Goal: Task Accomplishment & Management: Use online tool/utility

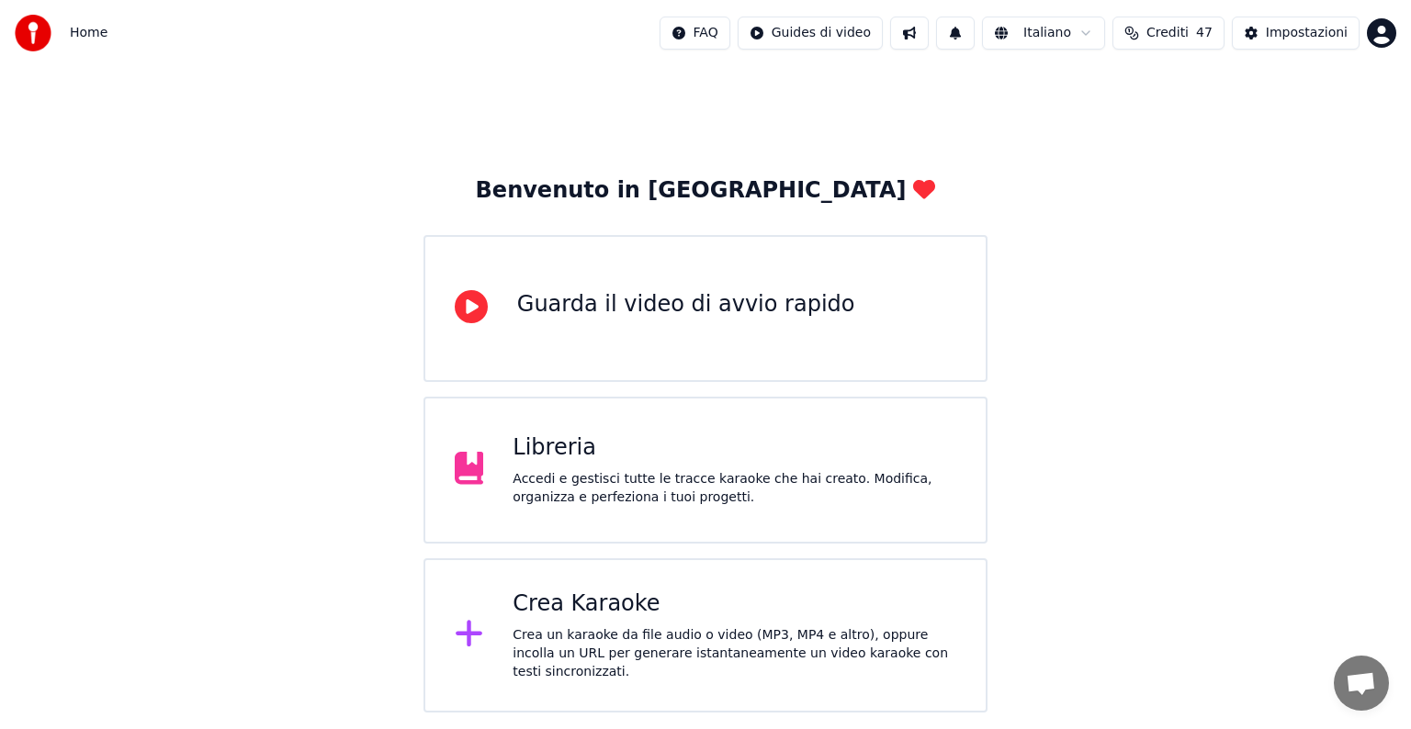
click at [735, 606] on div "Crea Karaoke" at bounding box center [735, 604] width 444 height 29
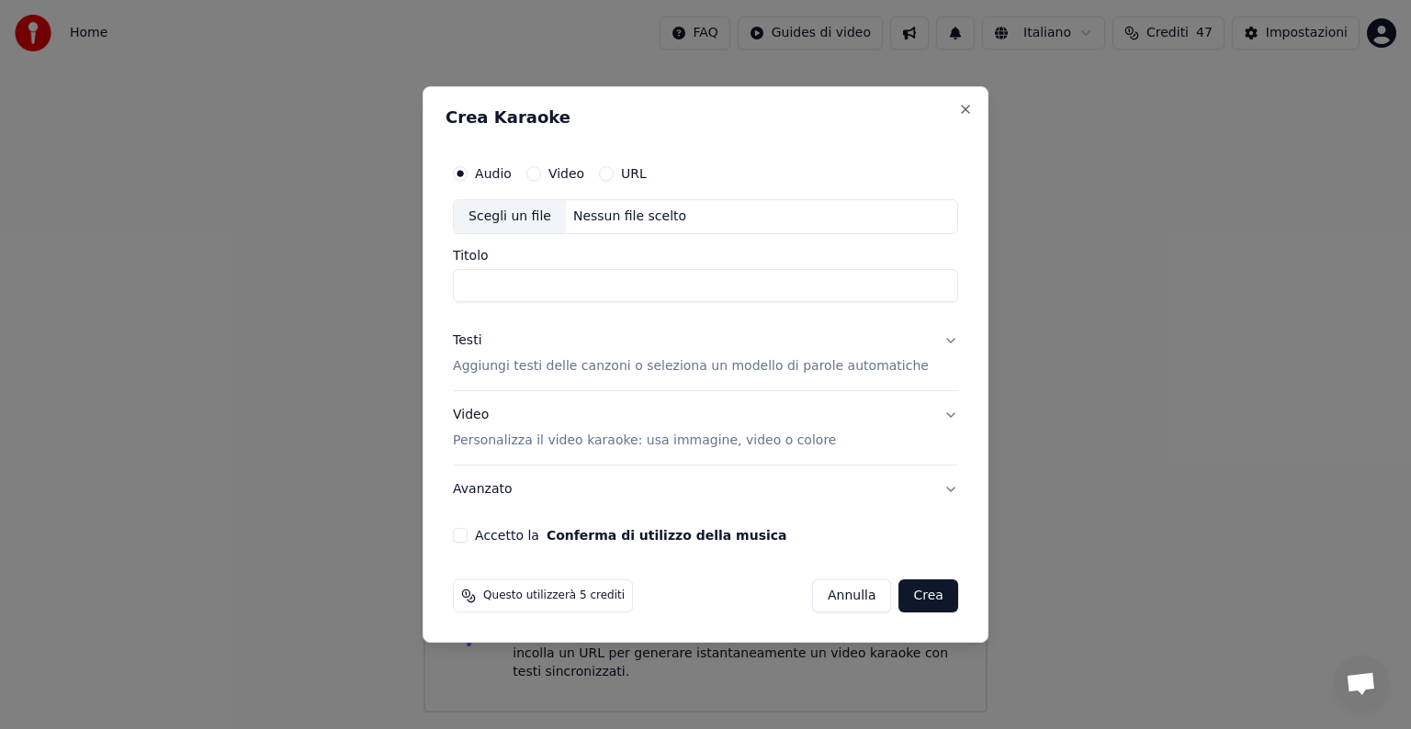
click at [643, 211] on div "Nessun file scelto" at bounding box center [630, 217] width 128 height 18
type input "**********"
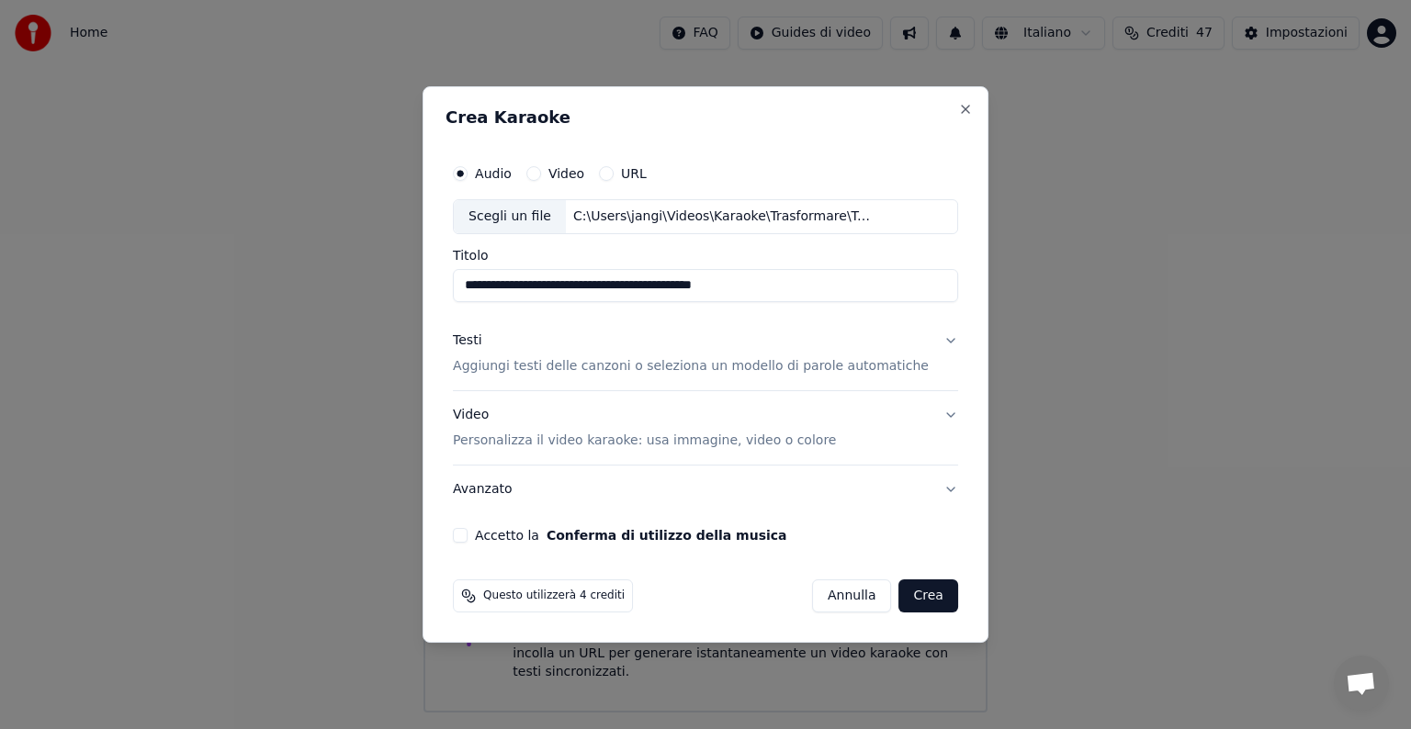
click at [928, 343] on button "Testi Aggiungi testi delle canzoni o seleziona un modello di parole automatiche" at bounding box center [705, 353] width 505 height 73
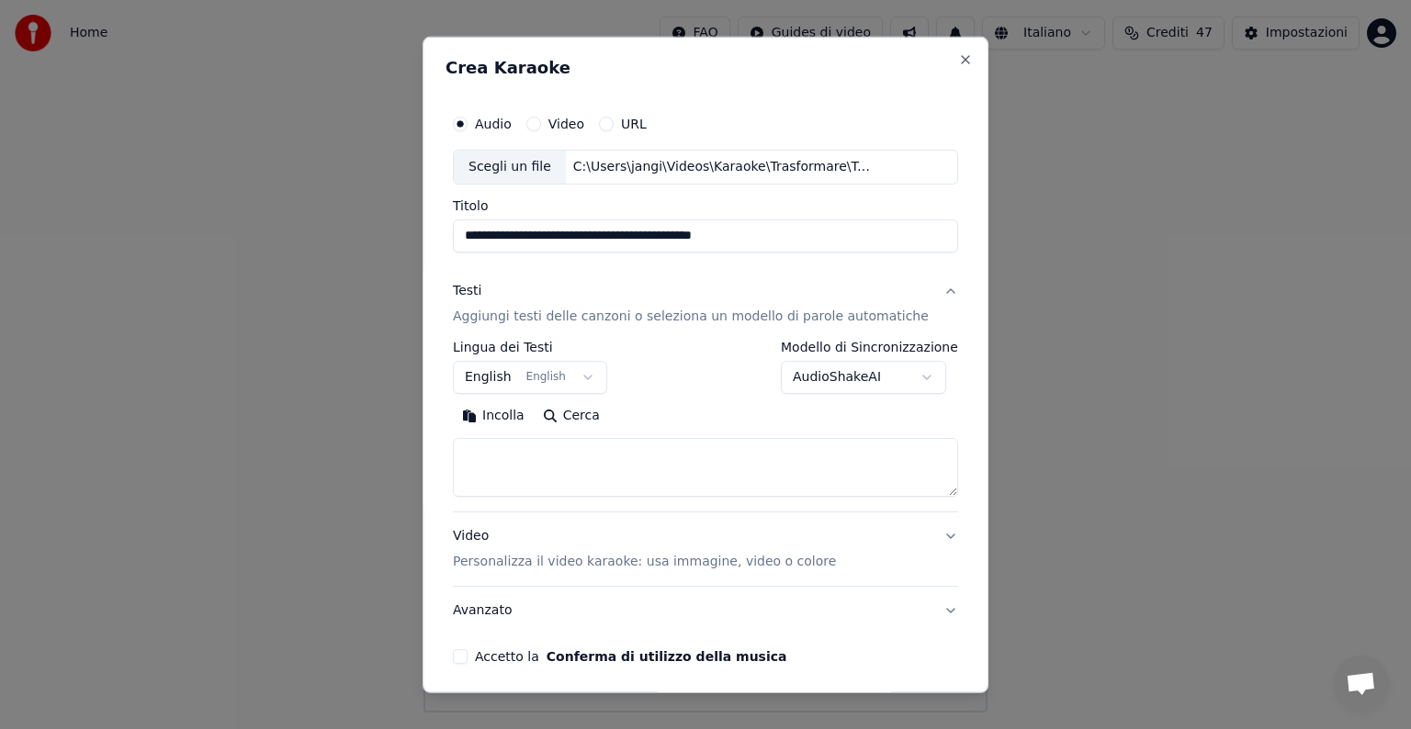
click at [591, 377] on button "English English" at bounding box center [530, 377] width 154 height 33
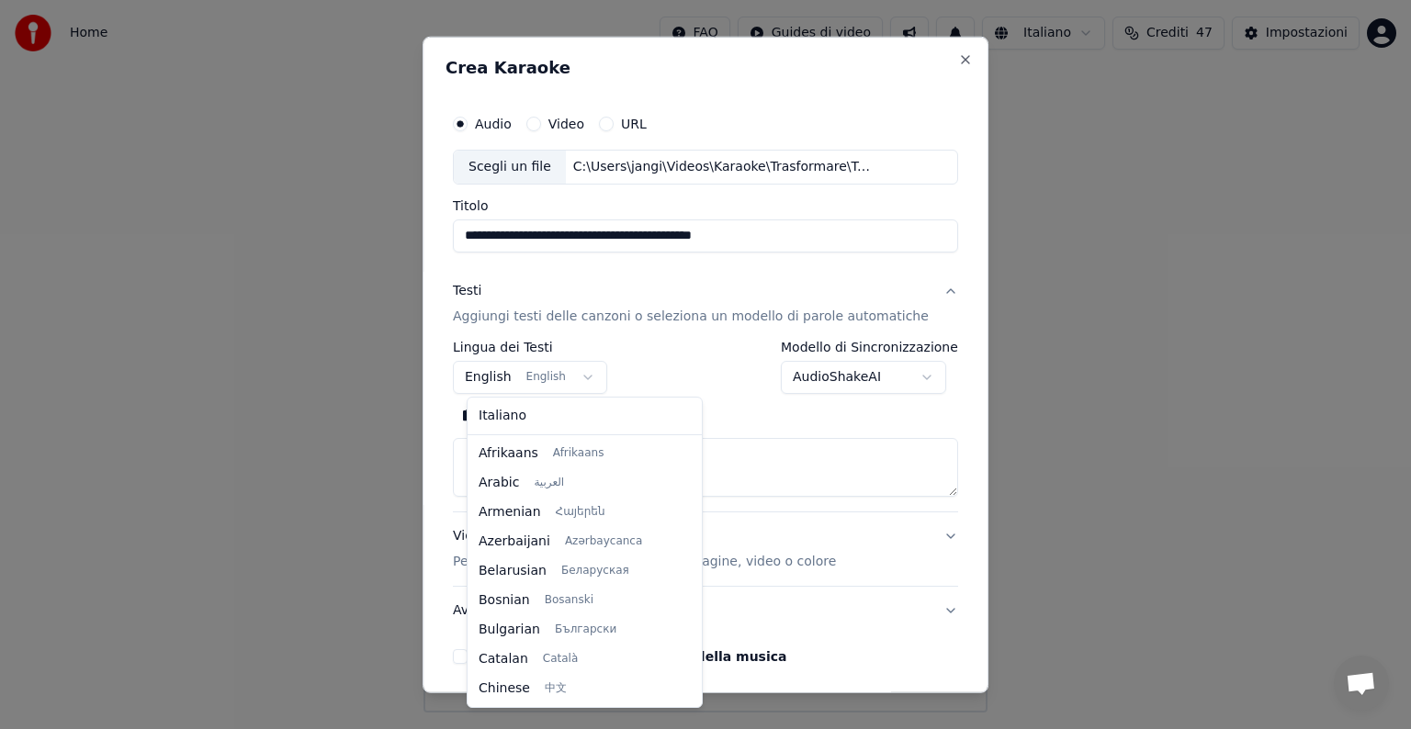
scroll to position [147, 0]
select select "**"
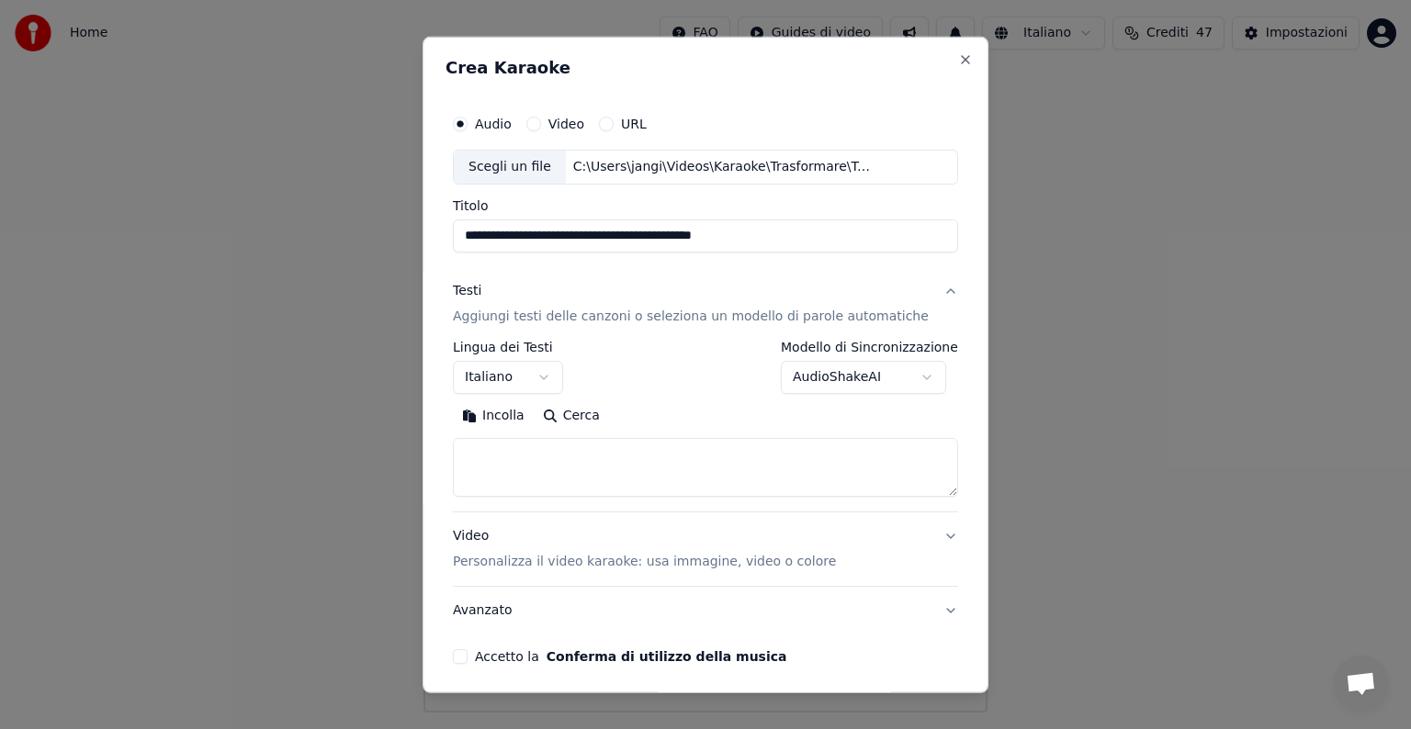
click at [519, 467] on textarea at bounding box center [705, 467] width 505 height 59
click at [511, 412] on button "Incolla" at bounding box center [493, 415] width 81 height 29
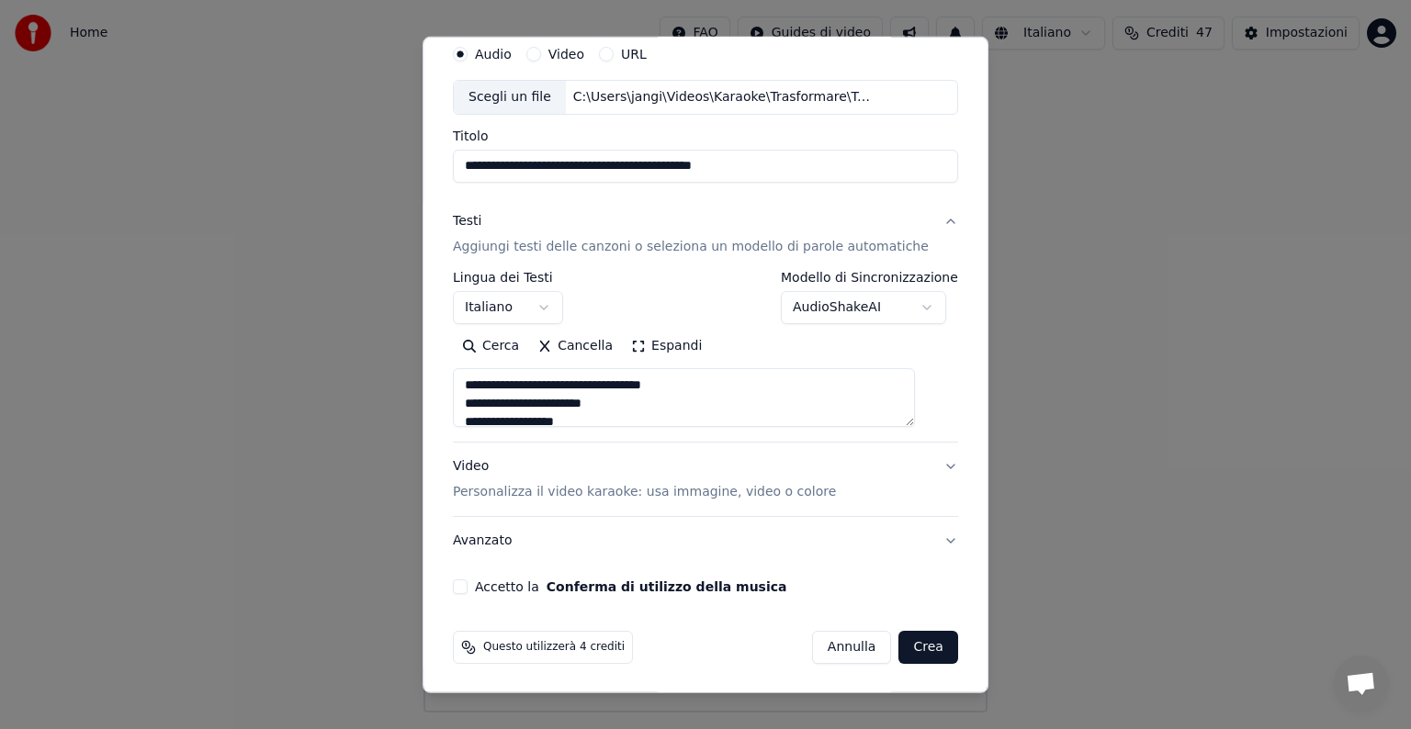
click at [924, 463] on button "Video Personalizza il video karaoke: usa immagine, video o colore" at bounding box center [705, 479] width 505 height 73
type textarea "**********"
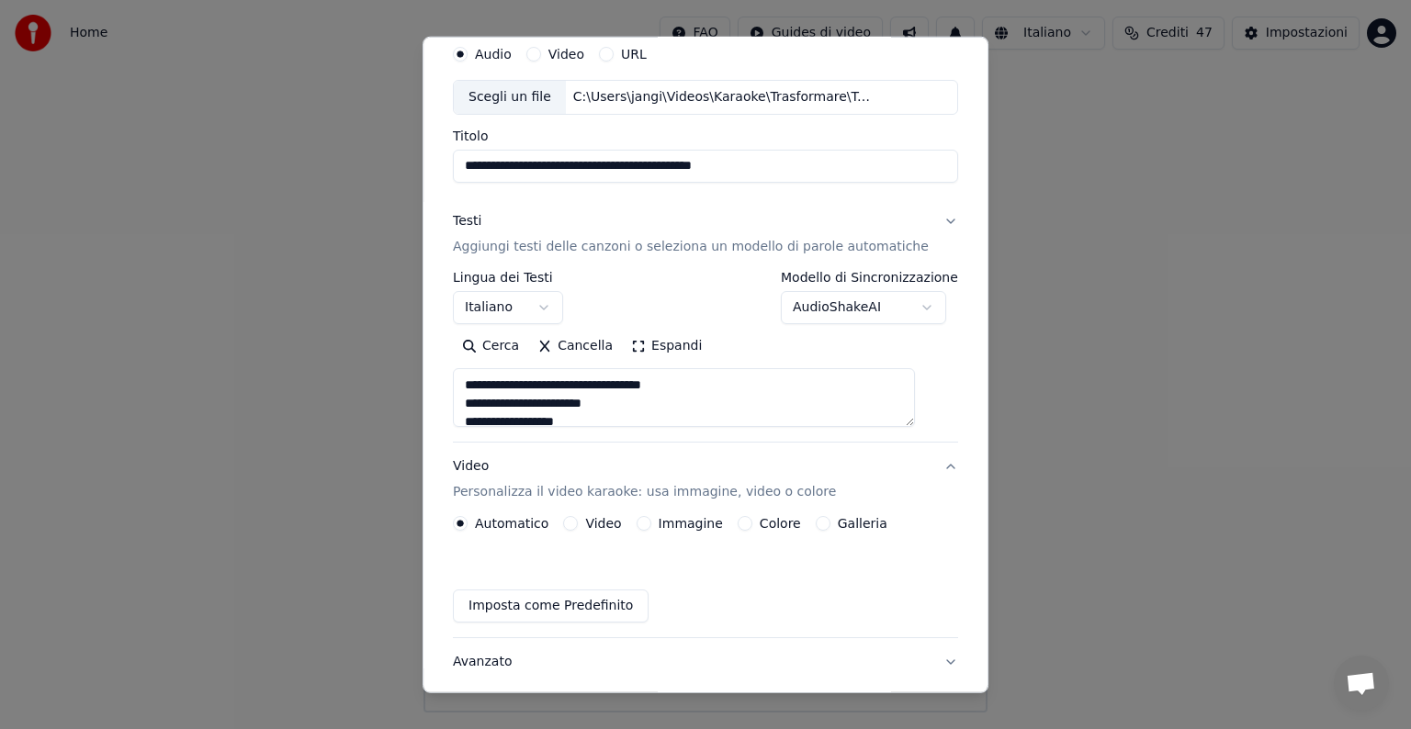
scroll to position [20, 0]
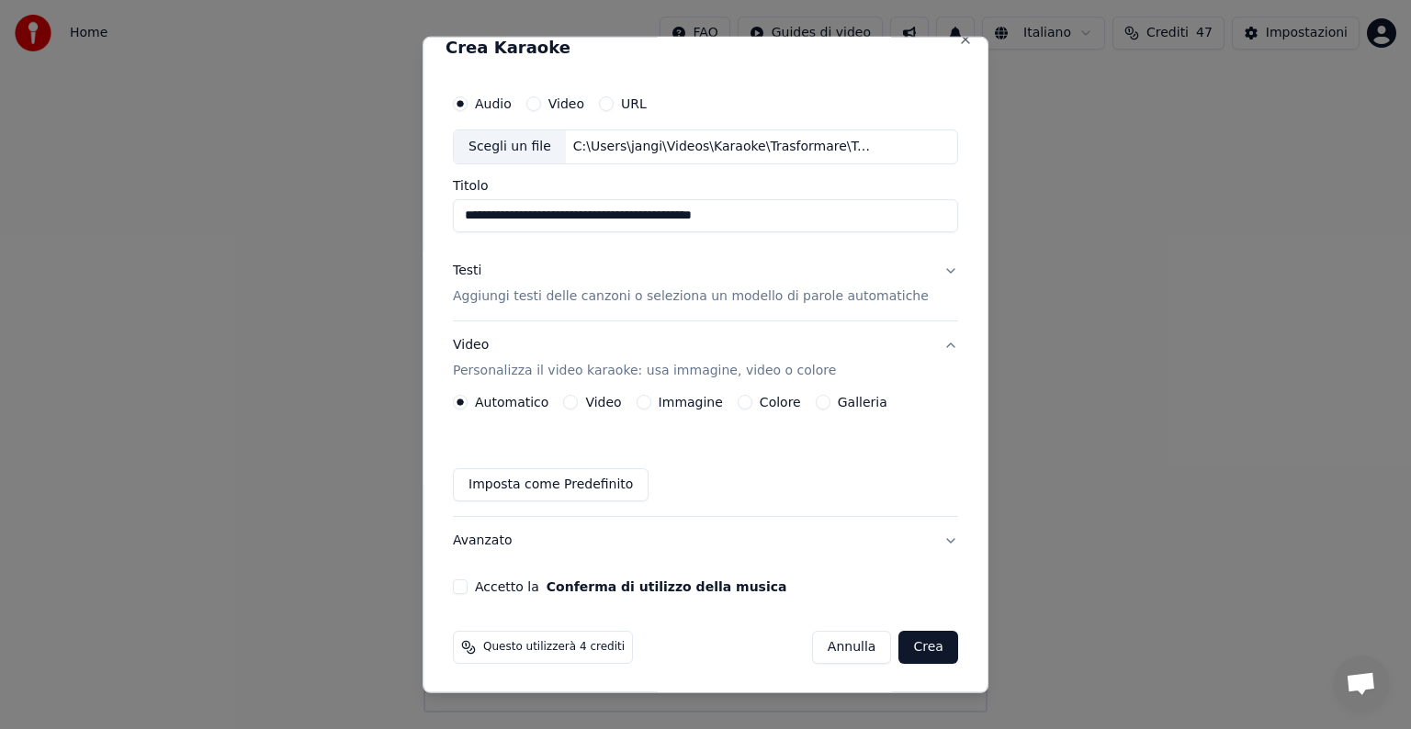
click at [651, 401] on button "Immagine" at bounding box center [644, 402] width 15 height 15
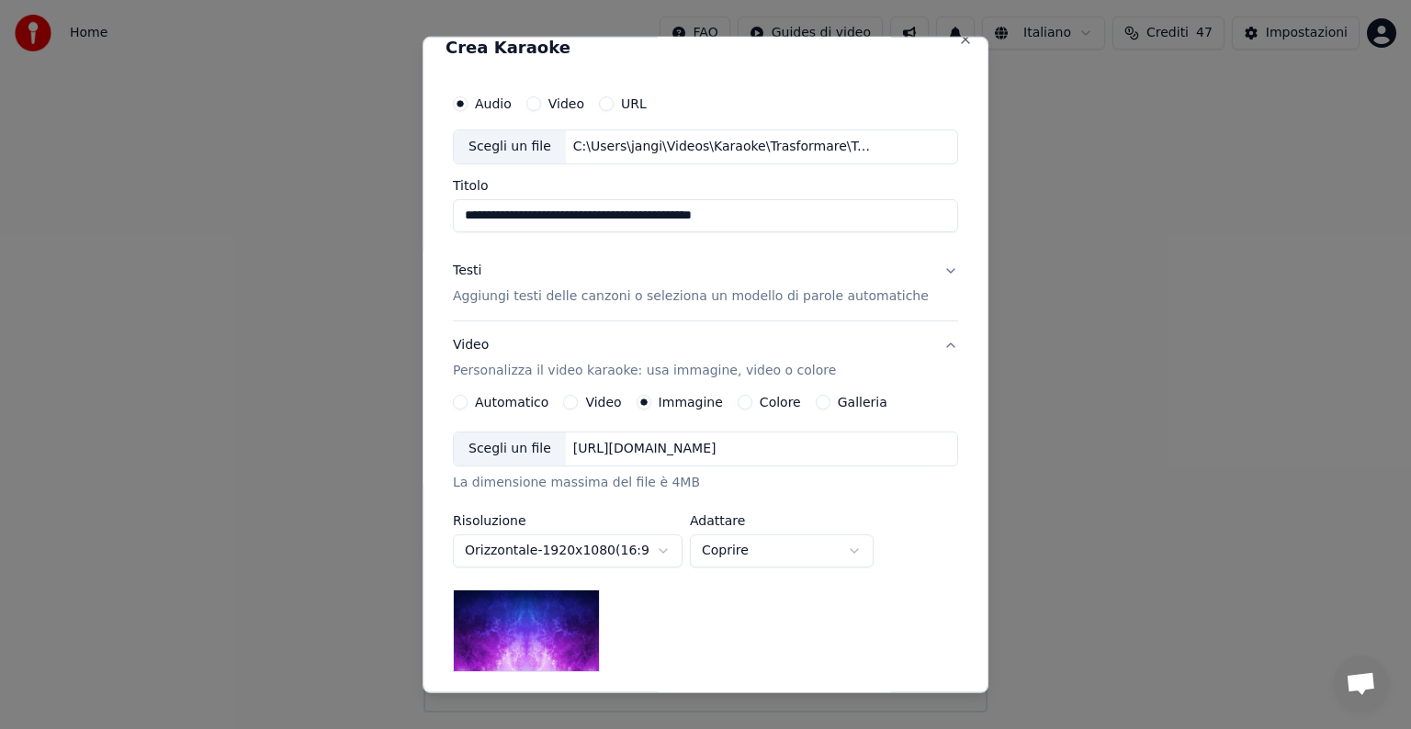
click at [706, 443] on div "[URL][DOMAIN_NAME]" at bounding box center [645, 449] width 158 height 18
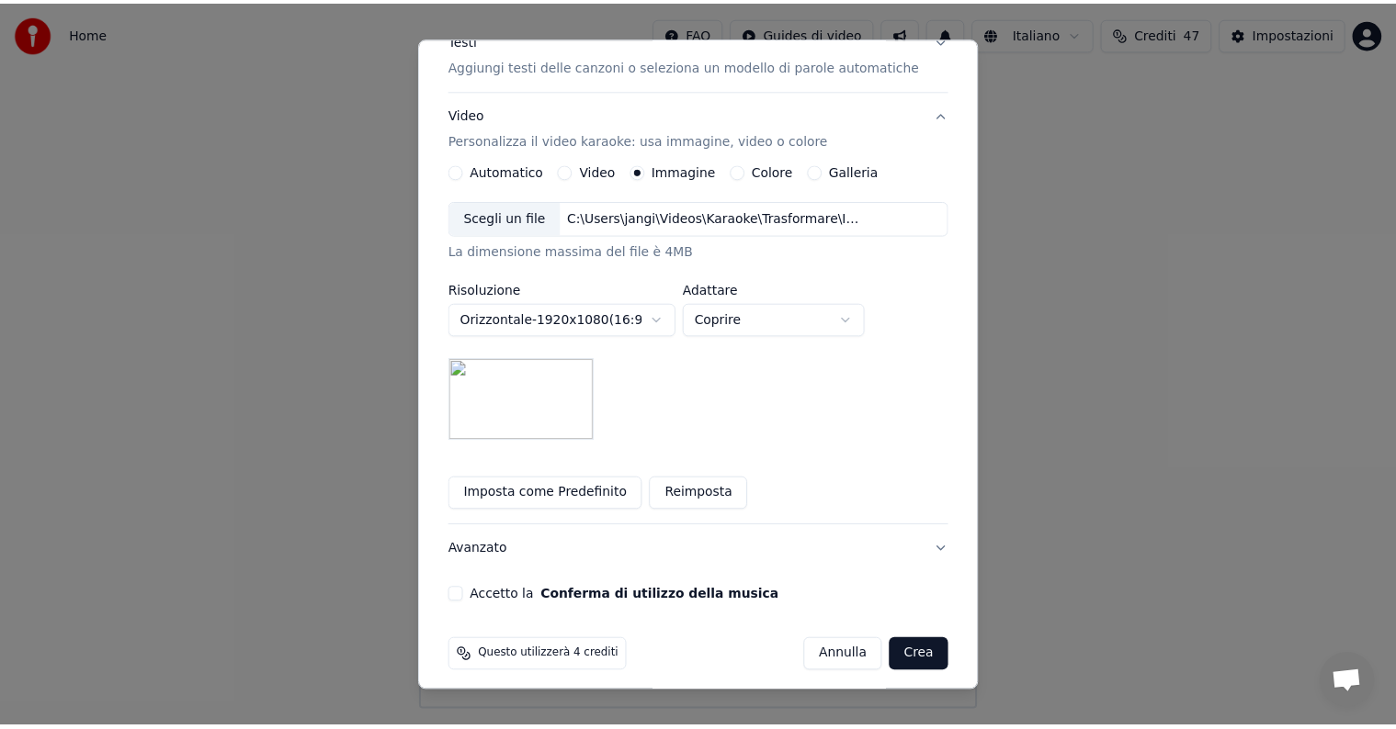
scroll to position [261, 0]
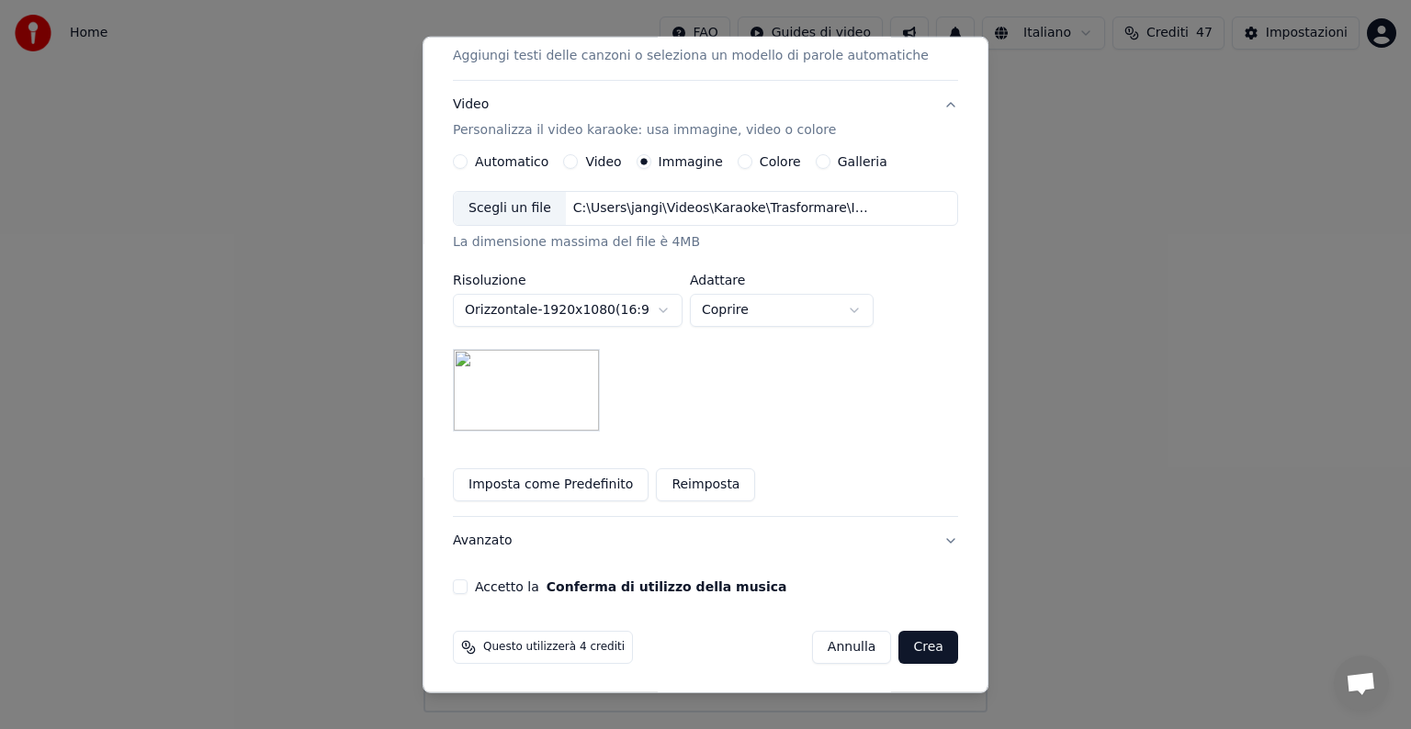
click at [468, 583] on button "Accetto la Conferma di utilizzo della musica" at bounding box center [460, 587] width 15 height 15
click at [904, 638] on button "Crea" at bounding box center [928, 647] width 59 height 33
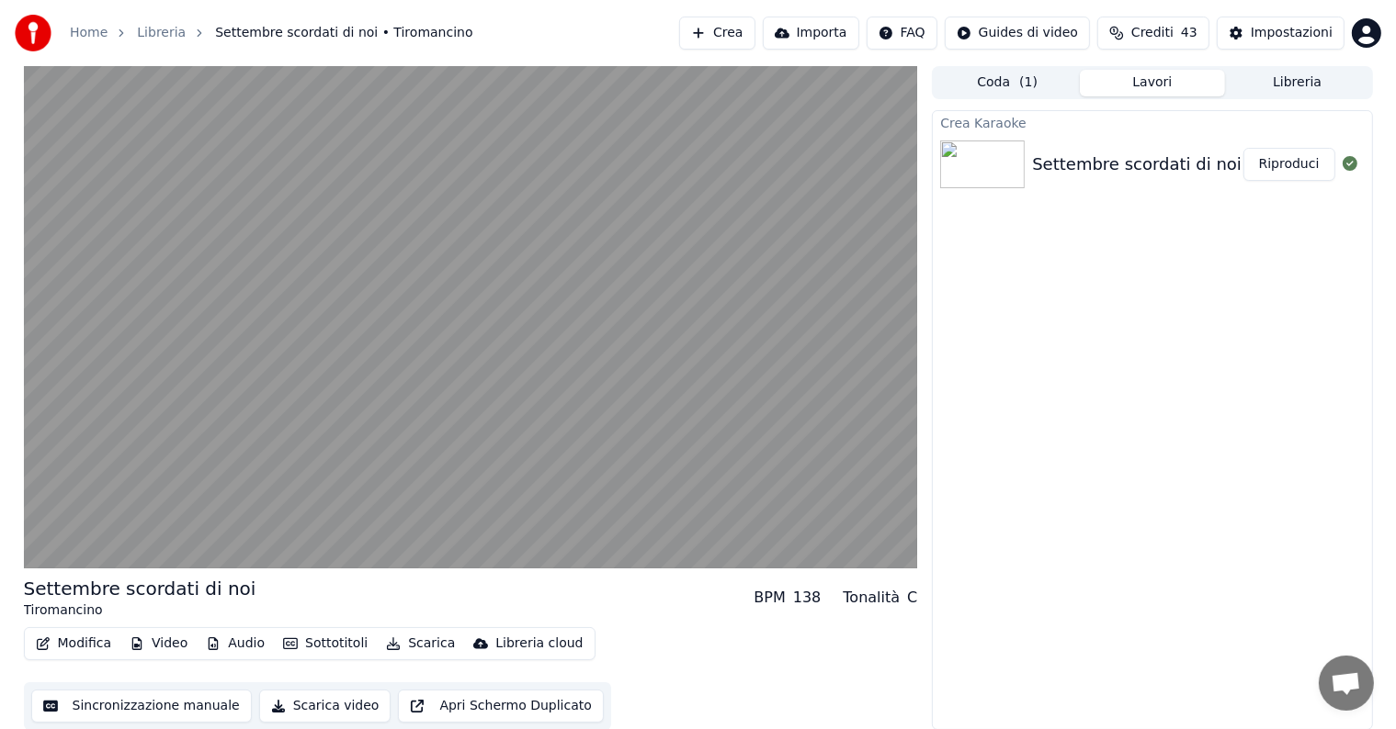
click at [1288, 162] on button "Riproduci" at bounding box center [1289, 164] width 92 height 33
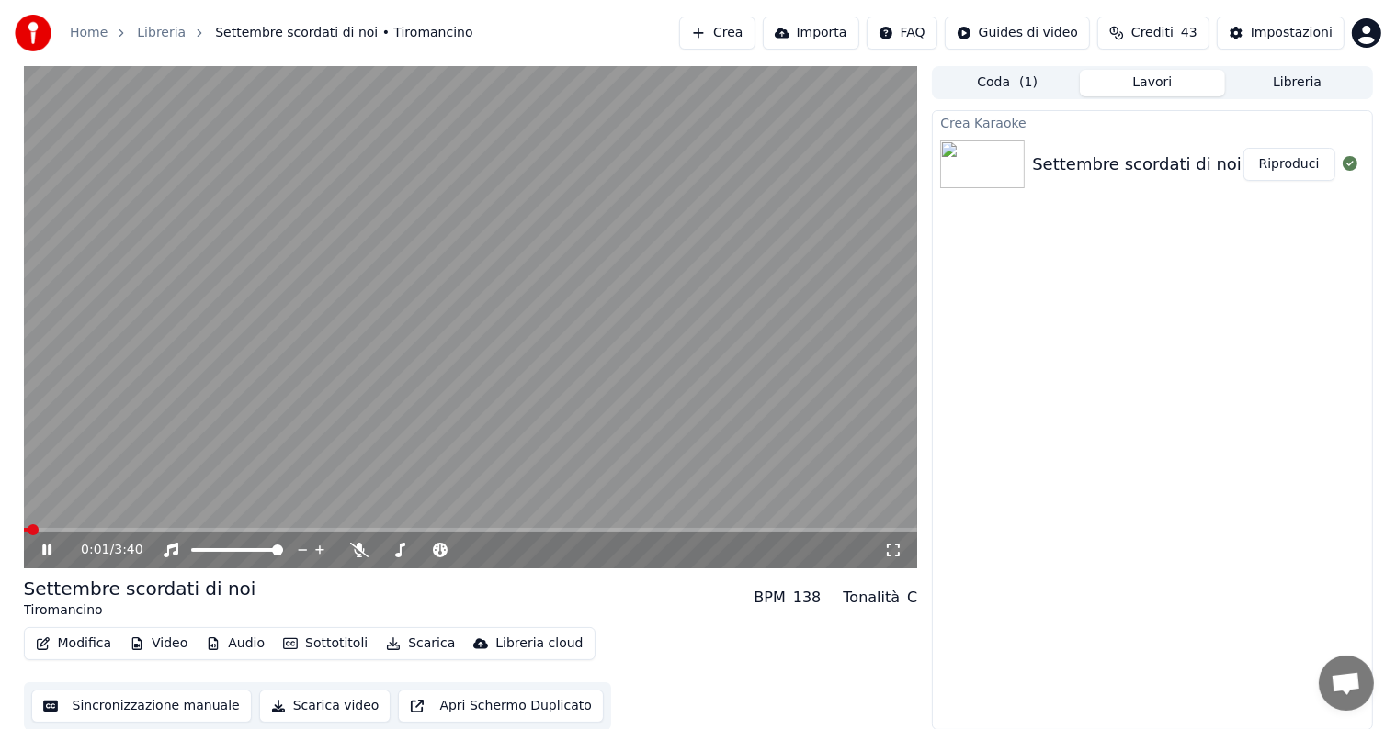
click at [47, 548] on icon at bounding box center [60, 550] width 43 height 15
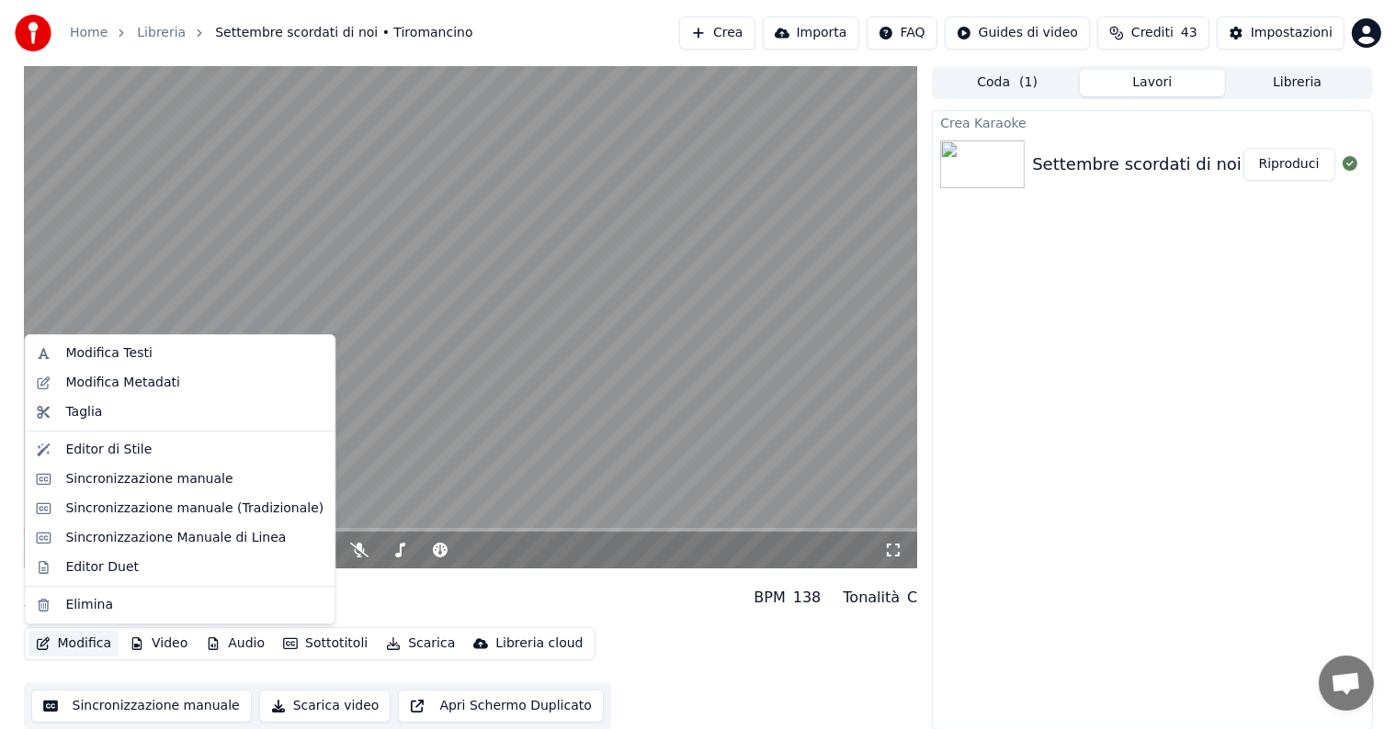
click at [69, 641] on button "Modifica" at bounding box center [73, 644] width 91 height 26
click at [98, 480] on div "Sincronizzazione manuale" at bounding box center [148, 479] width 167 height 18
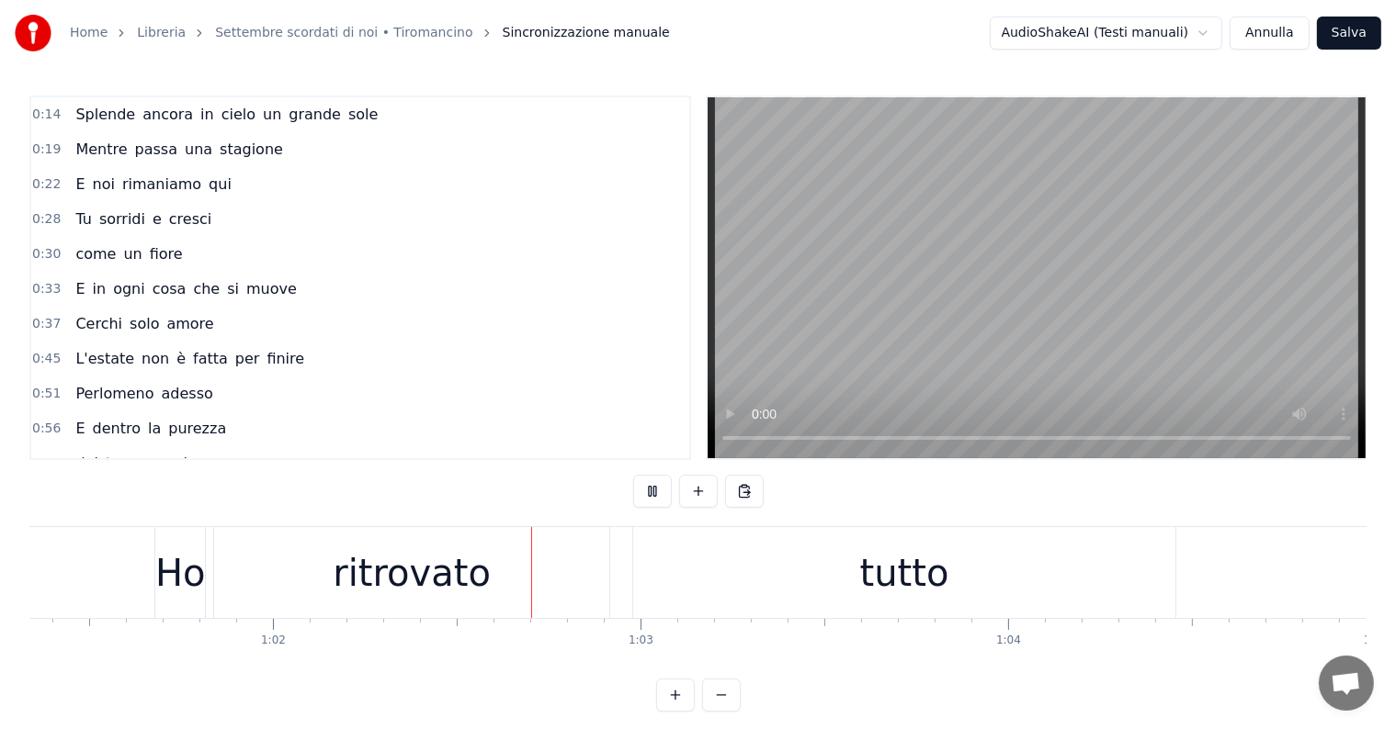
scroll to position [0, 22760]
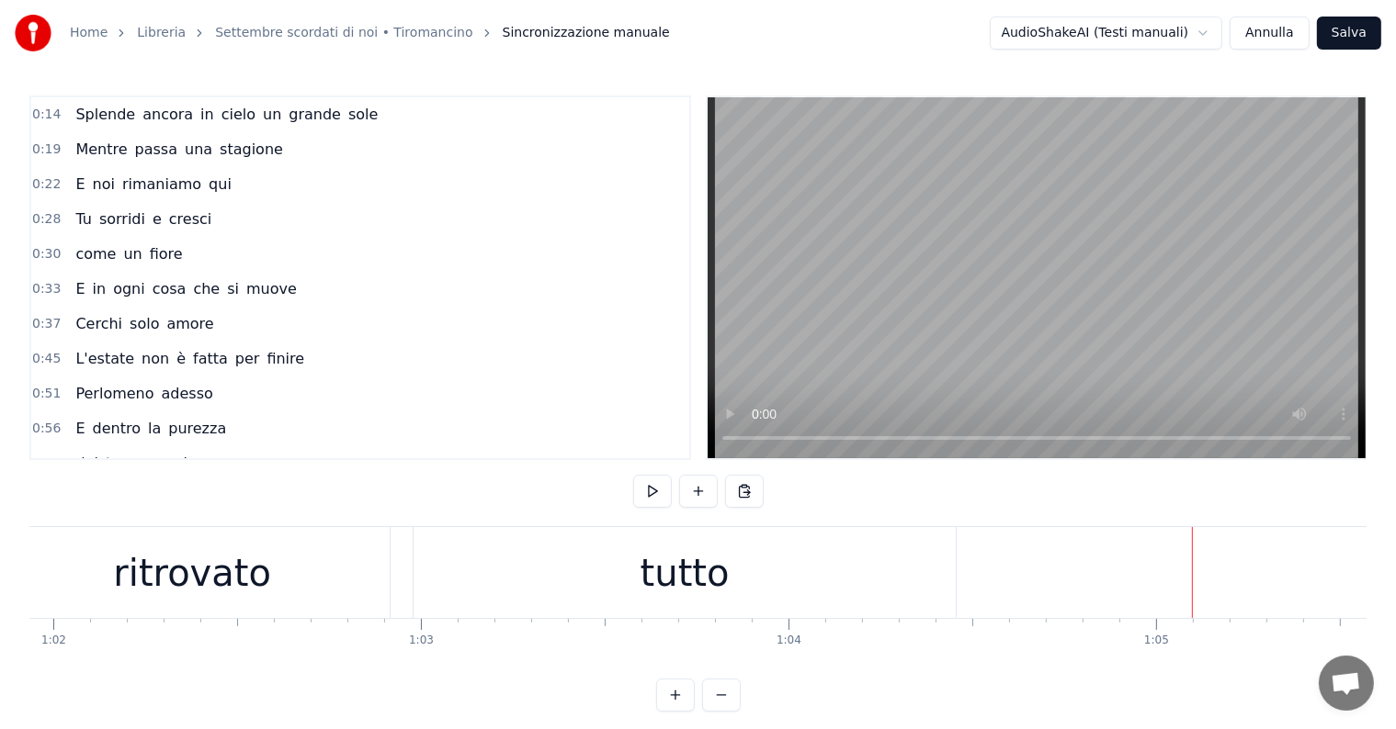
click at [687, 576] on div "tutto" at bounding box center [684, 573] width 89 height 55
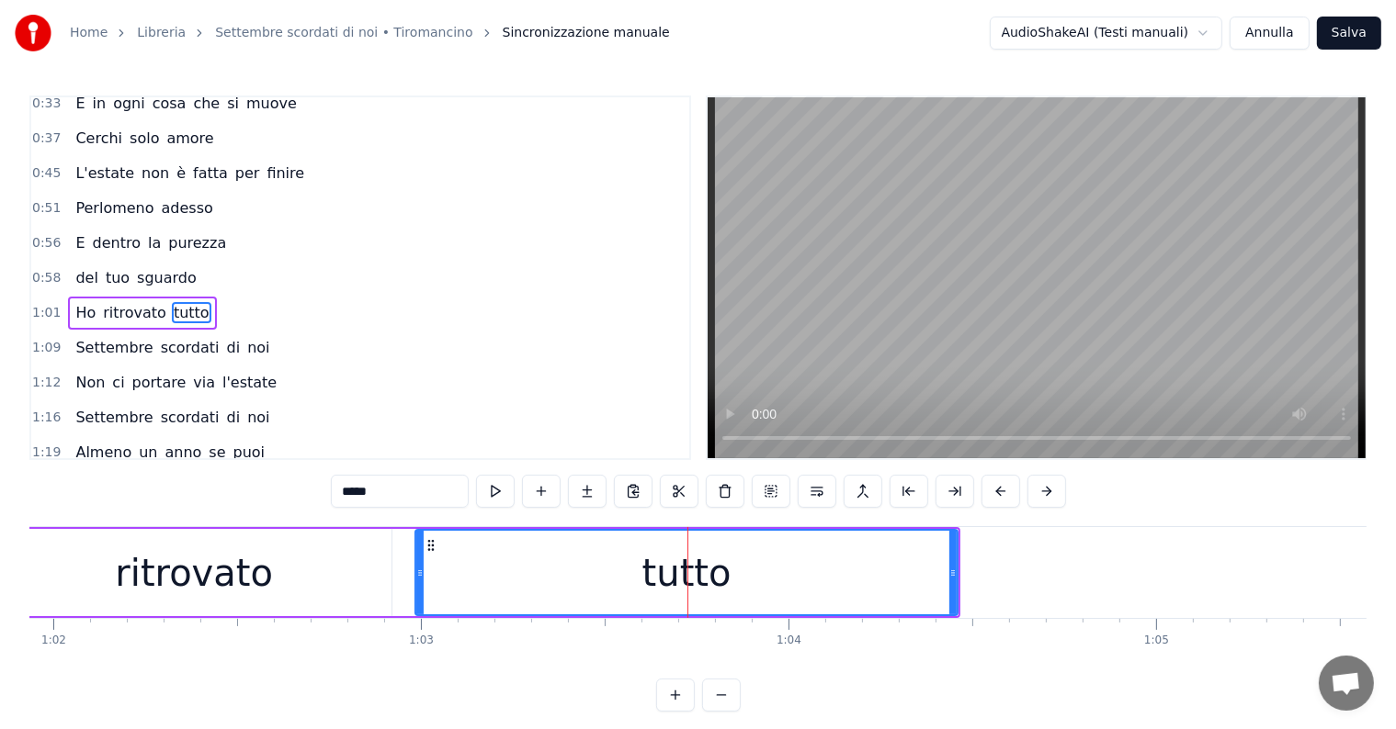
scroll to position [208, 0]
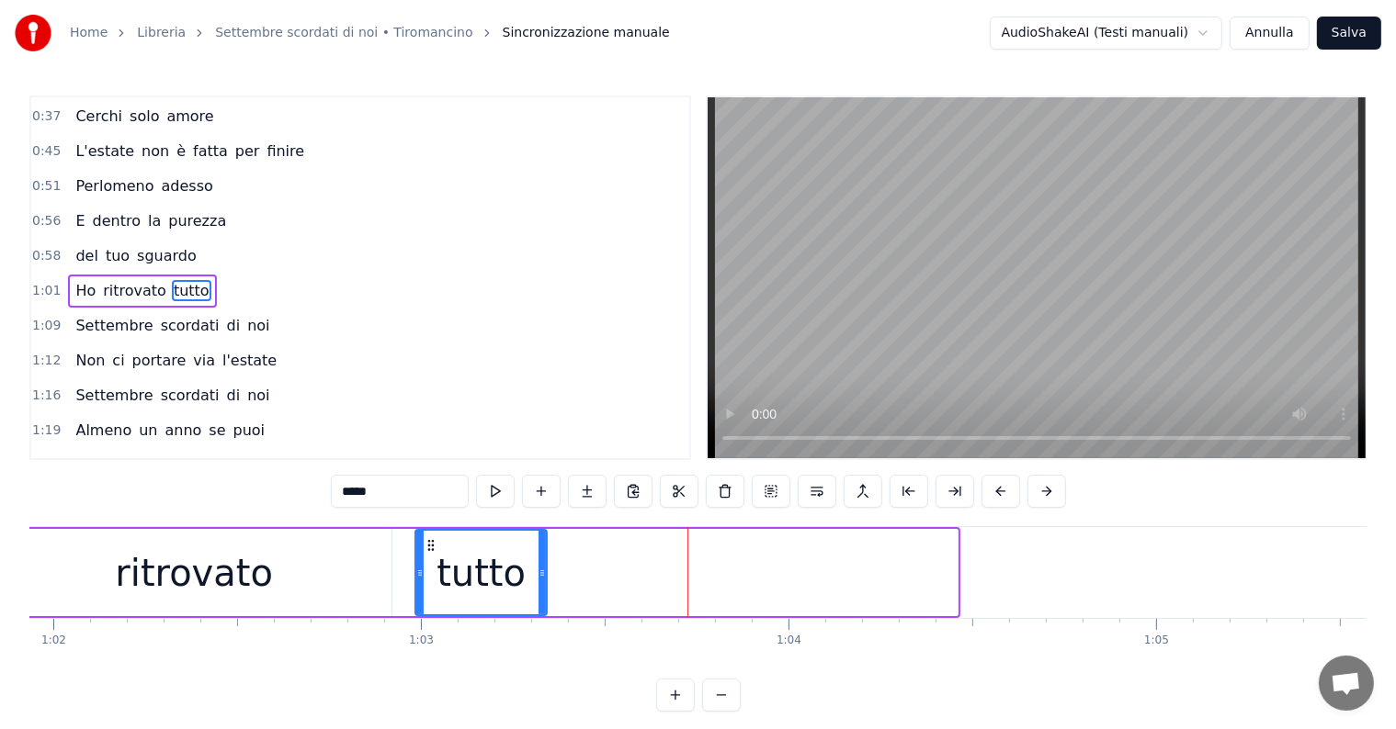
drag, startPoint x: 952, startPoint y: 562, endPoint x: 541, endPoint y: 597, distance: 412.1
click at [541, 597] on div at bounding box center [541, 573] width 7 height 84
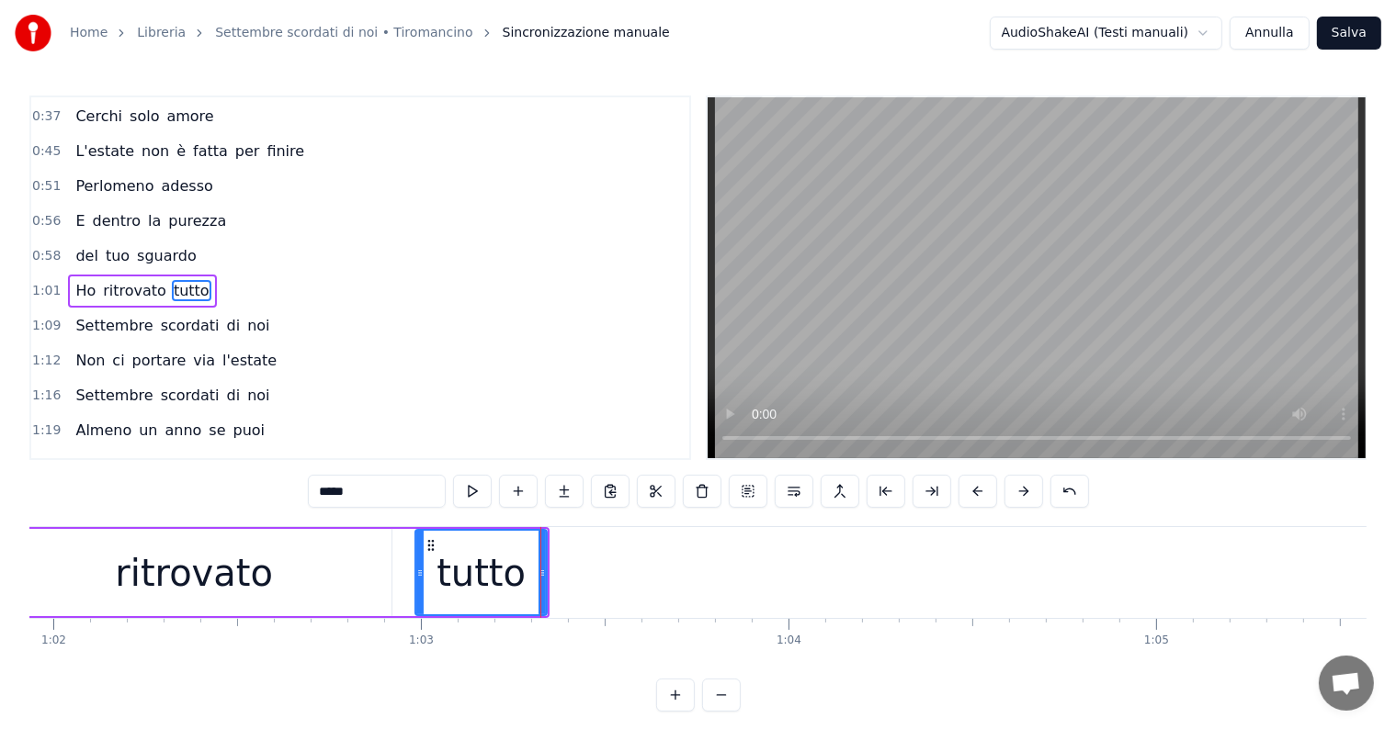
click at [368, 483] on input "*****" at bounding box center [377, 491] width 138 height 33
type input "****"
click at [563, 492] on button at bounding box center [564, 491] width 39 height 33
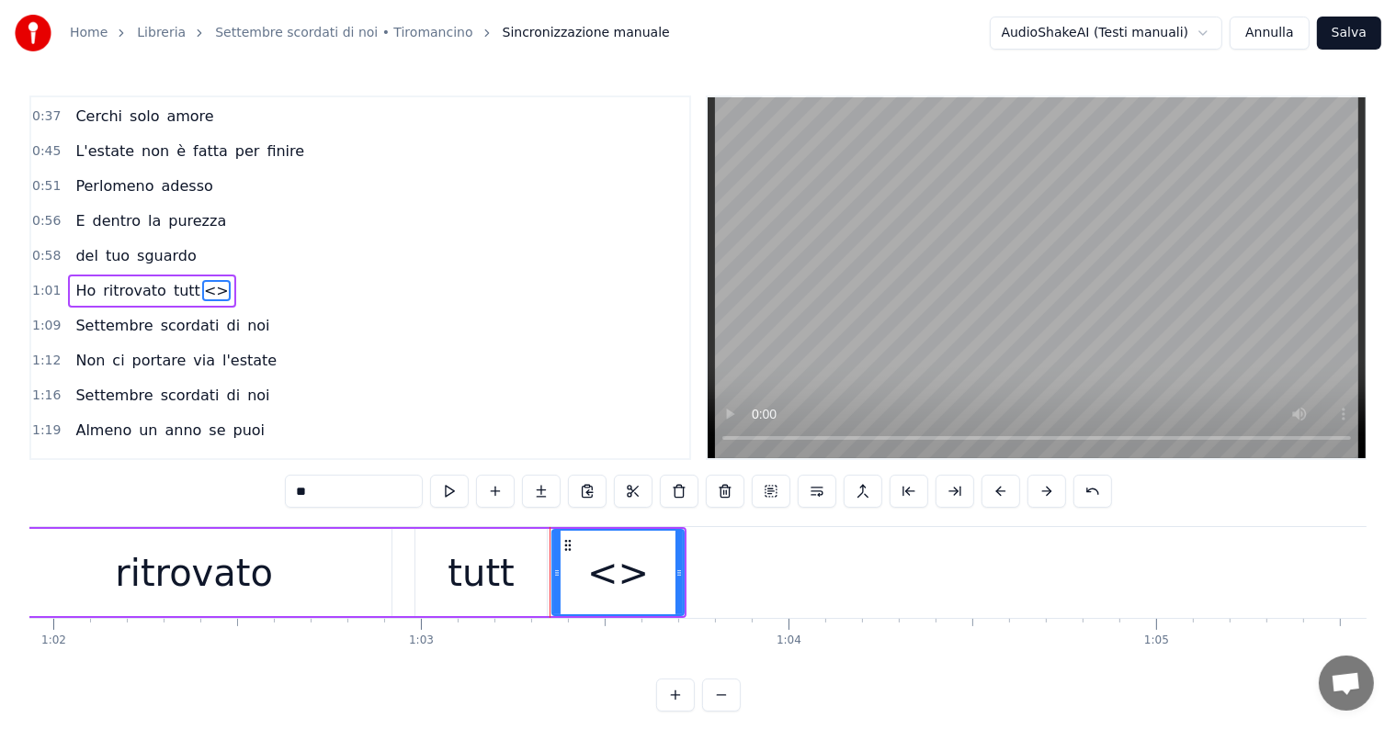
click at [349, 501] on input "**" at bounding box center [354, 491] width 138 height 33
type input "*"
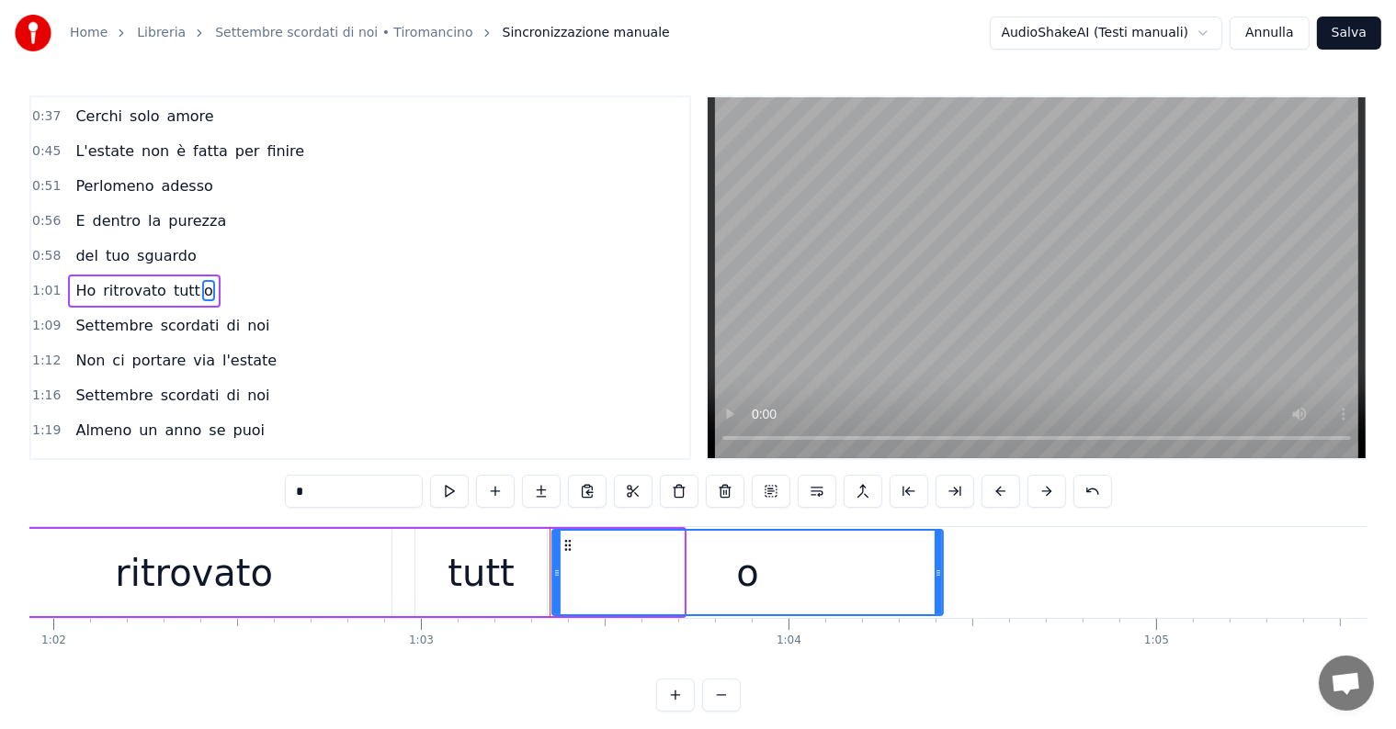
drag, startPoint x: 677, startPoint y: 562, endPoint x: 936, endPoint y: 577, distance: 259.5
click at [936, 577] on div at bounding box center [937, 573] width 7 height 84
click at [184, 584] on div "ritrovato" at bounding box center [194, 573] width 158 height 55
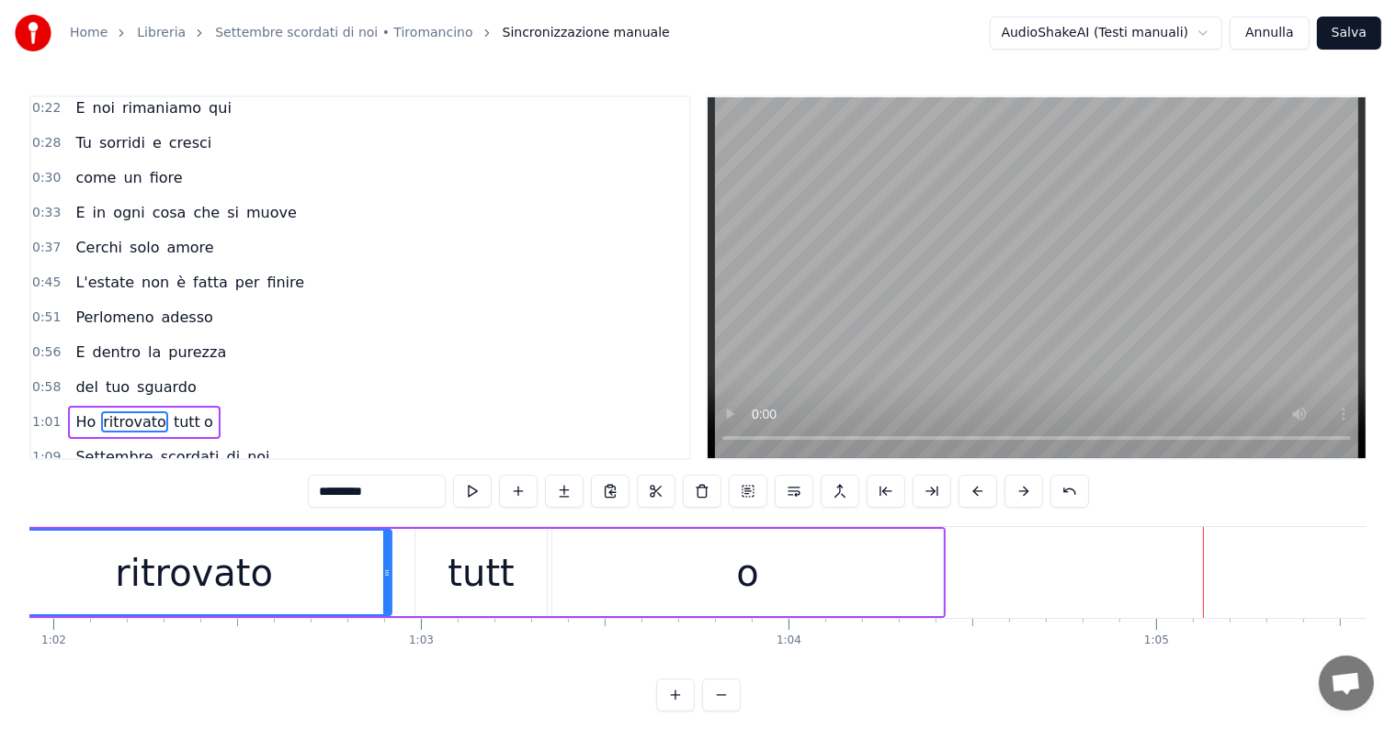
scroll to position [0, 0]
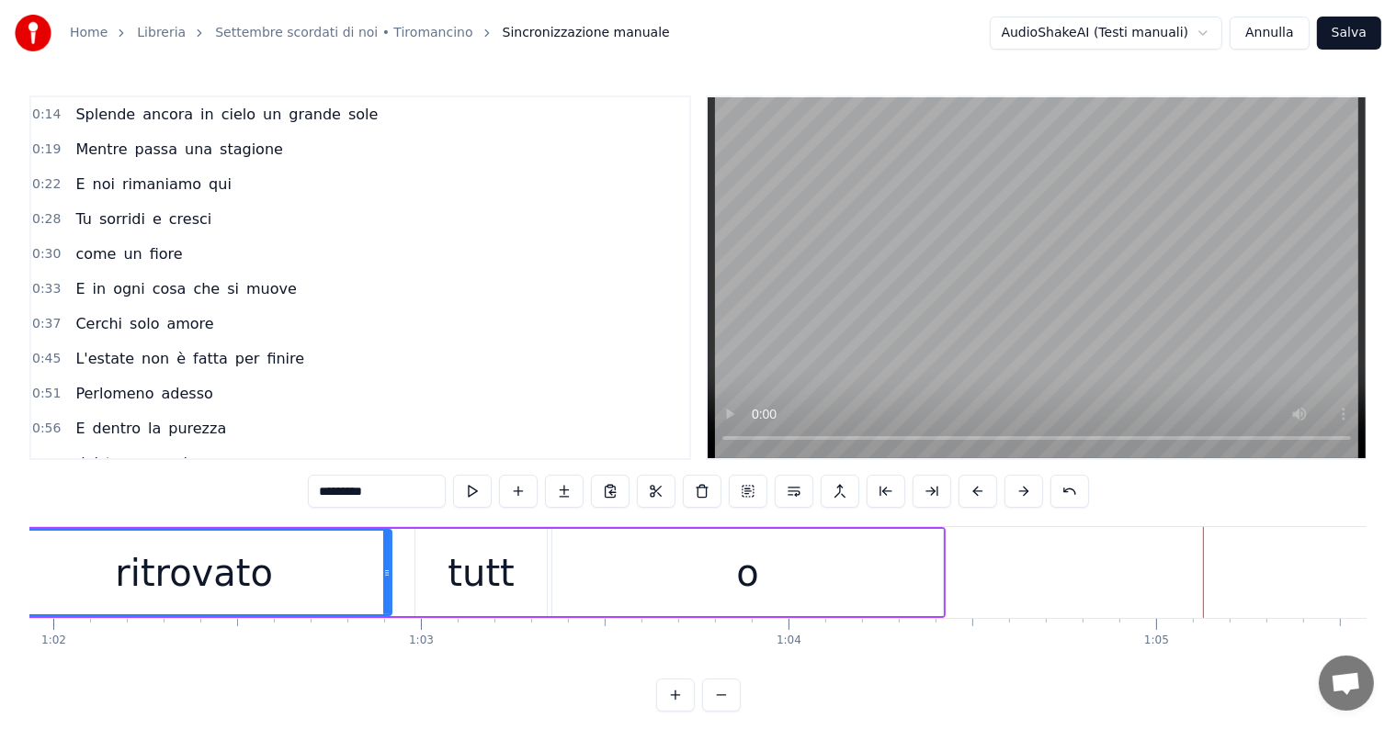
click at [85, 123] on span "Splende" at bounding box center [104, 114] width 63 height 21
type input "*******"
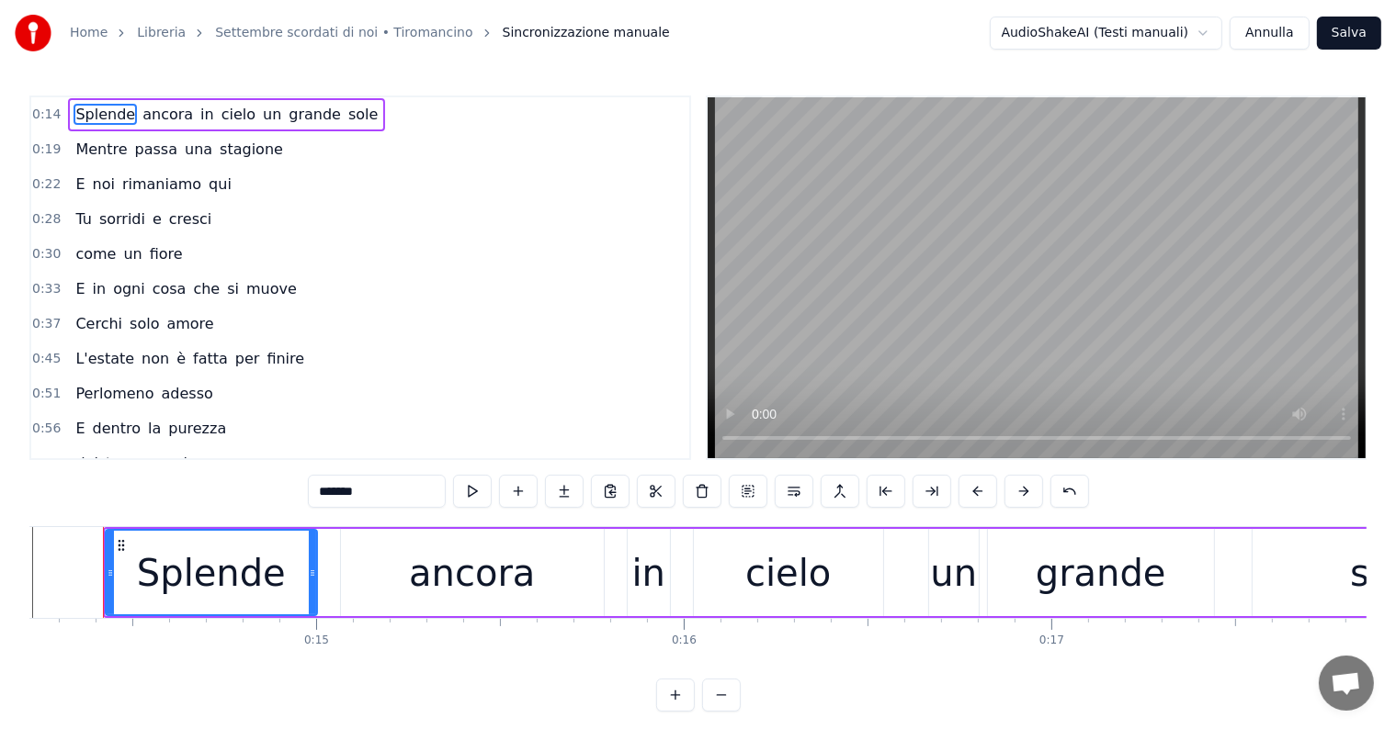
scroll to position [0, 5206]
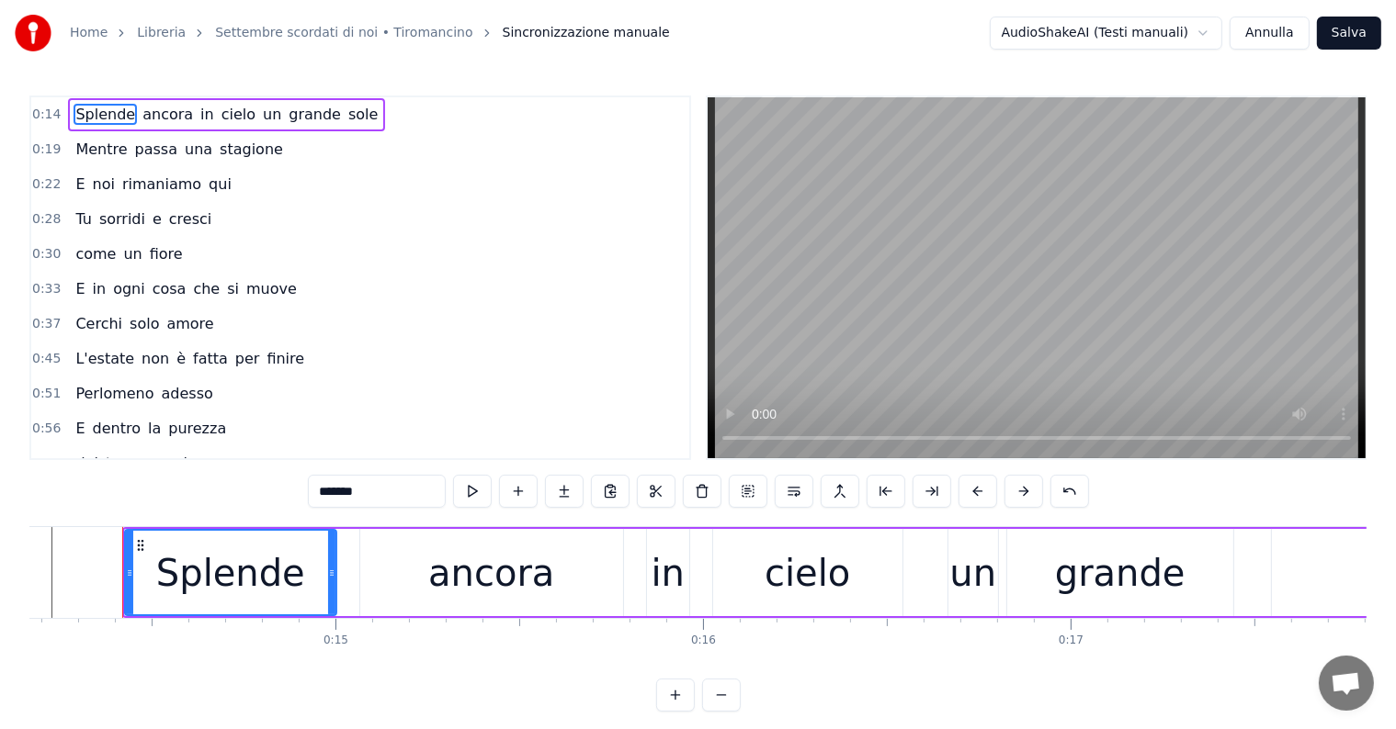
click at [75, 129] on div "Splende ancora in cielo un grande sole" at bounding box center [226, 114] width 317 height 33
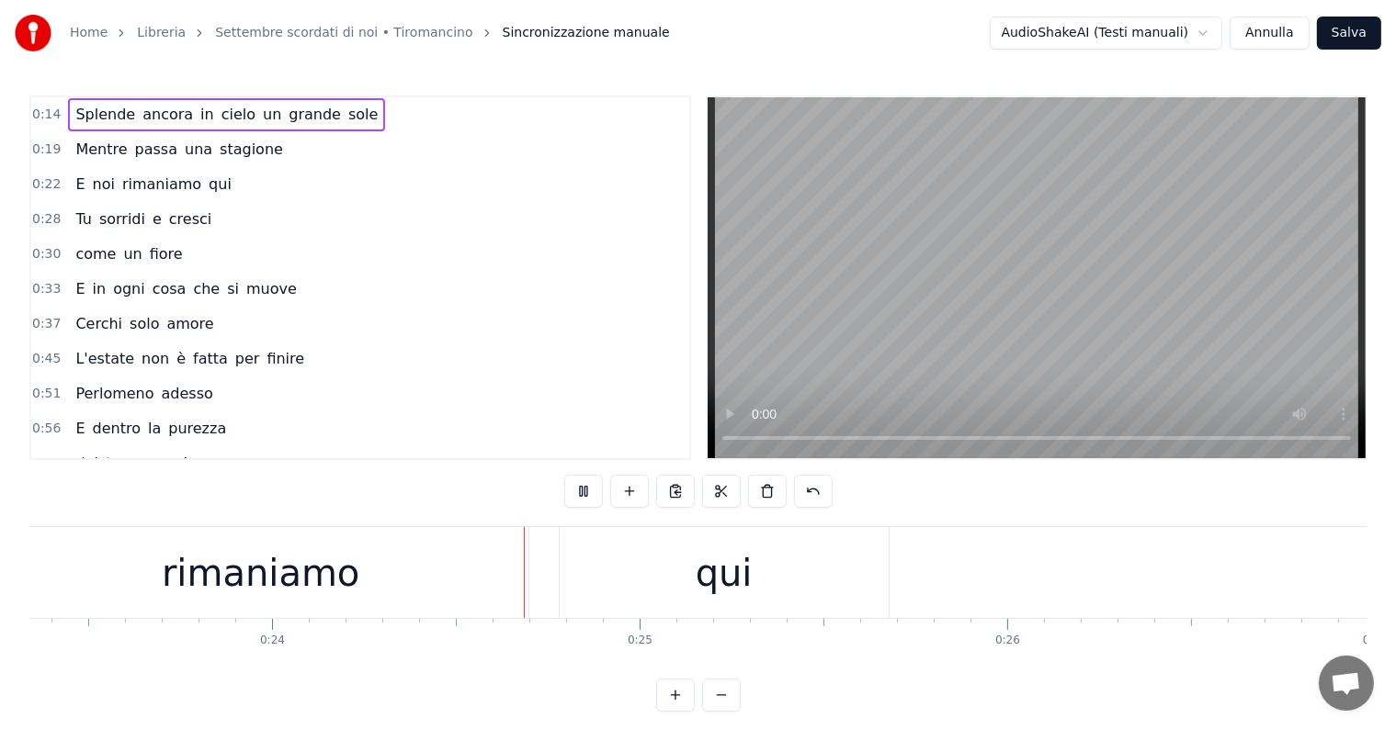
scroll to position [0, 8797]
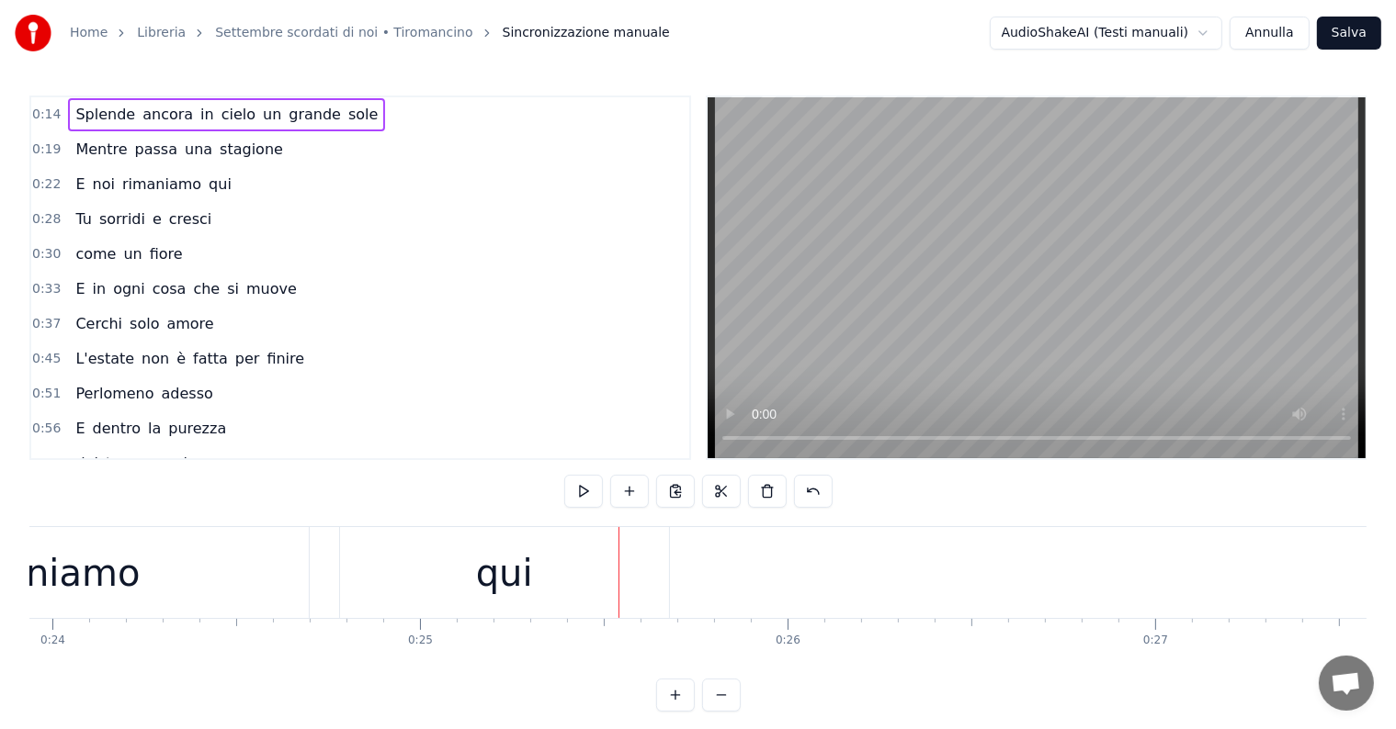
click at [546, 566] on div "qui" at bounding box center [504, 572] width 329 height 91
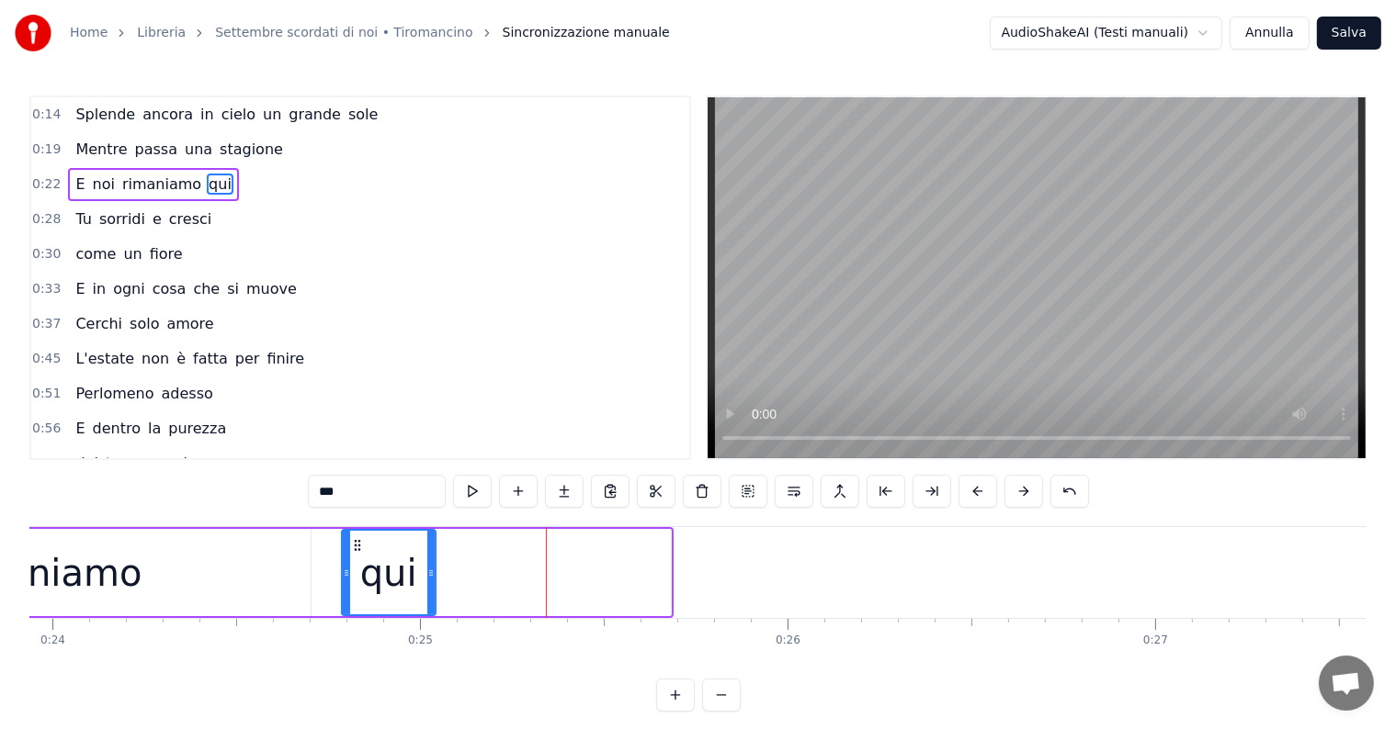
drag, startPoint x: 665, startPoint y: 562, endPoint x: 430, endPoint y: 582, distance: 236.0
click at [430, 582] on div at bounding box center [430, 573] width 7 height 84
click at [372, 500] on input "***" at bounding box center [377, 491] width 138 height 33
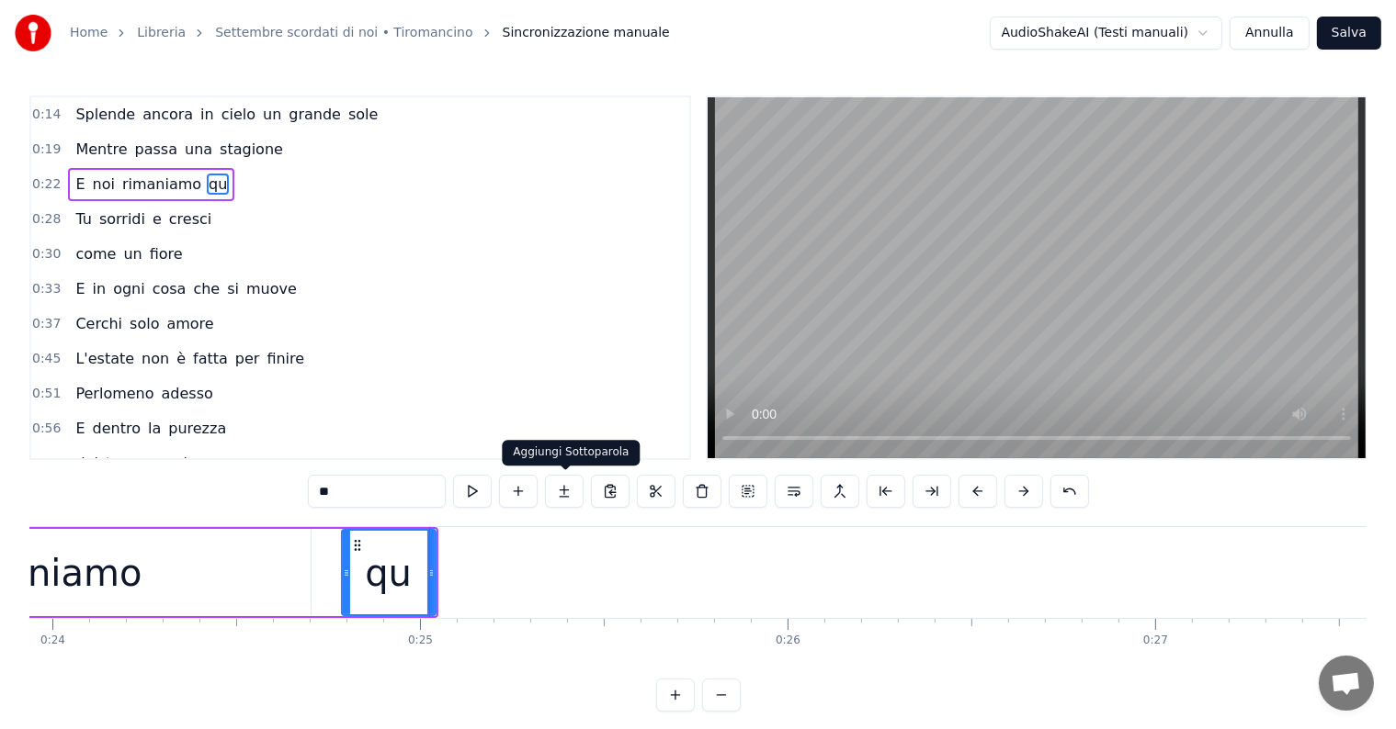
type input "**"
click at [561, 482] on button at bounding box center [564, 491] width 39 height 33
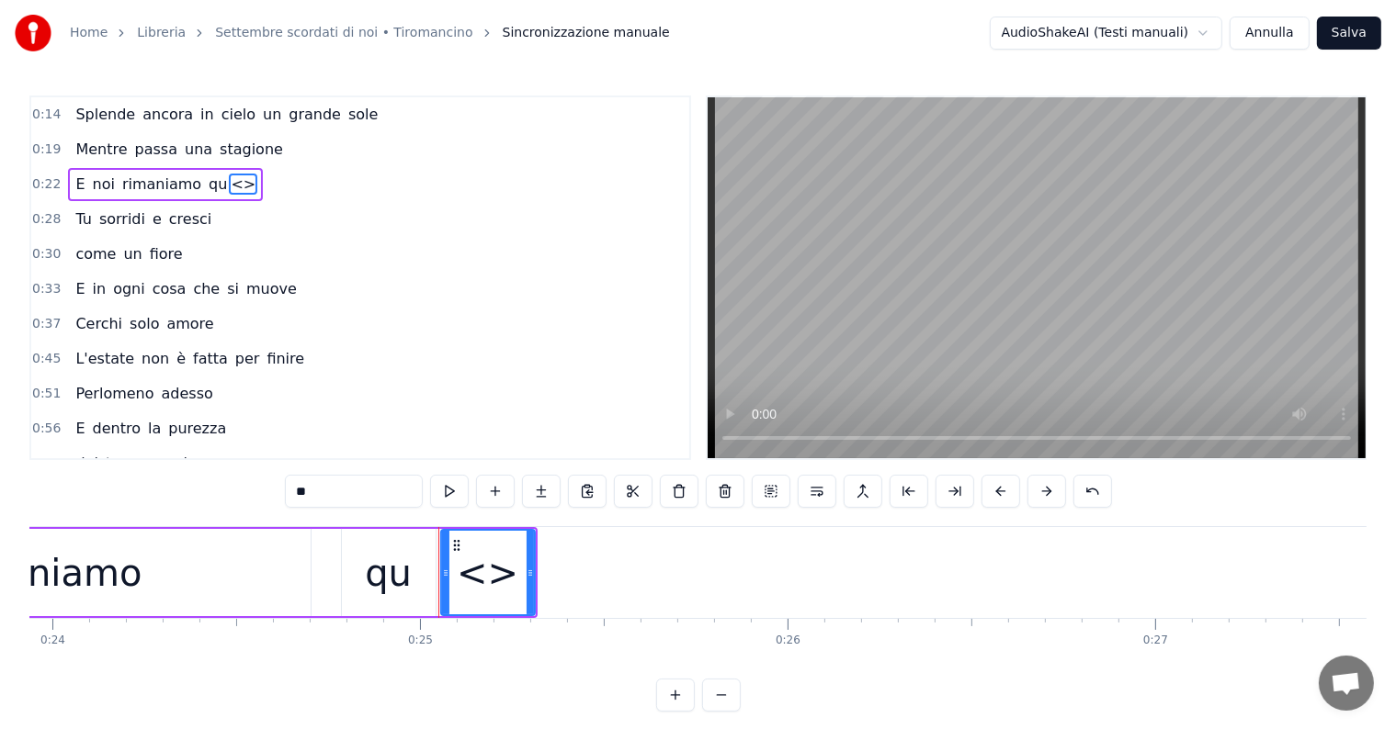
click at [343, 484] on input "**" at bounding box center [354, 491] width 138 height 33
type input "*"
drag, startPoint x: 527, startPoint y: 557, endPoint x: 646, endPoint y: 558, distance: 118.5
click at [646, 558] on div at bounding box center [648, 573] width 7 height 84
click at [164, 577] on div "rimaniamo" at bounding box center [43, 572] width 535 height 87
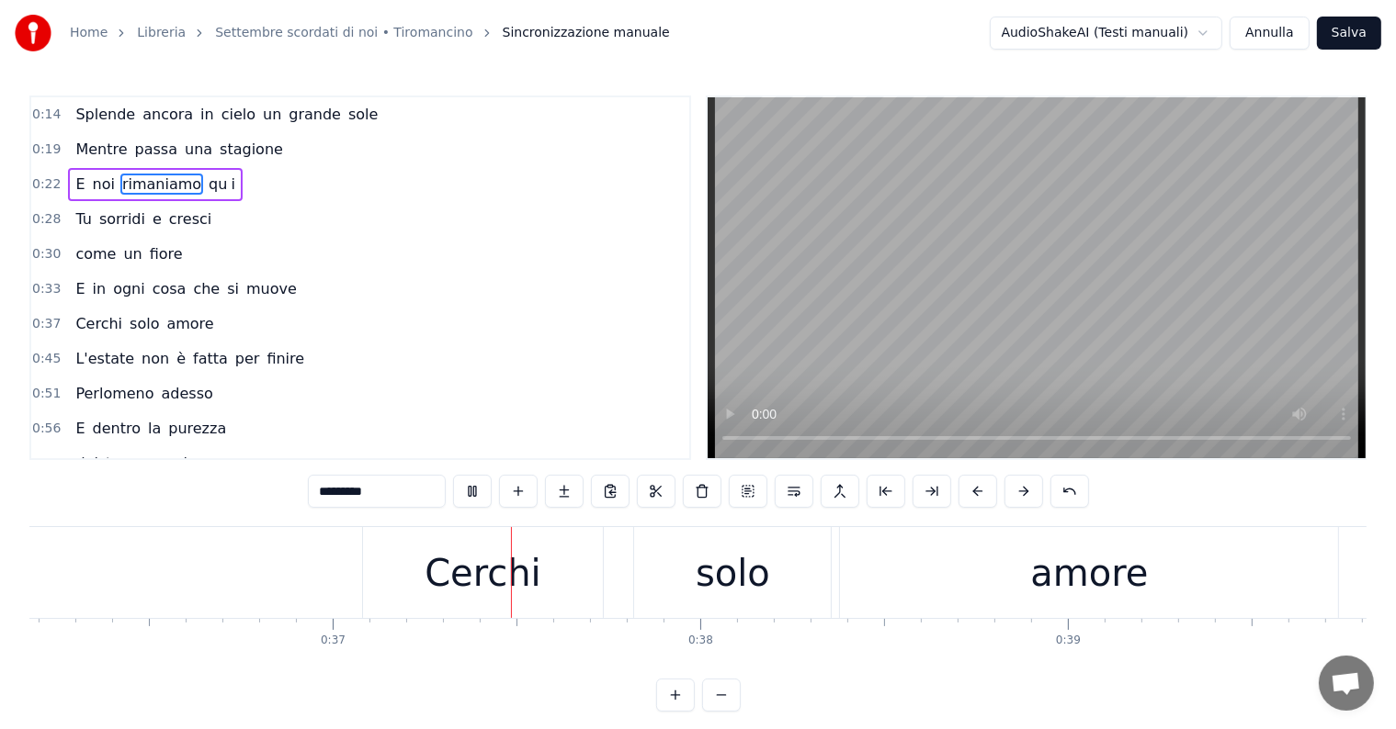
scroll to position [0, 13512]
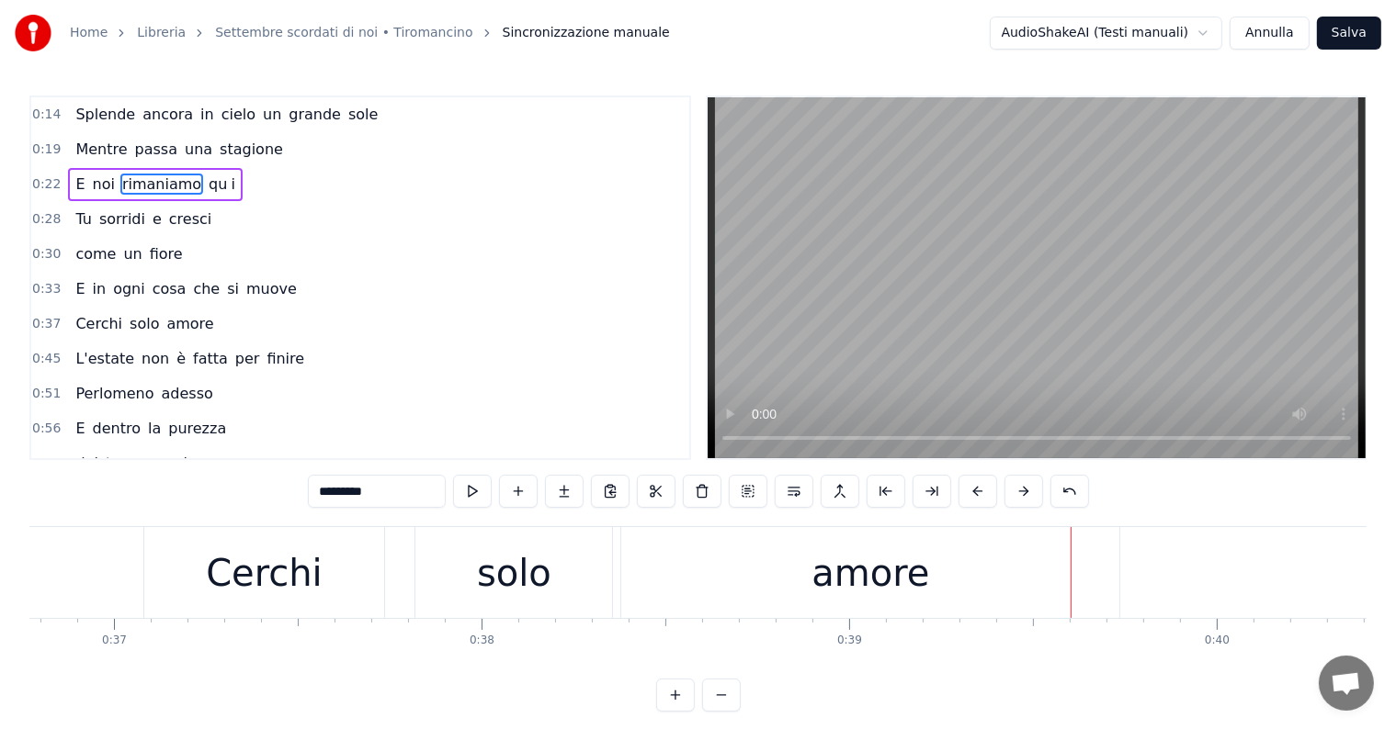
click at [779, 559] on div "amore" at bounding box center [870, 572] width 498 height 91
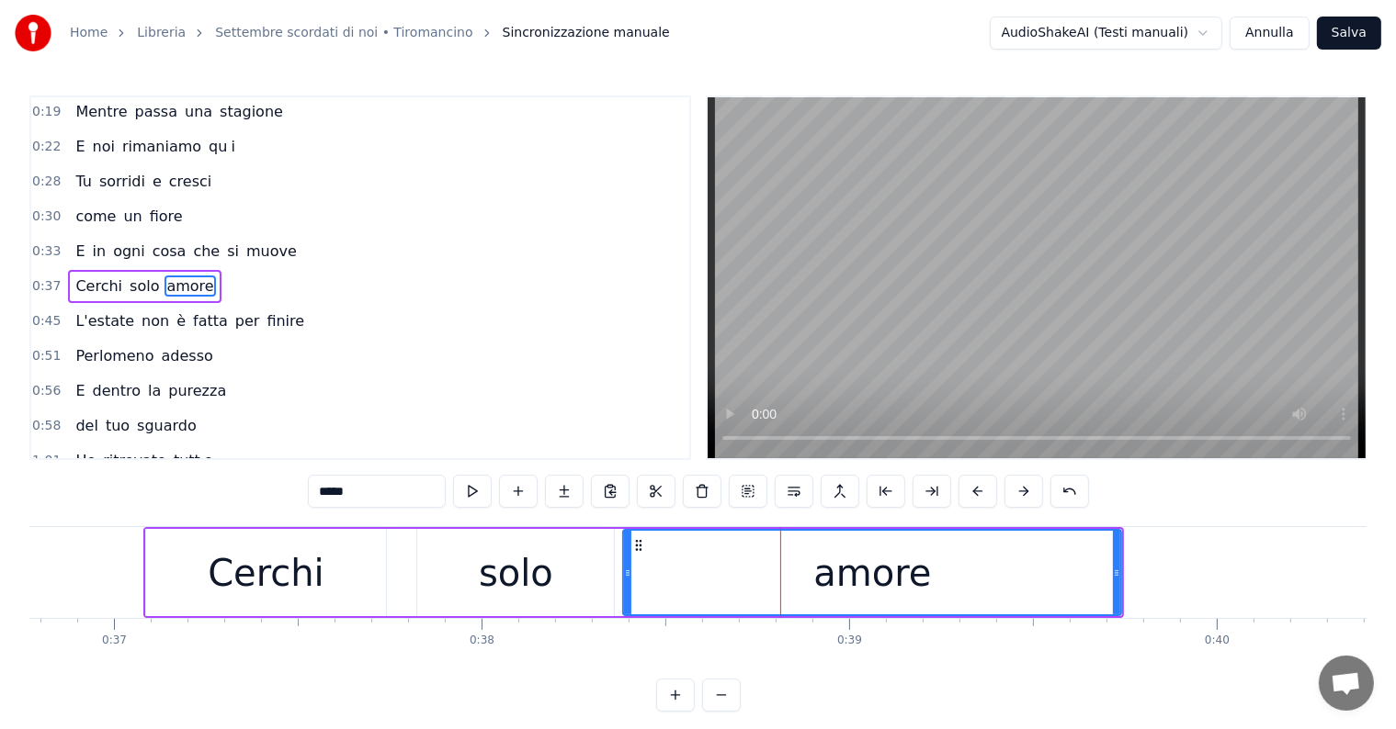
scroll to position [39, 0]
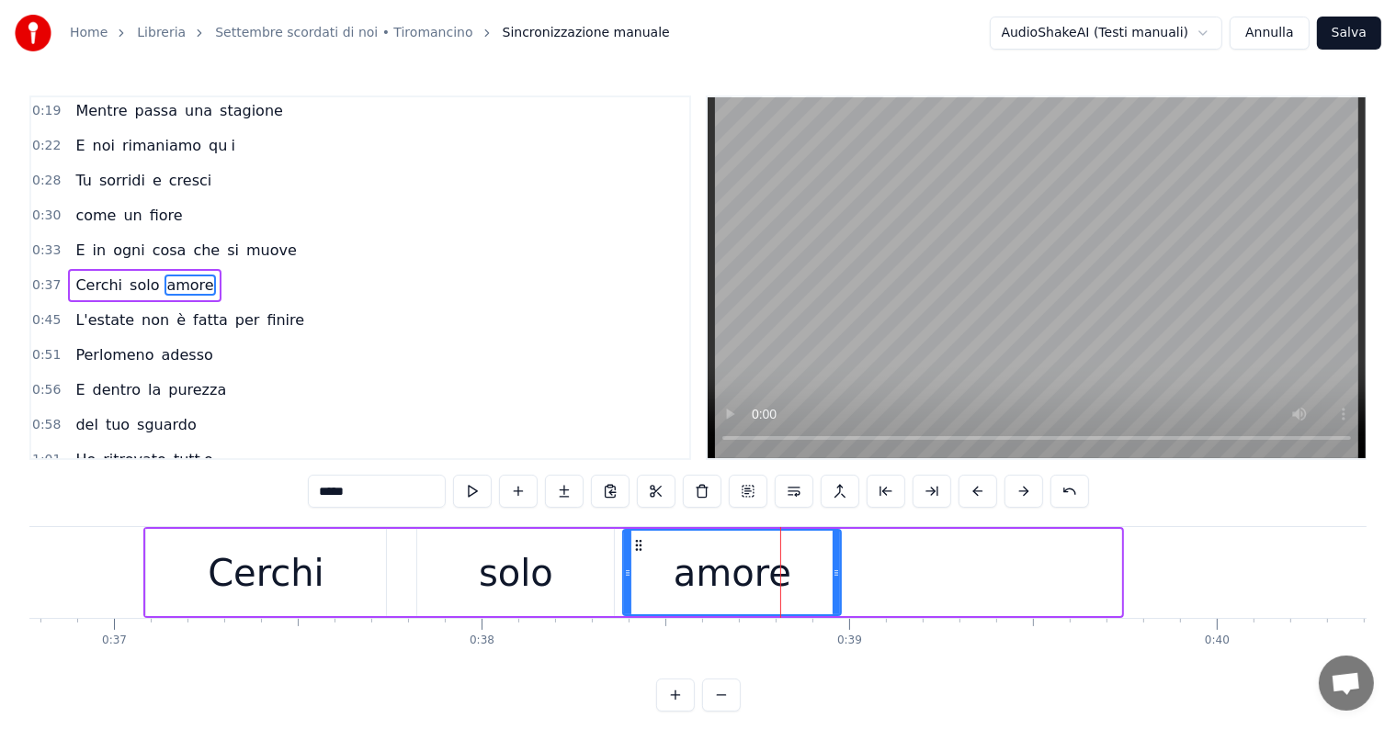
drag, startPoint x: 1117, startPoint y: 559, endPoint x: 837, endPoint y: 581, distance: 281.1
click at [837, 581] on div at bounding box center [835, 573] width 7 height 84
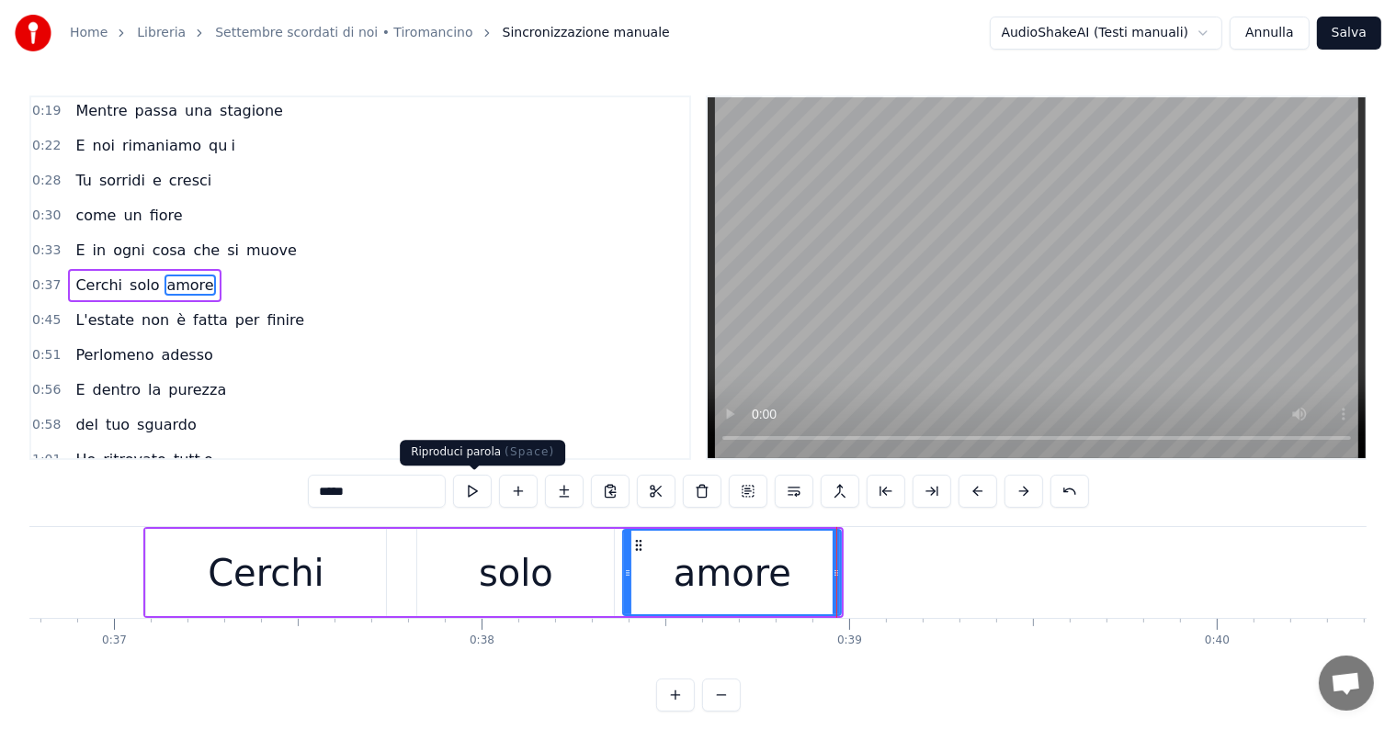
click at [382, 485] on input "*****" at bounding box center [377, 491] width 138 height 33
type input "****"
click at [561, 495] on button at bounding box center [564, 491] width 39 height 33
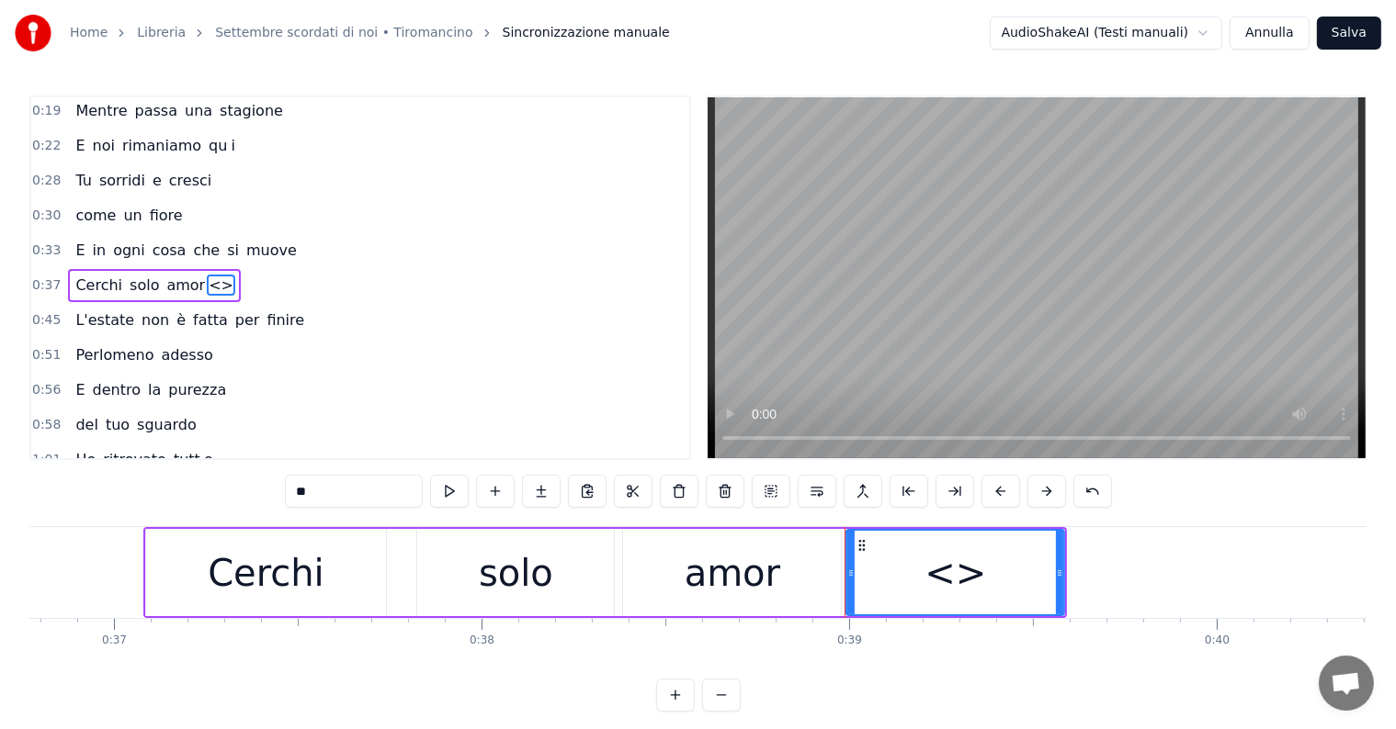
click at [361, 491] on input "**" at bounding box center [354, 491] width 138 height 33
type input "*"
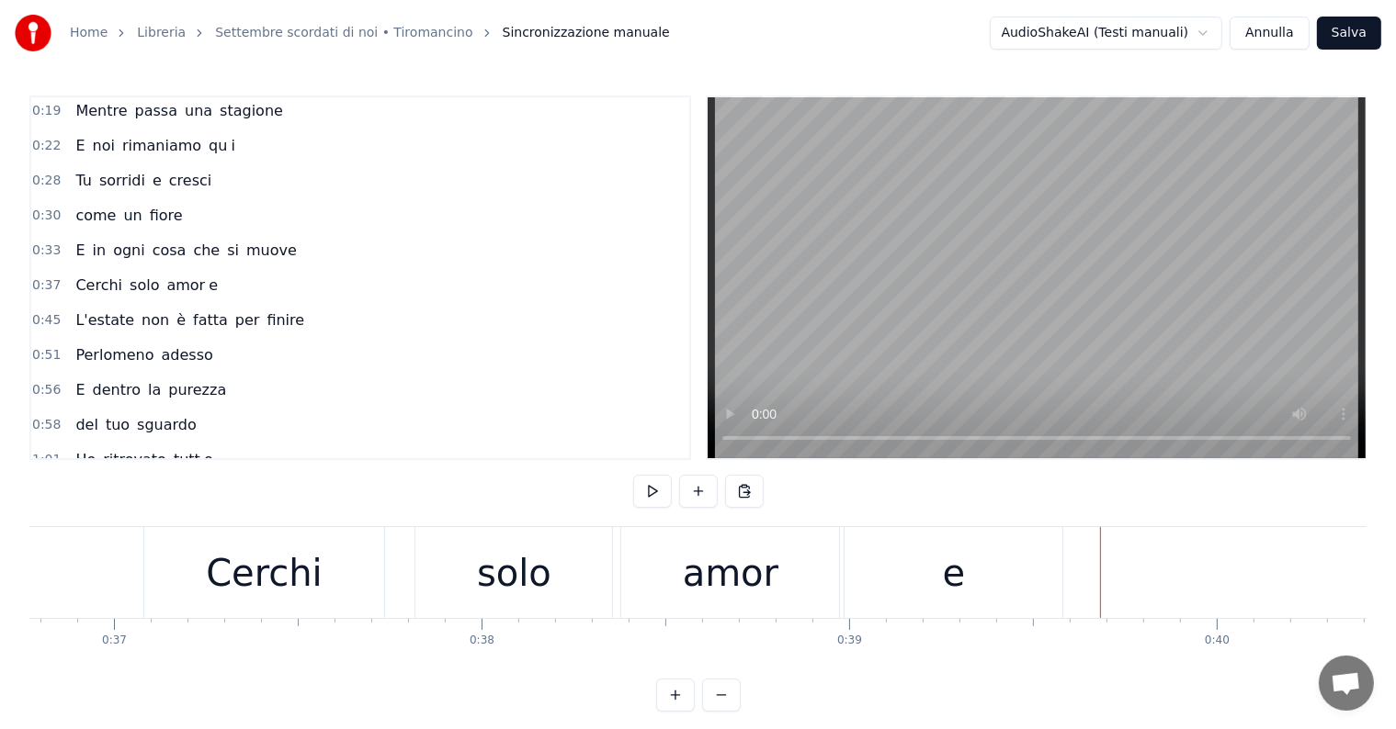
click at [954, 581] on div "e" at bounding box center [954, 573] width 23 height 55
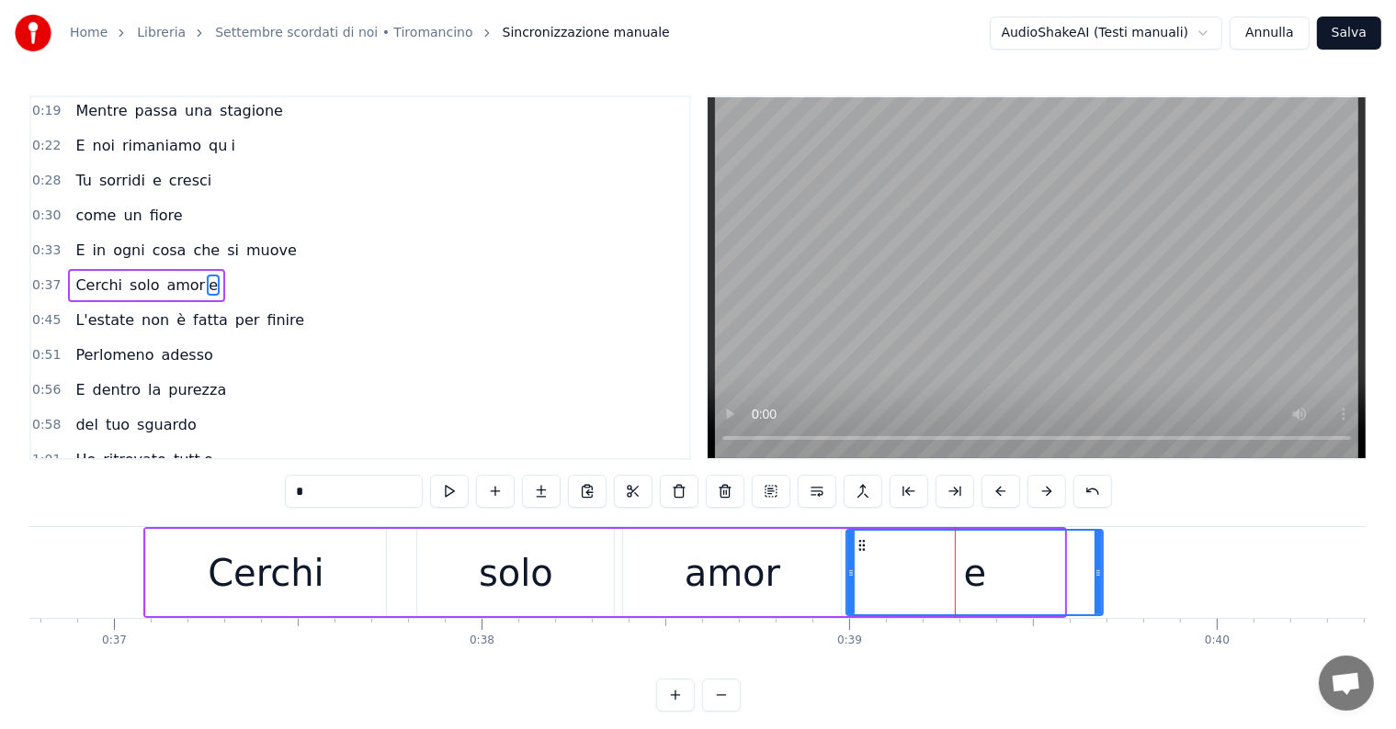
drag, startPoint x: 1061, startPoint y: 563, endPoint x: 1100, endPoint y: 566, distance: 38.7
click at [1100, 566] on div at bounding box center [1097, 573] width 7 height 84
click at [872, 560] on div "e" at bounding box center [974, 573] width 254 height 84
click at [860, 544] on icon at bounding box center [861, 545] width 15 height 15
click at [843, 559] on div at bounding box center [846, 573] width 7 height 84
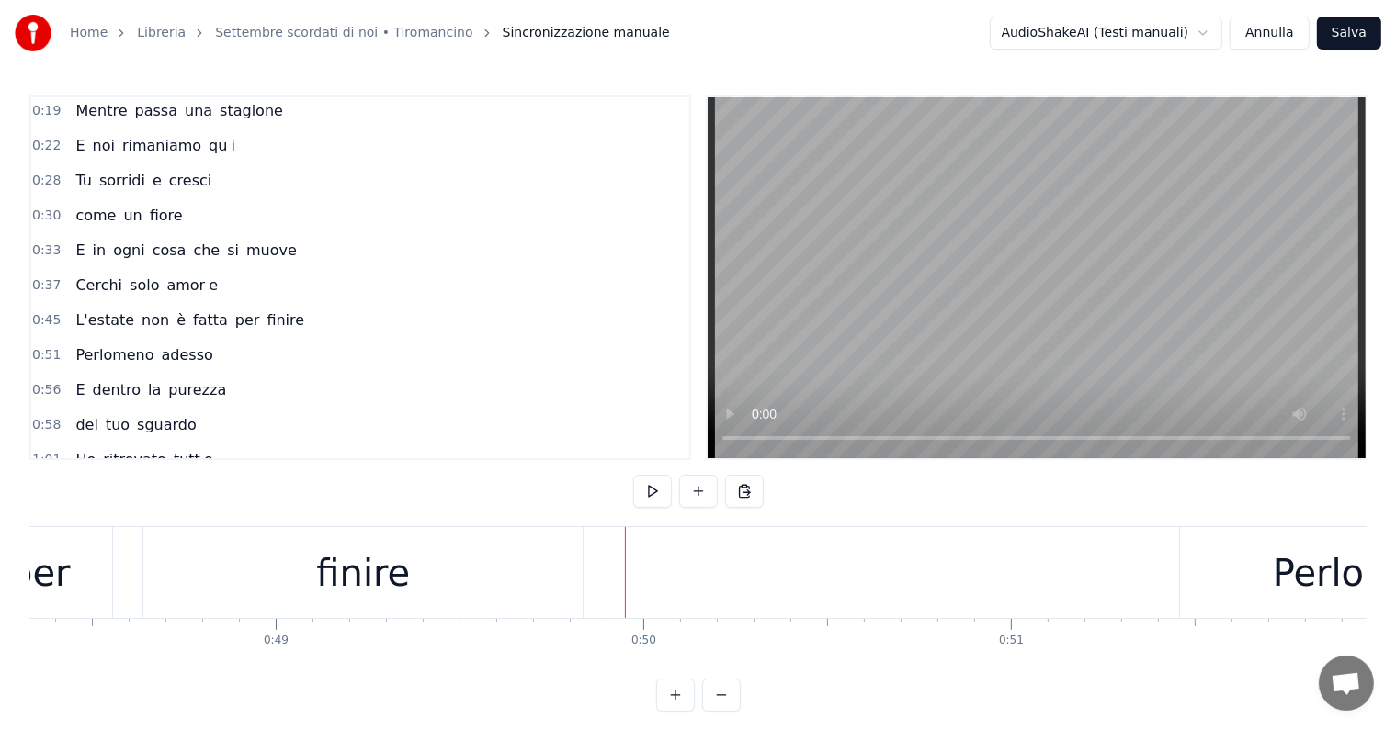
scroll to position [0, 17624]
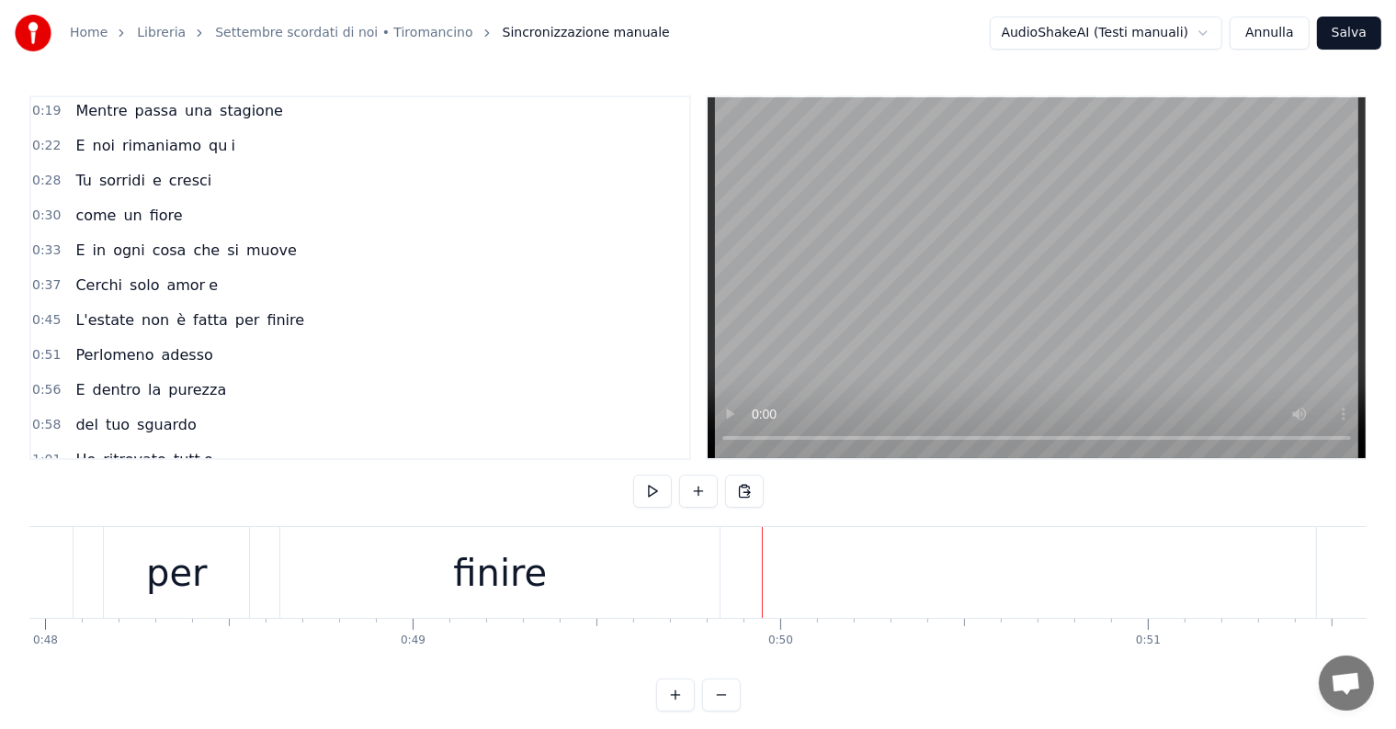
click at [468, 591] on div "finire" at bounding box center [500, 573] width 94 height 55
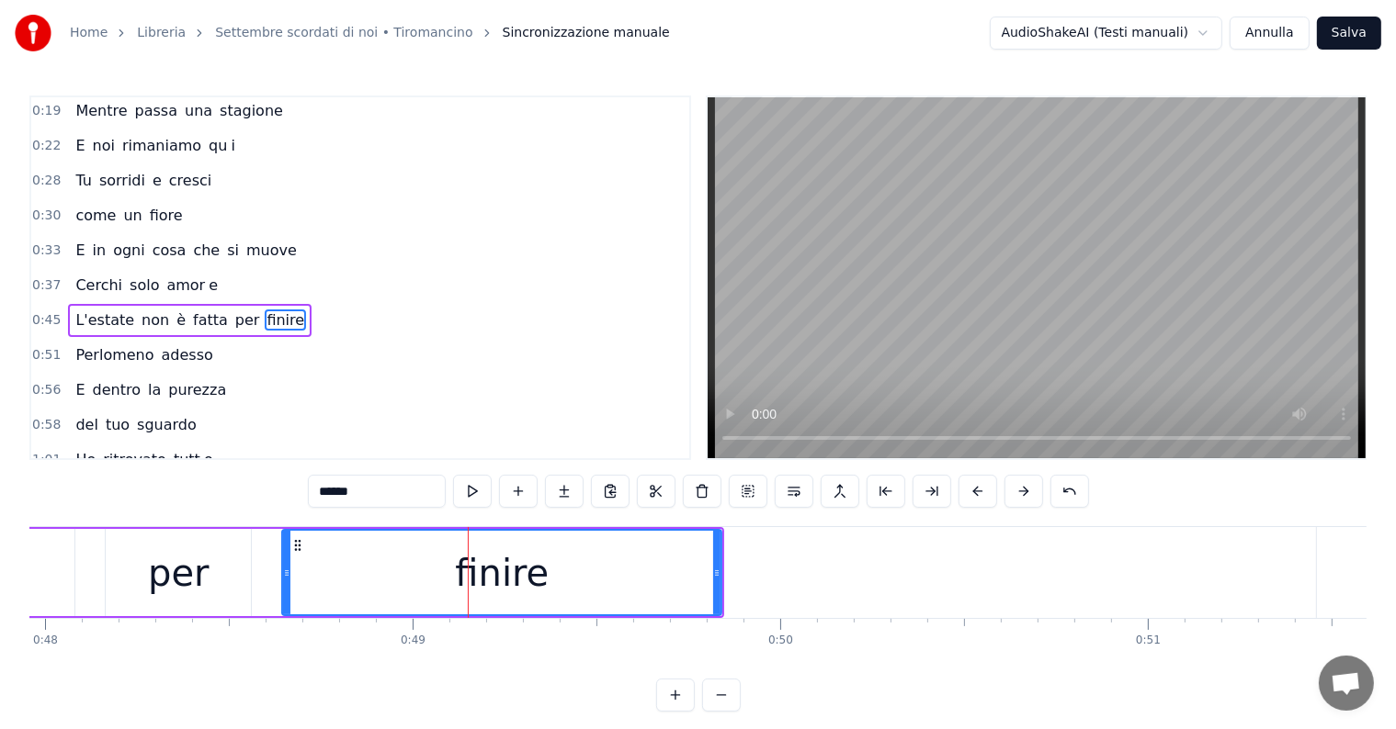
scroll to position [73, 0]
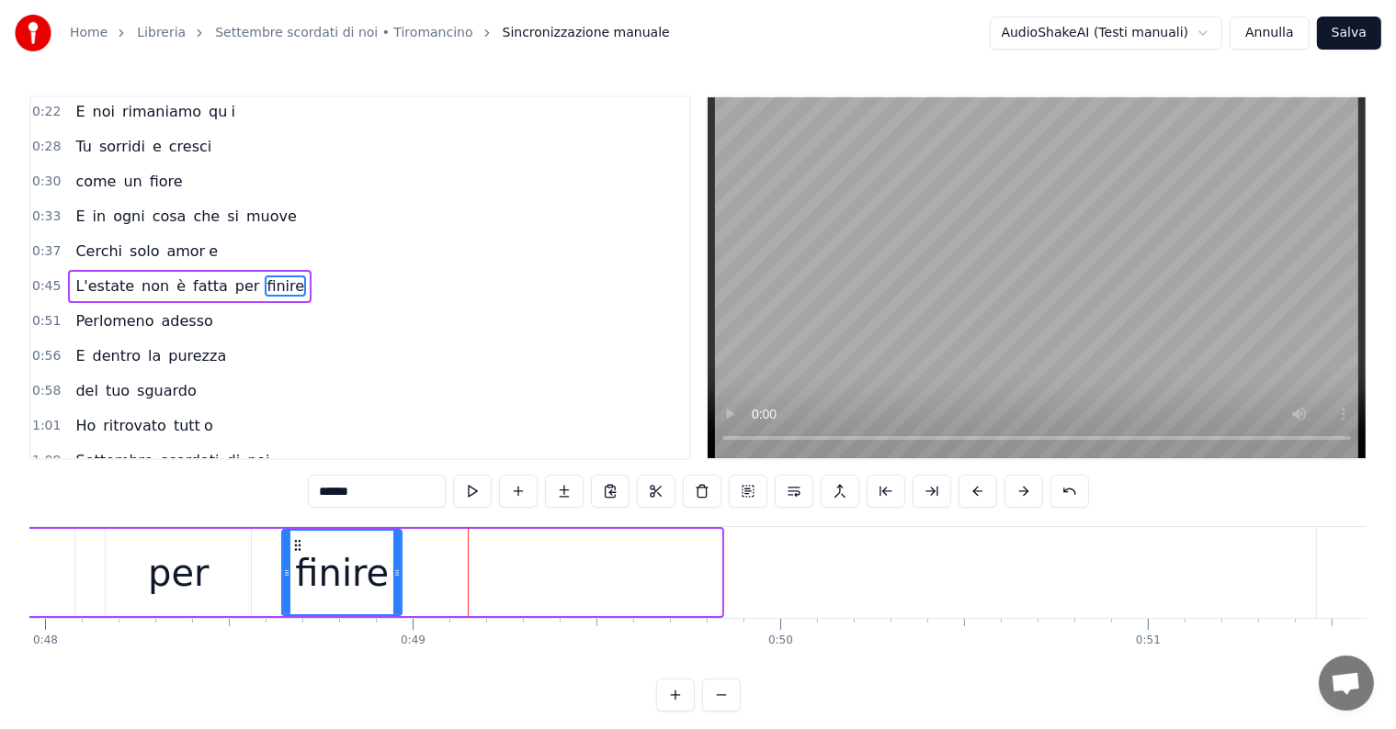
drag, startPoint x: 718, startPoint y: 554, endPoint x: 398, endPoint y: 556, distance: 319.7
click at [398, 556] on div at bounding box center [396, 573] width 7 height 84
click at [364, 492] on input "******" at bounding box center [377, 491] width 138 height 33
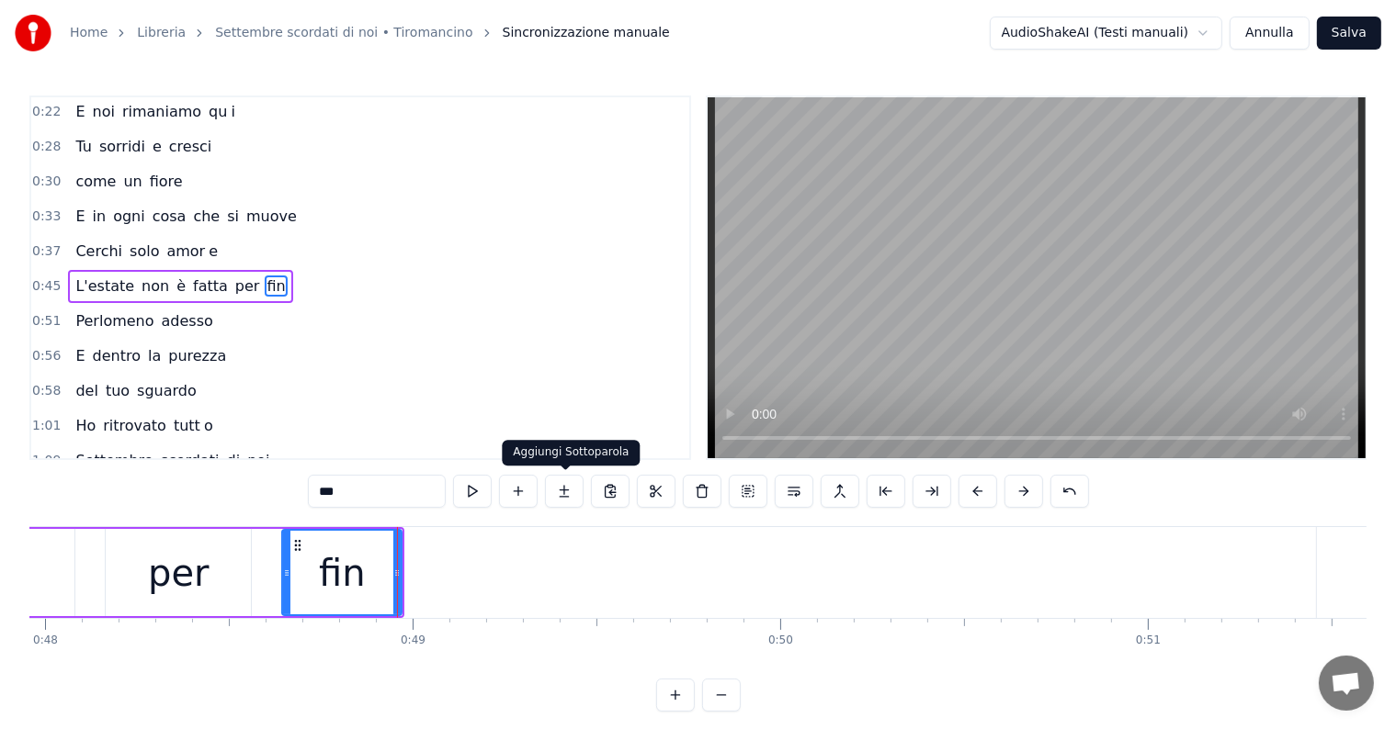
type input "***"
click at [570, 495] on button at bounding box center [564, 491] width 39 height 33
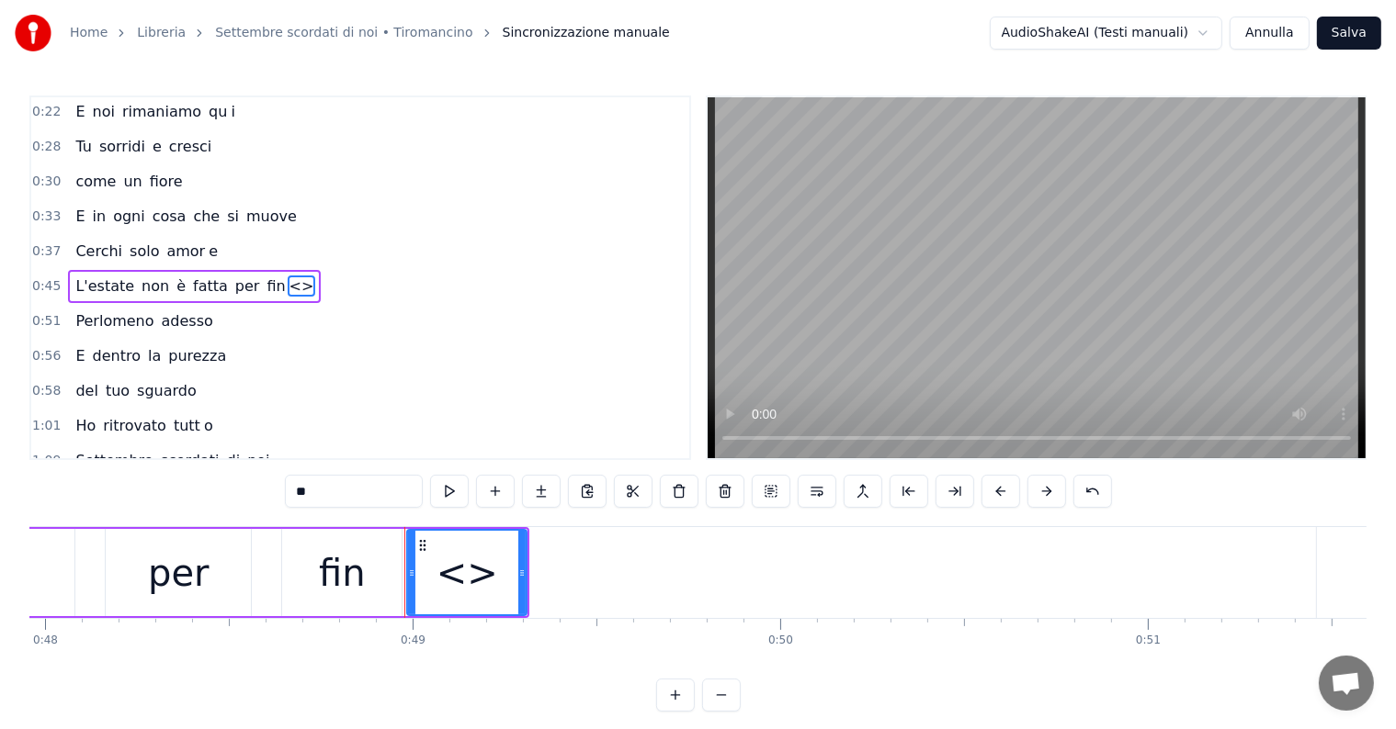
click at [320, 488] on input "**" at bounding box center [354, 491] width 138 height 33
type input "*"
click at [536, 487] on button at bounding box center [541, 491] width 39 height 33
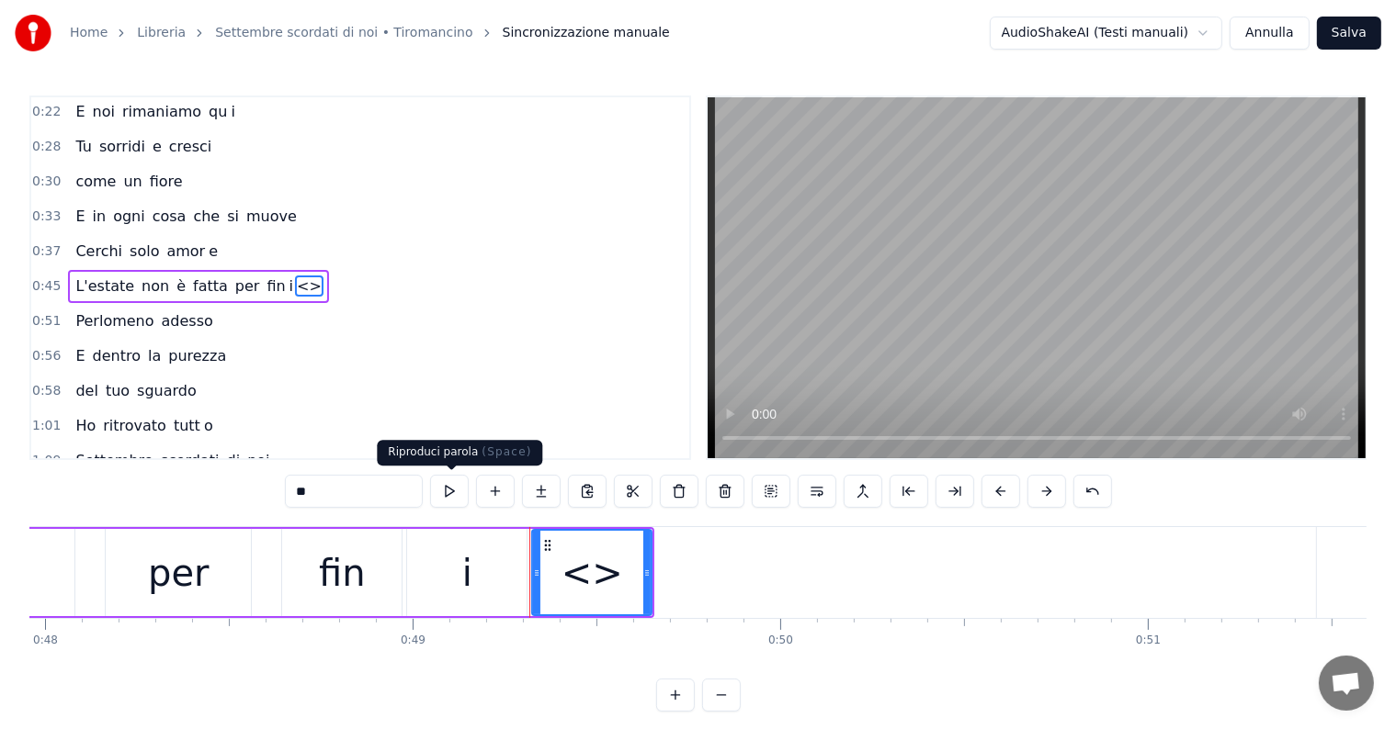
click at [367, 492] on input "**" at bounding box center [354, 491] width 138 height 33
type input "*"
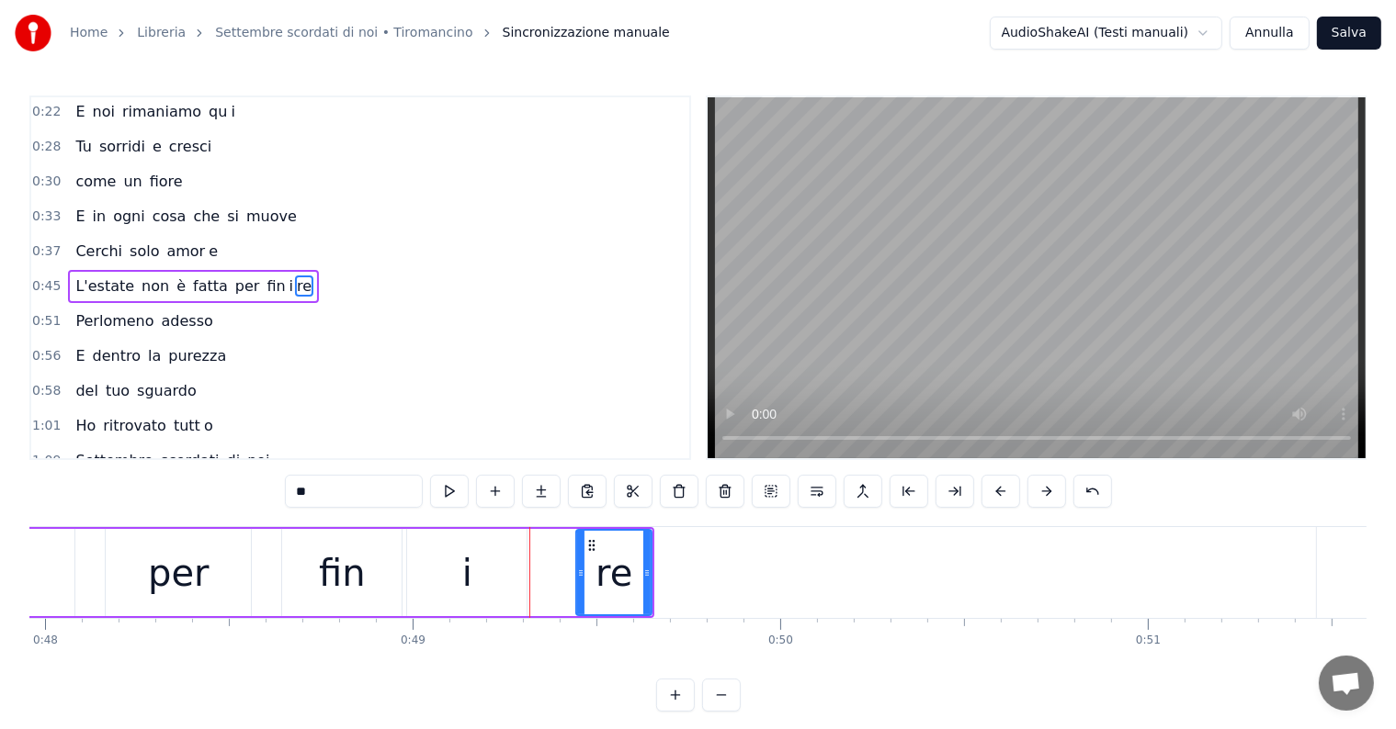
drag, startPoint x: 537, startPoint y: 571, endPoint x: 581, endPoint y: 577, distance: 44.4
click at [581, 577] on icon at bounding box center [580, 573] width 7 height 15
click at [485, 587] on div "i" at bounding box center [466, 572] width 119 height 87
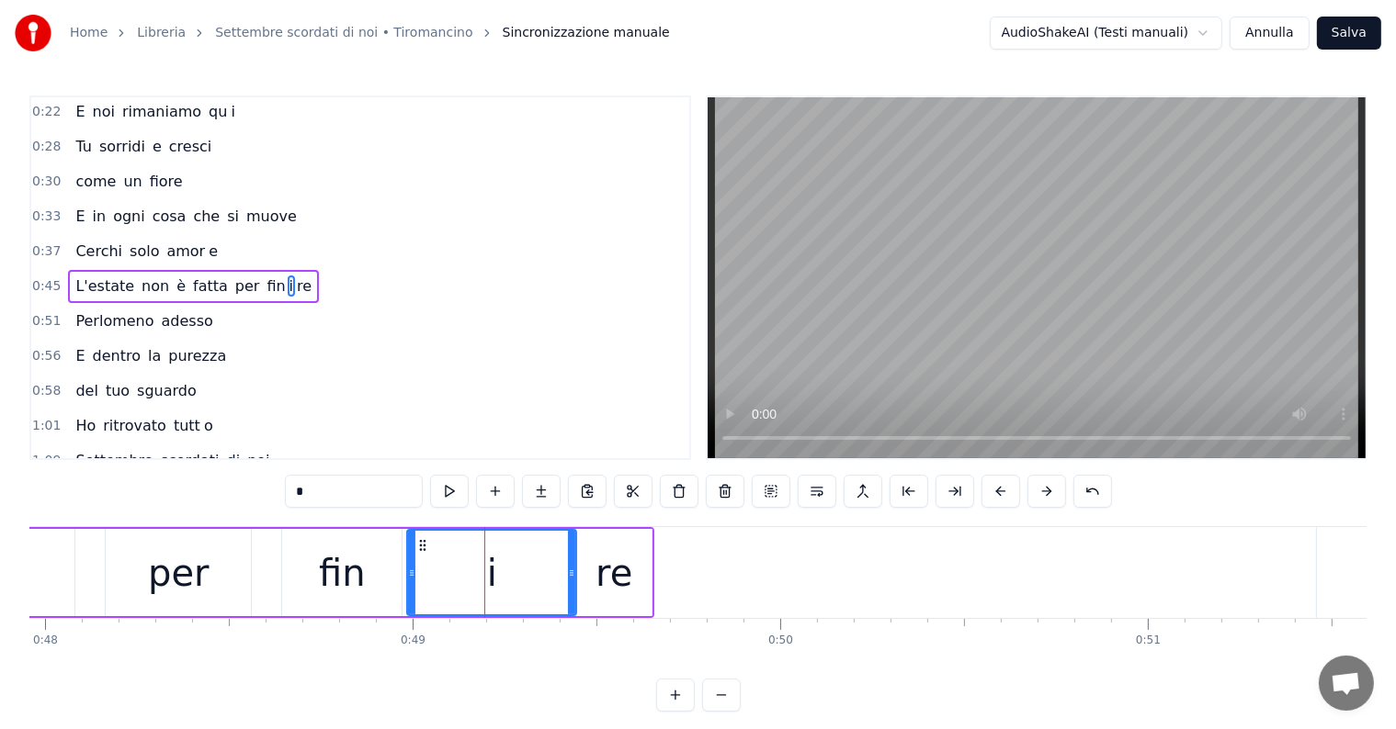
drag, startPoint x: 522, startPoint y: 570, endPoint x: 571, endPoint y: 570, distance: 49.6
click at [571, 570] on icon at bounding box center [571, 573] width 7 height 15
click at [401, 571] on icon at bounding box center [404, 573] width 7 height 15
click at [174, 577] on div "per" at bounding box center [178, 573] width 61 height 55
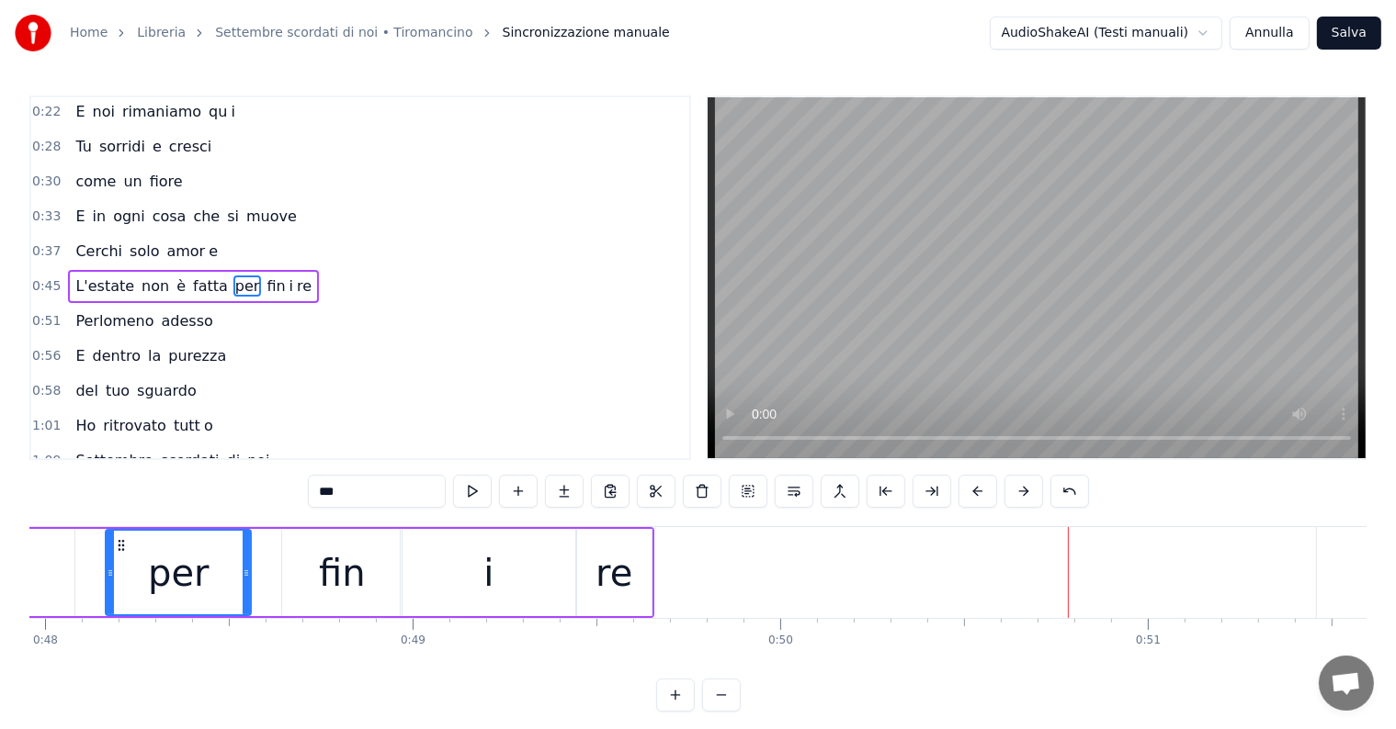
click at [82, 279] on span "L'estate" at bounding box center [104, 286] width 62 height 21
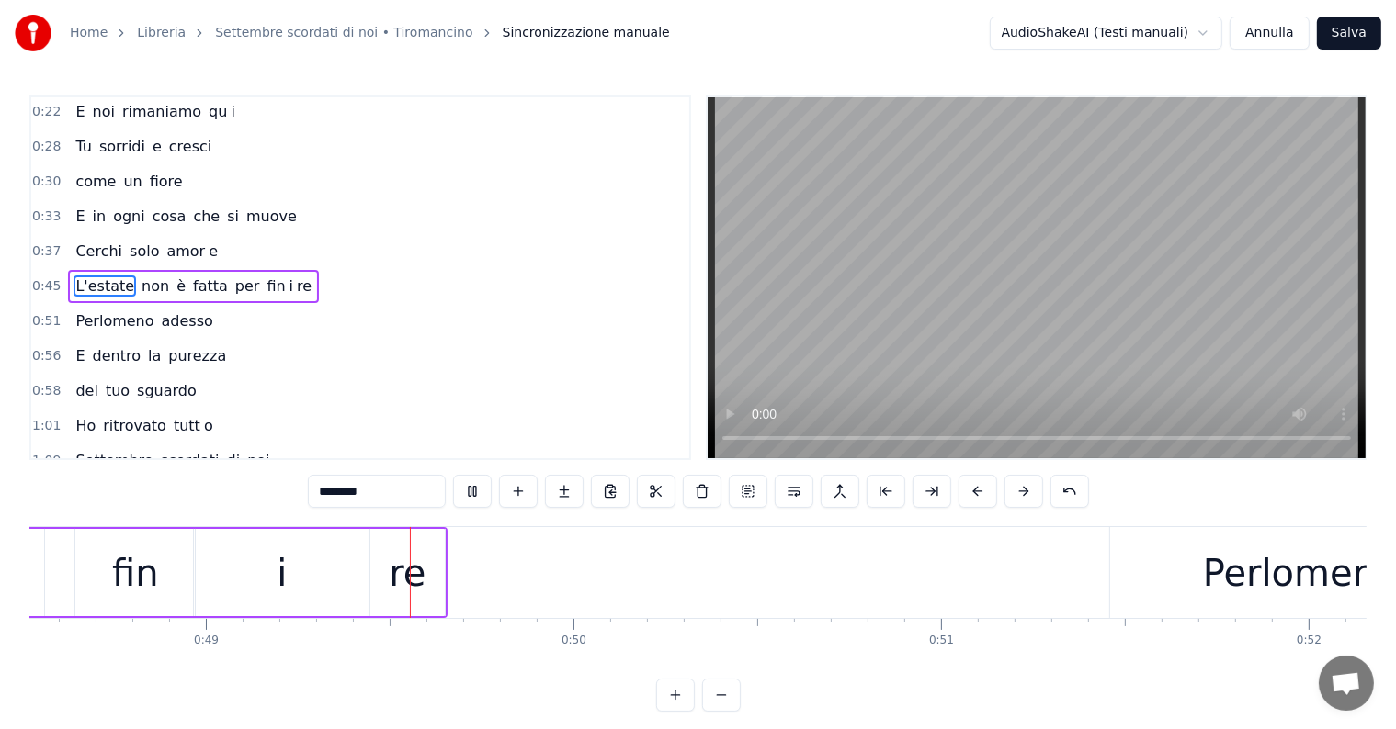
scroll to position [0, 17833]
click at [391, 562] on div "re" at bounding box center [404, 573] width 37 height 55
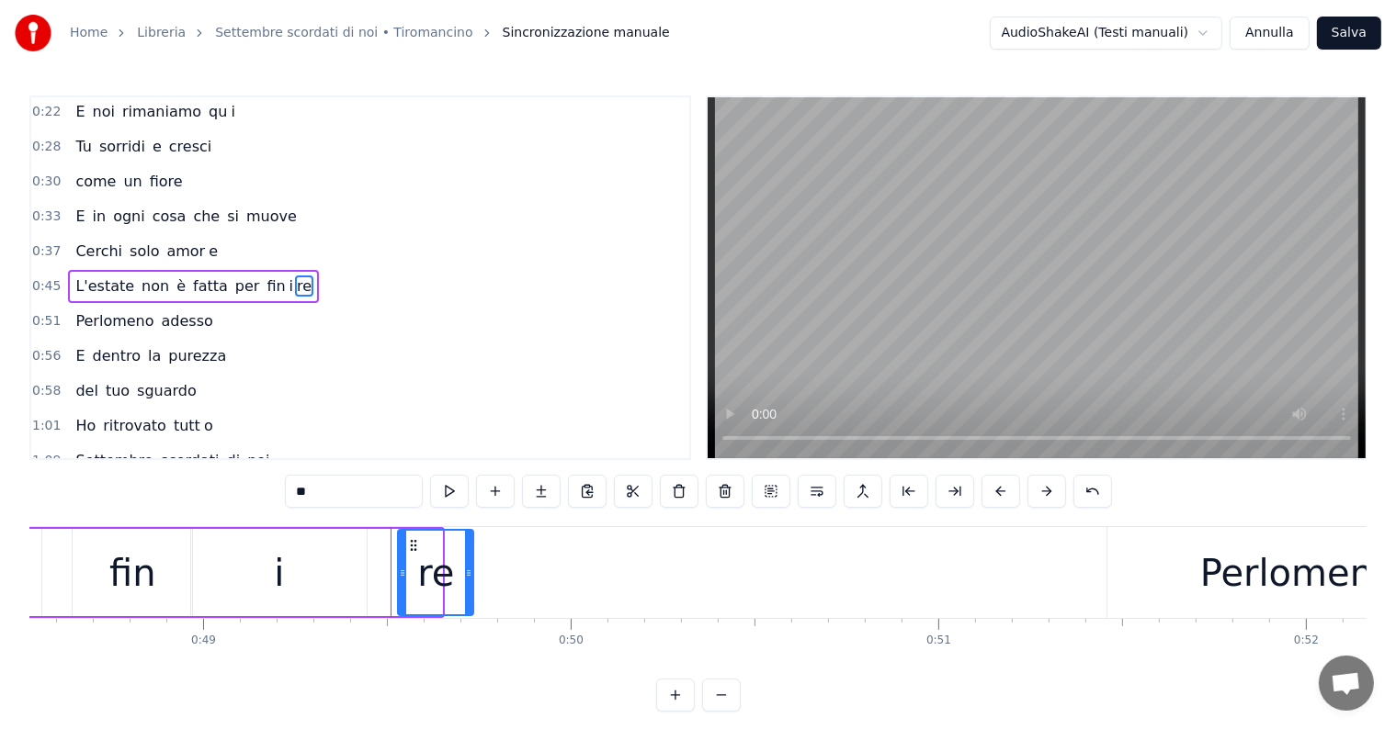
drag, startPoint x: 381, startPoint y: 545, endPoint x: 412, endPoint y: 545, distance: 30.3
click at [412, 545] on icon at bounding box center [413, 545] width 15 height 15
click at [313, 571] on div "i" at bounding box center [278, 572] width 175 height 87
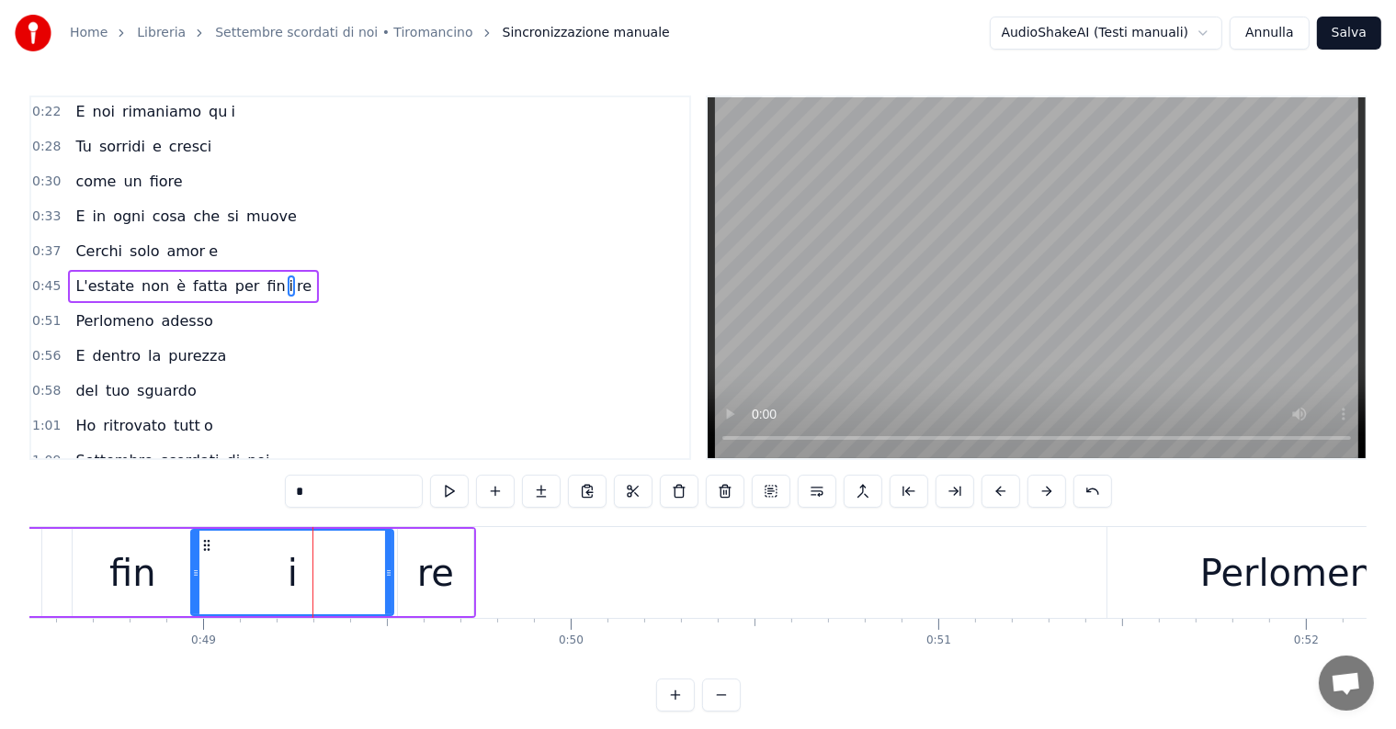
drag, startPoint x: 364, startPoint y: 570, endPoint x: 390, endPoint y: 568, distance: 26.7
click at [390, 568] on icon at bounding box center [388, 573] width 7 height 15
click at [92, 286] on span "L'estate" at bounding box center [104, 286] width 62 height 21
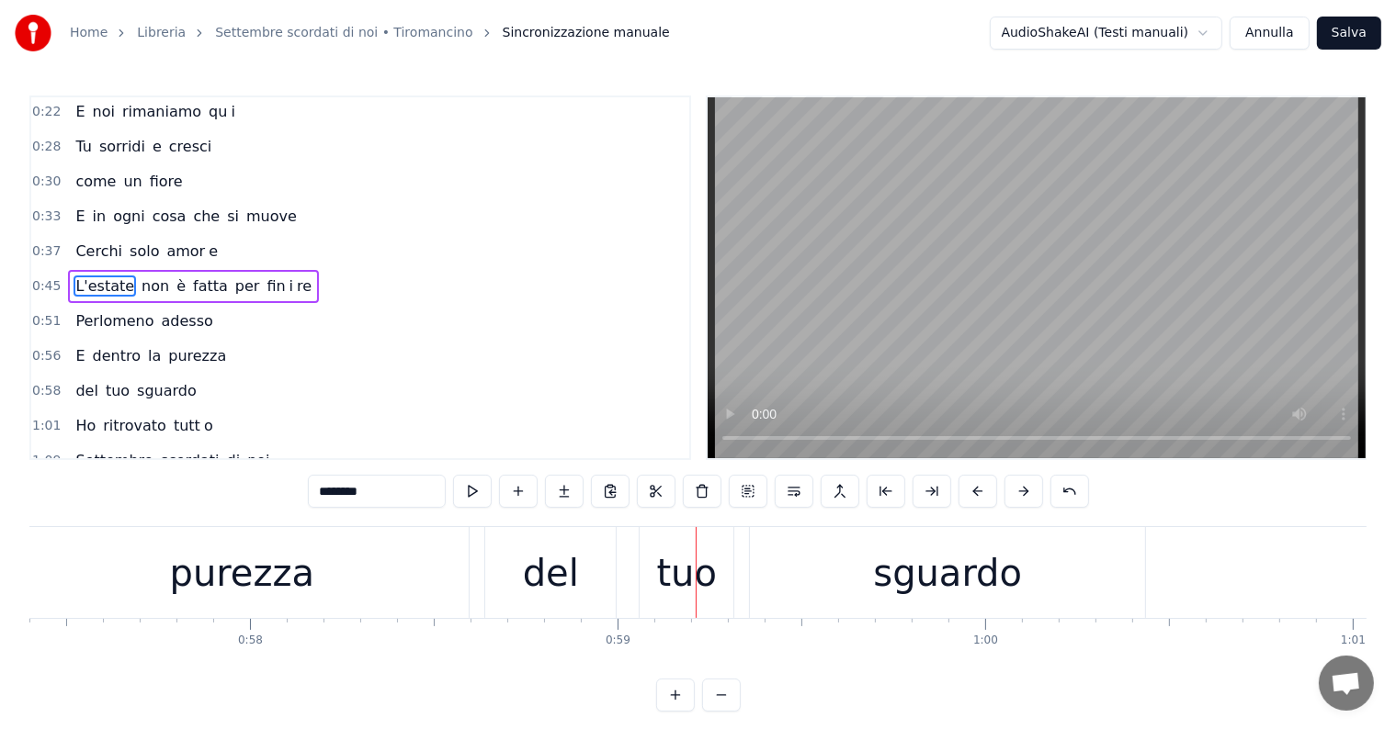
scroll to position [0, 20774]
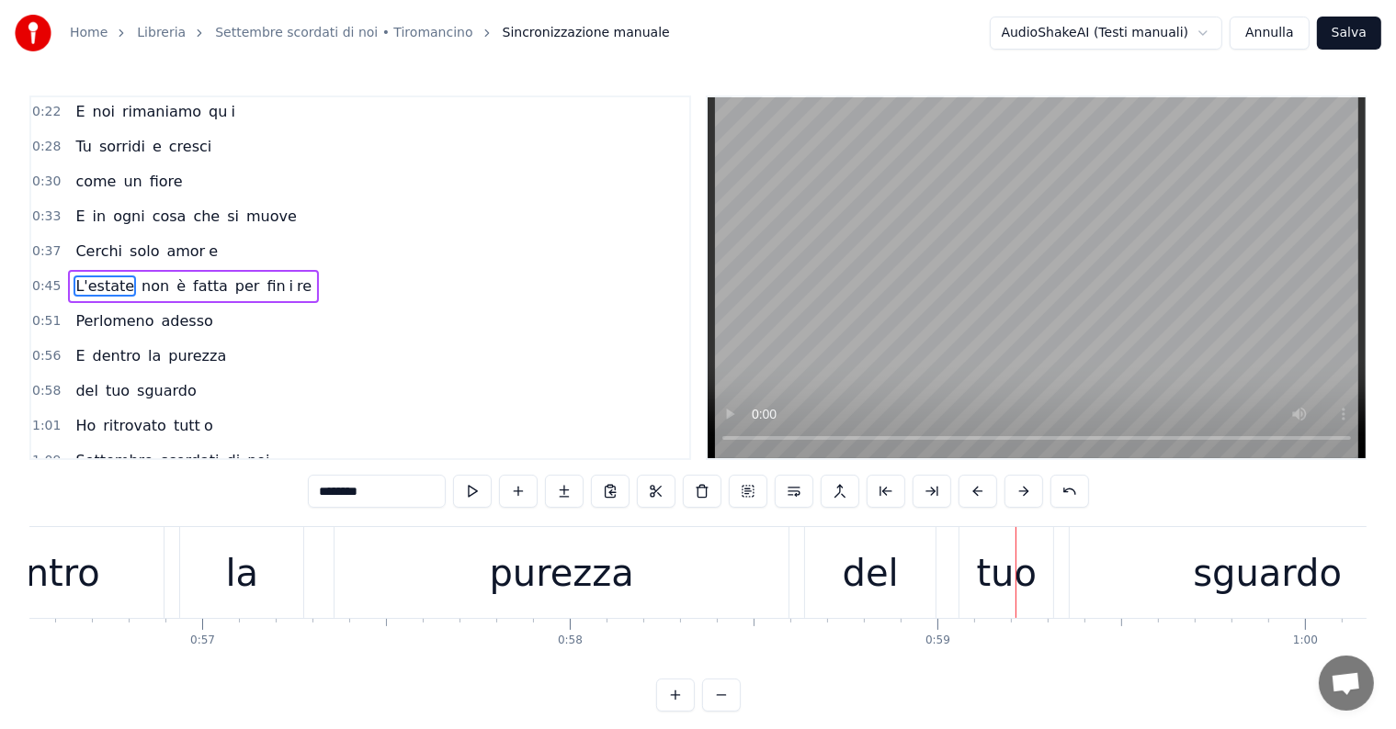
click at [125, 582] on div "dentro" at bounding box center [39, 572] width 248 height 91
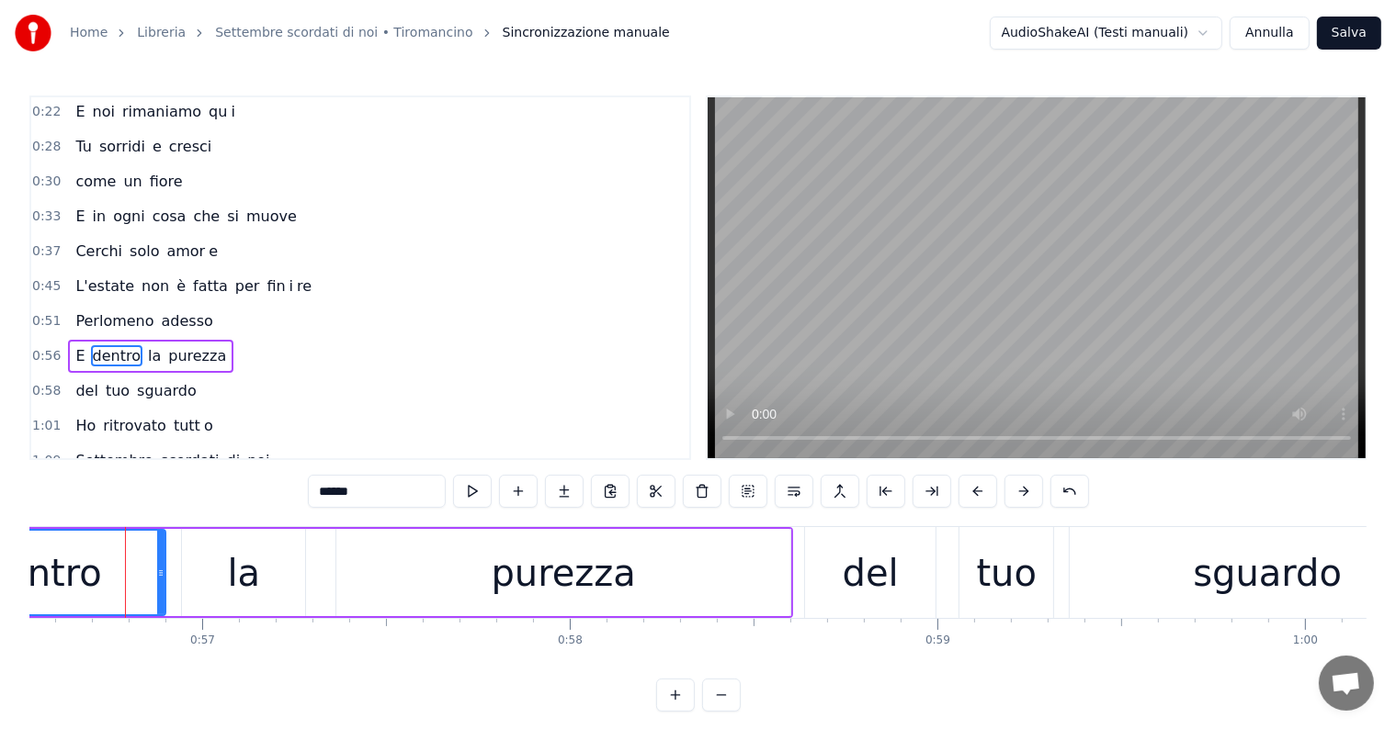
scroll to position [140, 0]
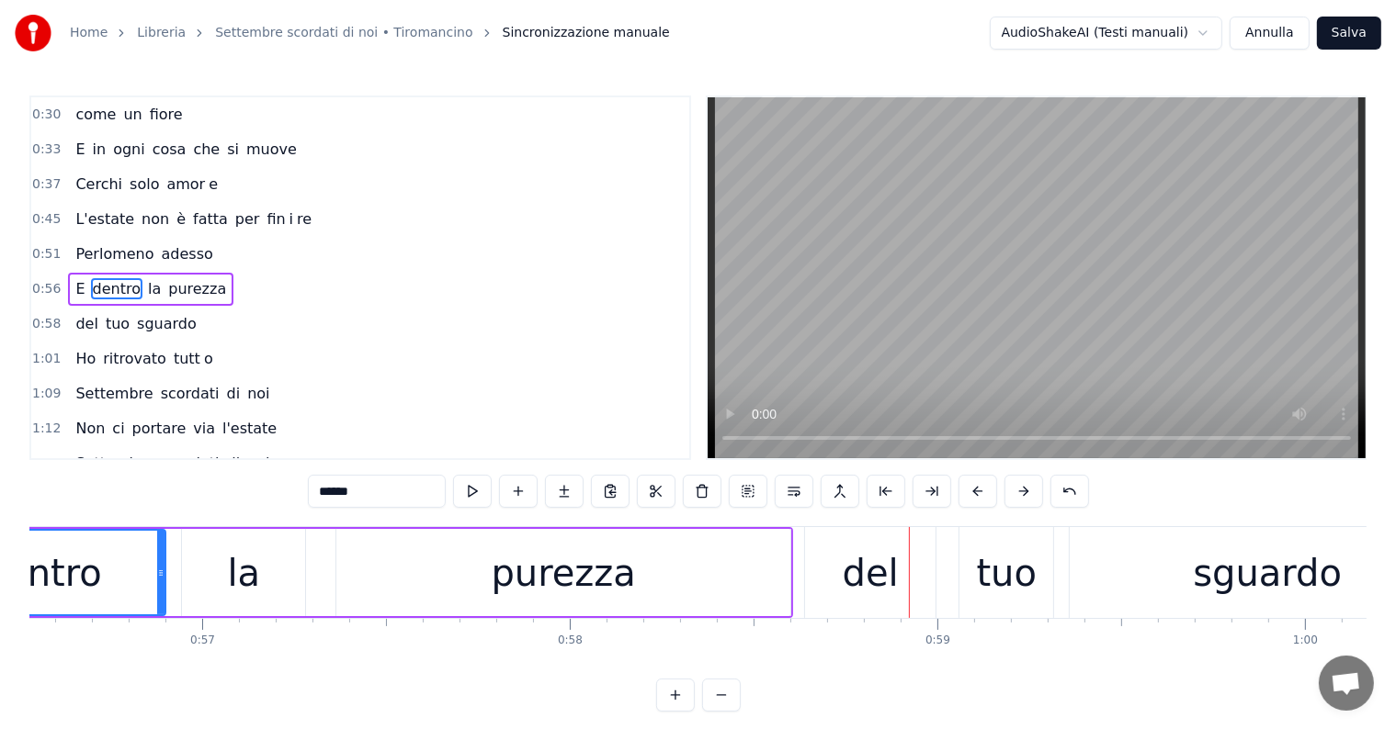
click at [569, 591] on div "purezza" at bounding box center [564, 573] width 144 height 55
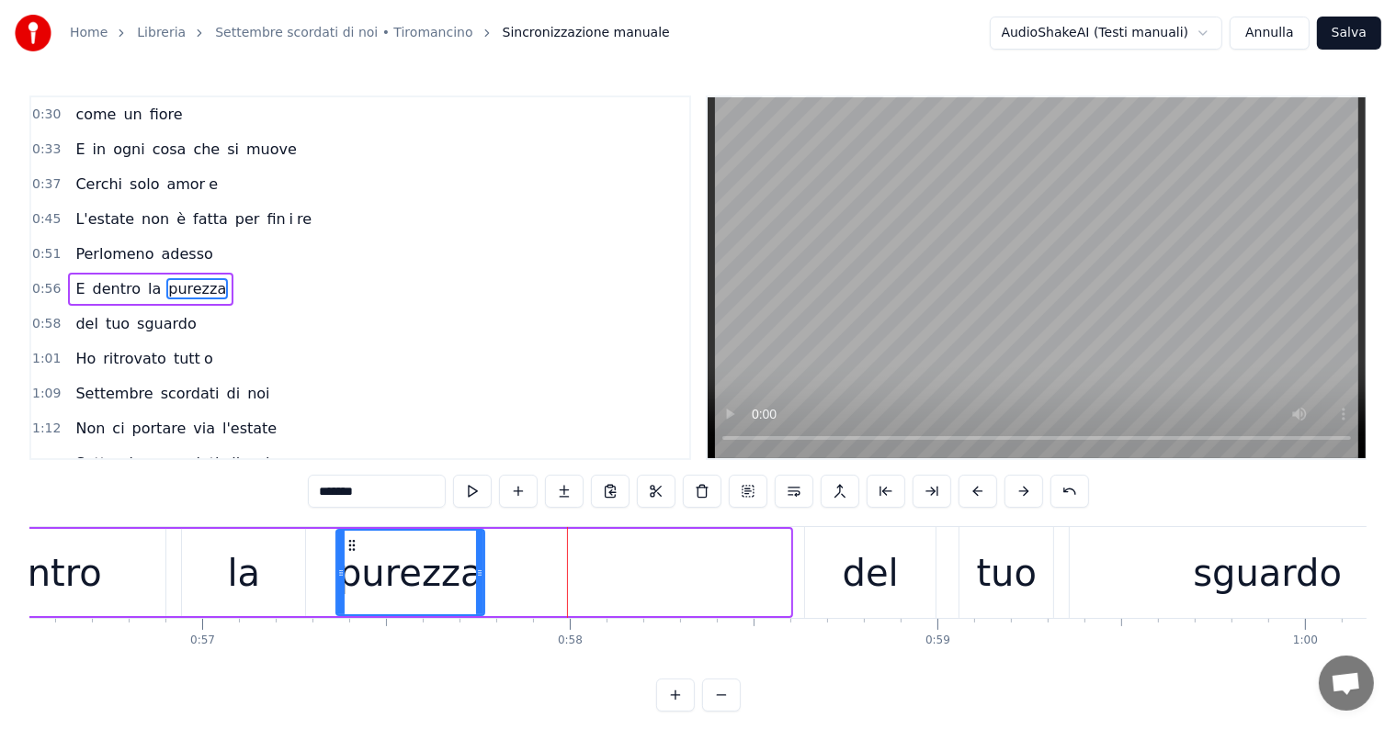
drag, startPoint x: 784, startPoint y: 548, endPoint x: 478, endPoint y: 563, distance: 306.3
click at [478, 563] on div at bounding box center [479, 573] width 7 height 84
click at [387, 481] on input "*******" at bounding box center [377, 491] width 138 height 33
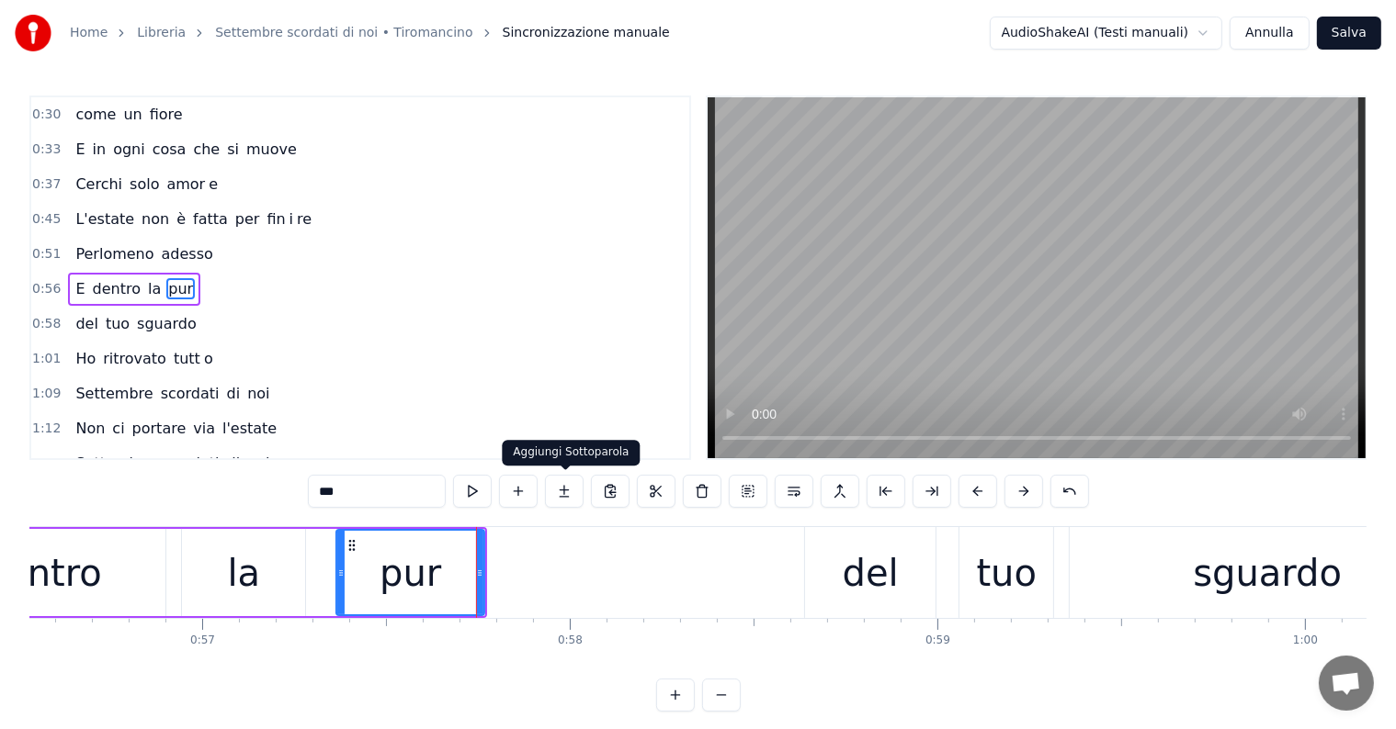
type input "***"
click at [573, 492] on button at bounding box center [564, 491] width 39 height 33
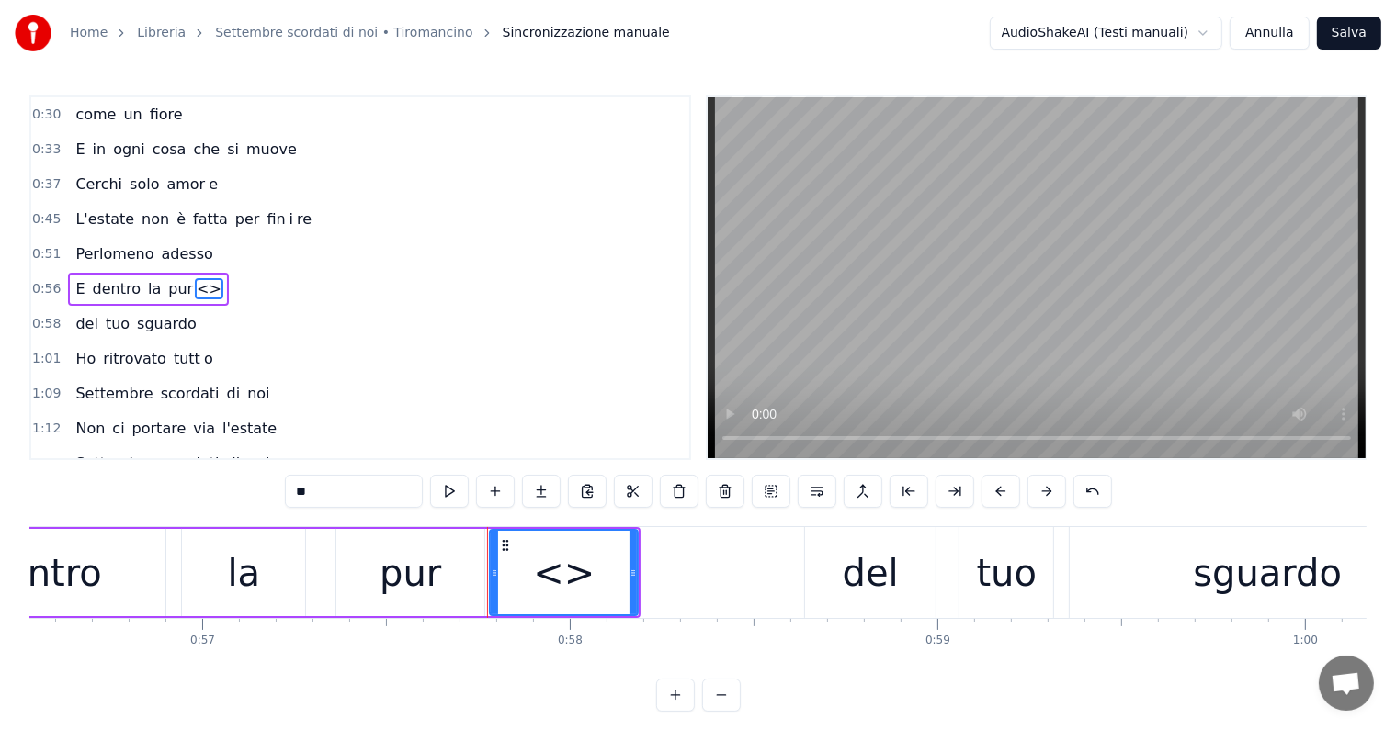
click at [339, 493] on input "**" at bounding box center [354, 491] width 138 height 33
type input "*"
click at [541, 485] on button at bounding box center [541, 491] width 39 height 33
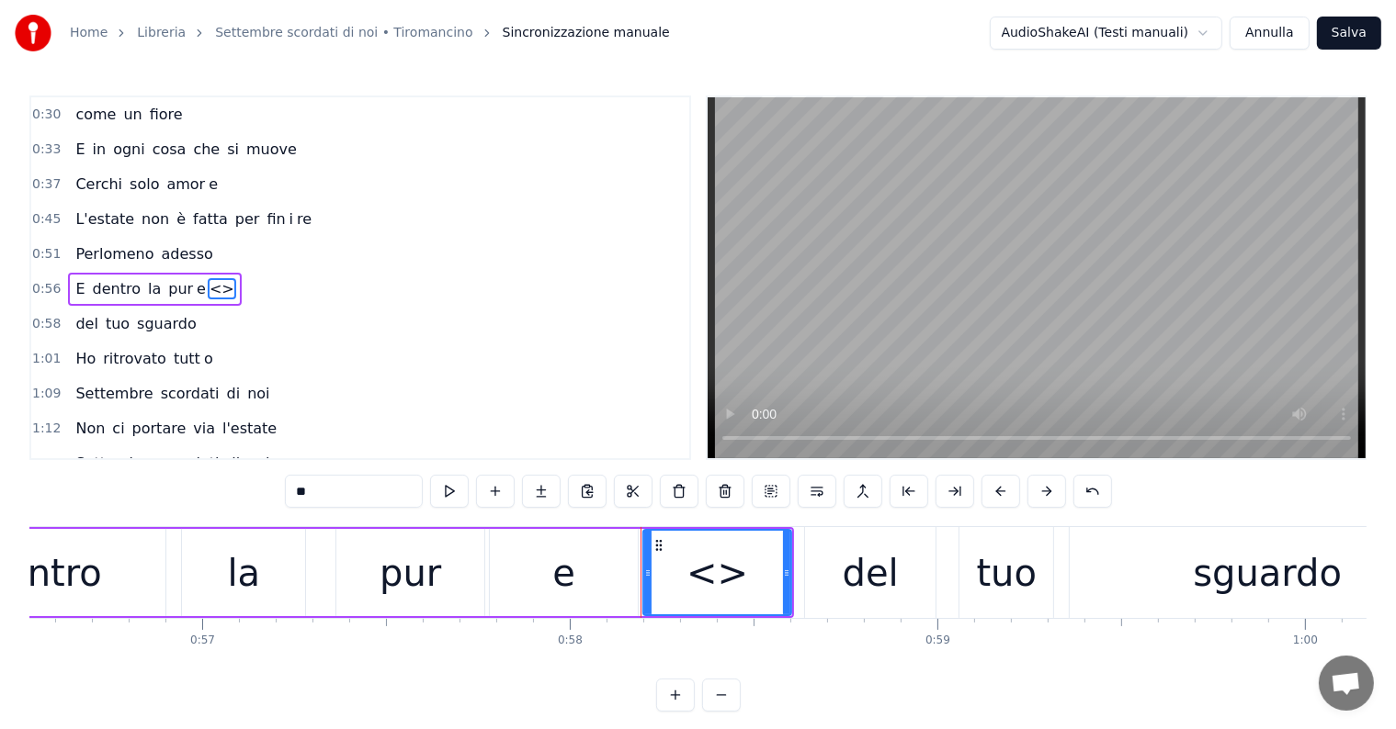
click at [401, 495] on input "**" at bounding box center [354, 491] width 138 height 33
type input "*"
click at [440, 584] on div "pur" at bounding box center [410, 572] width 148 height 87
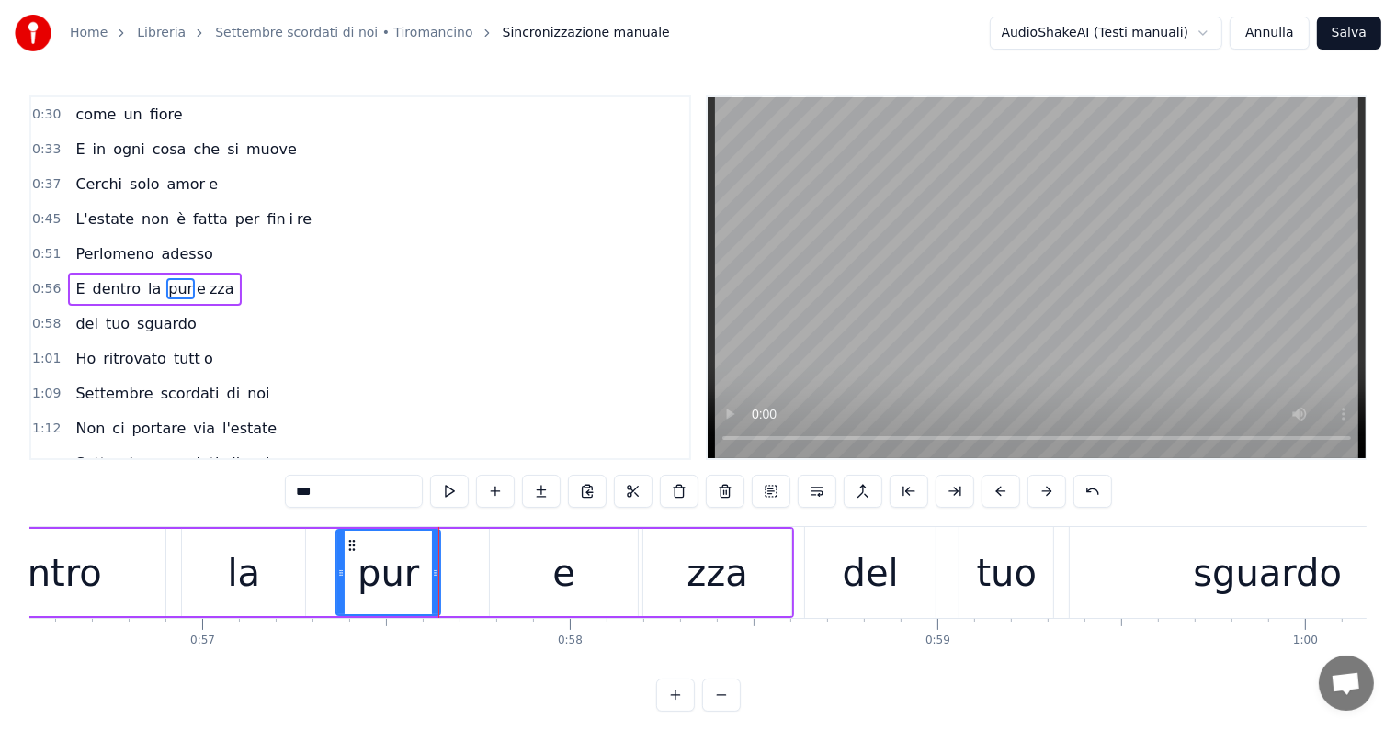
drag, startPoint x: 481, startPoint y: 569, endPoint x: 433, endPoint y: 570, distance: 48.7
click at [433, 570] on icon at bounding box center [435, 573] width 7 height 15
click at [547, 574] on div "e" at bounding box center [564, 572] width 148 height 87
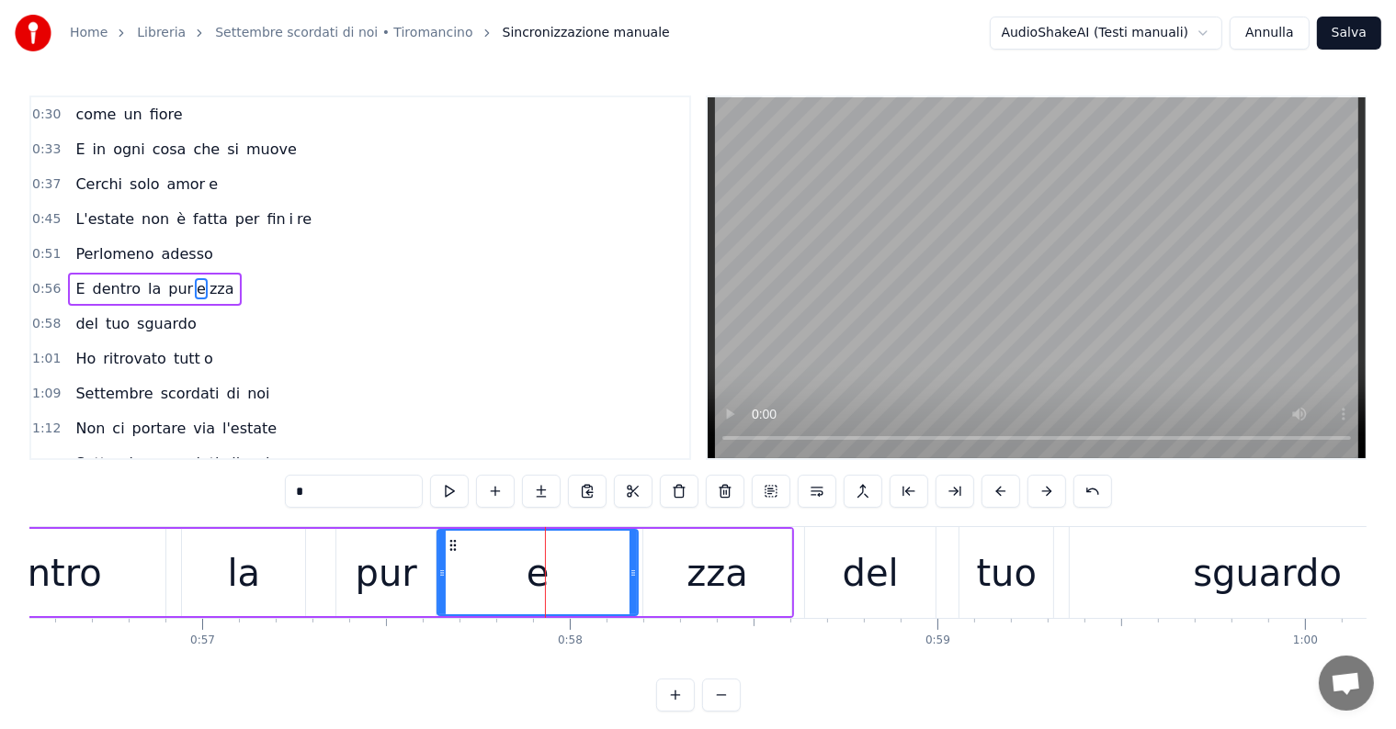
drag, startPoint x: 493, startPoint y: 573, endPoint x: 441, endPoint y: 577, distance: 52.5
click at [441, 577] on icon at bounding box center [441, 573] width 7 height 15
click at [669, 575] on div "zza" at bounding box center [717, 572] width 148 height 87
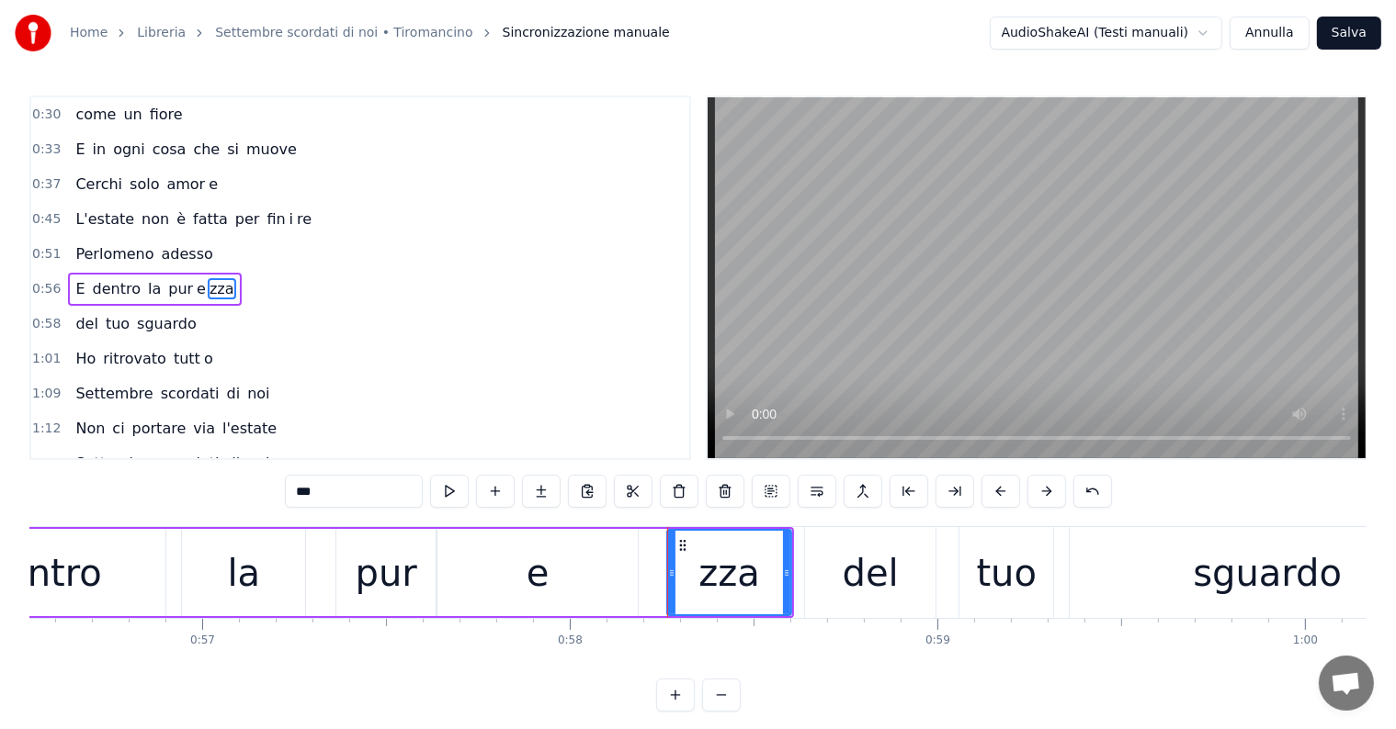
drag, startPoint x: 645, startPoint y: 573, endPoint x: 669, endPoint y: 571, distance: 24.0
click at [669, 571] on icon at bounding box center [671, 573] width 7 height 15
click at [555, 591] on div "e" at bounding box center [537, 572] width 200 height 87
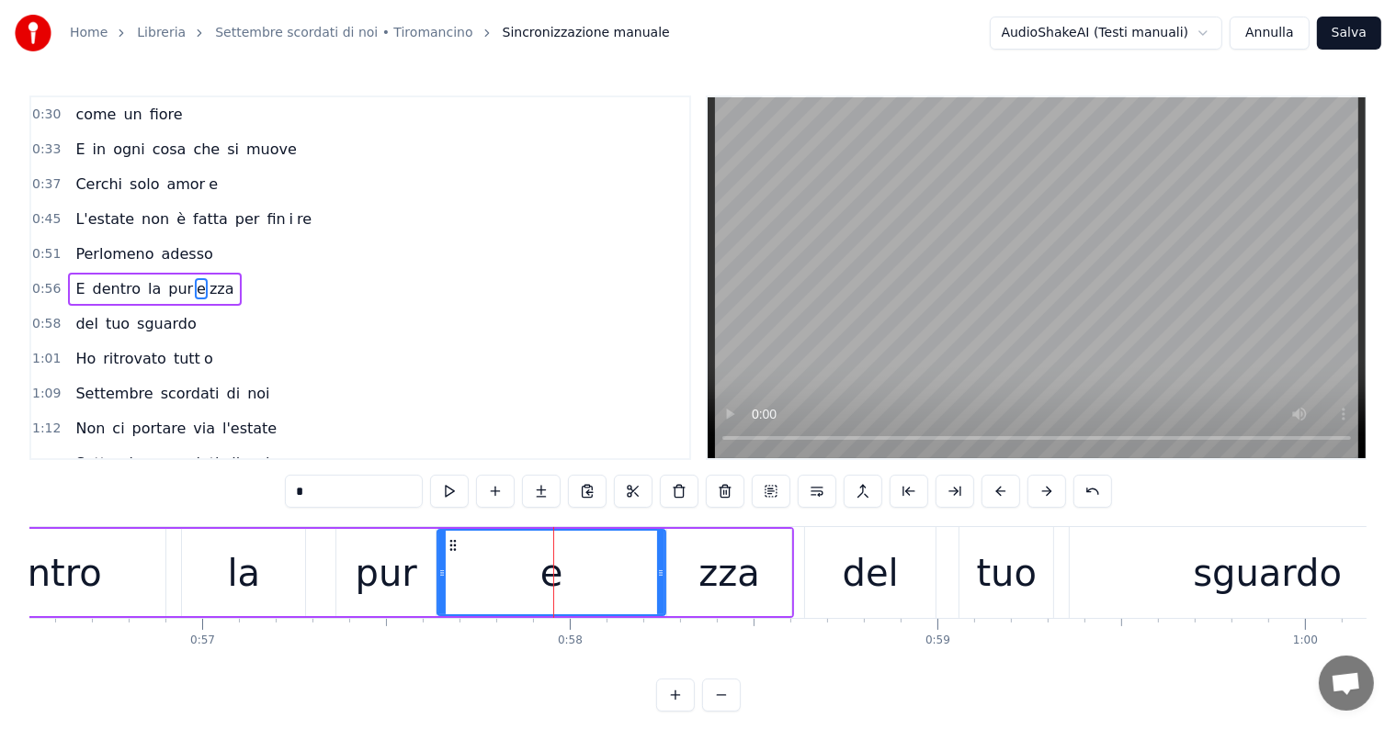
drag, startPoint x: 636, startPoint y: 578, endPoint x: 663, endPoint y: 580, distance: 27.6
click at [663, 580] on div at bounding box center [660, 573] width 7 height 84
click at [109, 573] on div "dentro" at bounding box center [41, 572] width 248 height 87
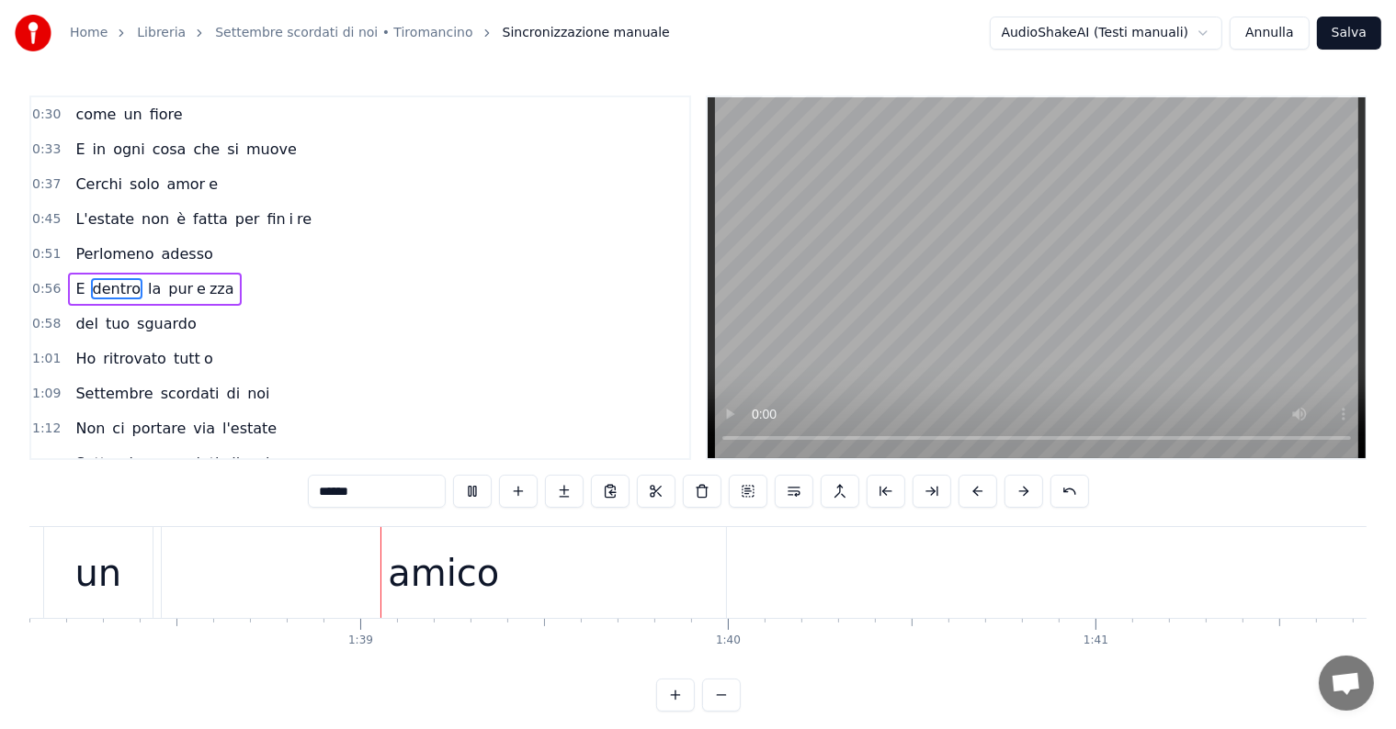
scroll to position [0, 36087]
click at [472, 560] on div "amico" at bounding box center [407, 572] width 564 height 91
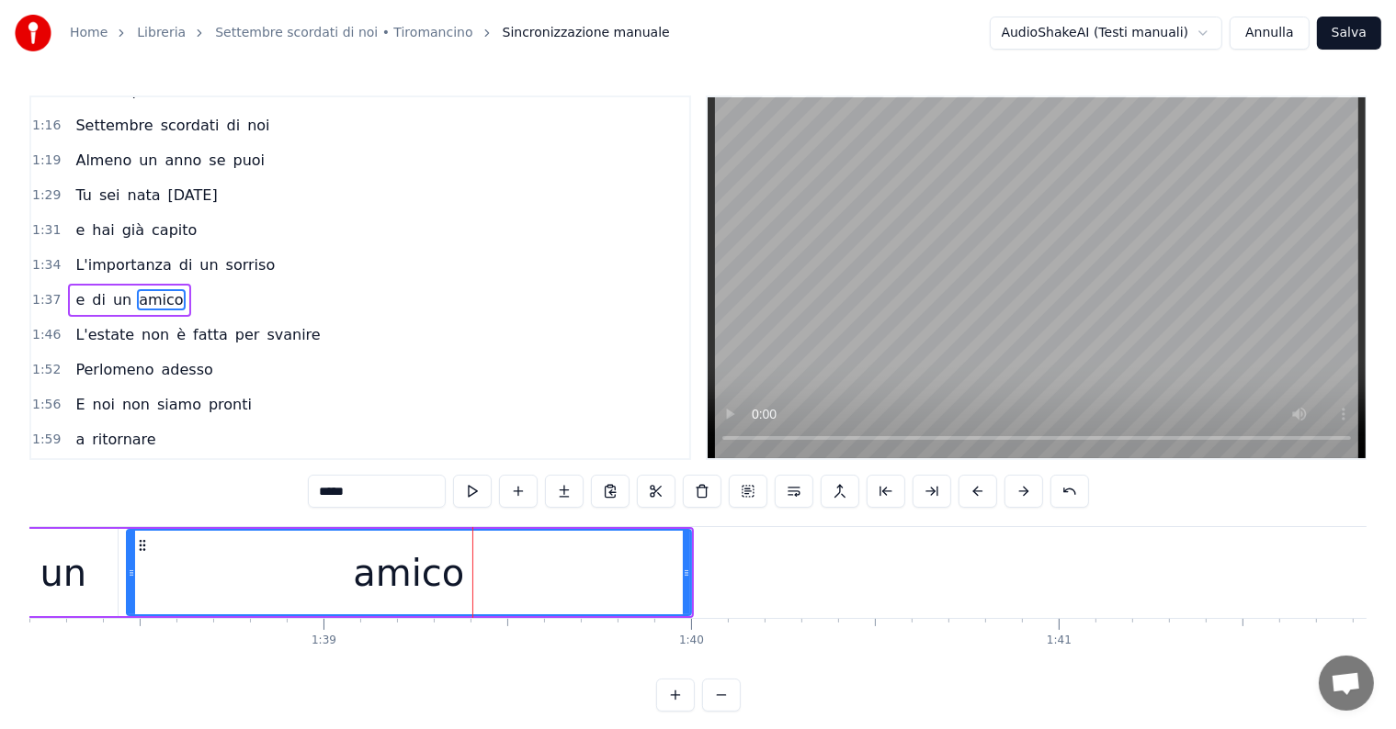
scroll to position [478, 0]
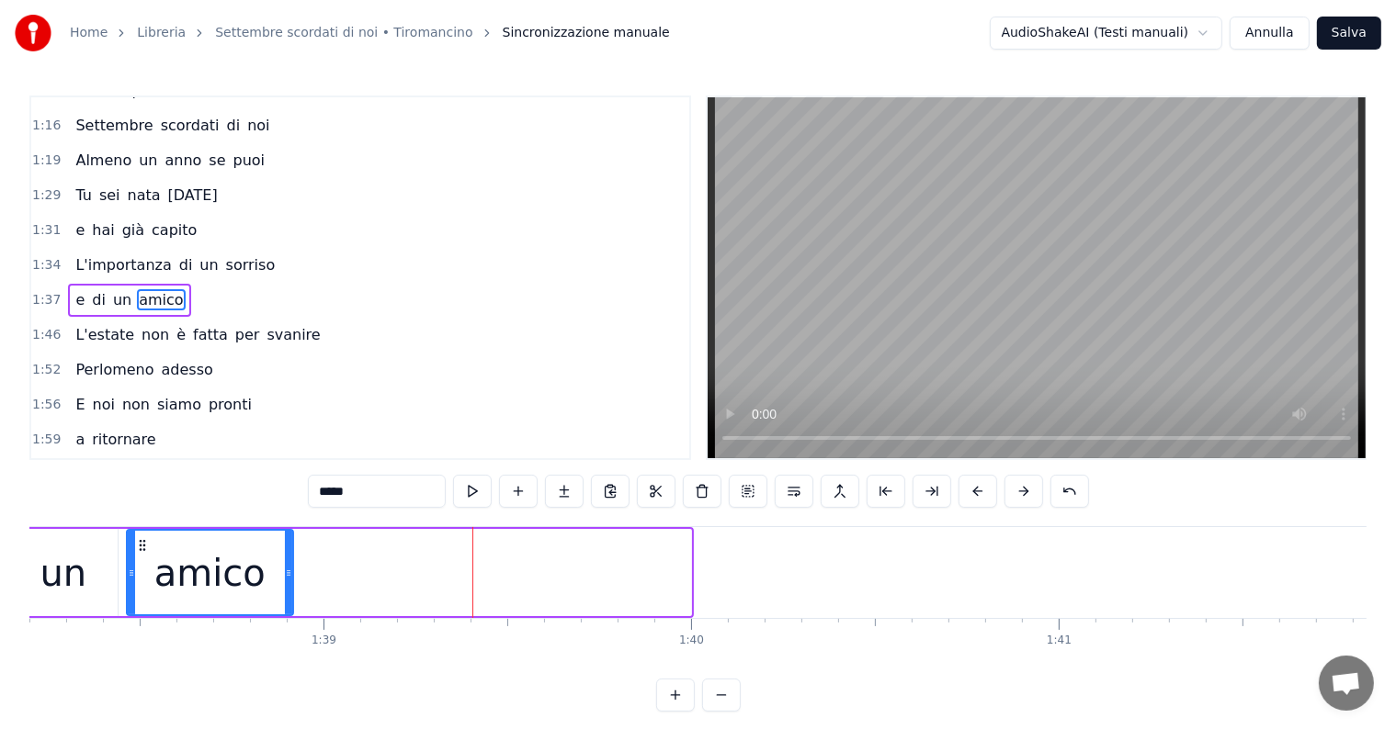
drag, startPoint x: 687, startPoint y: 555, endPoint x: 289, endPoint y: 559, distance: 397.8
click at [289, 559] on div at bounding box center [288, 573] width 7 height 84
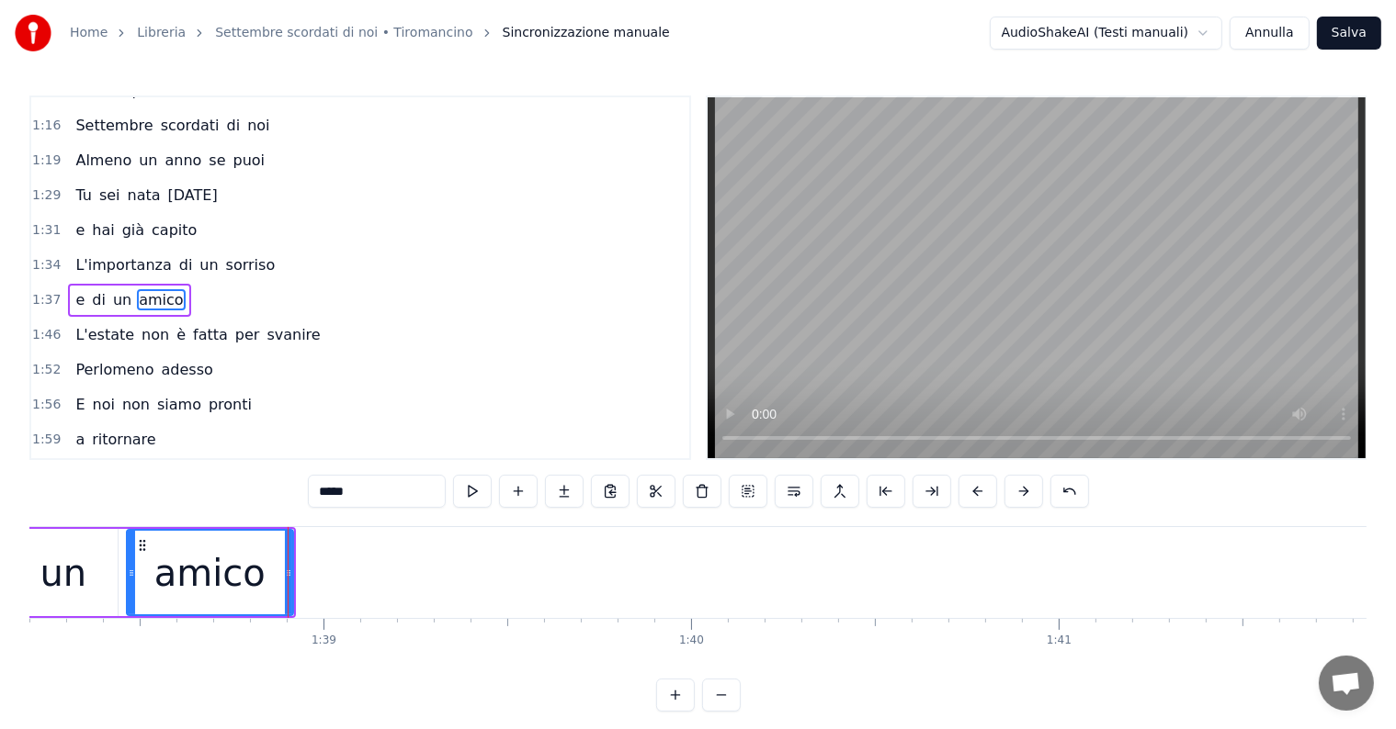
click at [387, 488] on input "*****" at bounding box center [377, 491] width 138 height 33
type input "****"
click at [568, 491] on button at bounding box center [564, 491] width 39 height 33
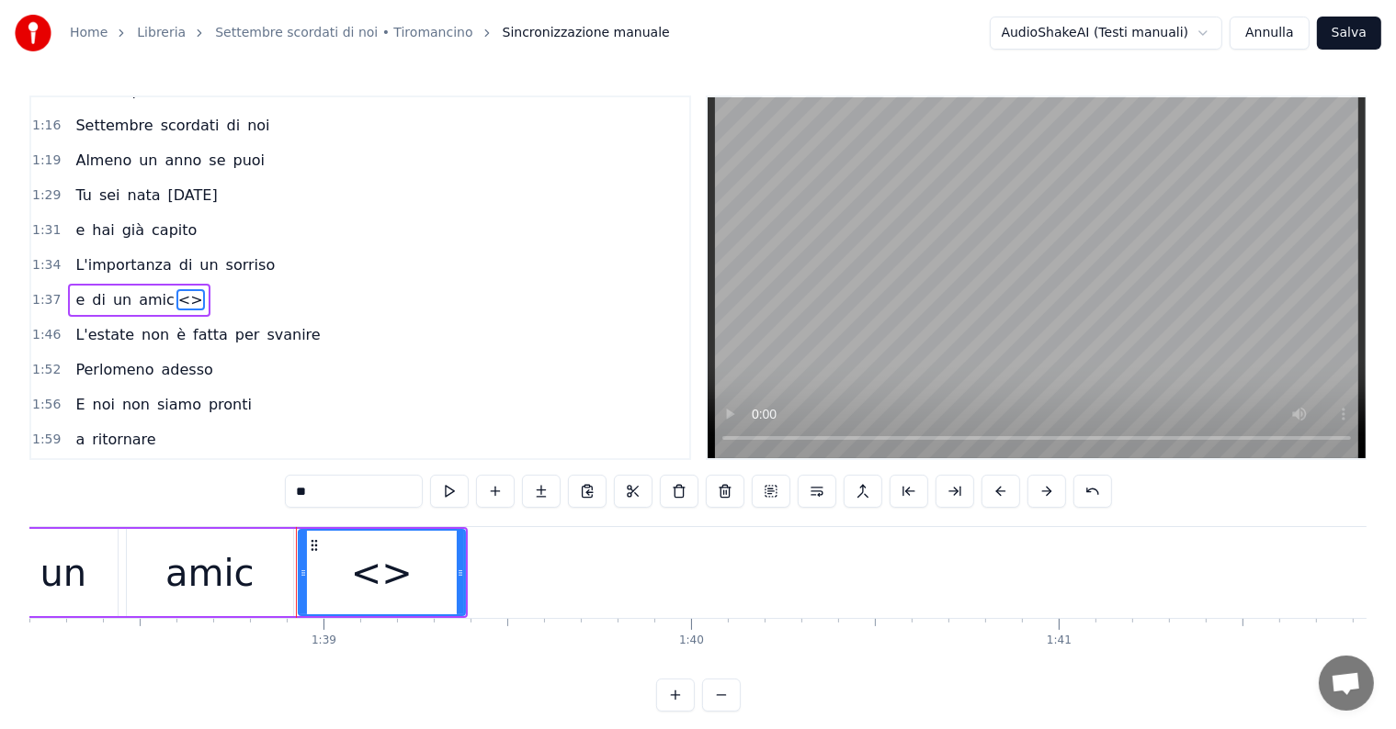
click at [359, 502] on input "**" at bounding box center [354, 491] width 138 height 33
type input "*"
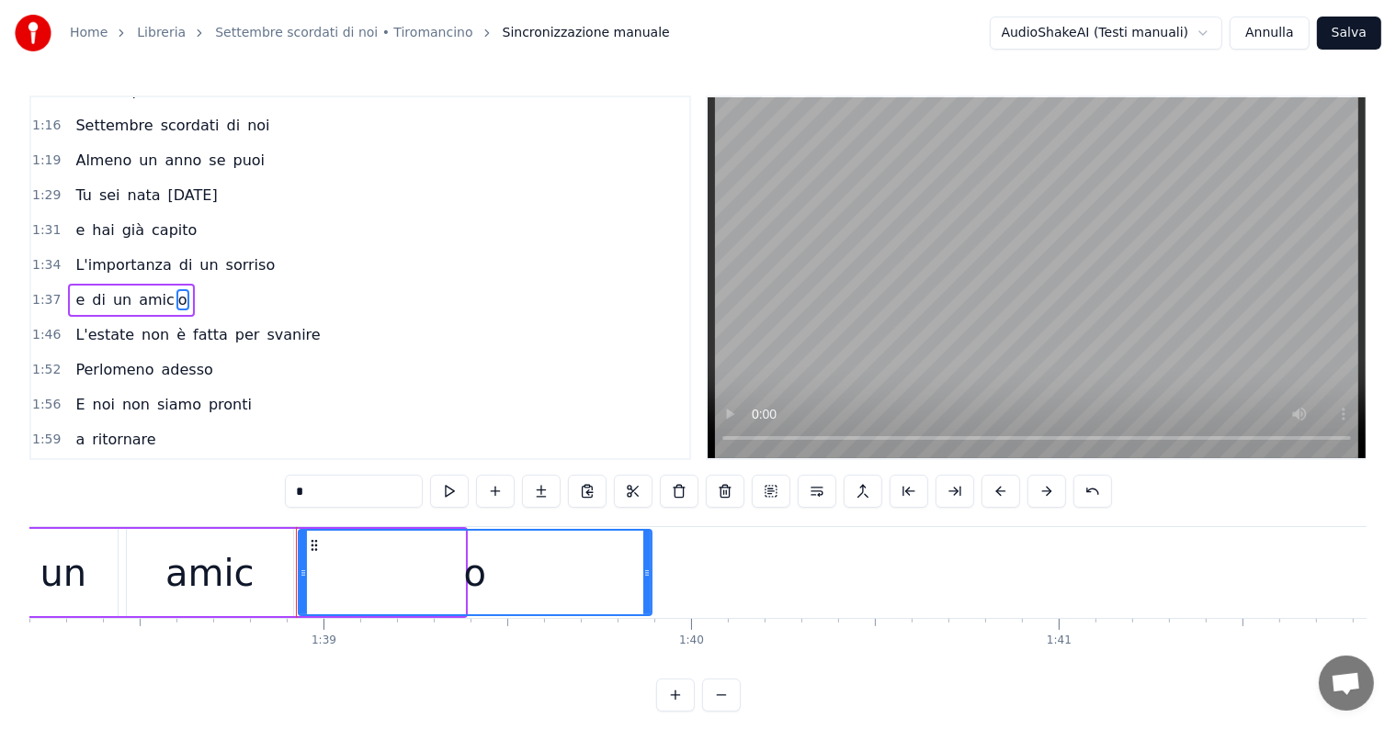
drag, startPoint x: 461, startPoint y: 562, endPoint x: 648, endPoint y: 562, distance: 186.5
click at [648, 562] on div at bounding box center [646, 573] width 7 height 84
click at [62, 580] on div "un" at bounding box center [63, 573] width 47 height 55
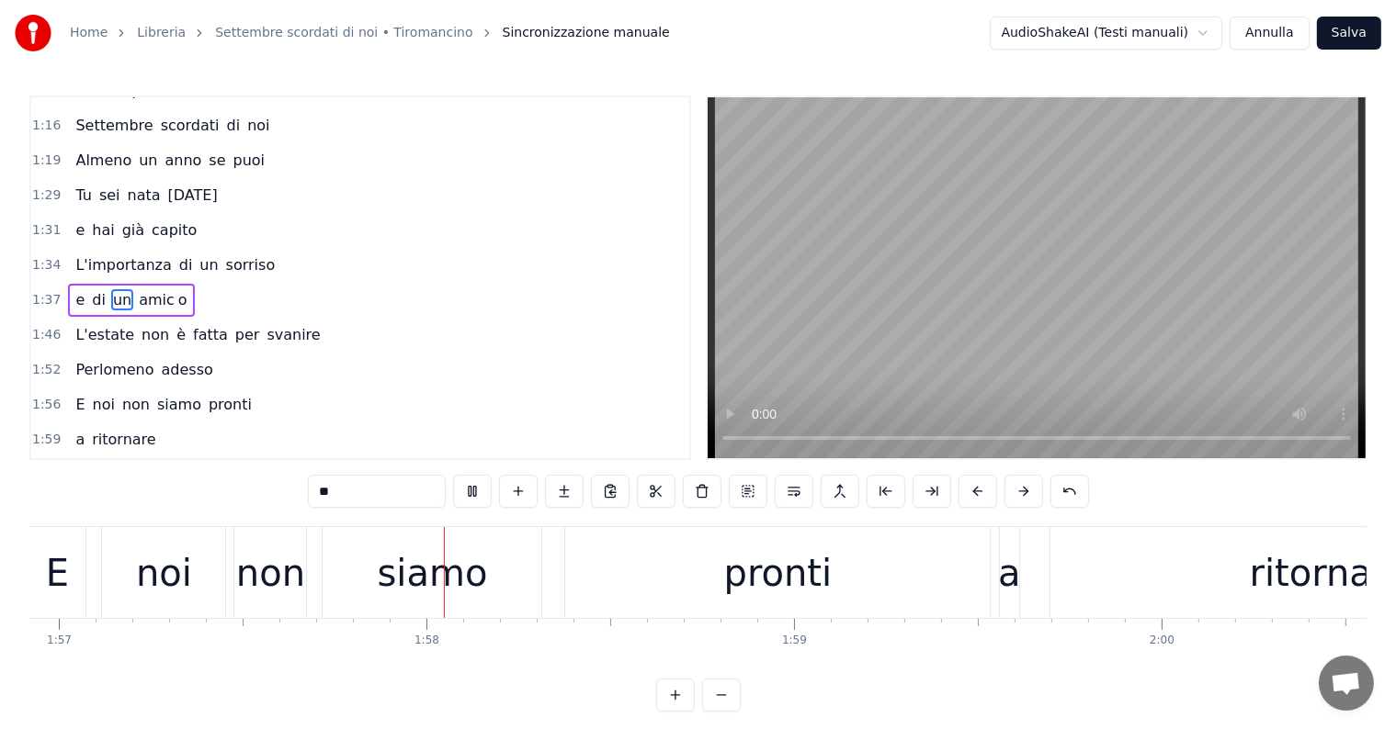
scroll to position [0, 43036]
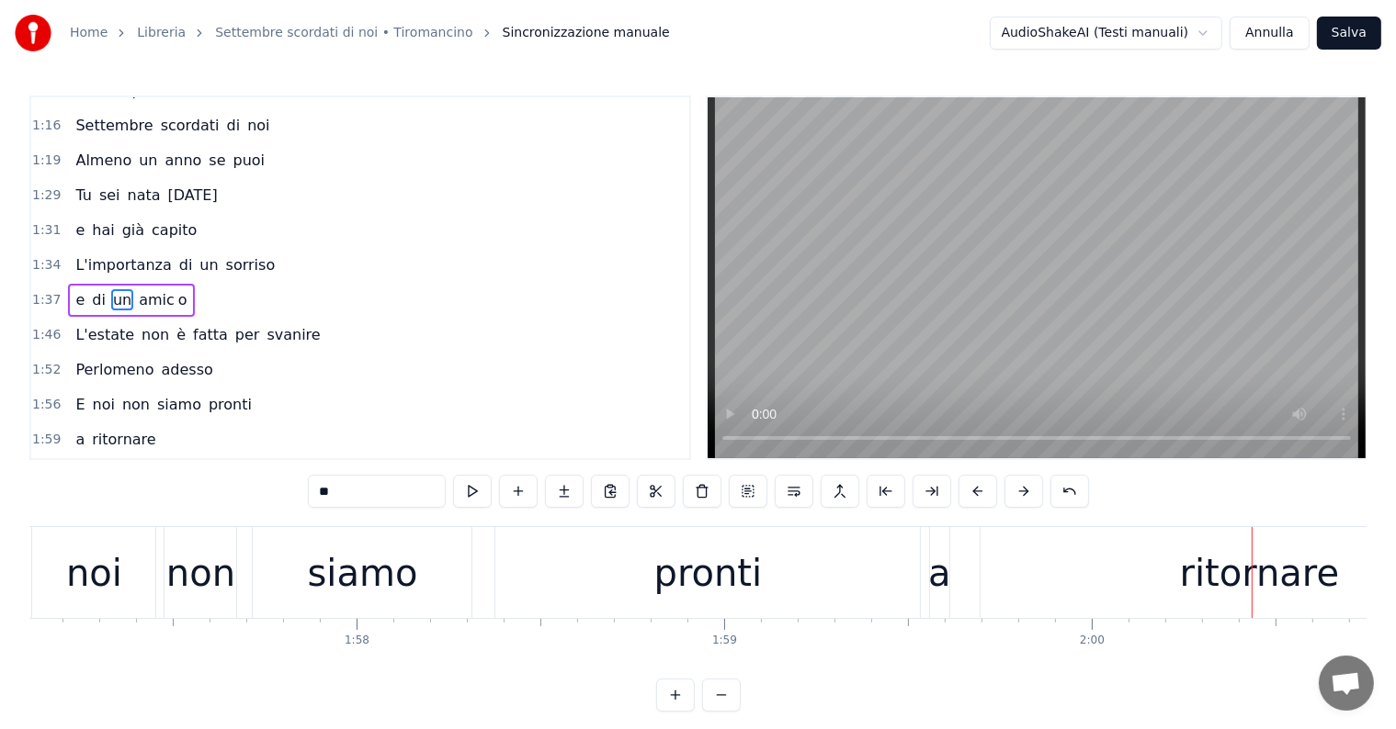
click at [709, 576] on div "pronti" at bounding box center [708, 573] width 108 height 55
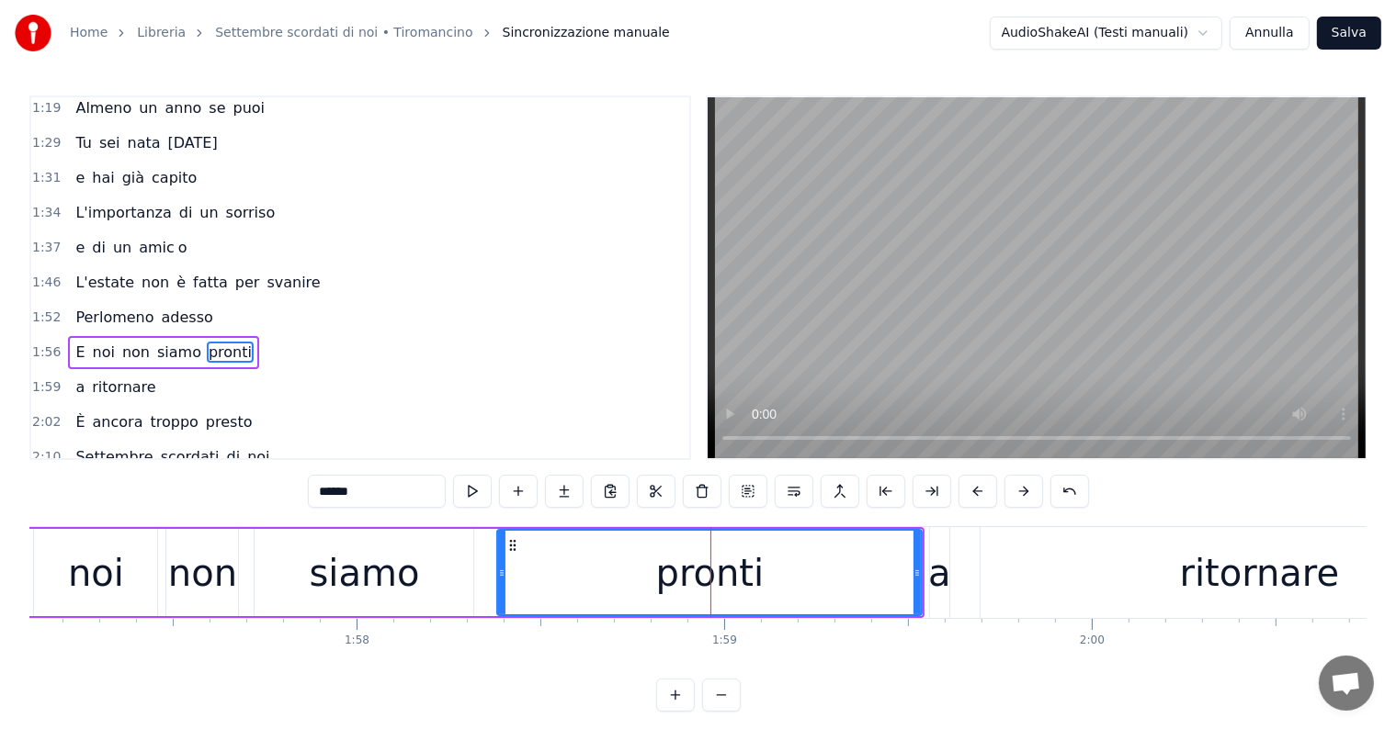
scroll to position [580, 0]
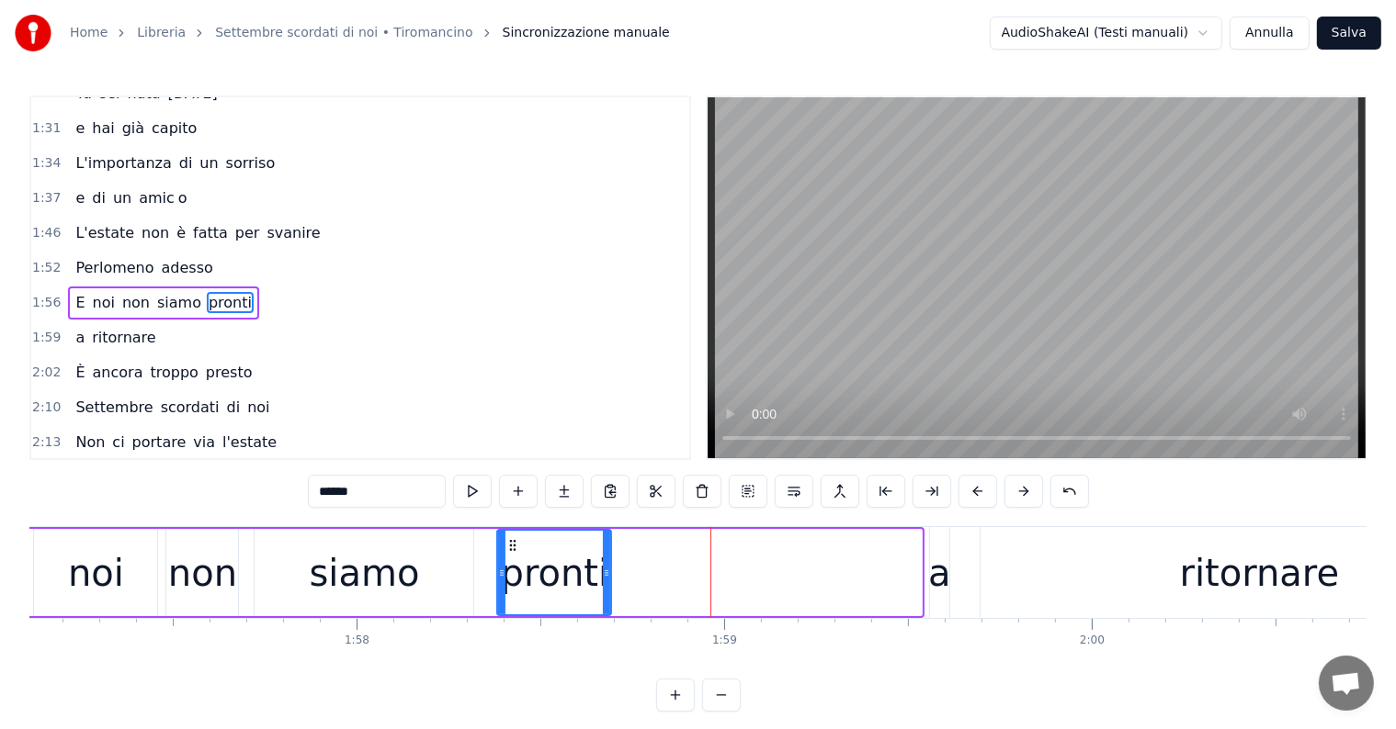
drag, startPoint x: 918, startPoint y: 562, endPoint x: 593, endPoint y: 561, distance: 325.2
click at [606, 562] on div at bounding box center [606, 573] width 7 height 84
click at [375, 490] on input "******" at bounding box center [377, 491] width 138 height 33
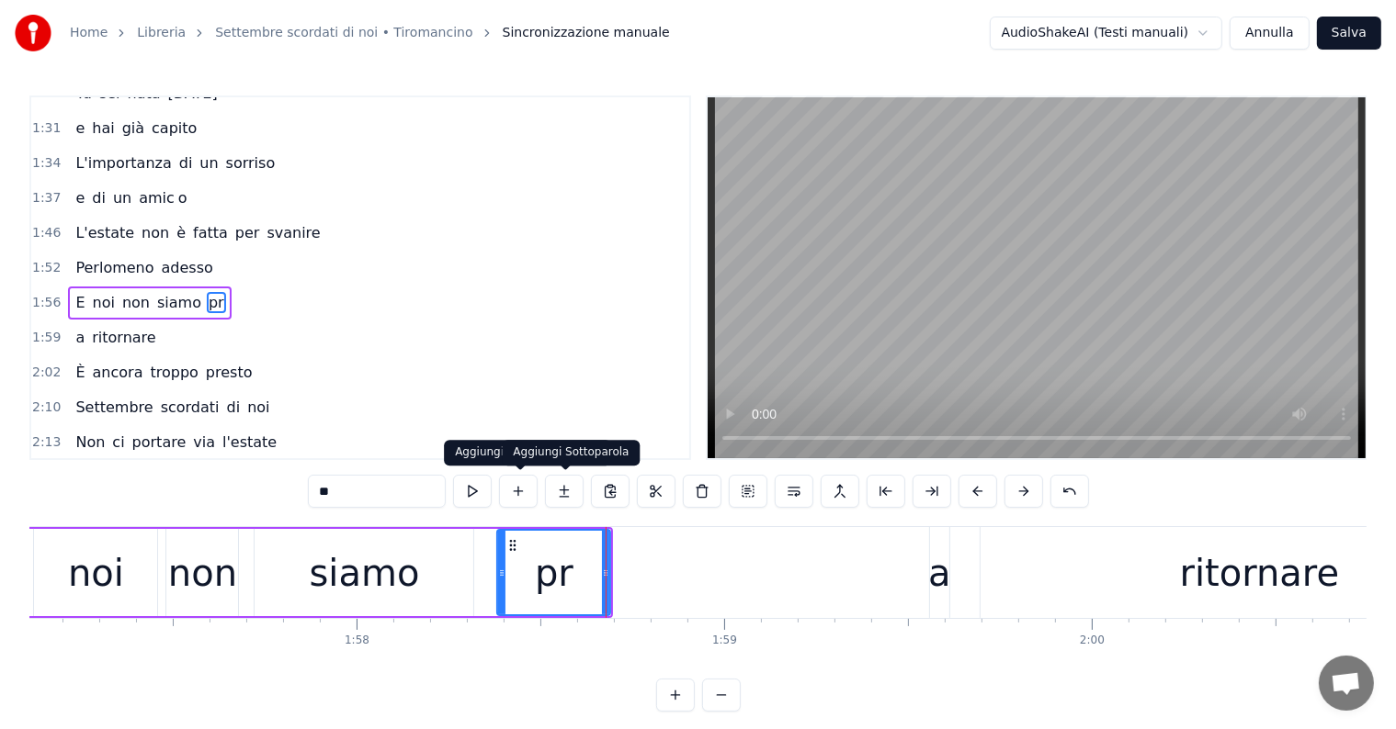
type input "**"
click at [575, 494] on button at bounding box center [564, 491] width 39 height 33
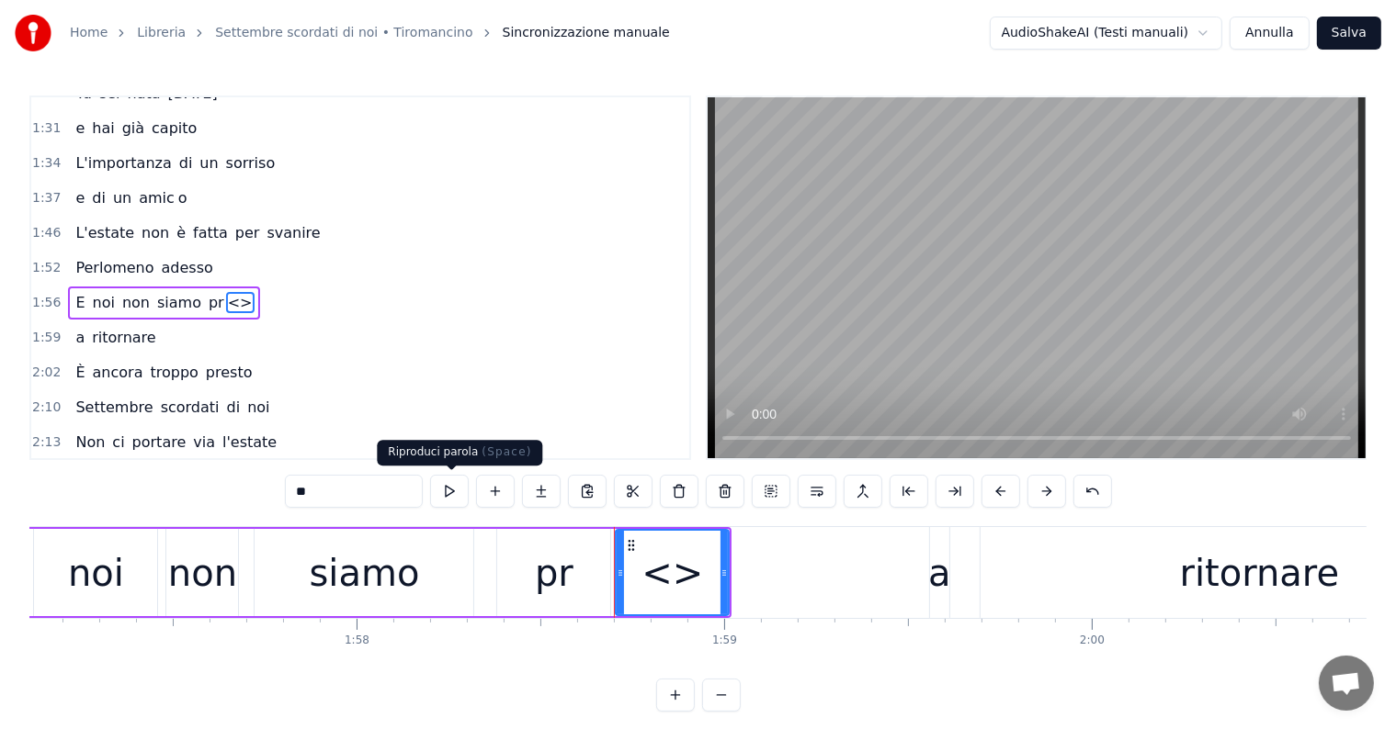
click at [383, 487] on input "**" at bounding box center [354, 491] width 138 height 33
type input "*"
click at [540, 492] on button at bounding box center [541, 491] width 39 height 33
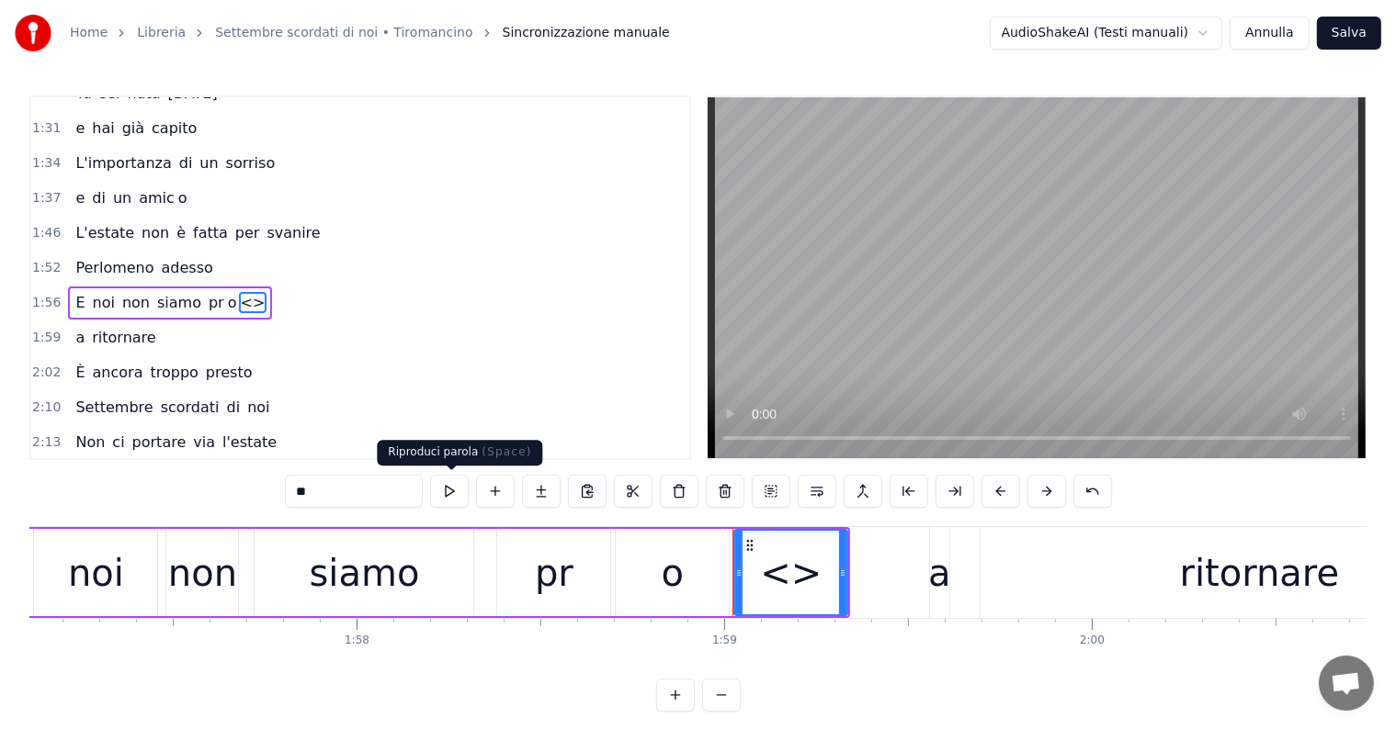
click at [356, 496] on input "**" at bounding box center [354, 491] width 138 height 33
type input "*"
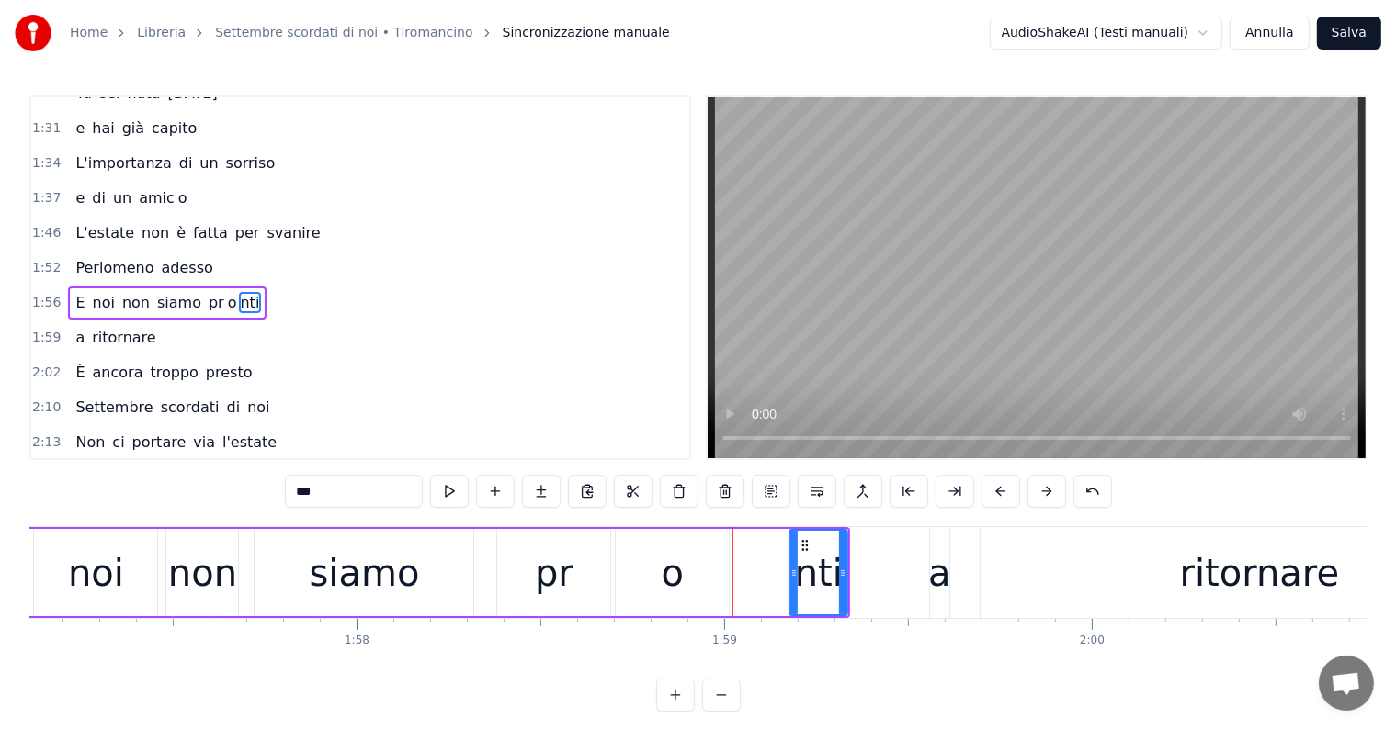
drag, startPoint x: 736, startPoint y: 571, endPoint x: 791, endPoint y: 571, distance: 55.1
click at [791, 571] on icon at bounding box center [793, 573] width 7 height 15
click at [559, 589] on div "pr" at bounding box center [554, 573] width 39 height 55
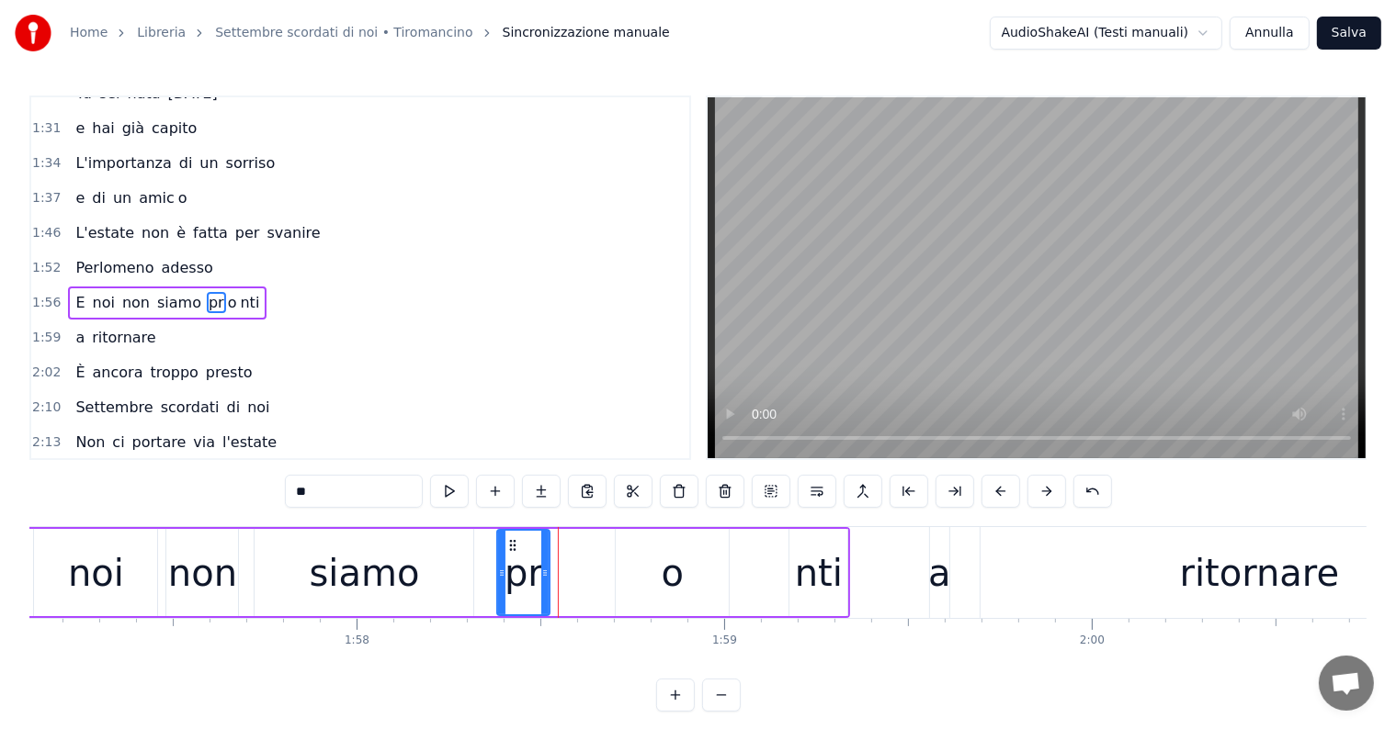
drag, startPoint x: 605, startPoint y: 571, endPoint x: 545, endPoint y: 571, distance: 60.6
click at [545, 571] on icon at bounding box center [544, 573] width 7 height 15
click at [676, 571] on div "o" at bounding box center [672, 573] width 22 height 55
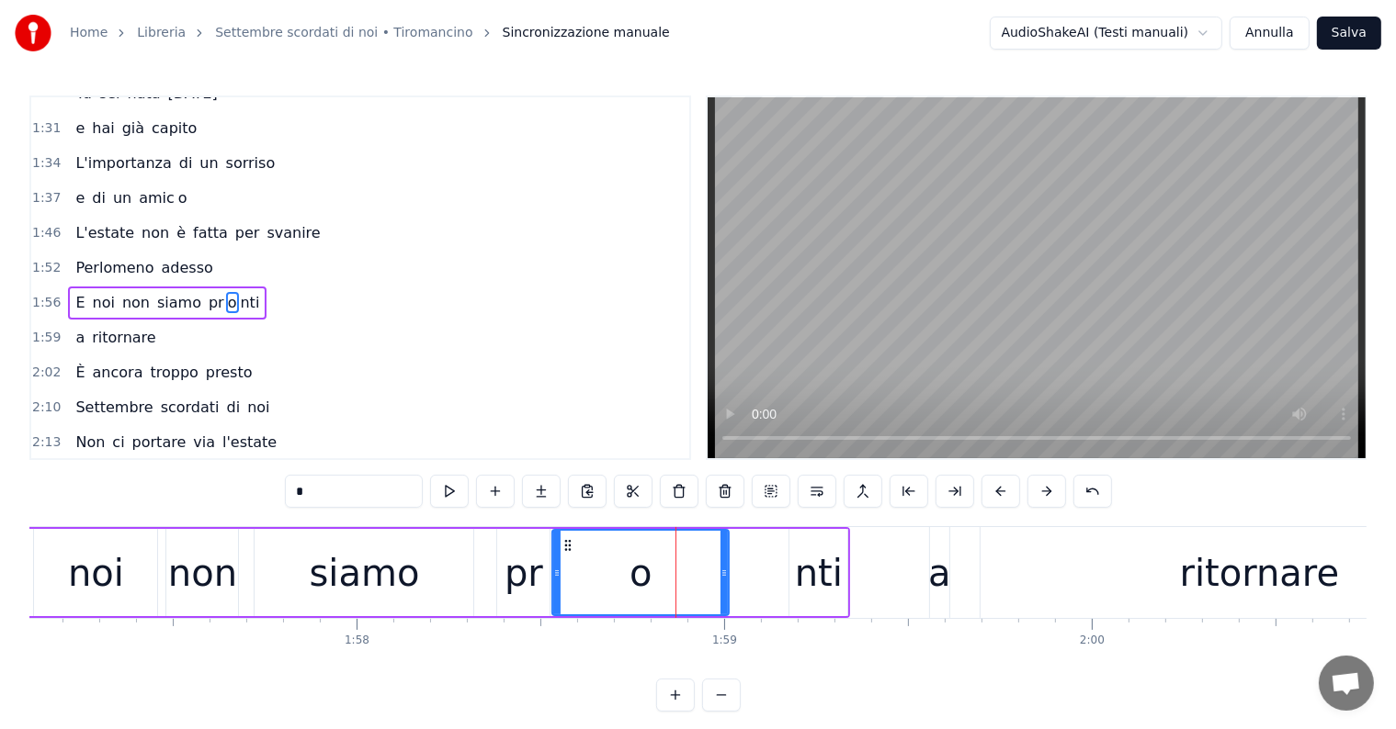
drag, startPoint x: 615, startPoint y: 566, endPoint x: 551, endPoint y: 573, distance: 63.8
click at [551, 573] on div "o" at bounding box center [640, 572] width 178 height 87
drag, startPoint x: 724, startPoint y: 562, endPoint x: 783, endPoint y: 559, distance: 58.9
click at [783, 559] on div at bounding box center [782, 573] width 7 height 84
click at [63, 580] on div "noi" at bounding box center [95, 572] width 123 height 87
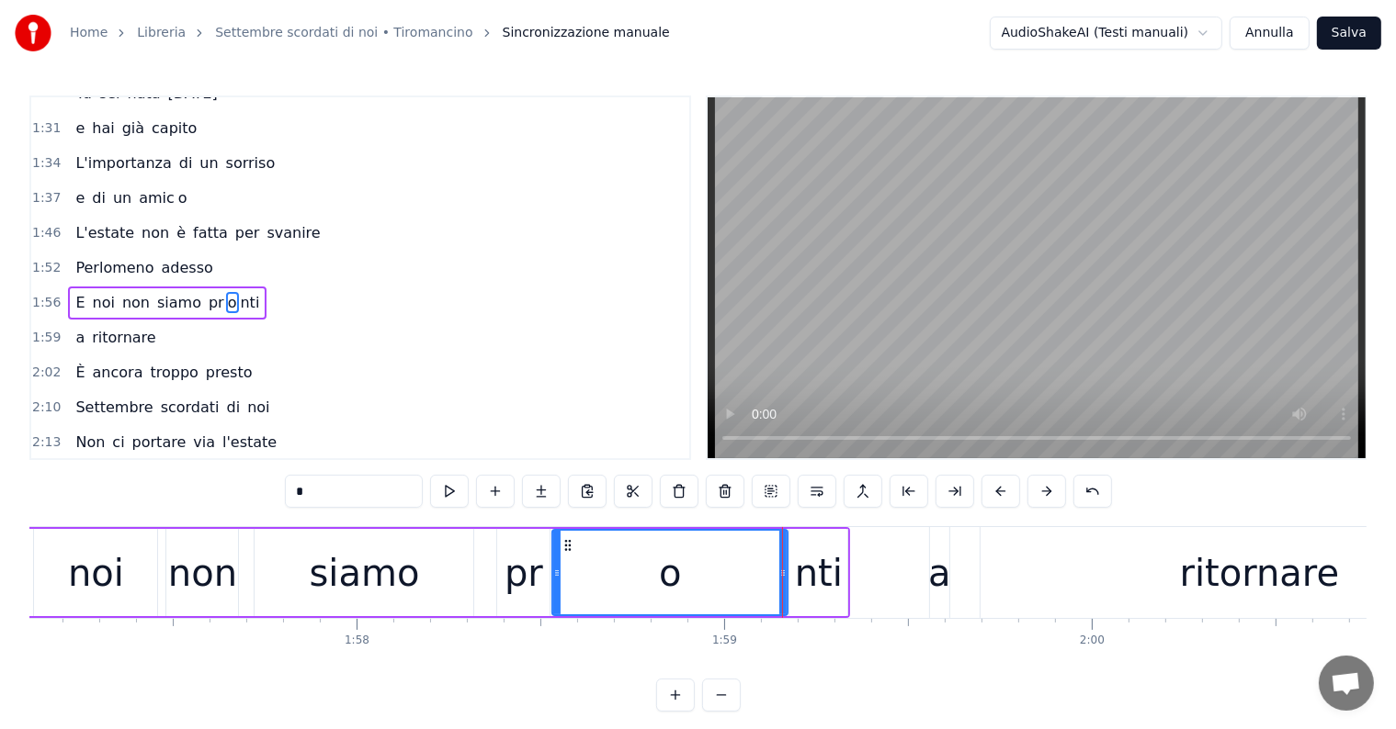
type input "***"
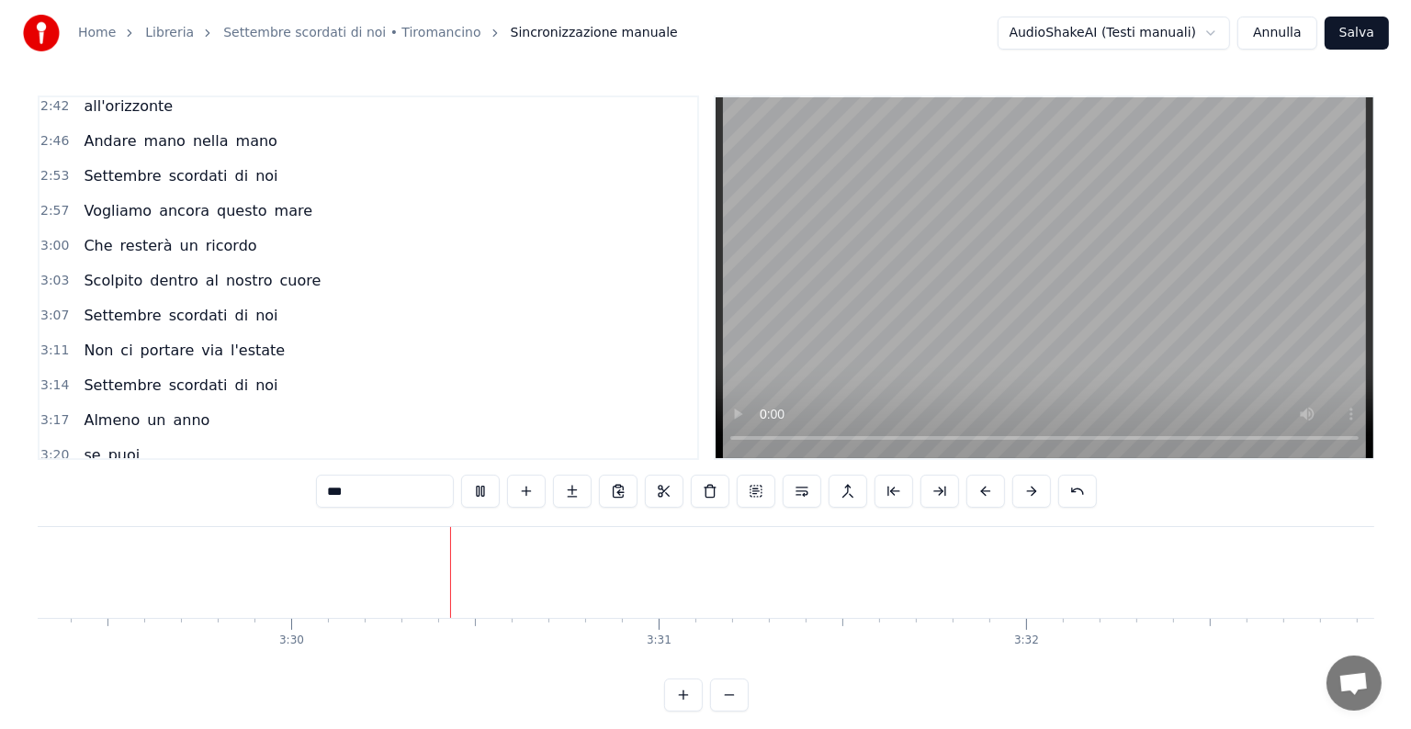
scroll to position [0, 76988]
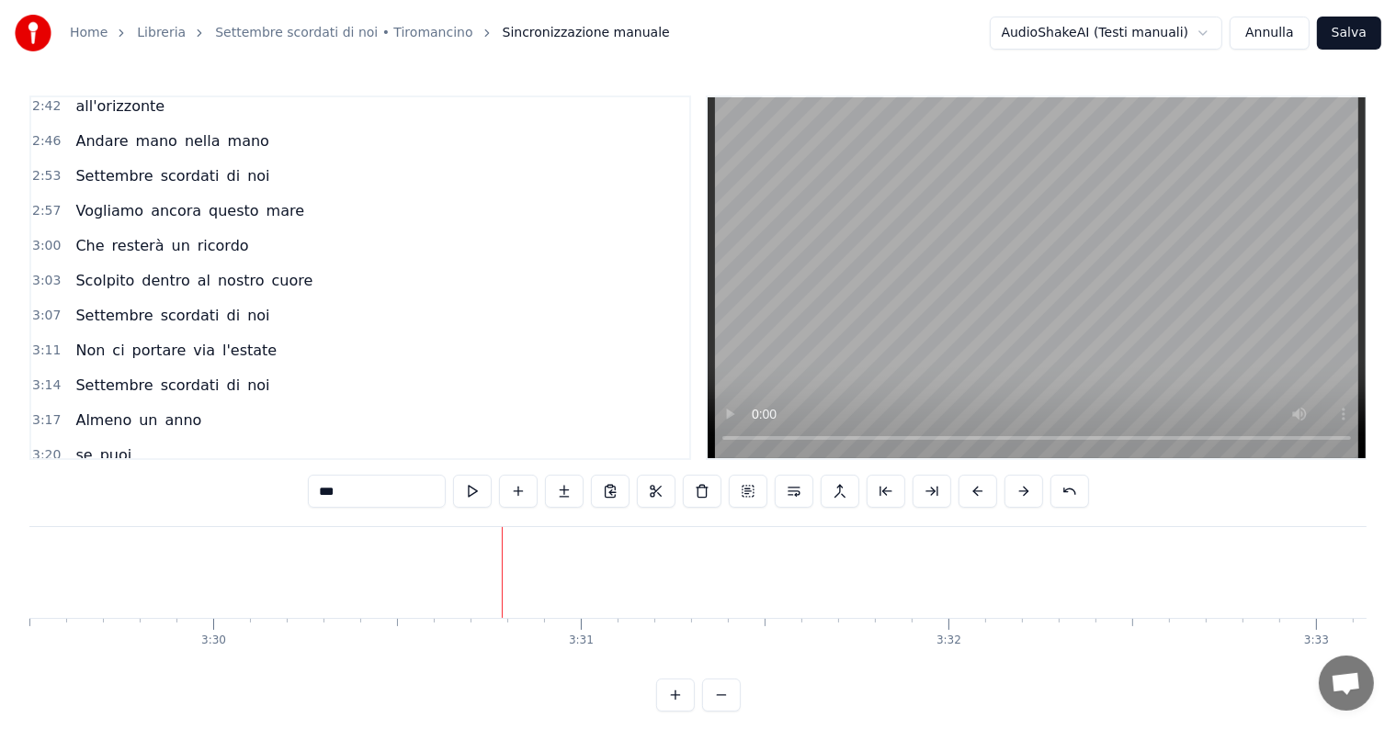
click at [1354, 33] on button "Salva" at bounding box center [1349, 33] width 64 height 33
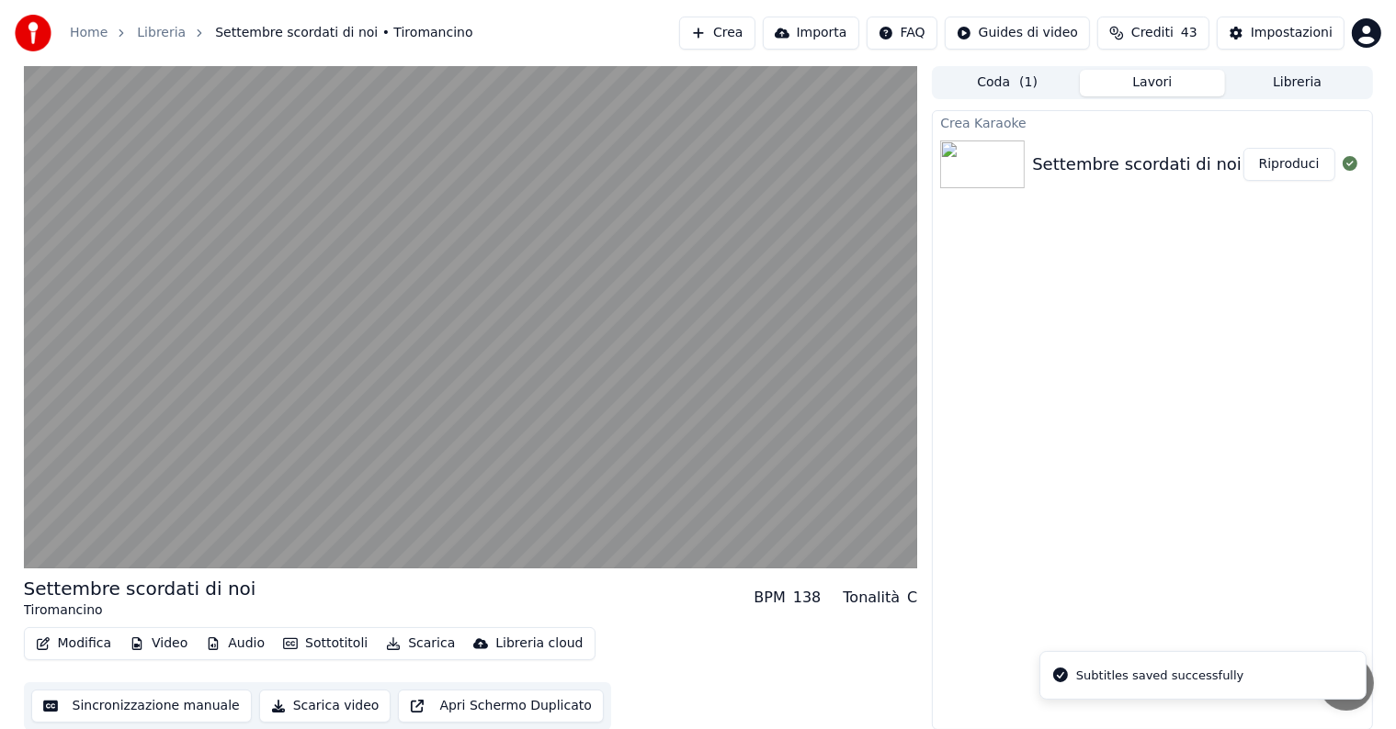
click at [1303, 162] on button "Riproduci" at bounding box center [1289, 164] width 92 height 33
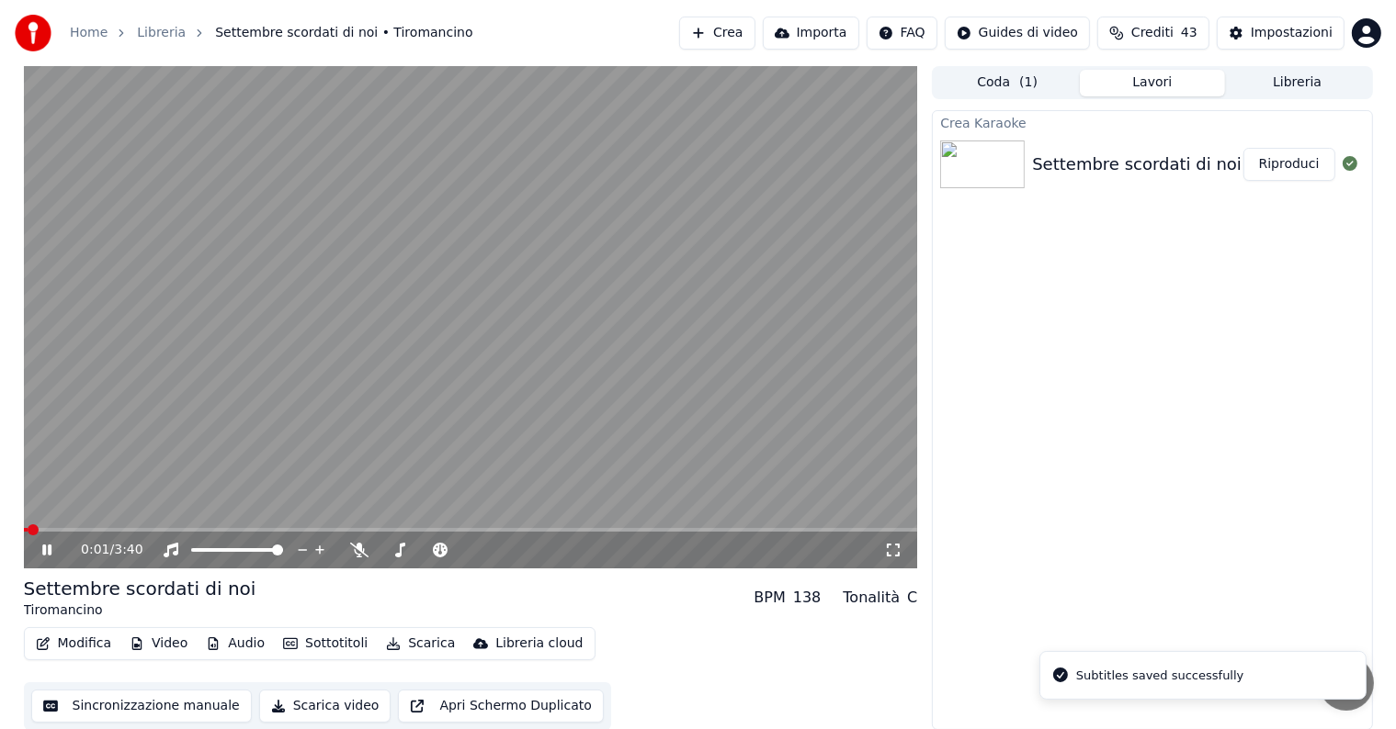
click at [48, 544] on icon at bounding box center [60, 550] width 43 height 15
click at [220, 647] on button "Audio" at bounding box center [234, 644] width 73 height 26
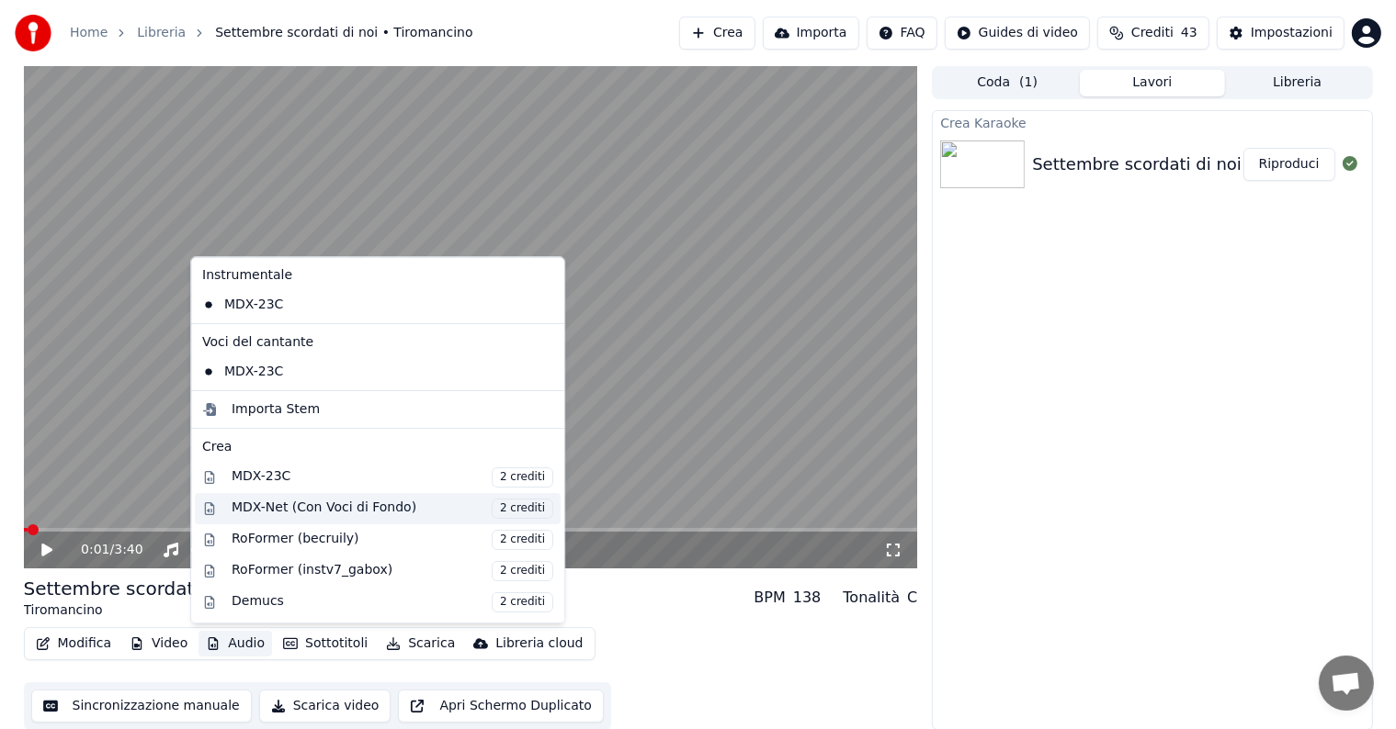
click at [298, 511] on div "MDX-Net (Con Voci di Fondo) 2 crediti" at bounding box center [393, 509] width 322 height 20
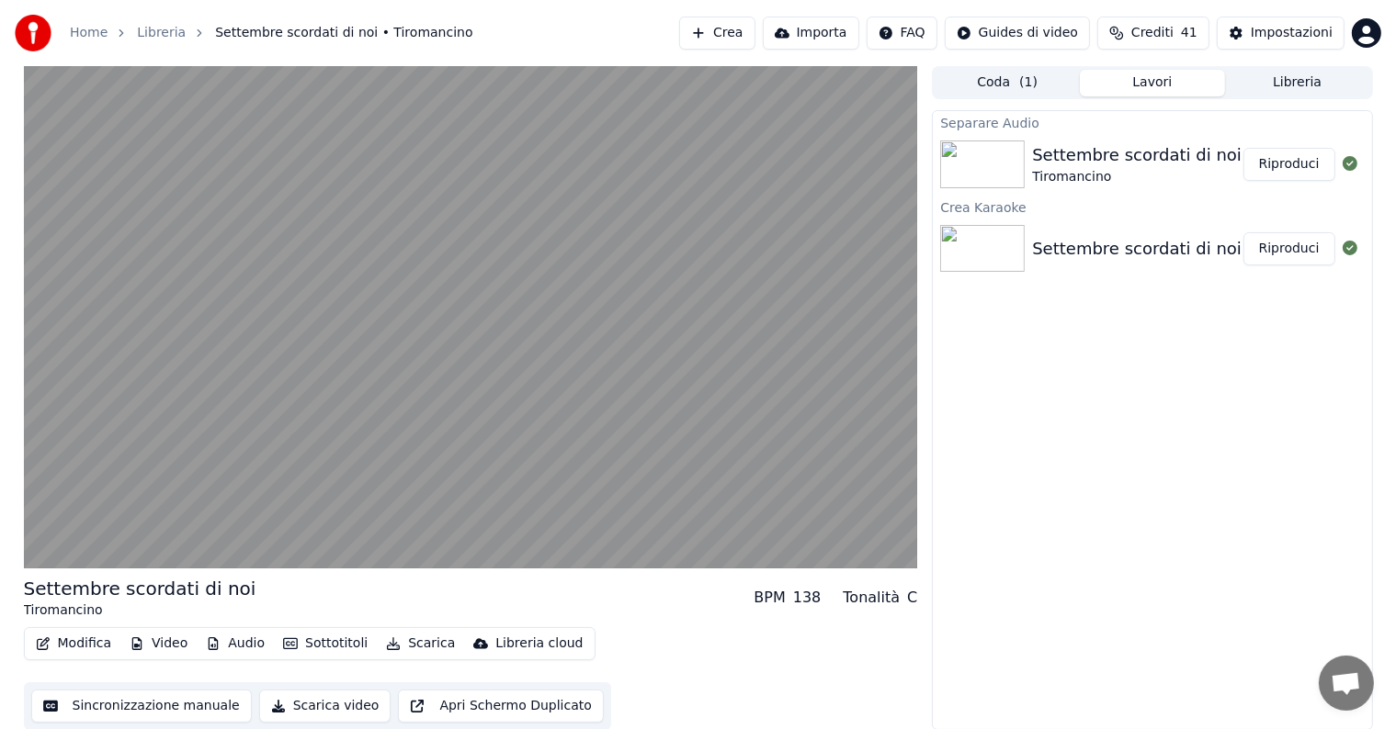
click at [1279, 154] on button "Riproduci" at bounding box center [1289, 164] width 92 height 33
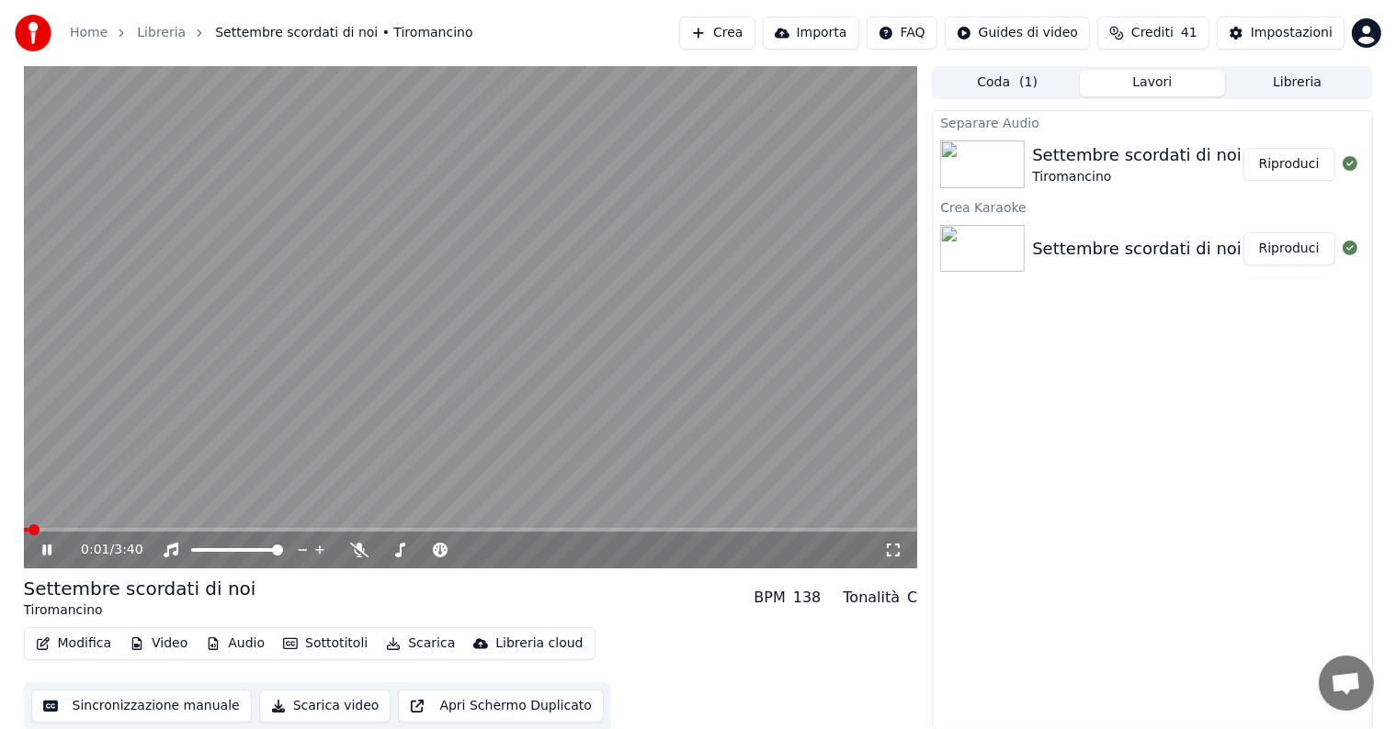
click at [47, 548] on icon at bounding box center [60, 550] width 43 height 15
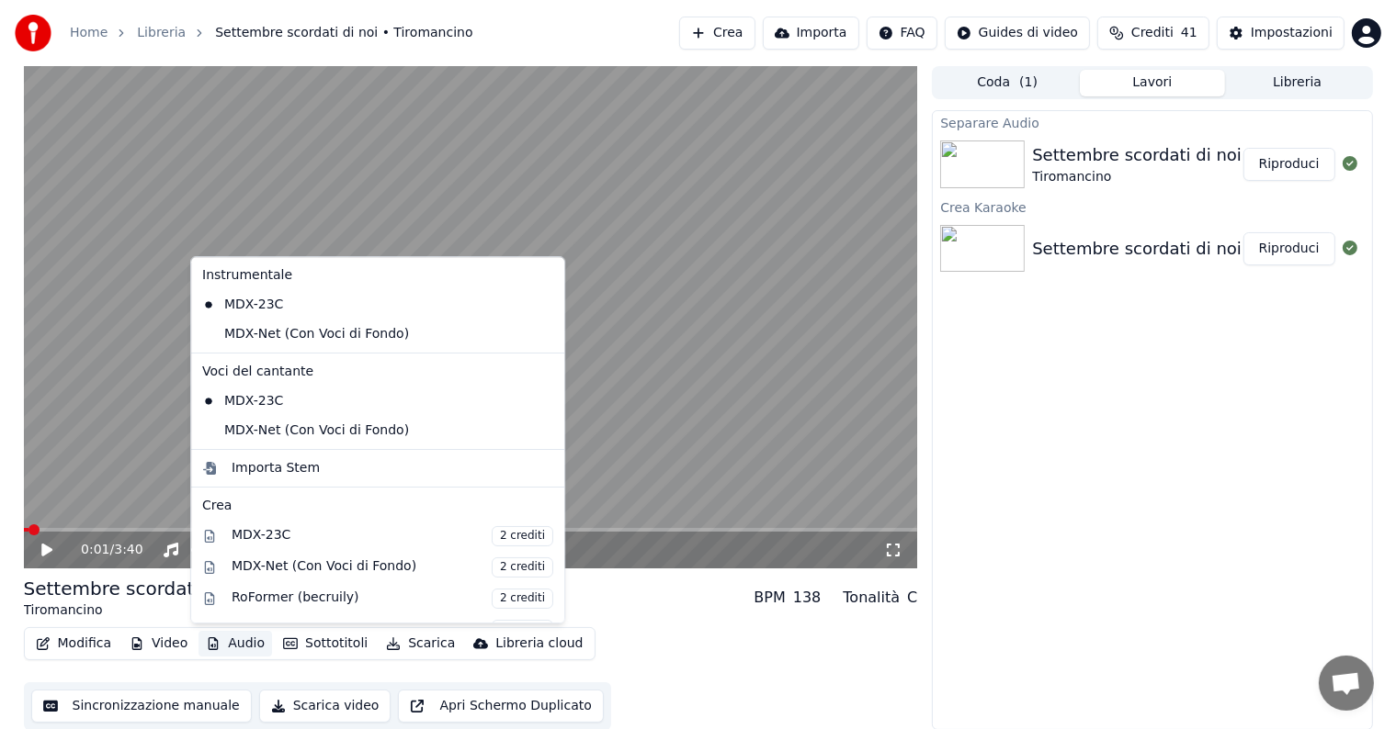
click at [234, 639] on button "Audio" at bounding box center [234, 644] width 73 height 26
click at [289, 333] on div "MDX-Net (Con Voci di Fondo)" at bounding box center [364, 334] width 338 height 29
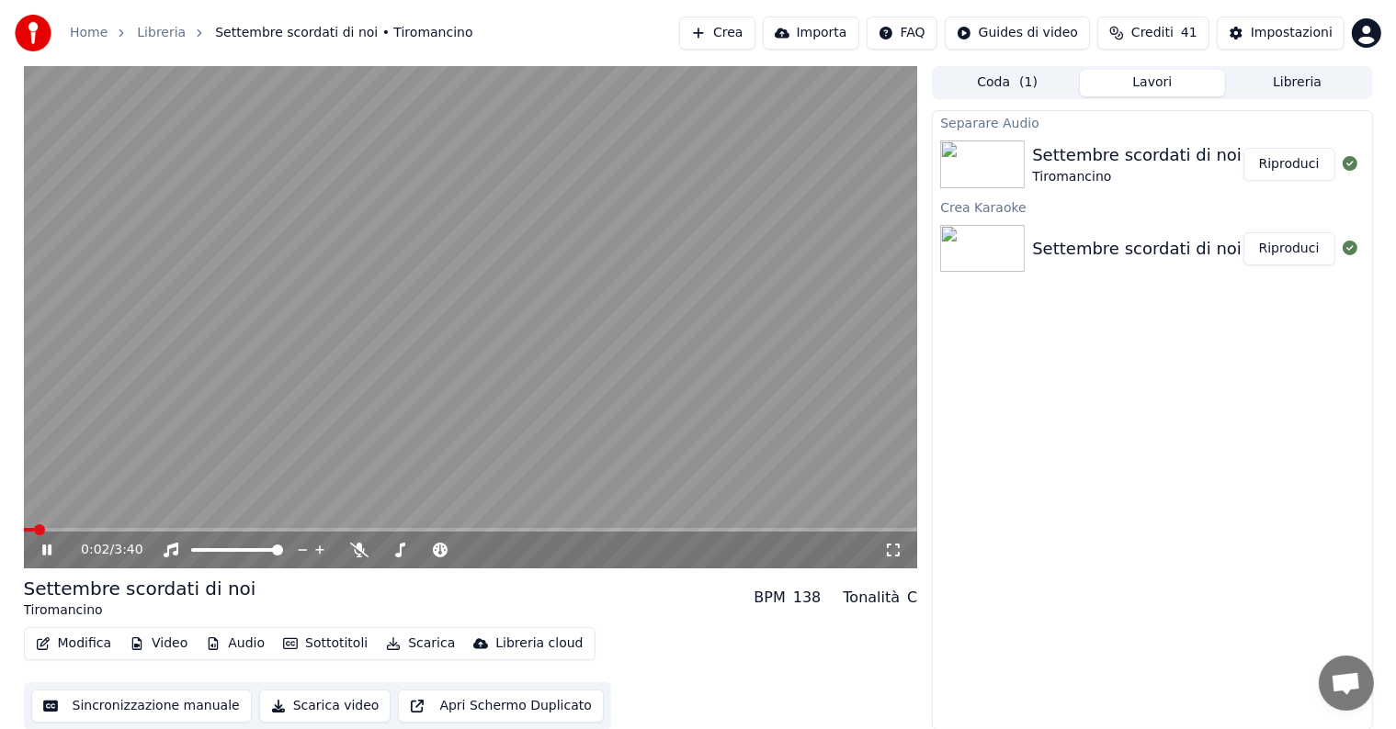
click at [46, 551] on icon at bounding box center [60, 550] width 43 height 15
click at [217, 633] on button "Audio" at bounding box center [234, 644] width 73 height 26
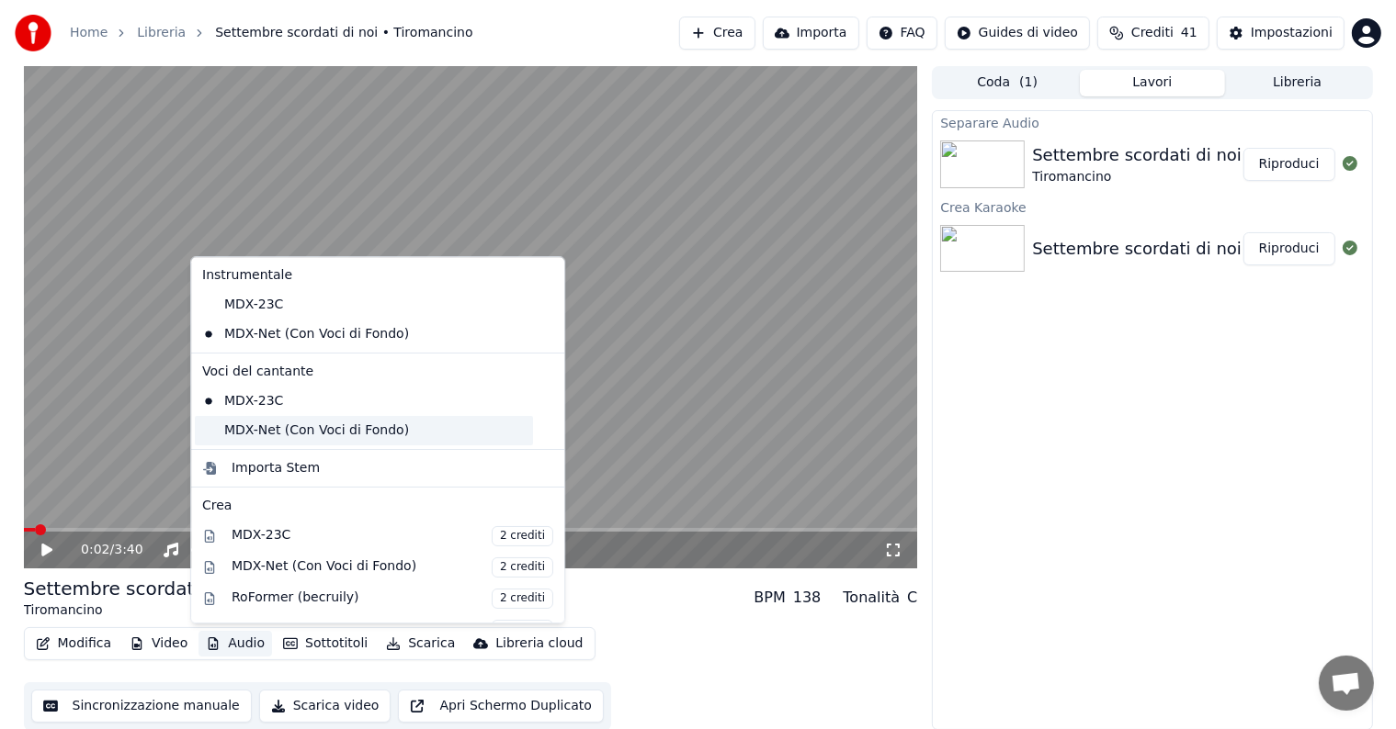
click at [276, 429] on div "MDX-Net (Con Voci di Fondo)" at bounding box center [364, 430] width 338 height 29
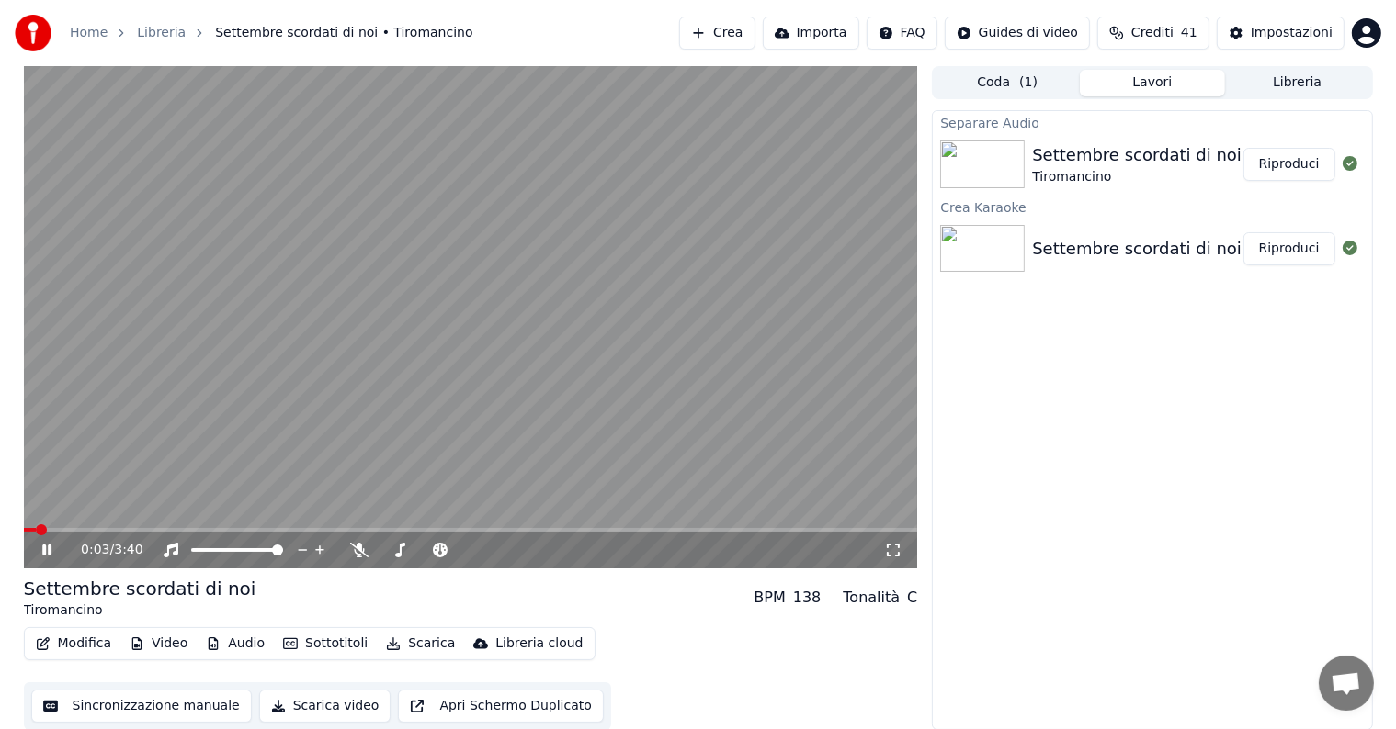
click at [44, 549] on icon at bounding box center [46, 550] width 9 height 11
click at [407, 646] on button "Scarica" at bounding box center [421, 644] width 84 height 26
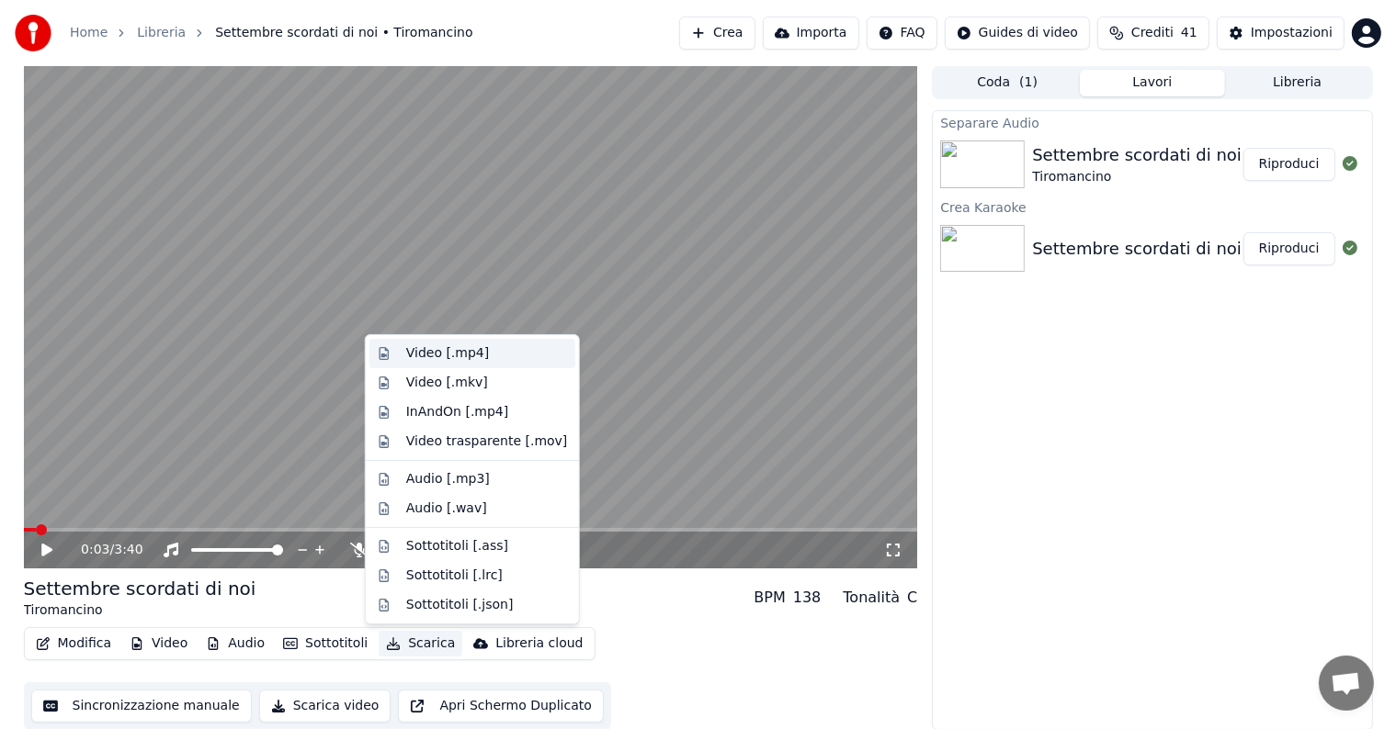
click at [444, 349] on div "Video [.mp4]" at bounding box center [447, 354] width 83 height 18
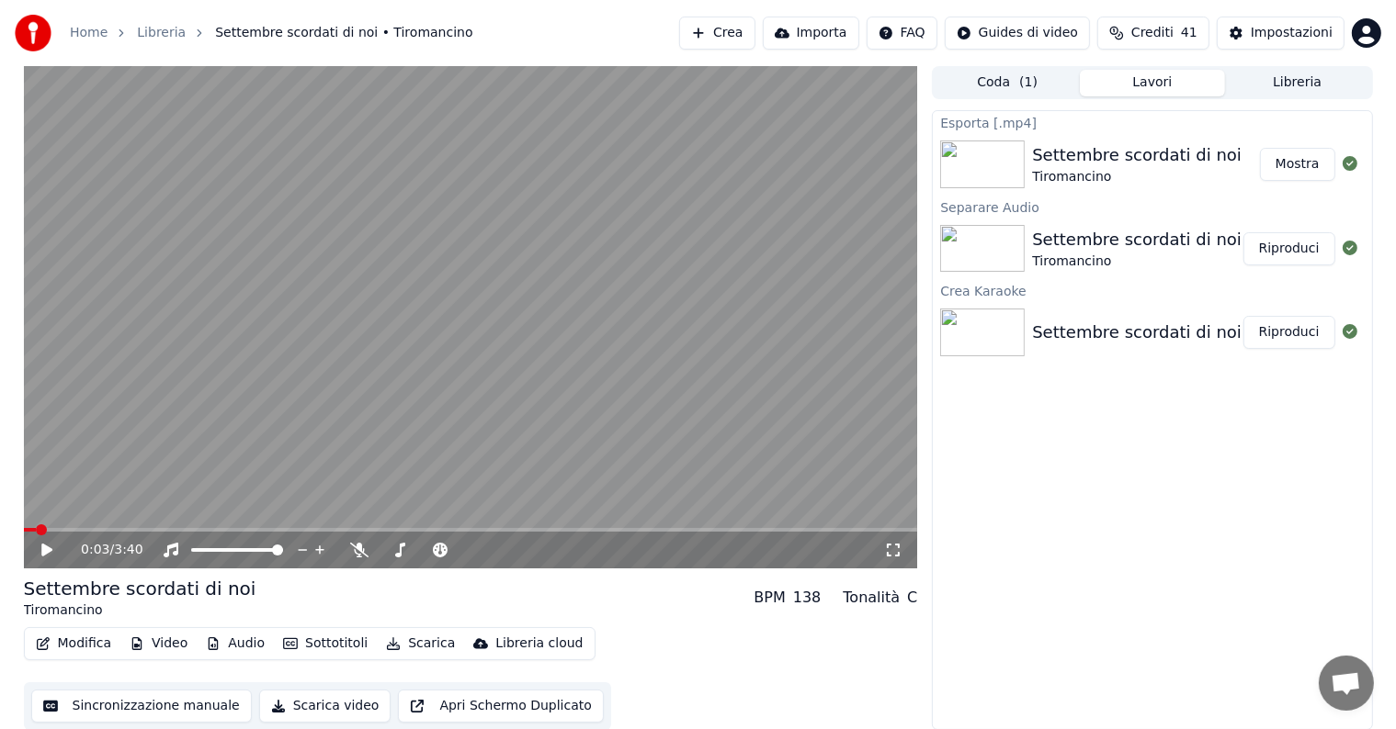
click at [1335, 164] on div at bounding box center [1349, 164] width 29 height 22
click at [1294, 162] on button "Mostra" at bounding box center [1297, 164] width 75 height 33
click at [750, 28] on button "Crea" at bounding box center [716, 33] width 75 height 33
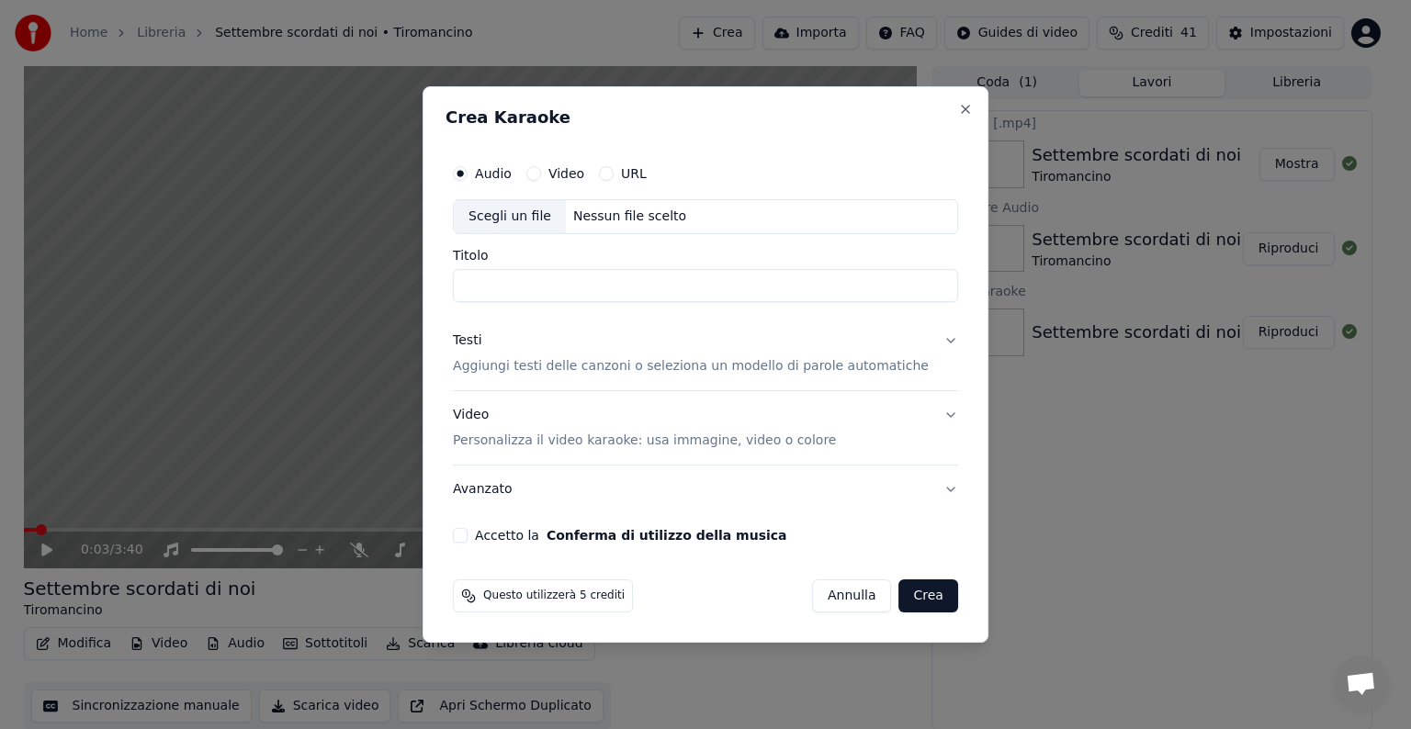
click at [626, 219] on div "Nessun file scelto" at bounding box center [630, 217] width 128 height 18
type input "**********"
click at [929, 342] on button "Testi Aggiungi testi delle canzoni o seleziona un modello di parole automatiche" at bounding box center [705, 353] width 505 height 73
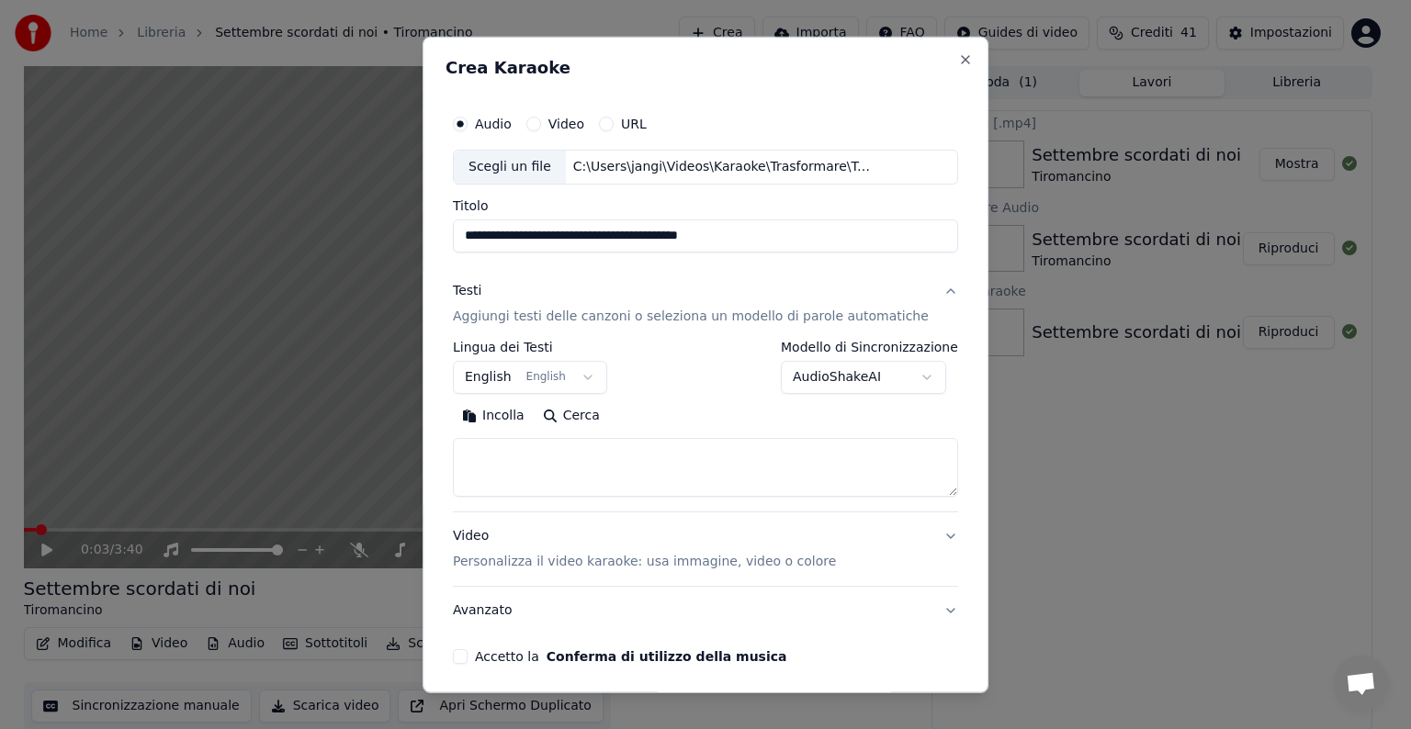
click at [590, 378] on body "**********" at bounding box center [698, 364] width 1396 height 729
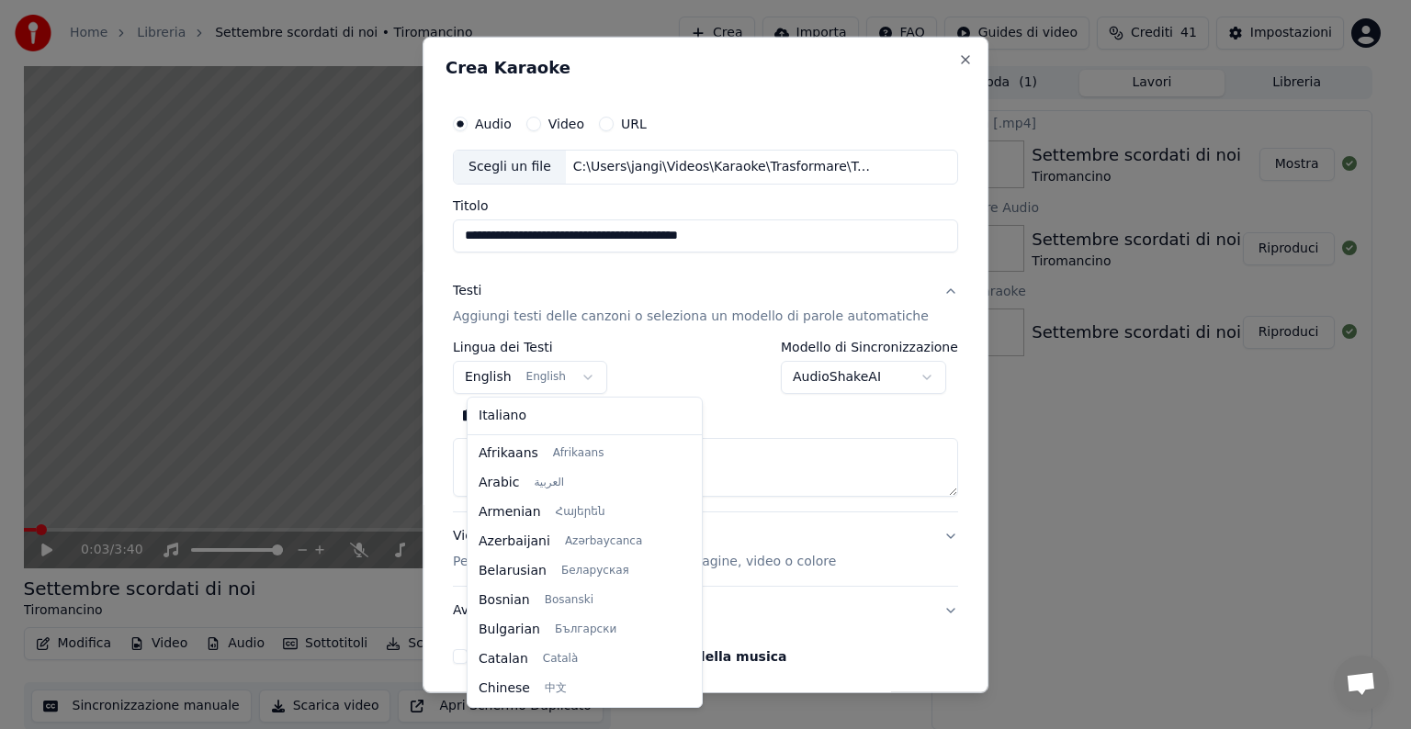
scroll to position [147, 0]
select select "**"
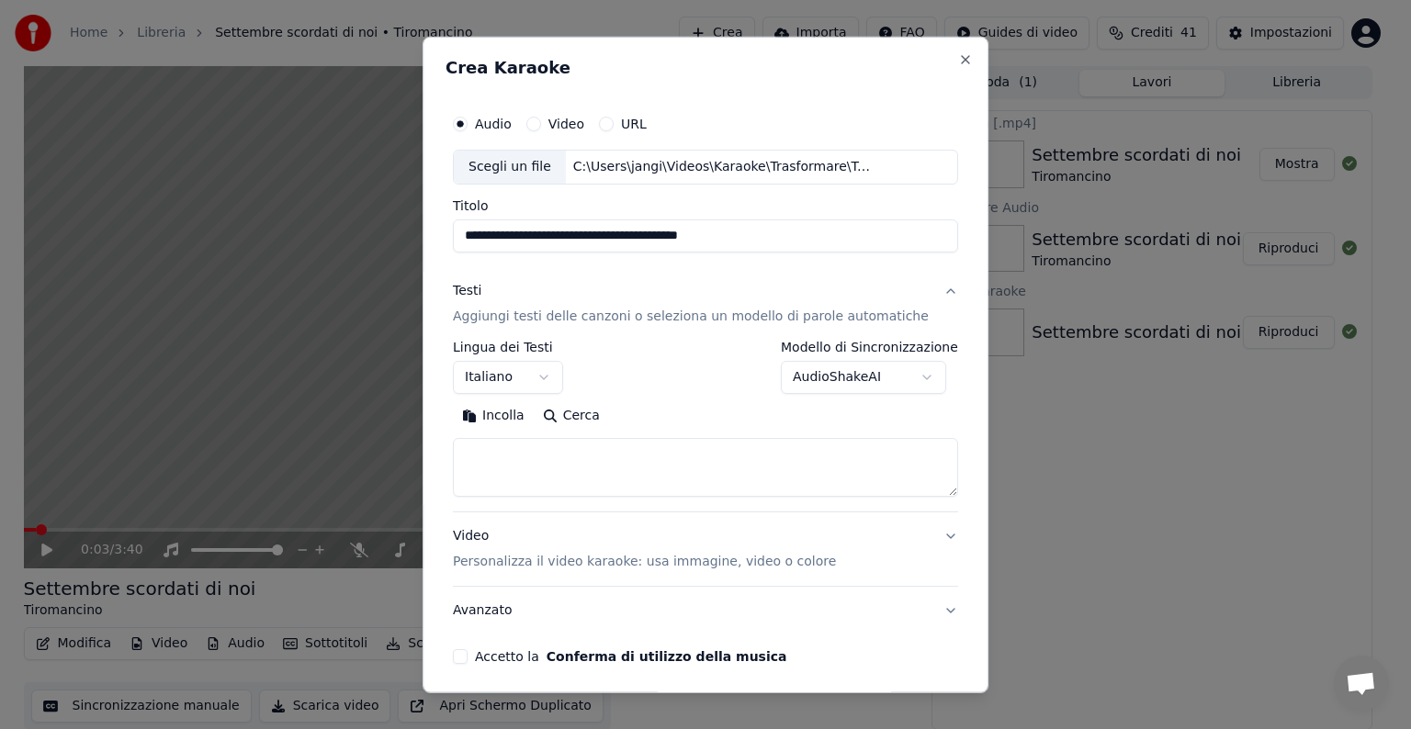
click at [532, 468] on textarea at bounding box center [705, 467] width 505 height 59
click at [516, 415] on button "Incolla" at bounding box center [493, 415] width 81 height 29
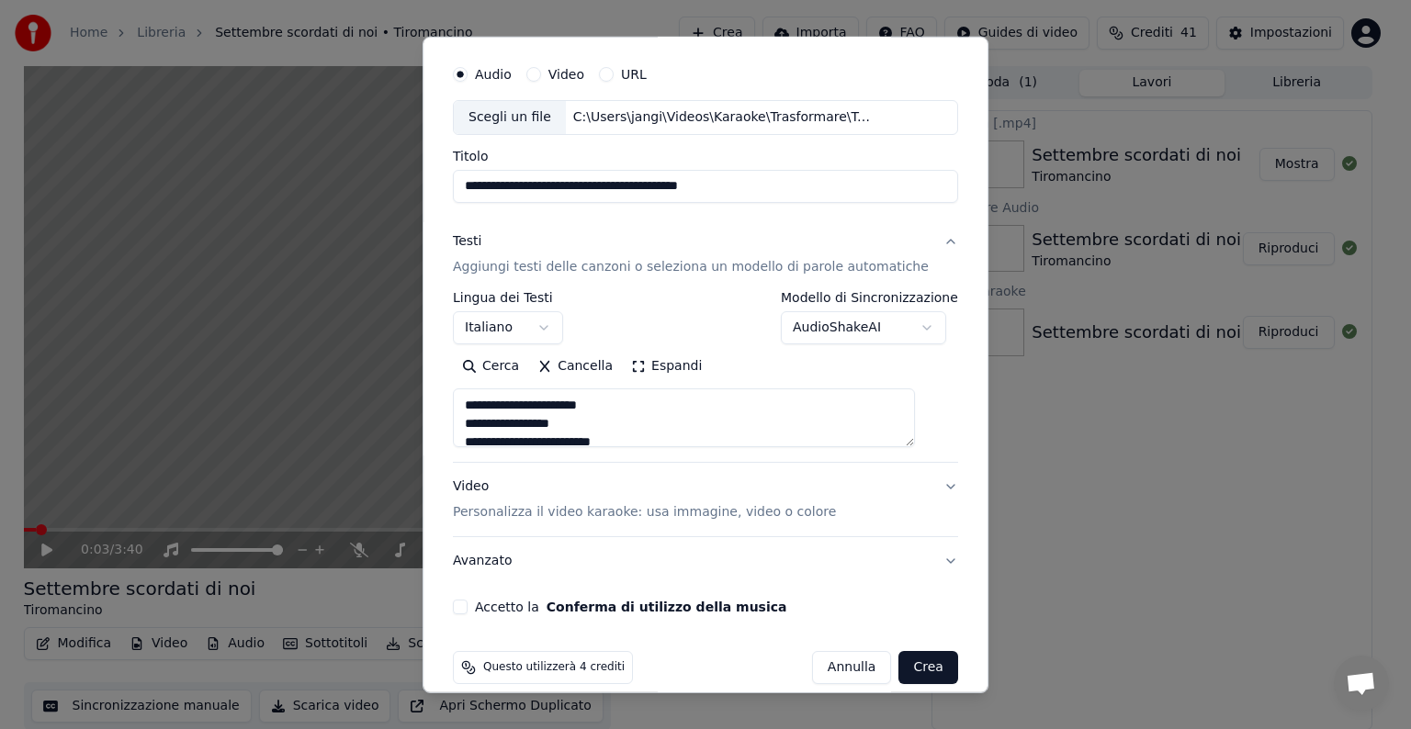
scroll to position [70, 0]
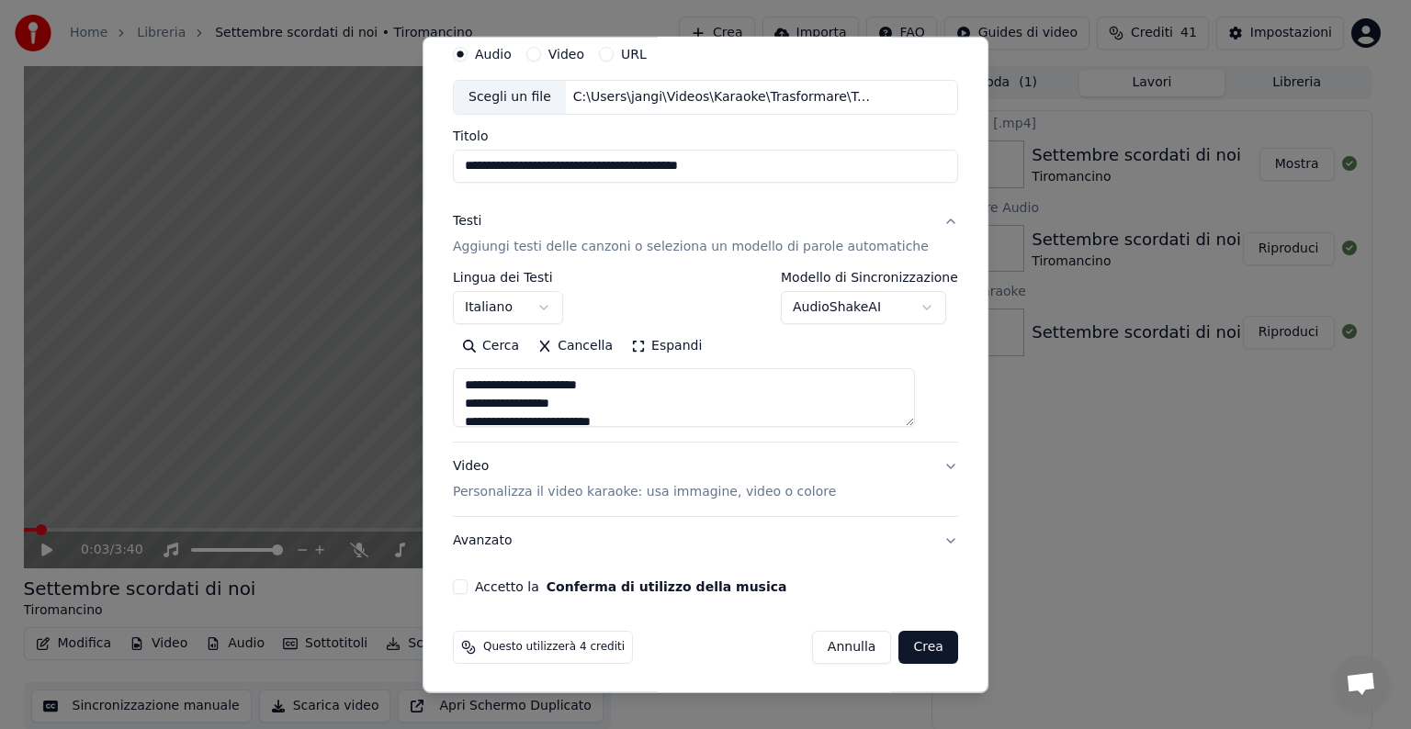
click at [919, 462] on button "Video Personalizza il video karaoke: usa immagine, video o colore" at bounding box center [705, 479] width 505 height 73
type textarea "**********"
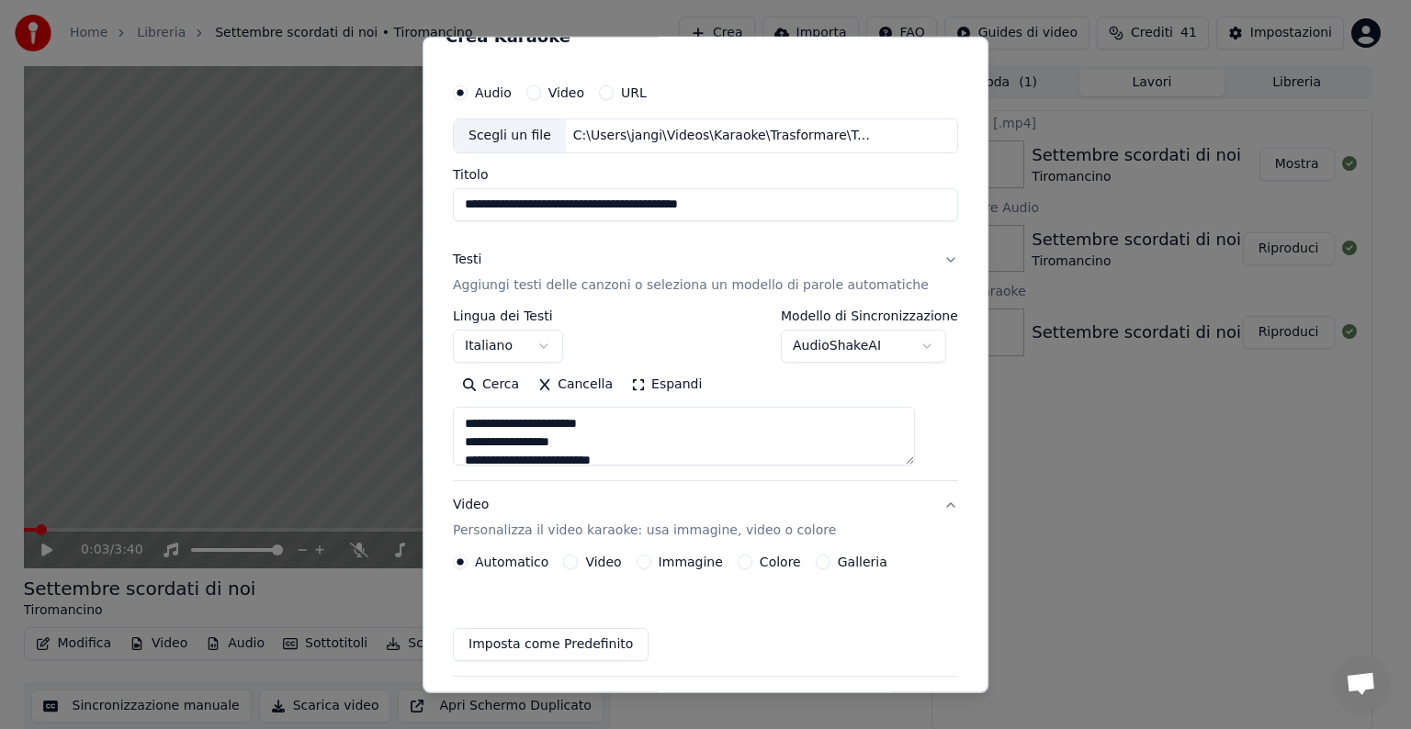
scroll to position [20, 0]
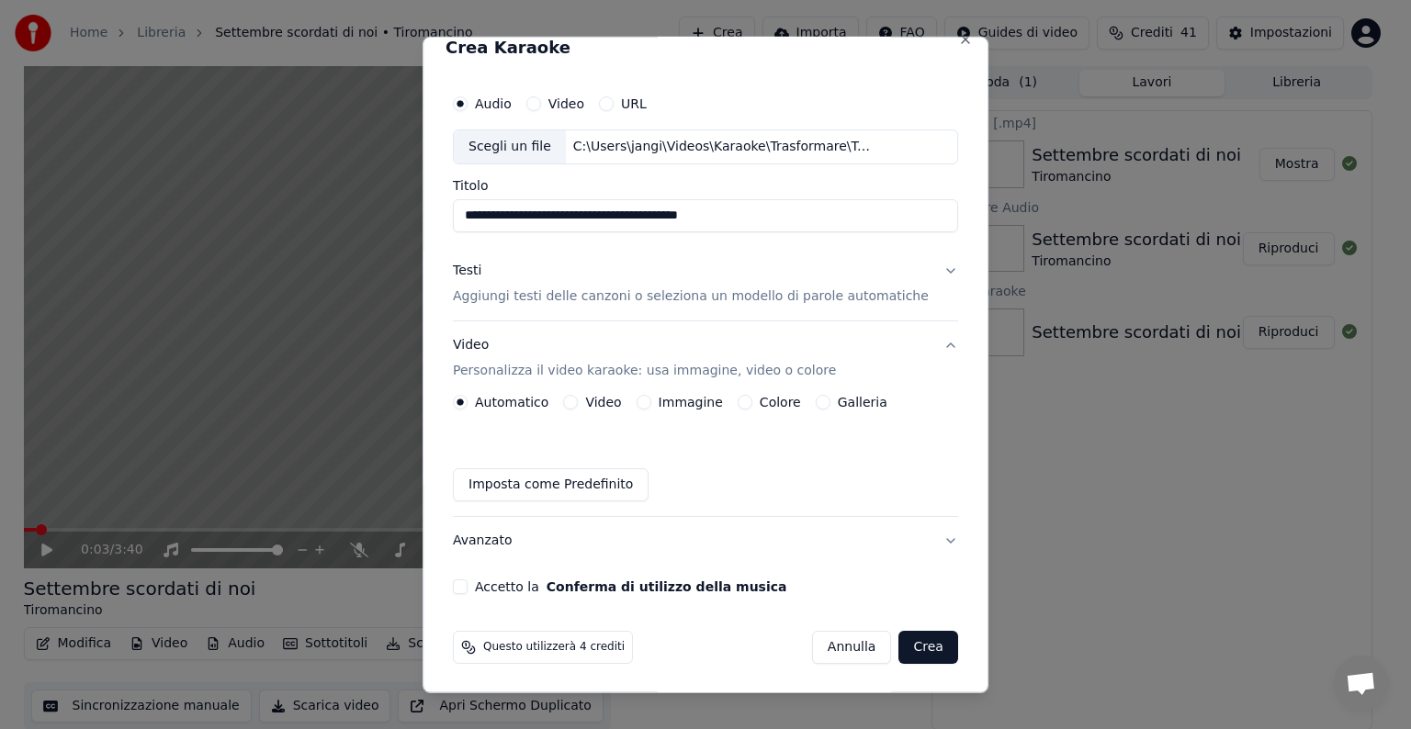
click at [650, 400] on button "Immagine" at bounding box center [644, 402] width 15 height 15
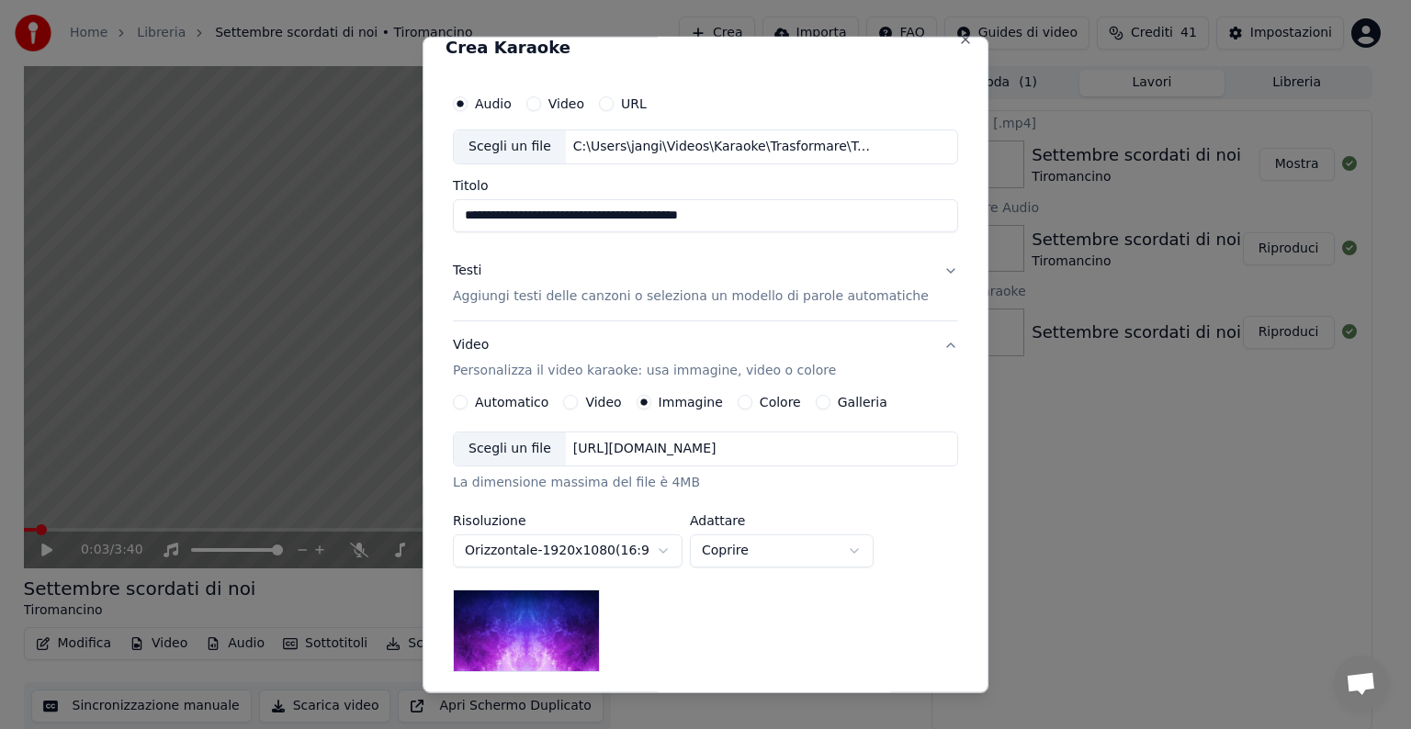
click at [699, 457] on div "Scegli un file [URL][DOMAIN_NAME]" at bounding box center [705, 449] width 505 height 35
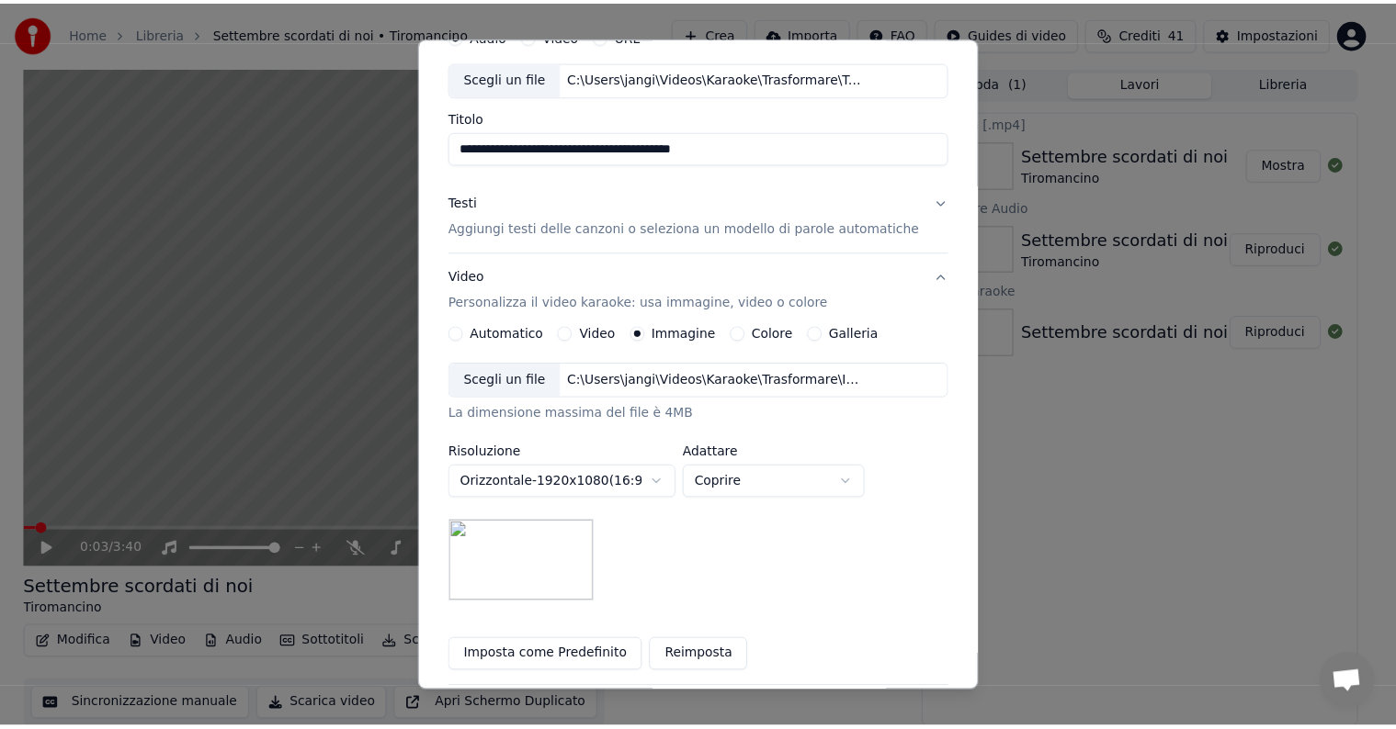
scroll to position [261, 0]
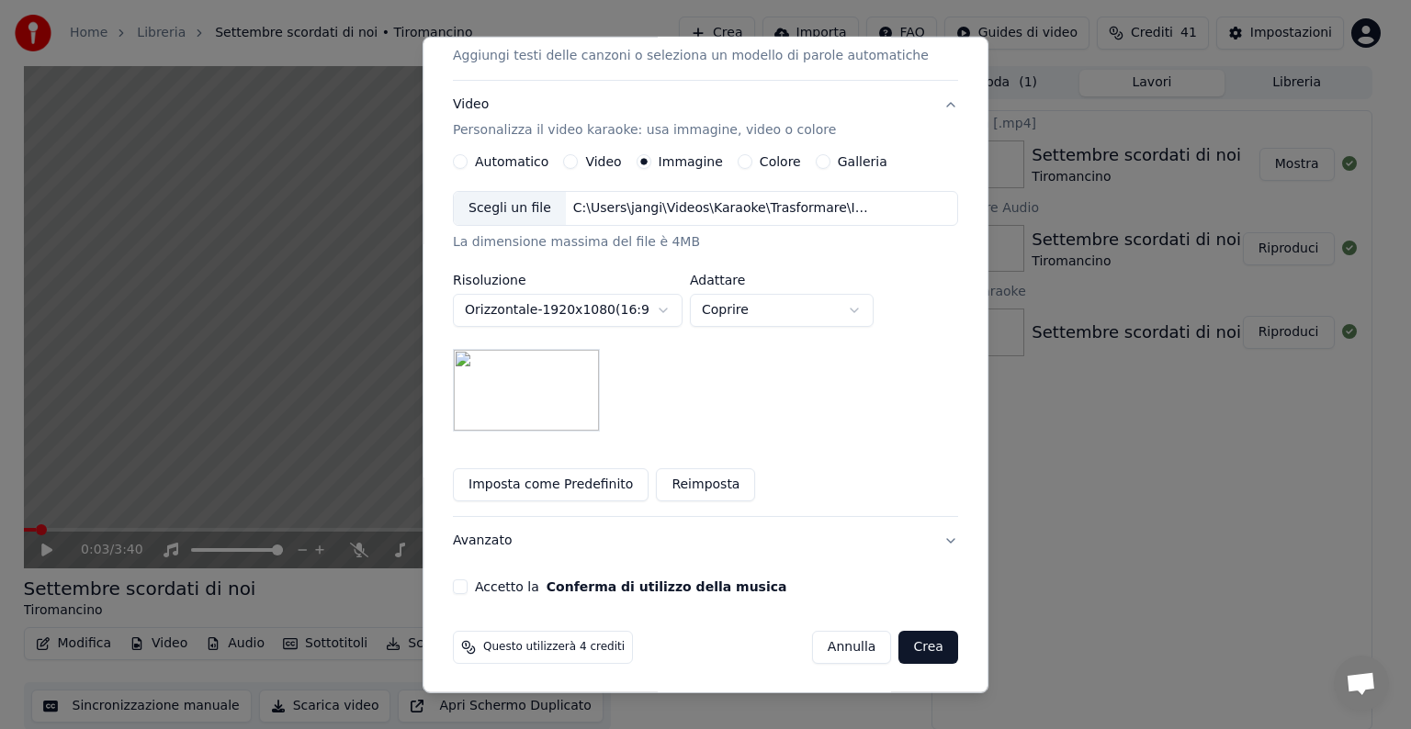
click at [468, 590] on button "Accetto la Conferma di utilizzo della musica" at bounding box center [460, 587] width 15 height 15
click at [899, 636] on button "Crea" at bounding box center [928, 647] width 59 height 33
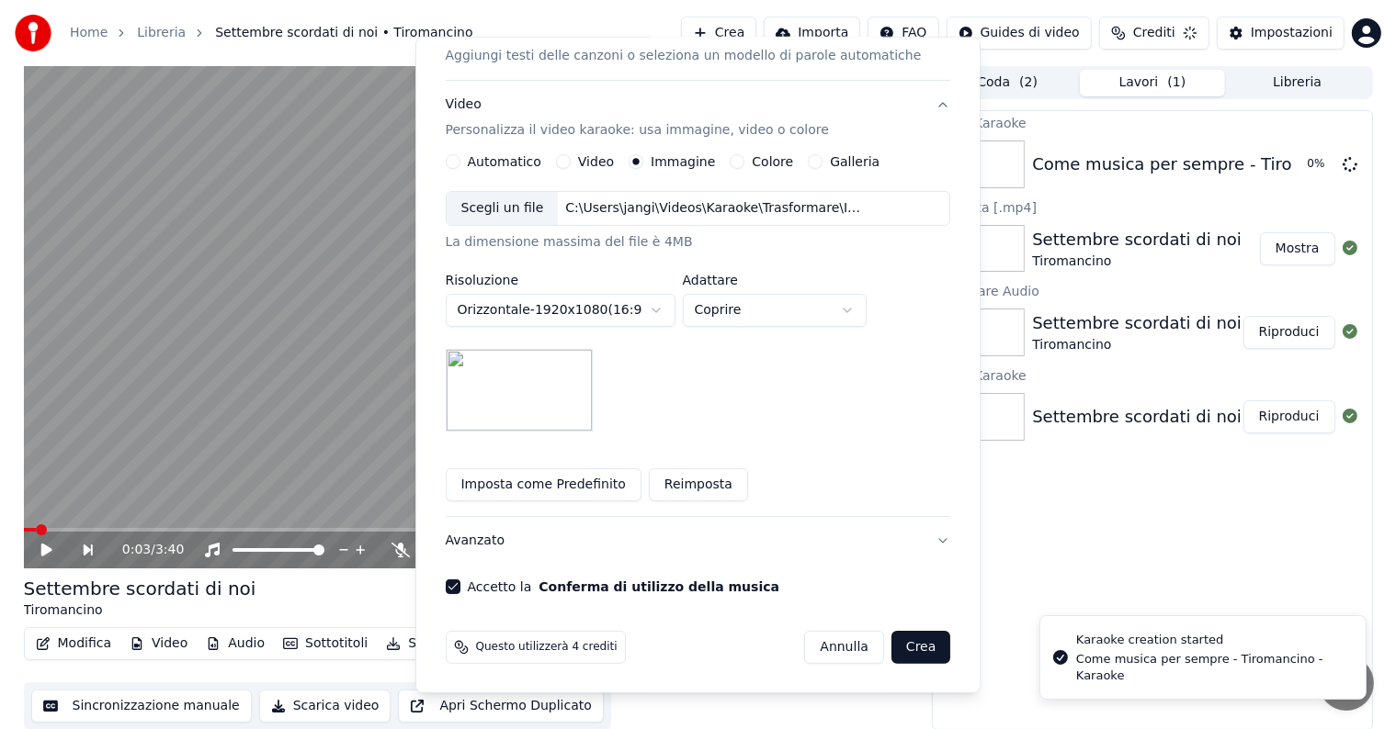
scroll to position [20, 0]
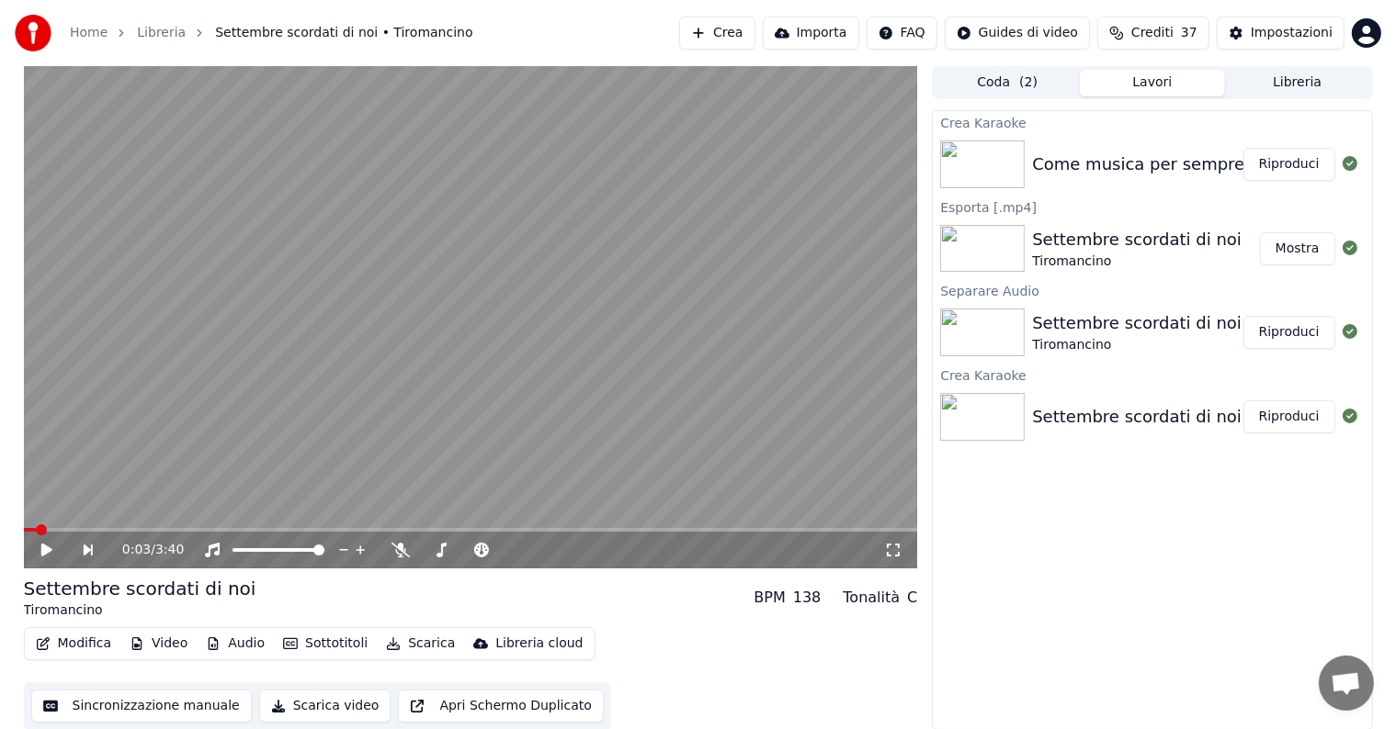
click at [1278, 180] on div "Come musica per sempre - Tiromancino - Karaoke Riproduci" at bounding box center [1151, 164] width 438 height 62
click at [1283, 160] on button "Riproduci" at bounding box center [1289, 164] width 92 height 33
click at [45, 549] on icon at bounding box center [46, 550] width 9 height 11
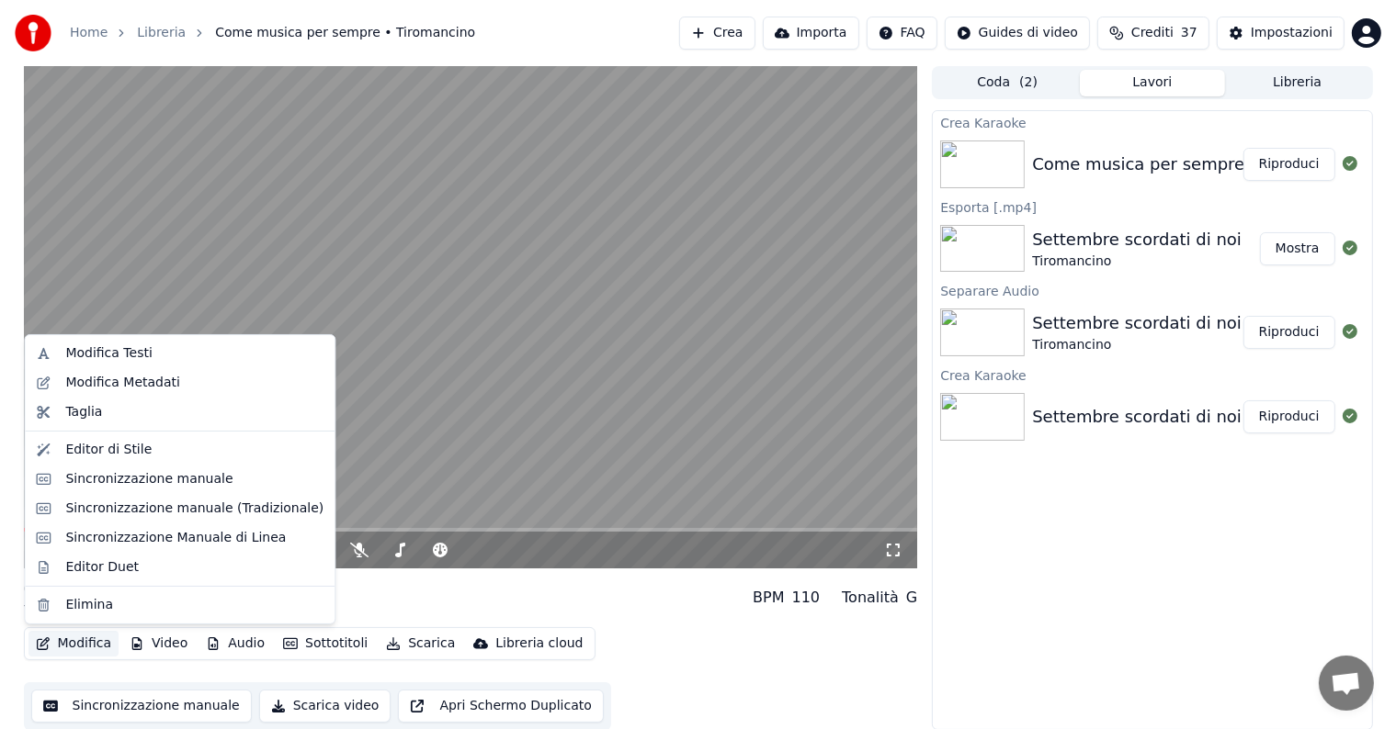
click at [81, 646] on button "Modifica" at bounding box center [73, 644] width 91 height 26
click at [107, 485] on div "Sincronizzazione manuale" at bounding box center [148, 479] width 167 height 18
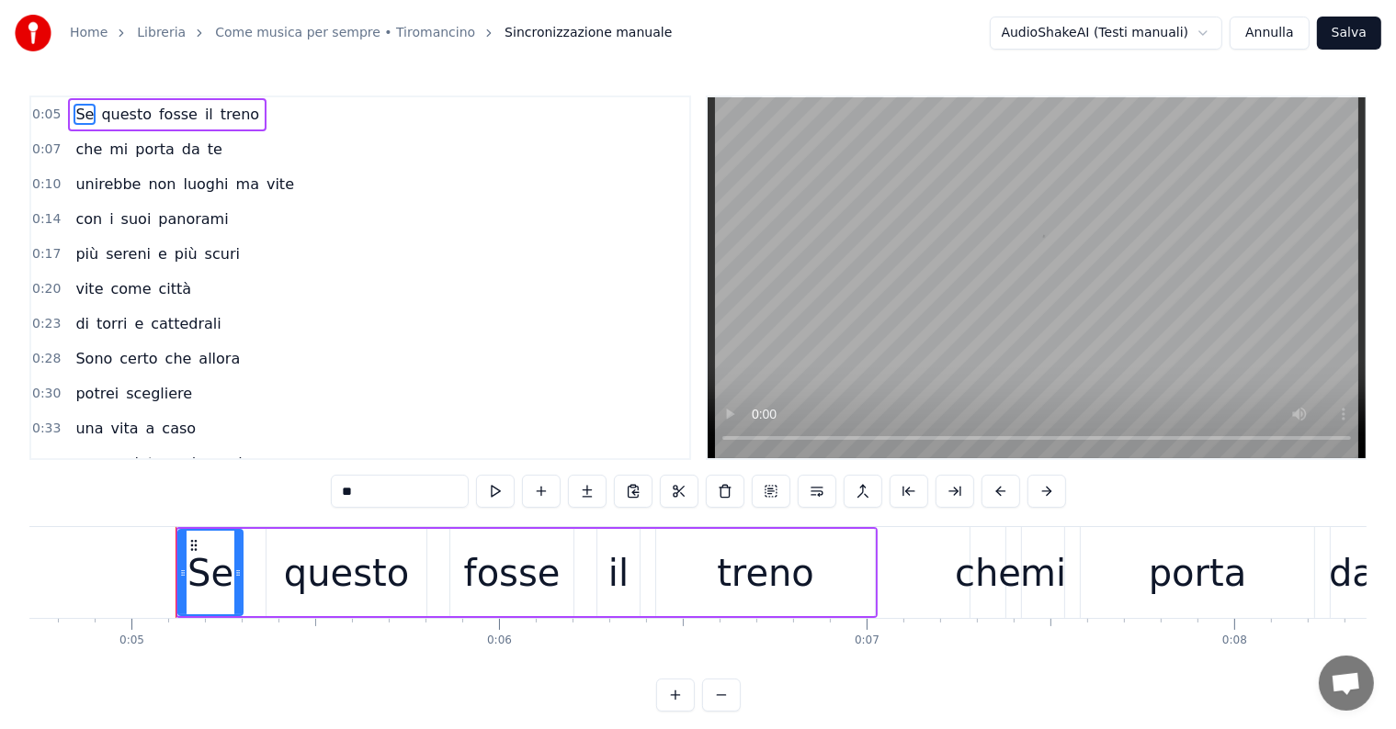
scroll to position [0, 1790]
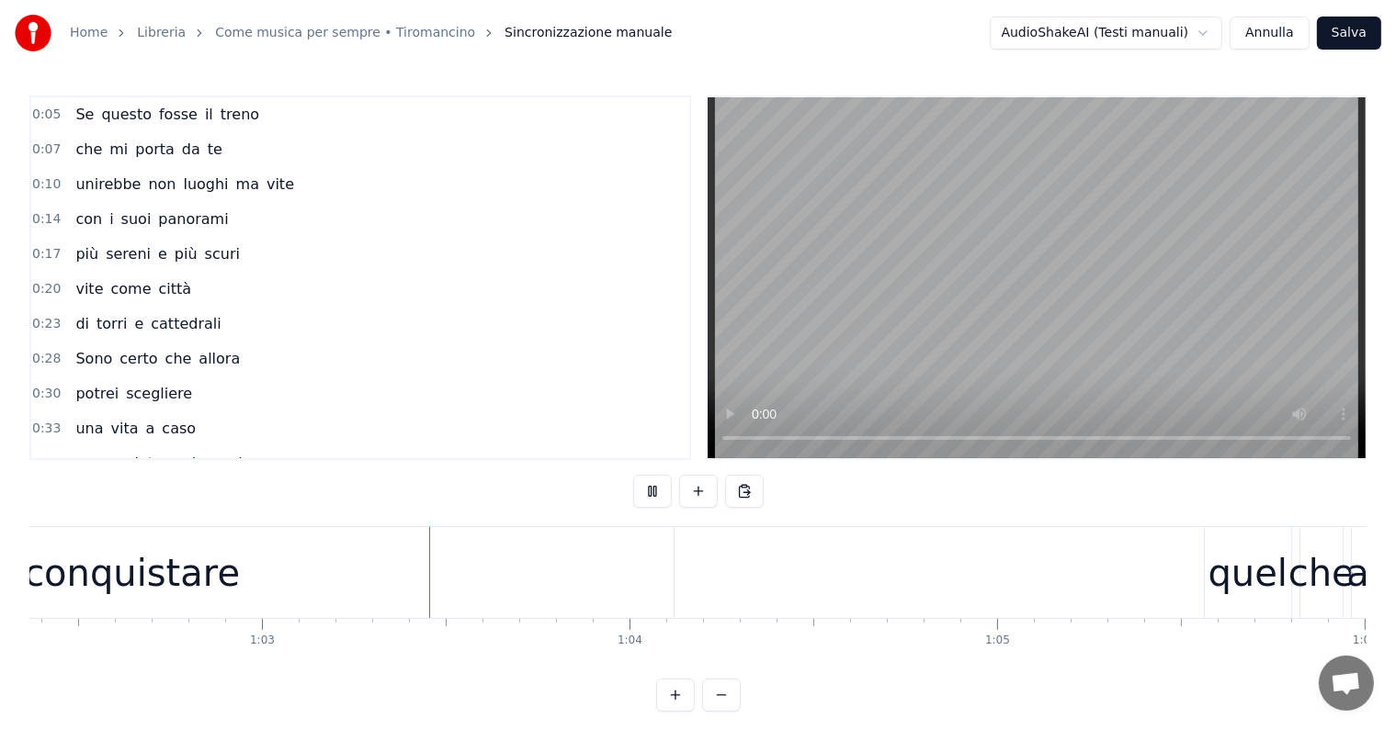
scroll to position [0, 22971]
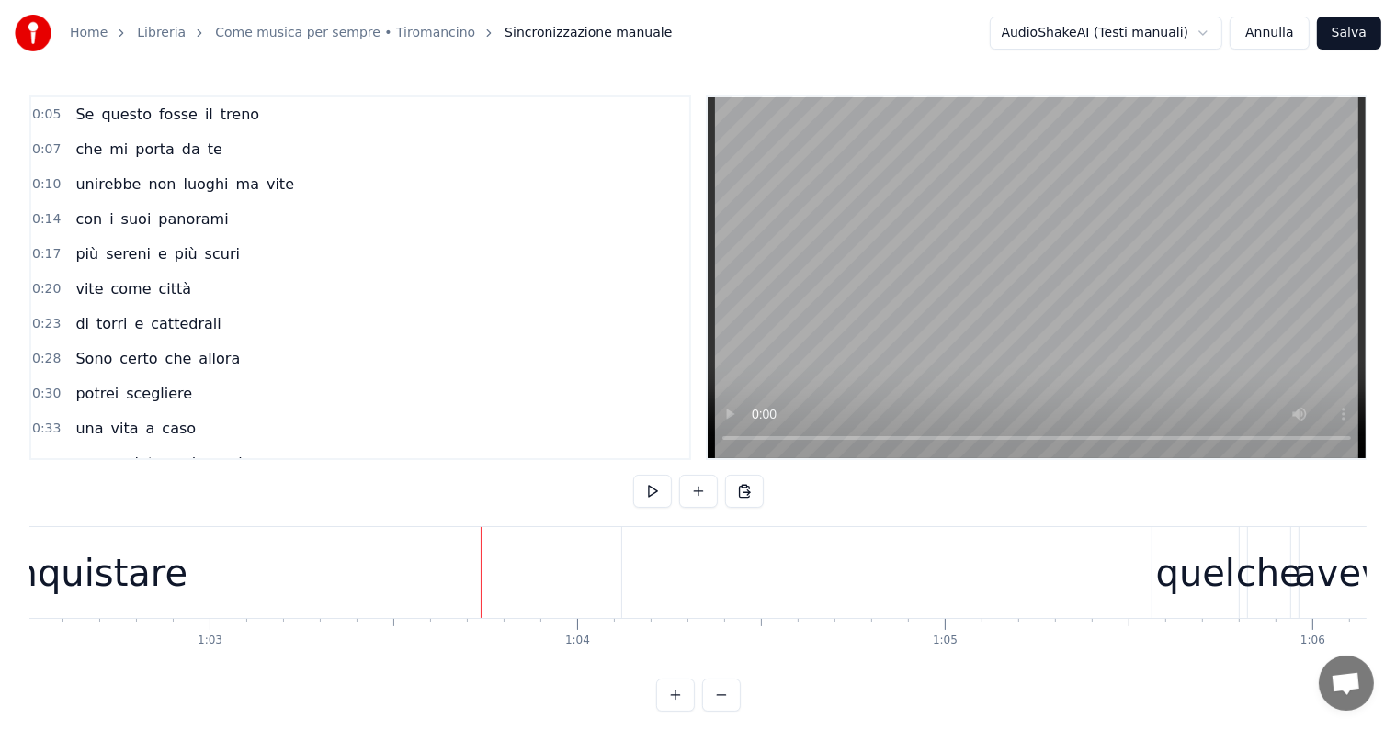
click at [387, 563] on div "riconquistare" at bounding box center [67, 572] width 1108 height 91
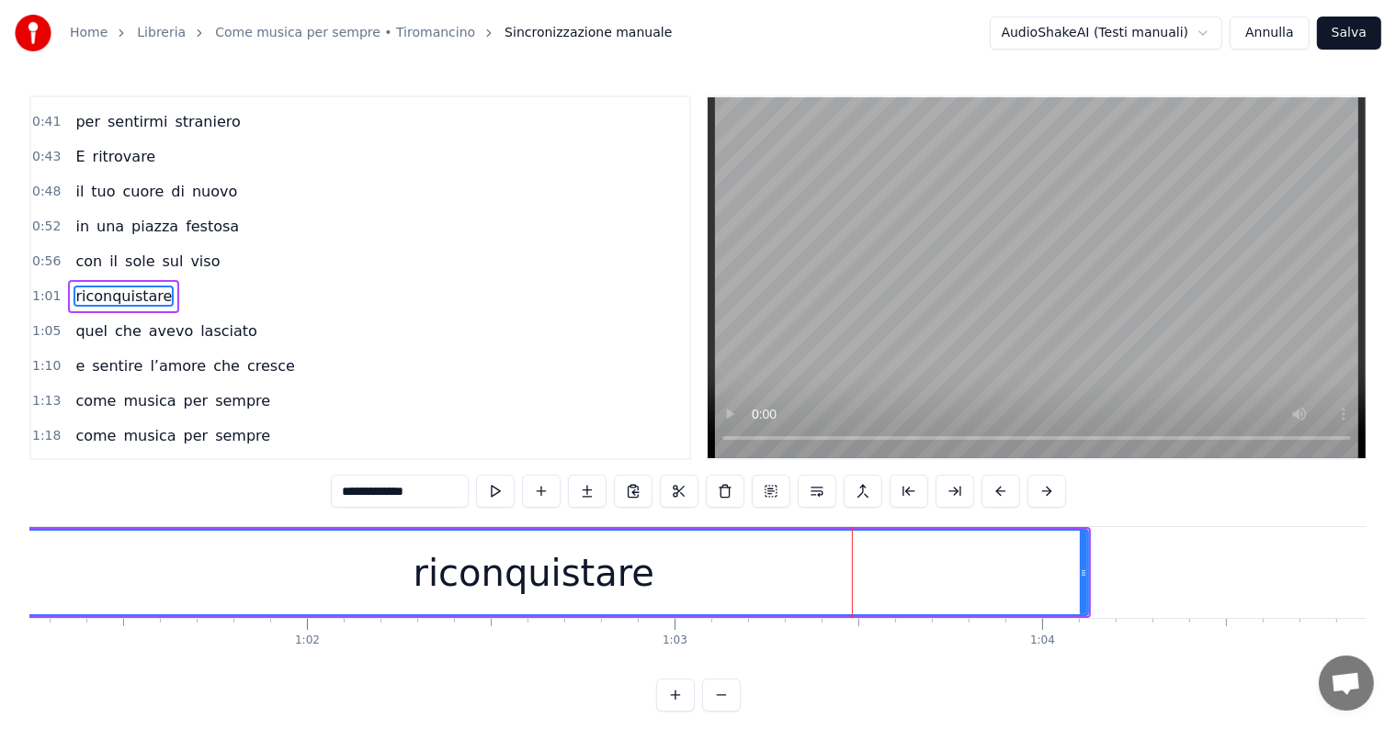
scroll to position [0, 22464]
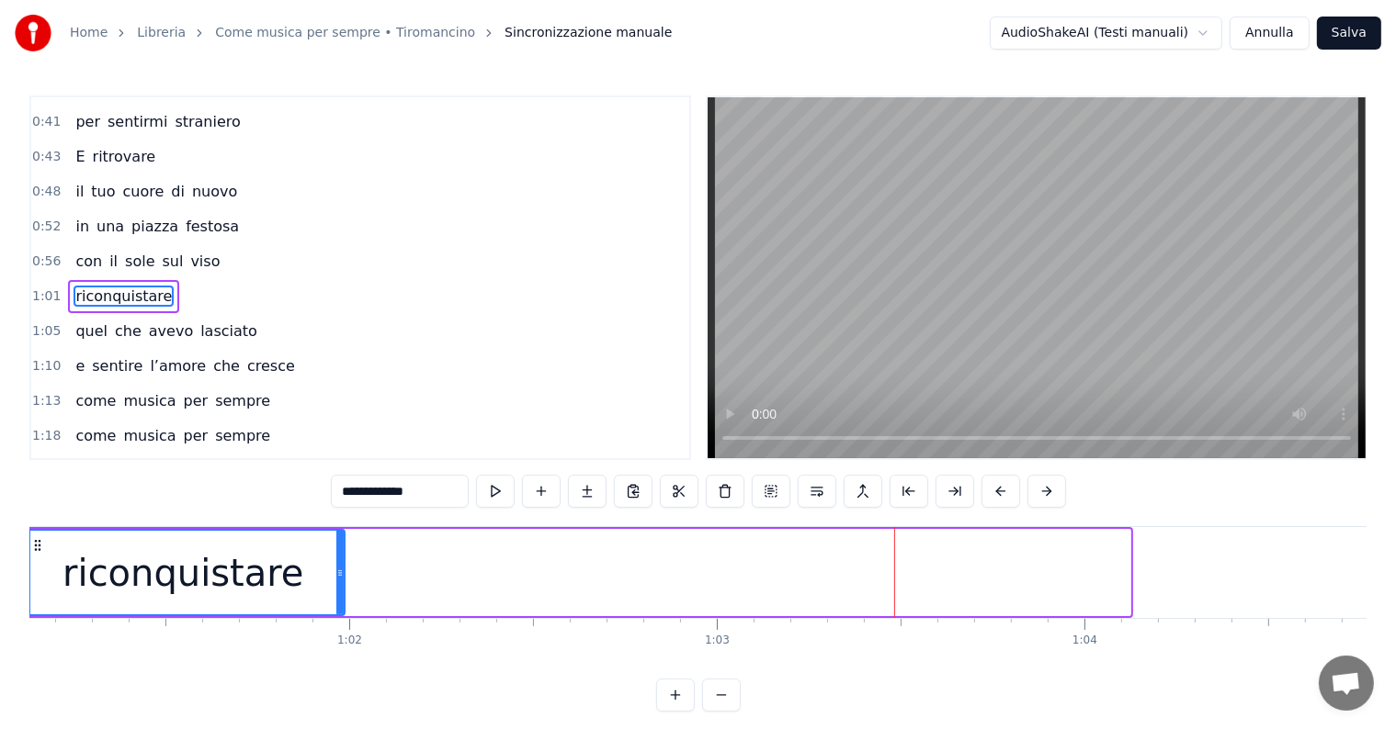
drag, startPoint x: 1127, startPoint y: 549, endPoint x: 342, endPoint y: 652, distance: 792.2
click at [342, 652] on div "Se questo fosse il treno che mi porta da te unirebbe non luoghi ma vite con i s…" at bounding box center [697, 595] width 1337 height 138
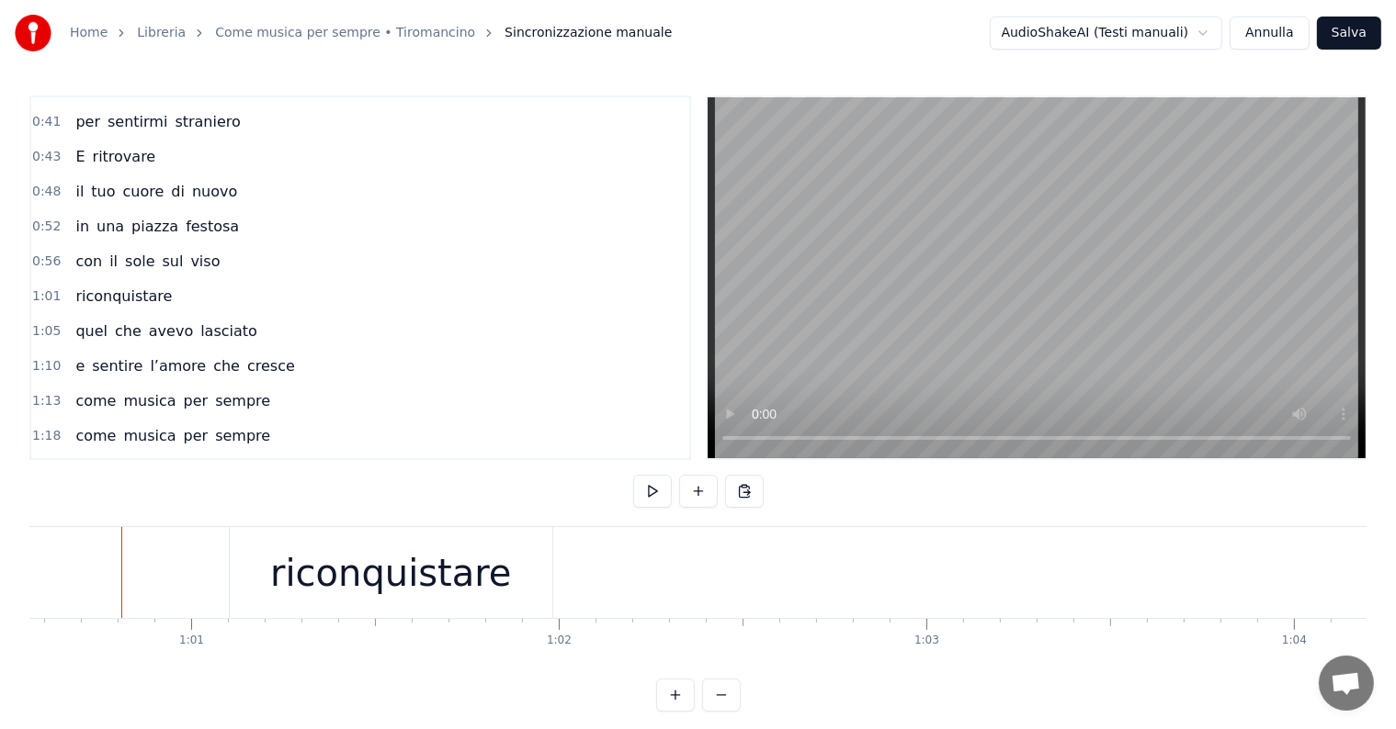
scroll to position [0, 22254]
click at [569, 573] on div "riconquistare" at bounding box center [427, 572] width 322 height 91
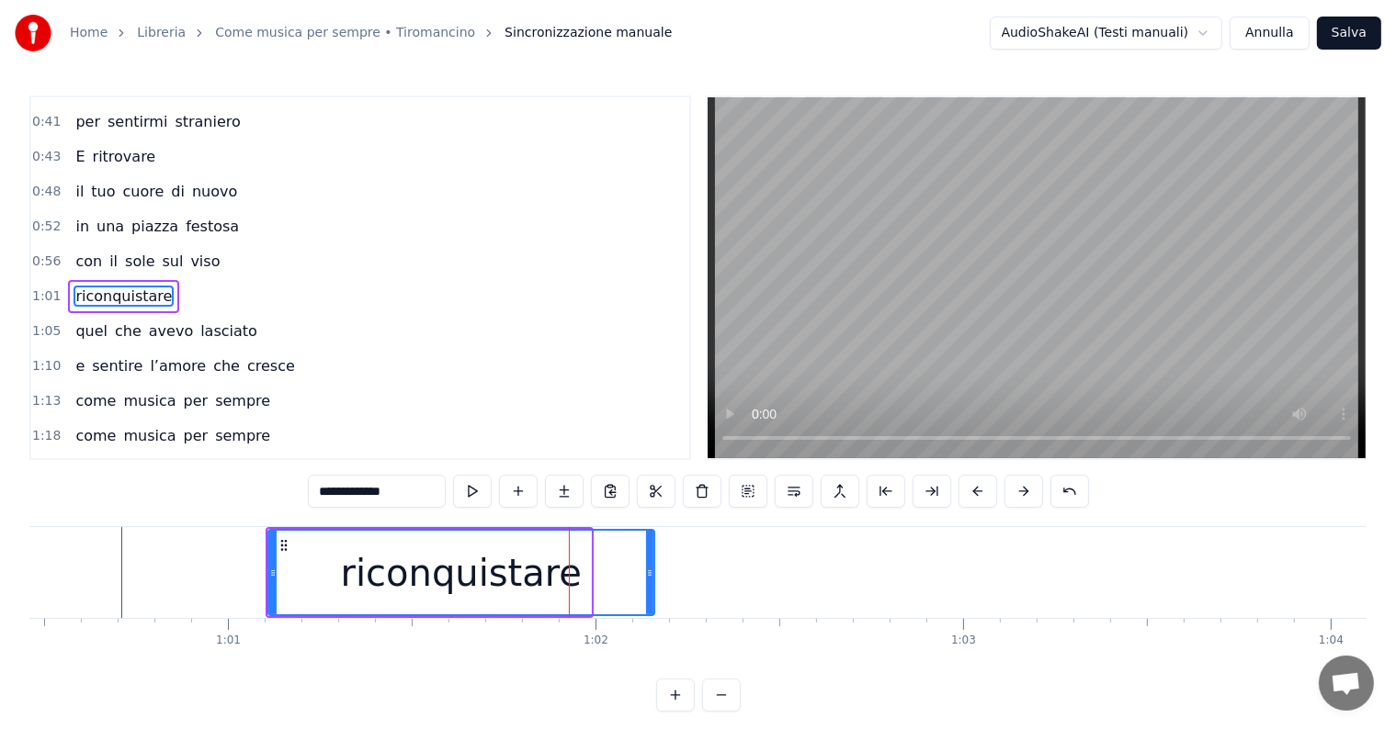
drag, startPoint x: 588, startPoint y: 572, endPoint x: 651, endPoint y: 573, distance: 63.4
click at [651, 573] on icon at bounding box center [649, 573] width 7 height 15
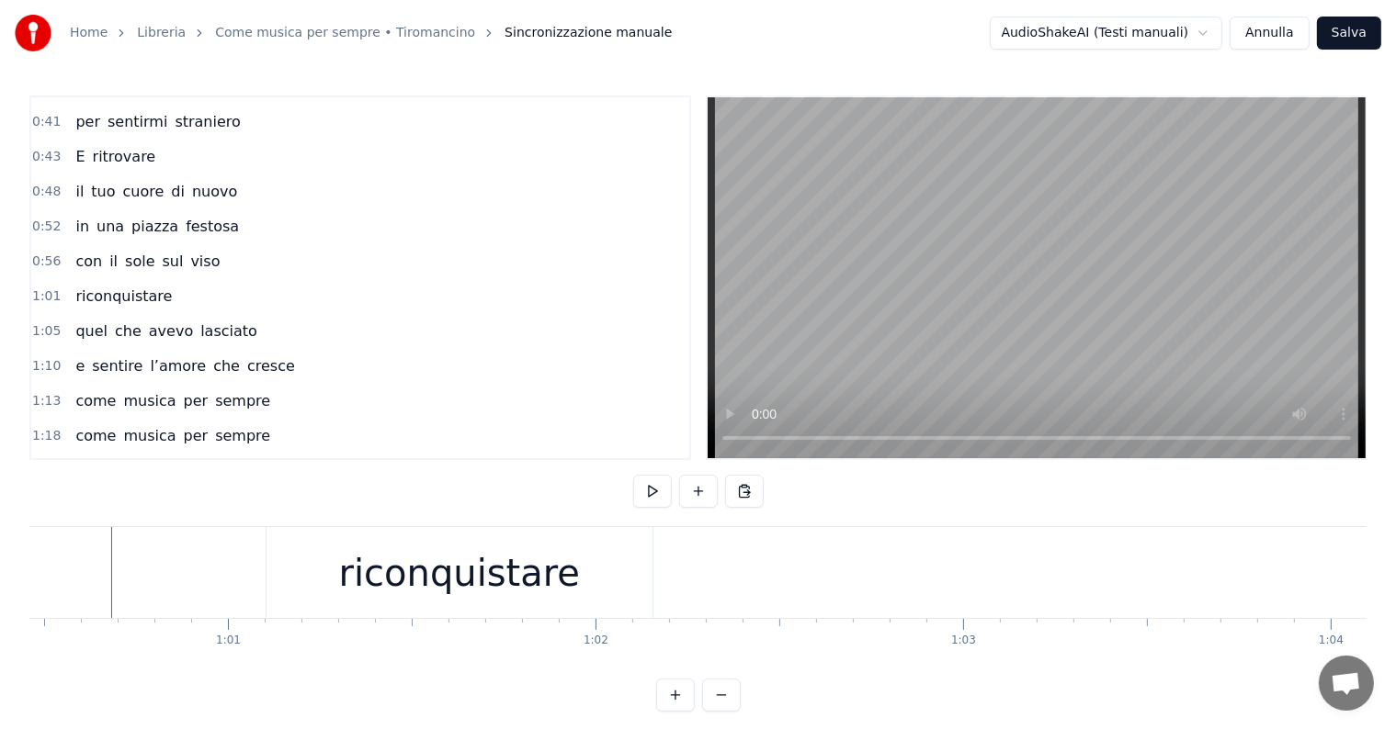
scroll to position [0, 22207]
click at [537, 568] on div "riconquistare" at bounding box center [470, 573] width 241 height 55
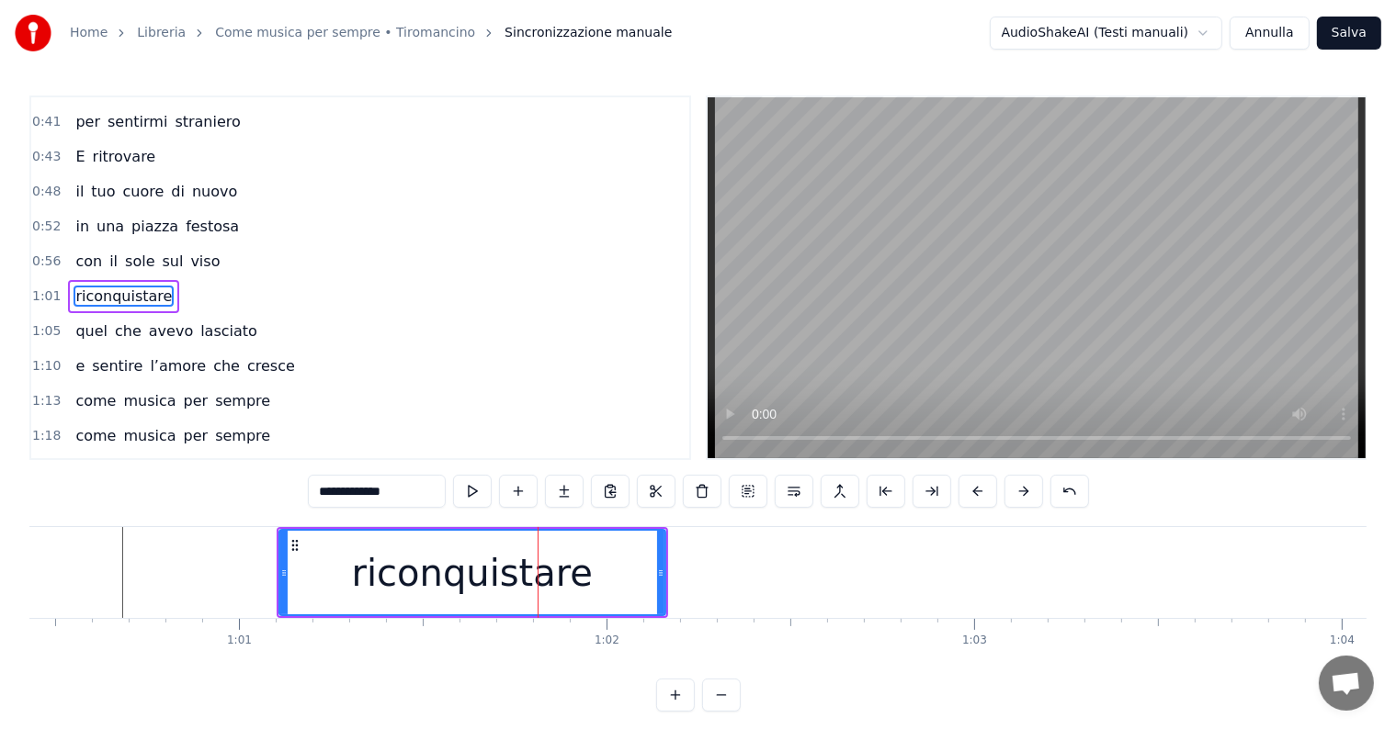
click at [418, 489] on input "**********" at bounding box center [377, 491] width 138 height 33
type input "**********"
click at [565, 494] on button at bounding box center [564, 491] width 39 height 33
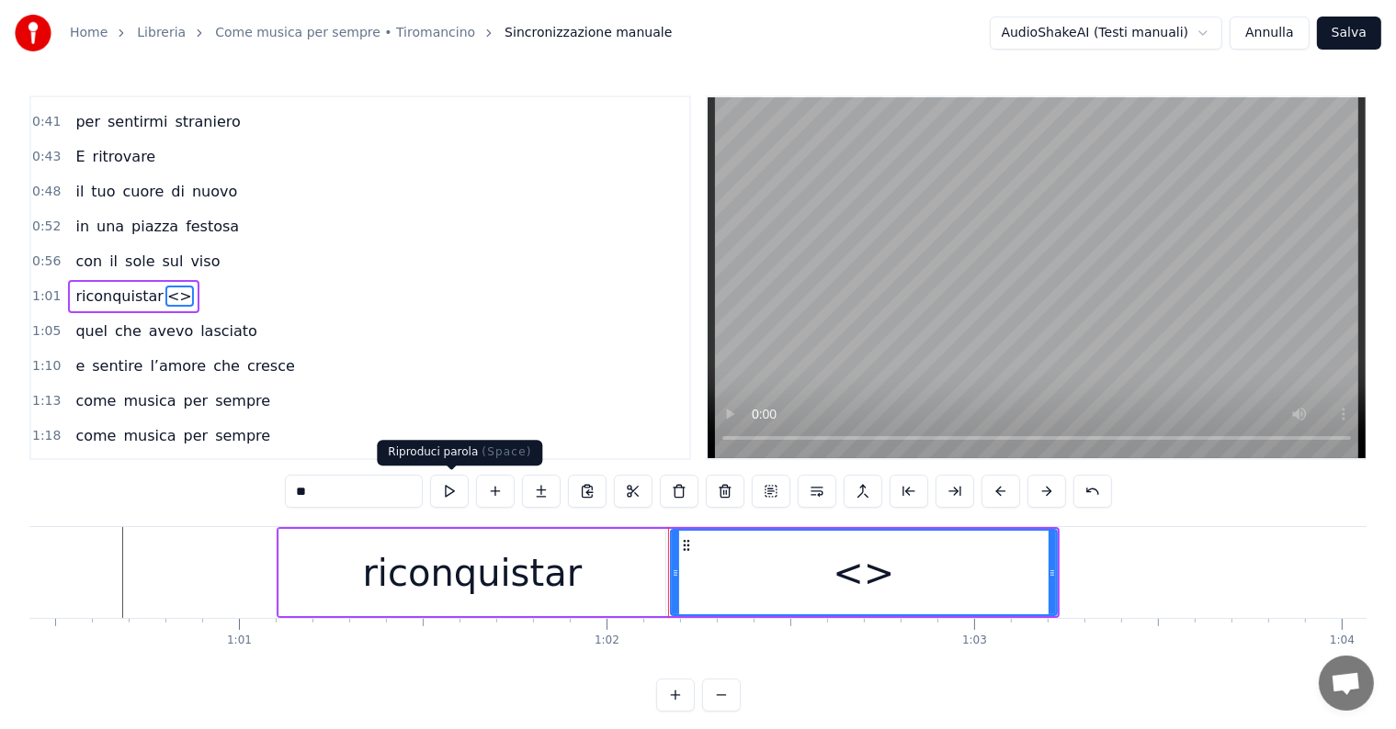
click at [401, 486] on input "**" at bounding box center [354, 491] width 138 height 33
type input "*"
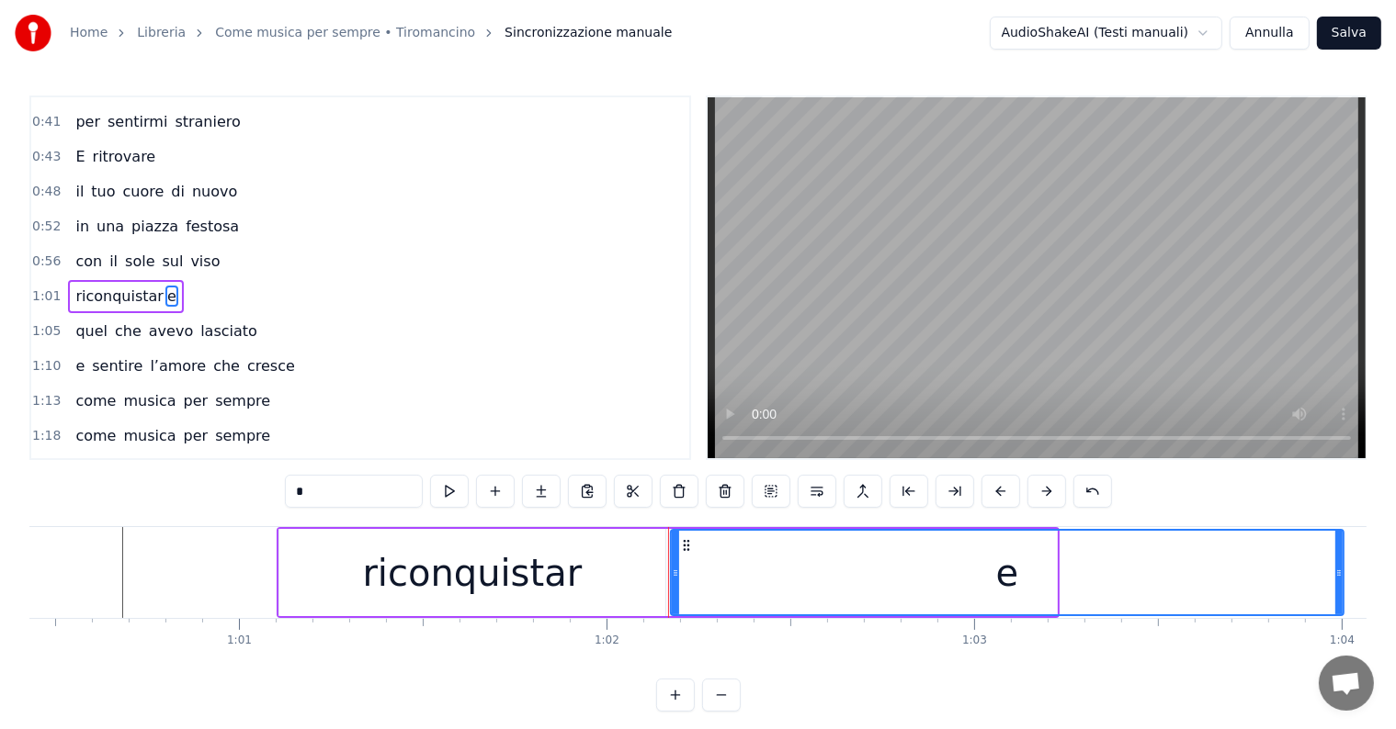
drag, startPoint x: 1051, startPoint y: 564, endPoint x: 1338, endPoint y: 560, distance: 286.7
click at [1338, 560] on div at bounding box center [1338, 573] width 7 height 84
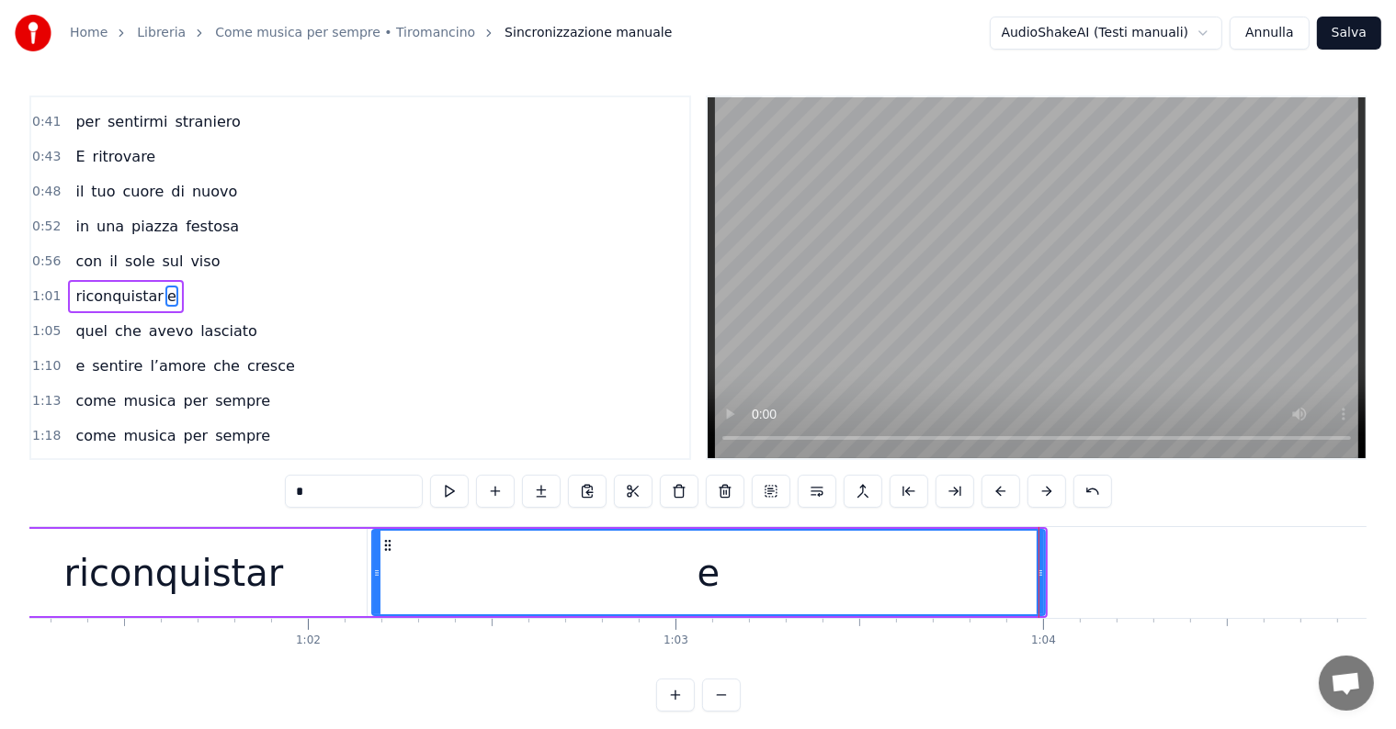
scroll to position [0, 22422]
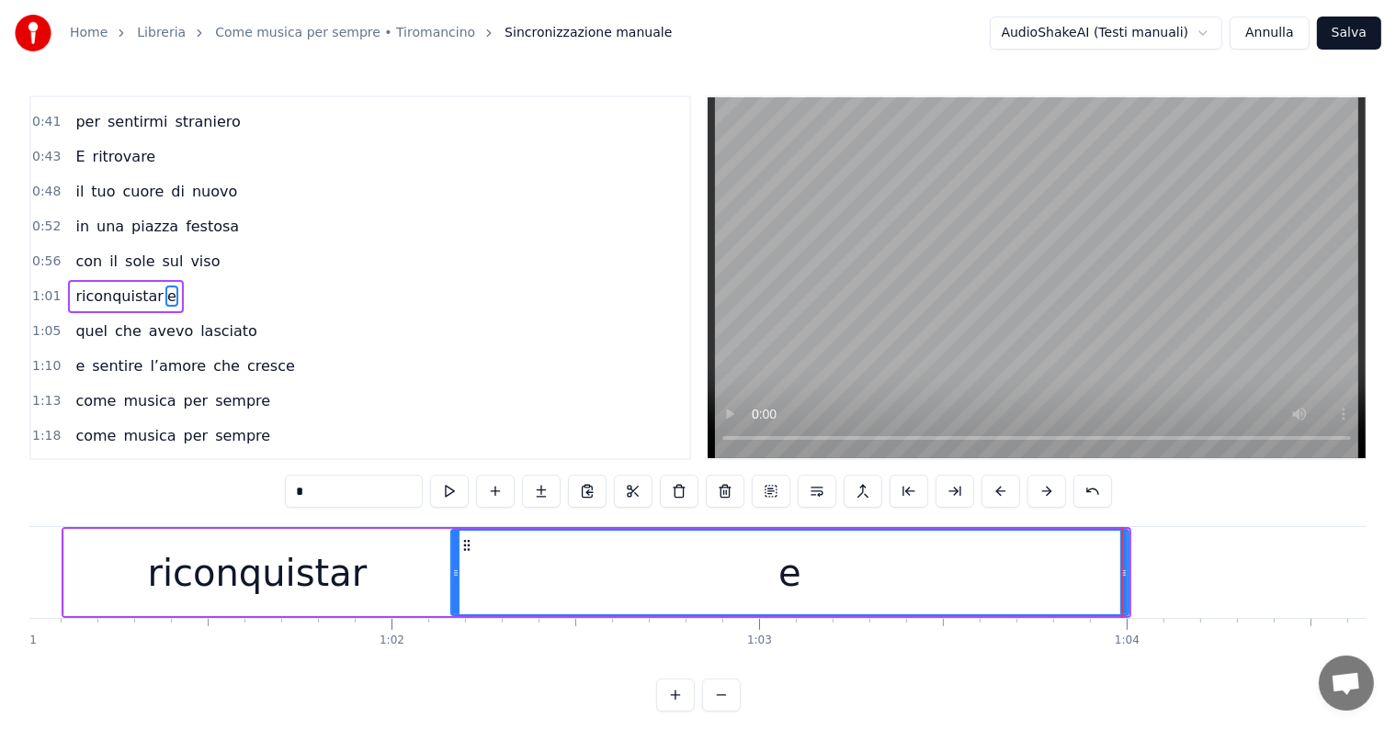
click at [453, 562] on div at bounding box center [455, 573] width 7 height 84
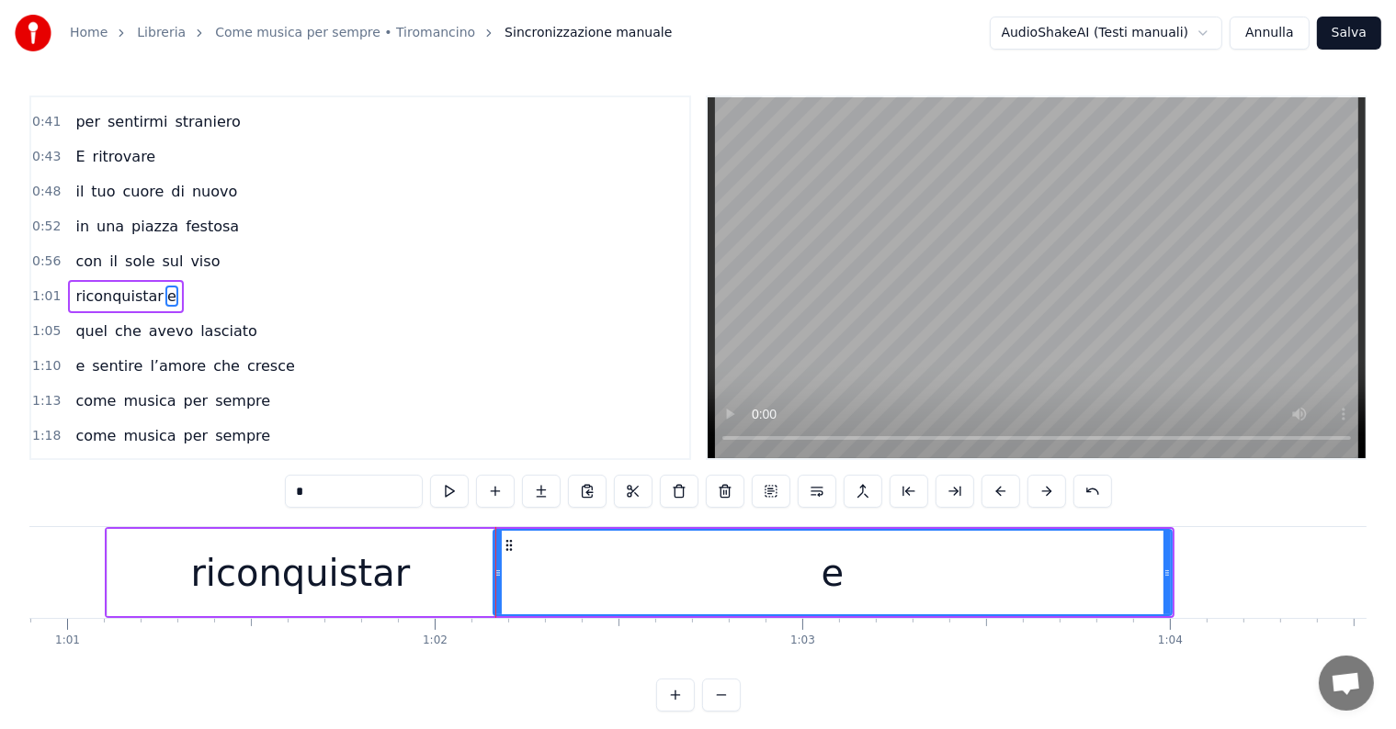
scroll to position [0, 22126]
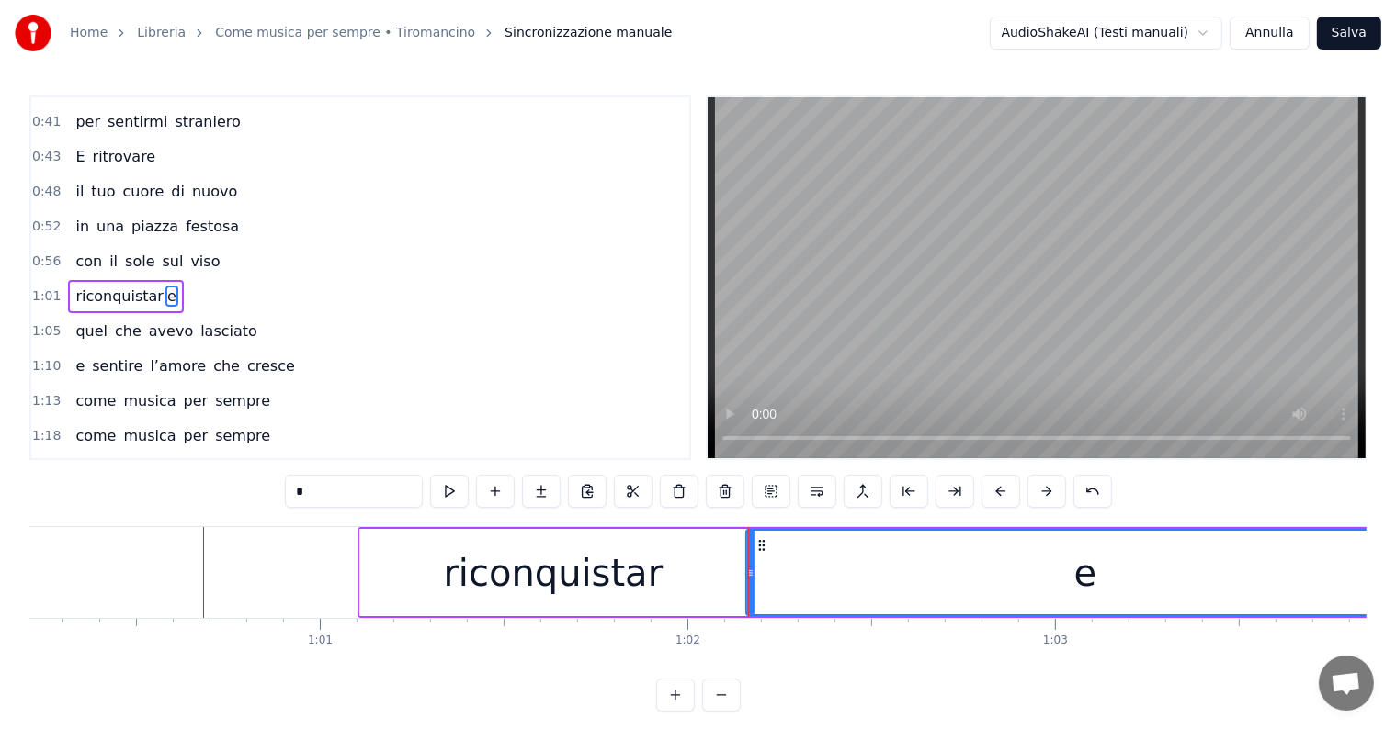
type input "*"
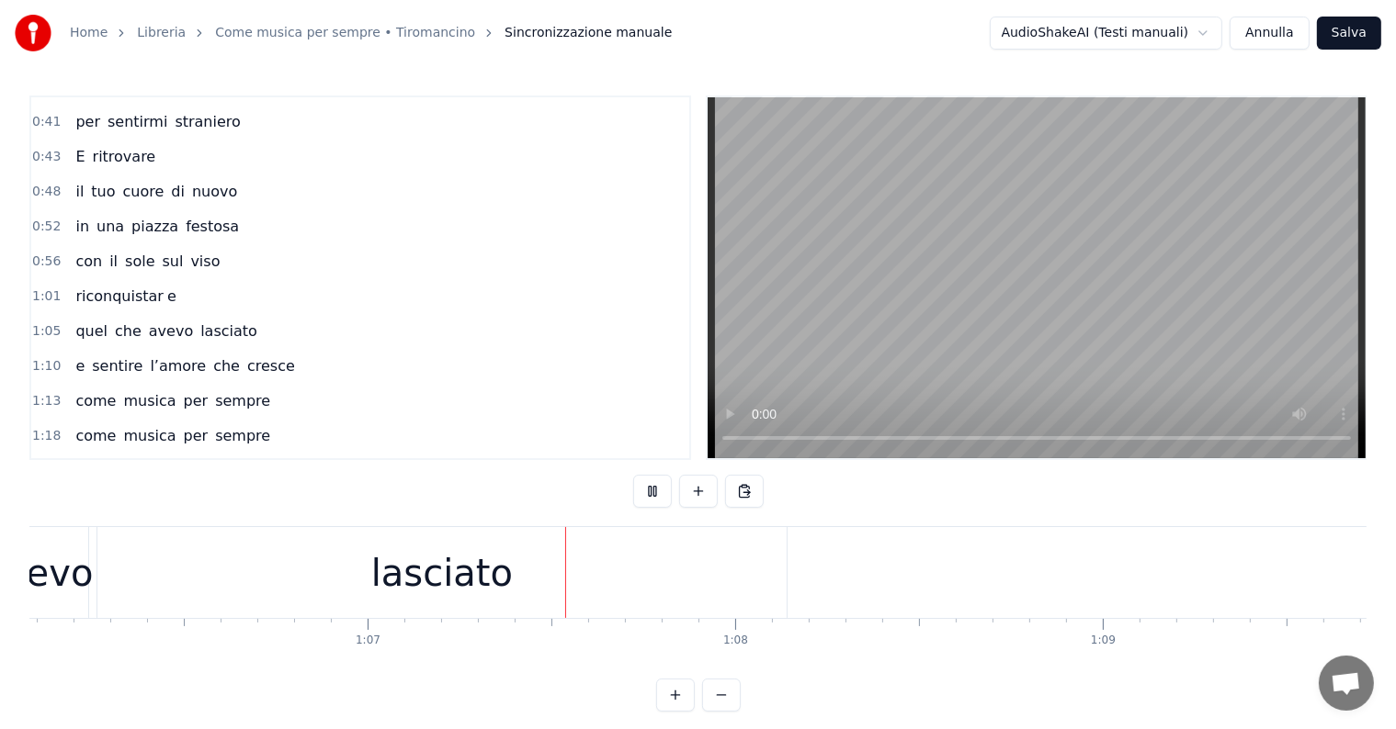
scroll to position [0, 24498]
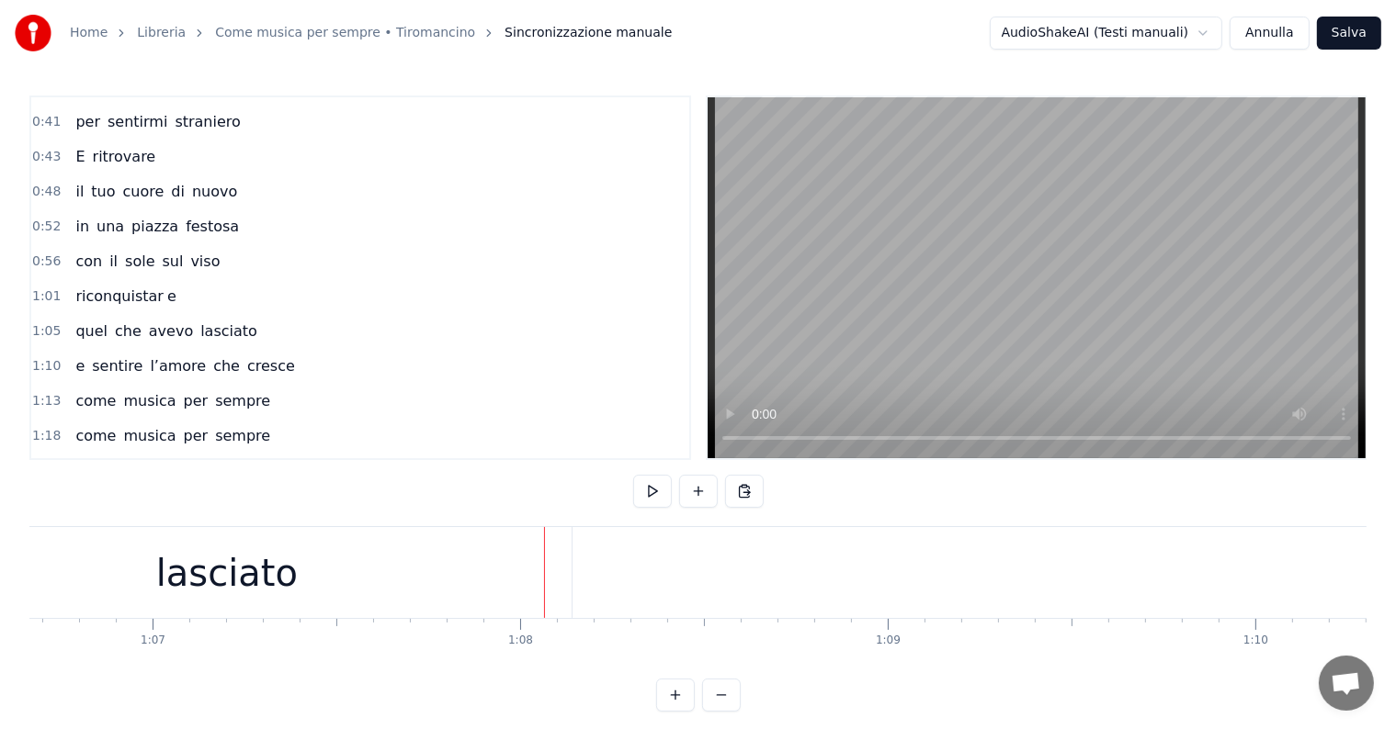
click at [312, 561] on div "lasciato" at bounding box center [226, 572] width 689 height 91
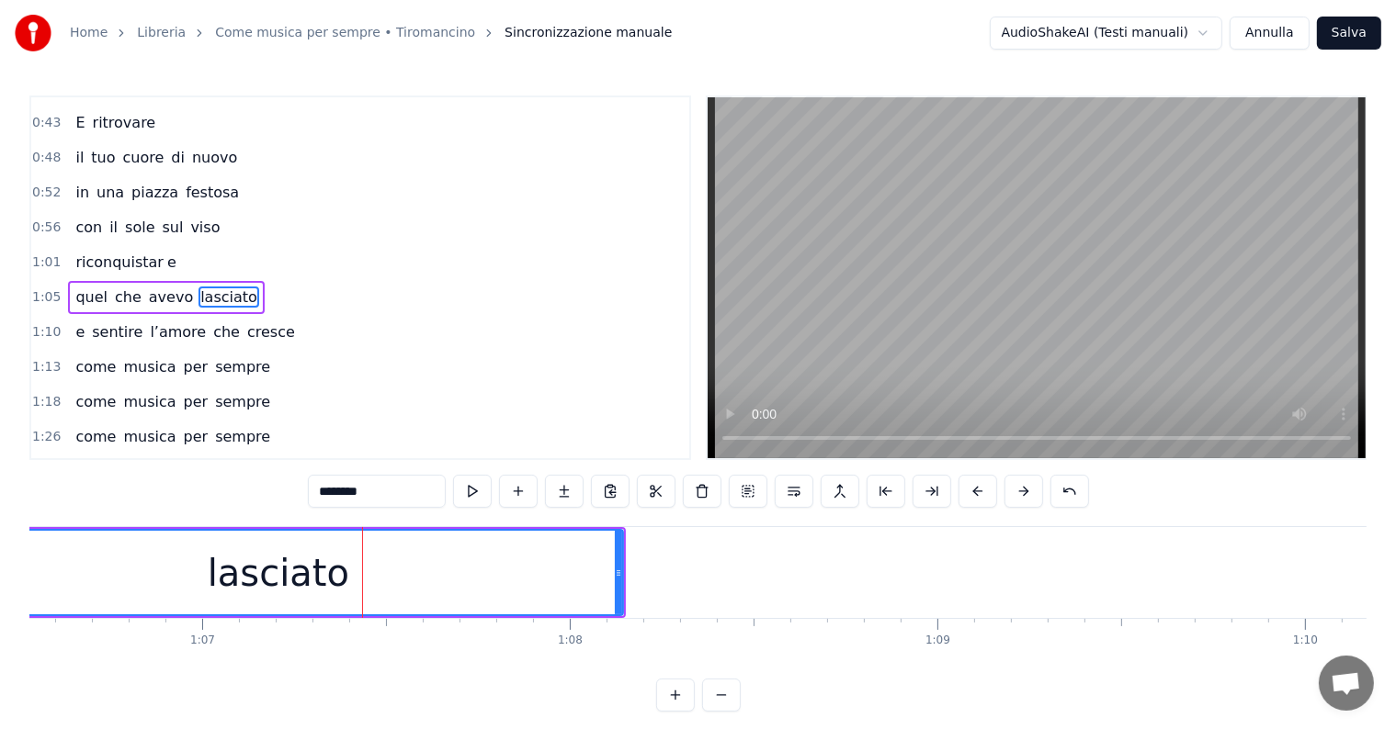
scroll to position [0, 24280]
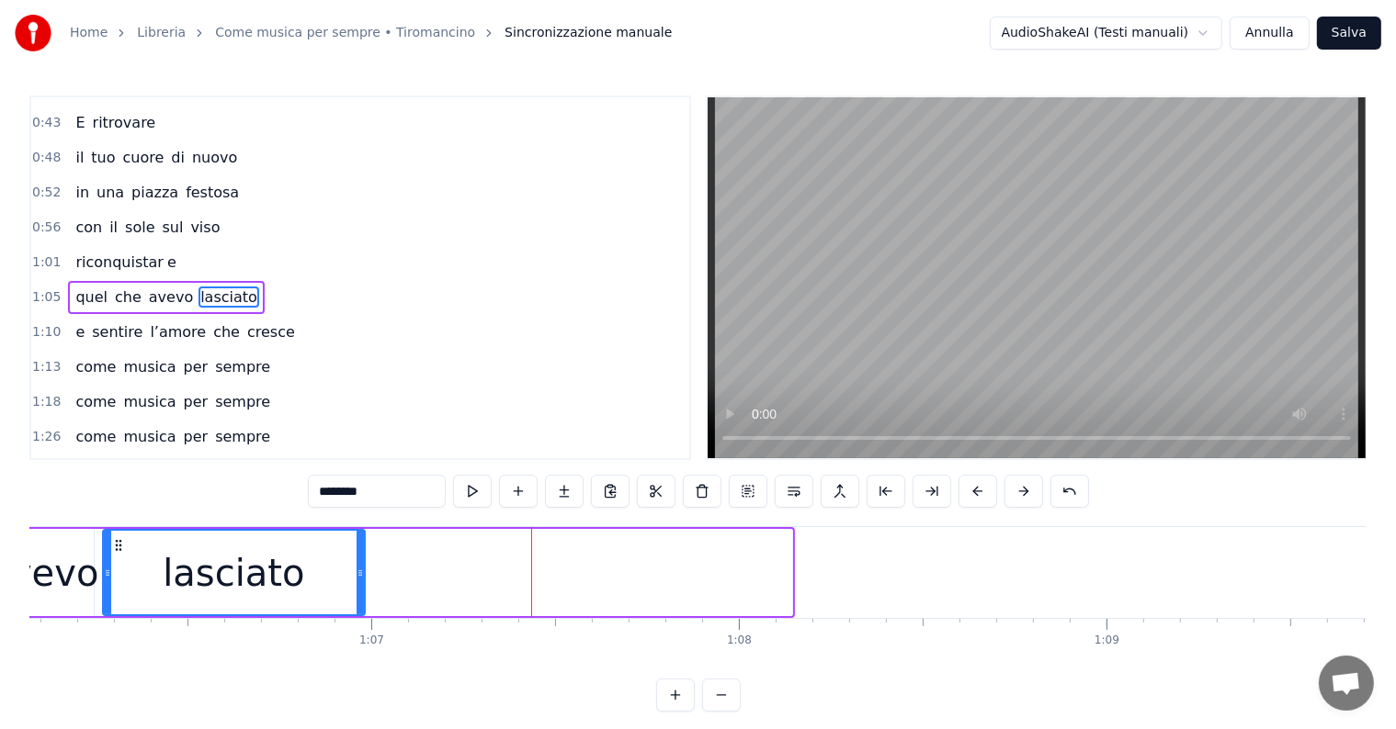
drag, startPoint x: 788, startPoint y: 559, endPoint x: 361, endPoint y: 578, distance: 427.6
click at [361, 578] on div at bounding box center [359, 573] width 7 height 84
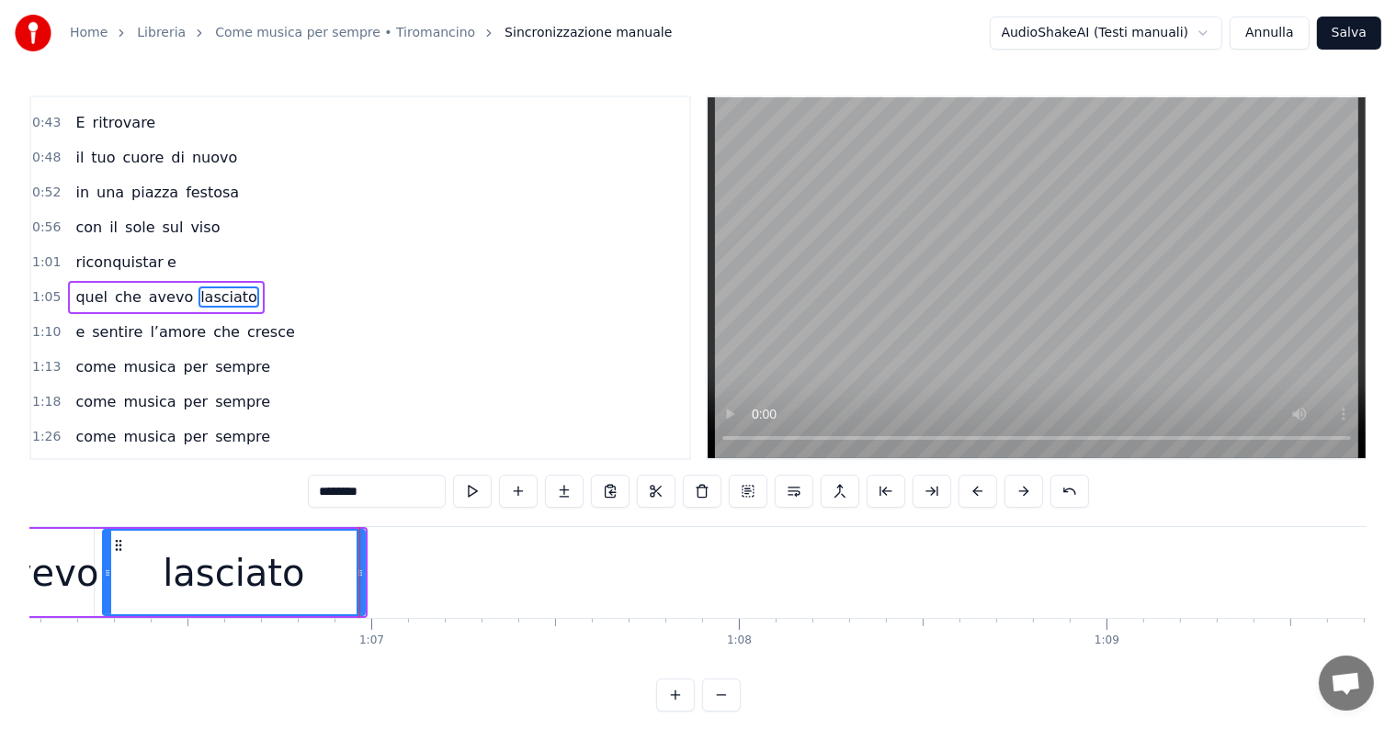
click at [379, 492] on input "********" at bounding box center [377, 491] width 138 height 33
type input "*******"
click at [556, 495] on button at bounding box center [564, 491] width 39 height 33
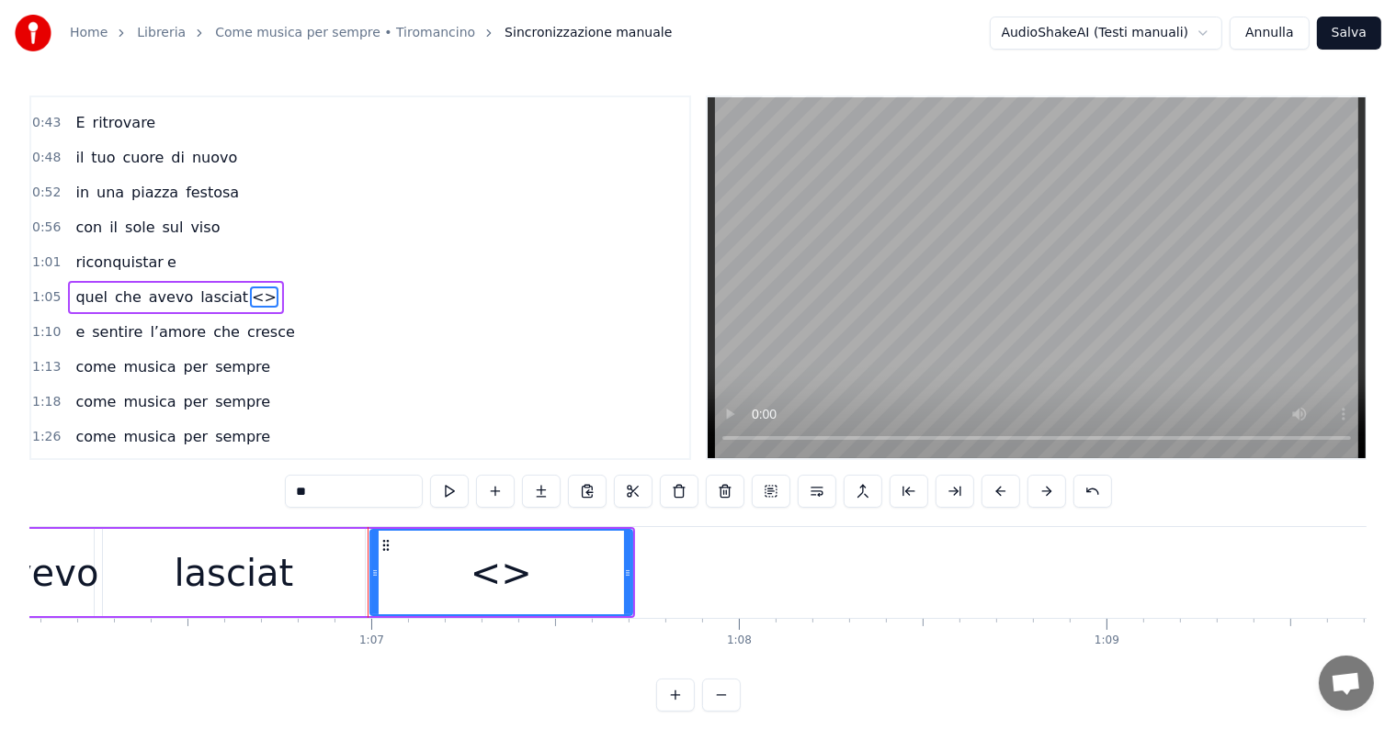
click at [385, 492] on input "**" at bounding box center [354, 491] width 138 height 33
type input "*"
drag, startPoint x: 627, startPoint y: 550, endPoint x: 746, endPoint y: 565, distance: 120.3
click at [746, 565] on div at bounding box center [746, 573] width 7 height 84
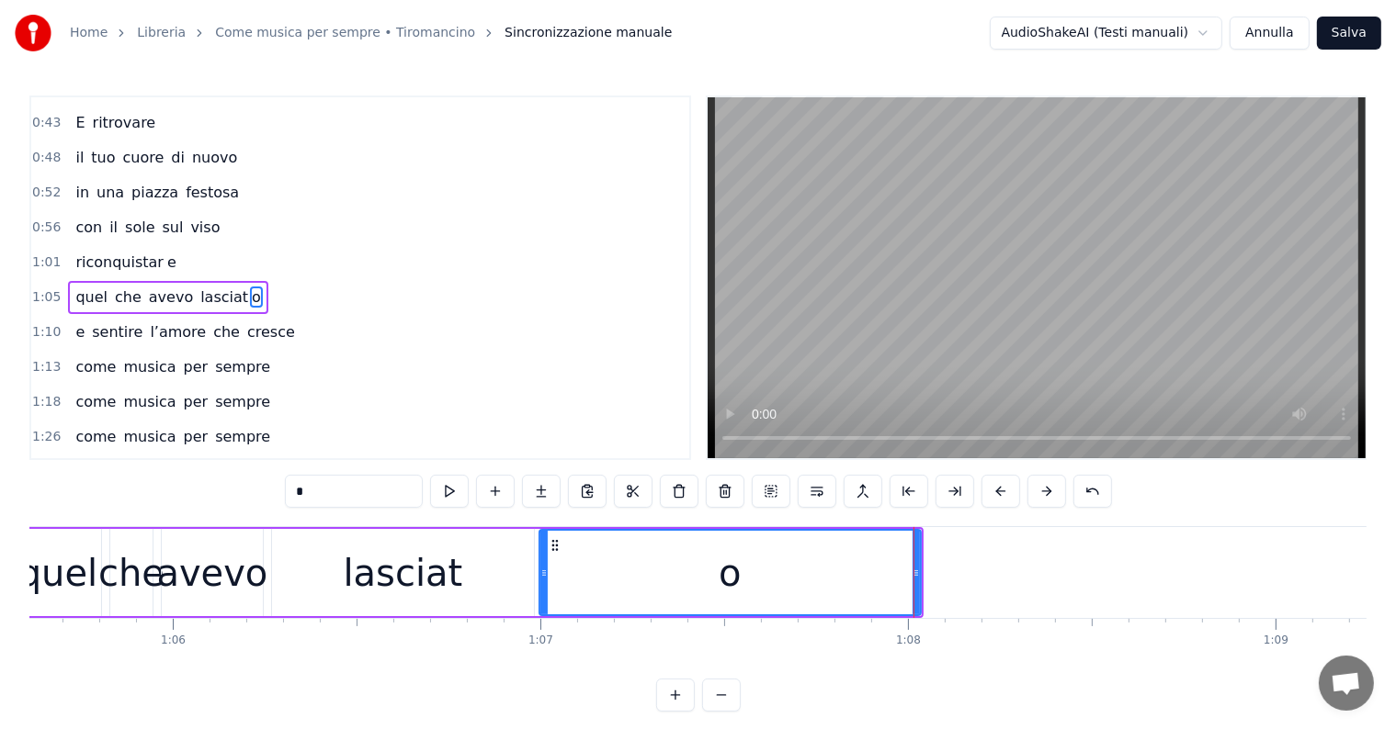
scroll to position [0, 24068]
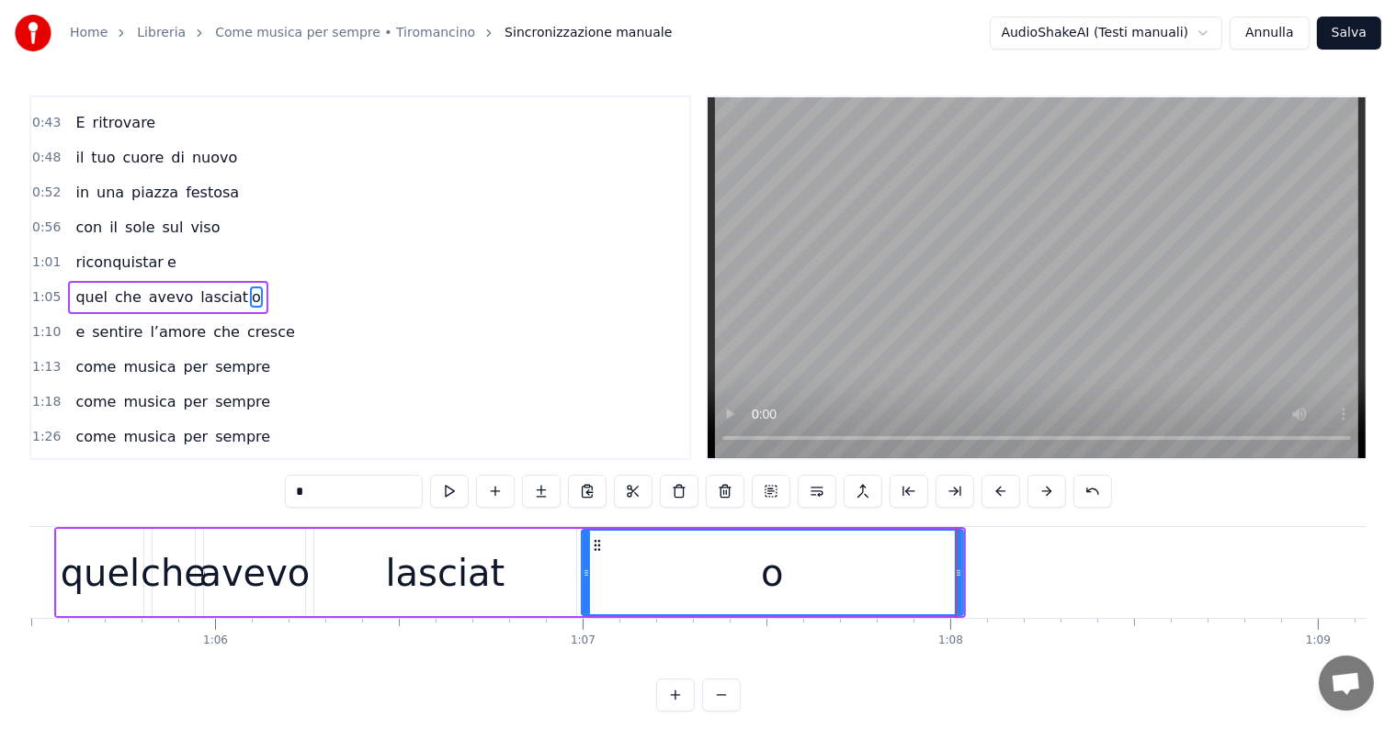
click at [72, 563] on div "quel" at bounding box center [100, 573] width 79 height 55
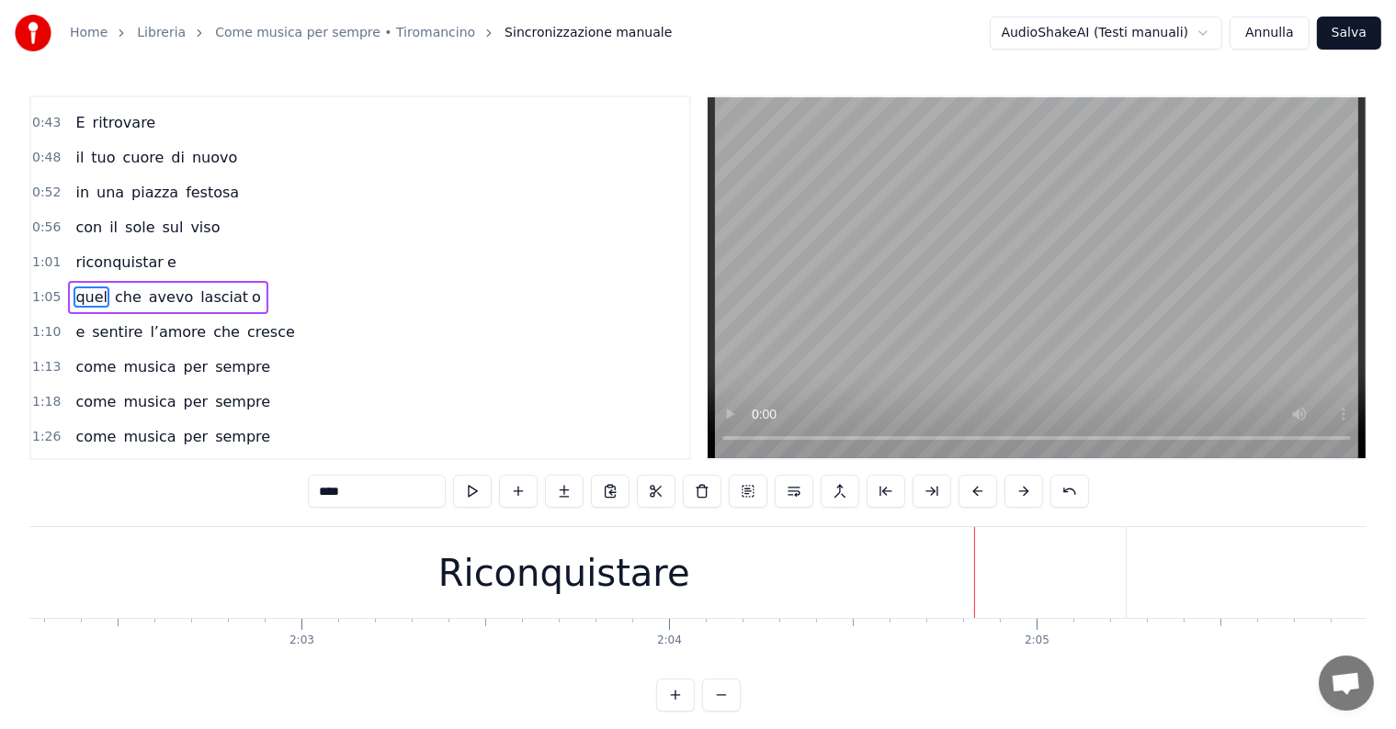
scroll to position [0, 44759]
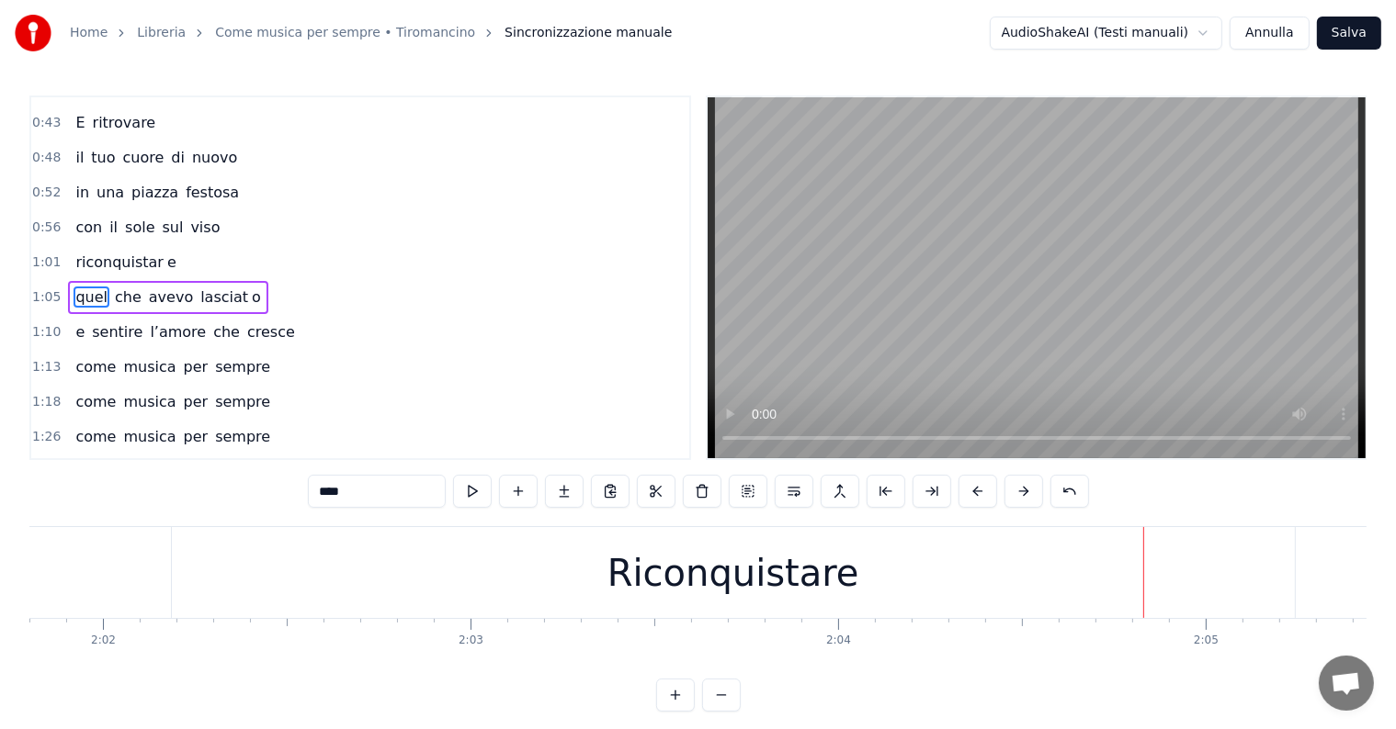
click at [861, 584] on div "Riconquistare" at bounding box center [733, 572] width 1123 height 91
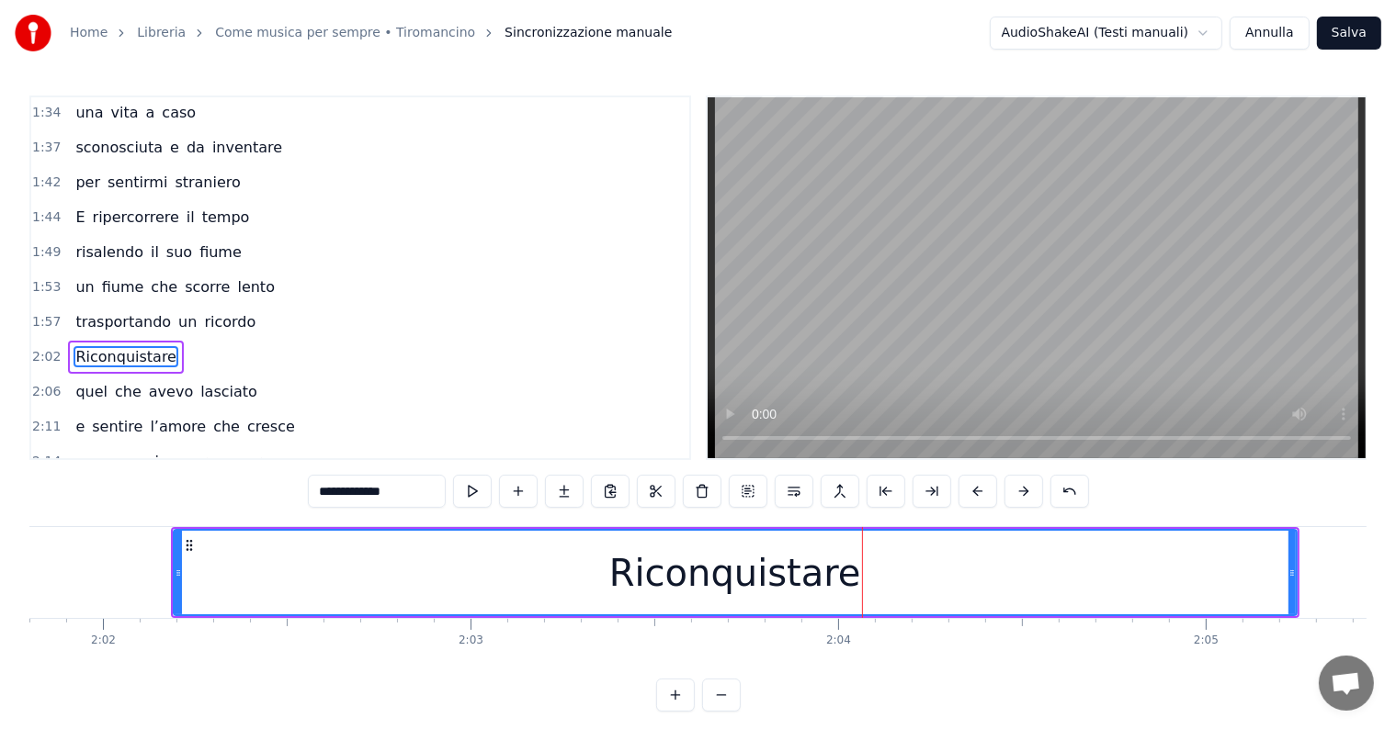
scroll to position [884, 0]
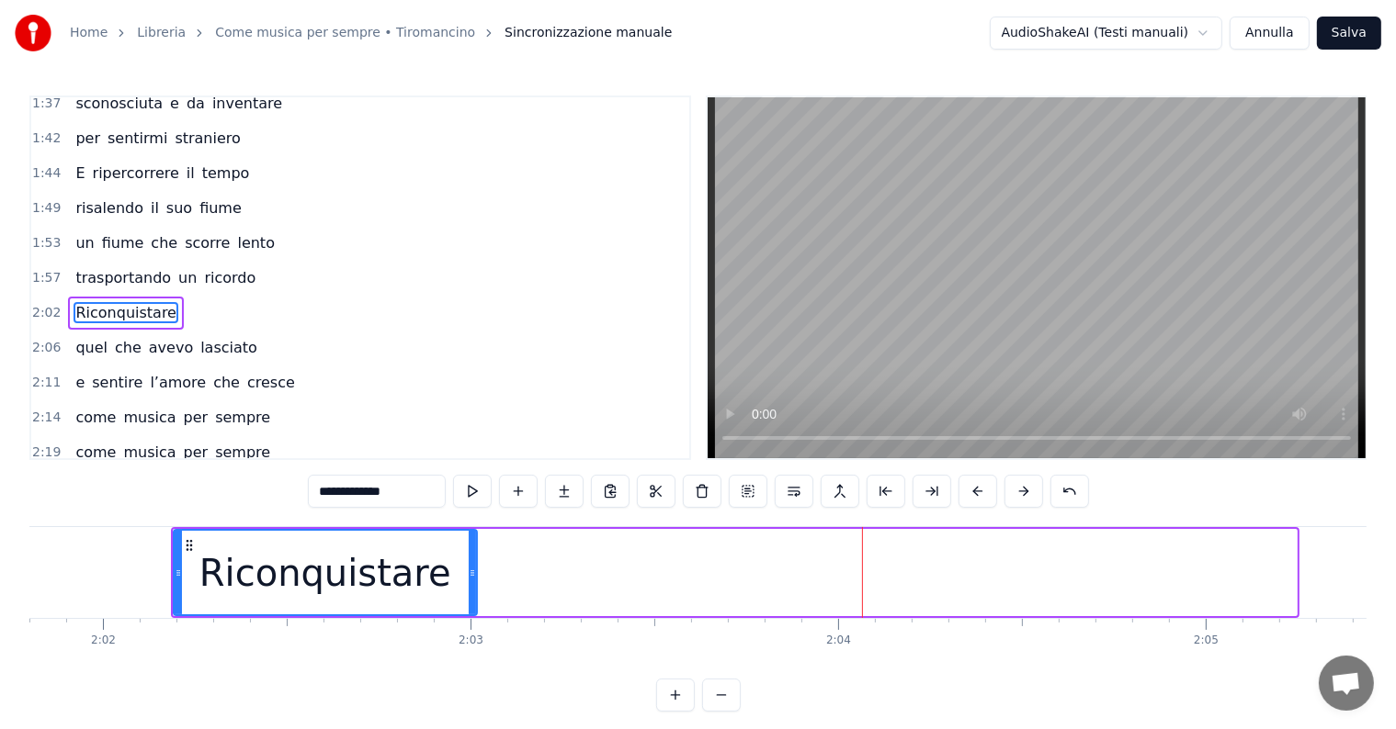
drag, startPoint x: 1294, startPoint y: 551, endPoint x: 474, endPoint y: 556, distance: 819.5
click at [474, 556] on div at bounding box center [472, 573] width 7 height 84
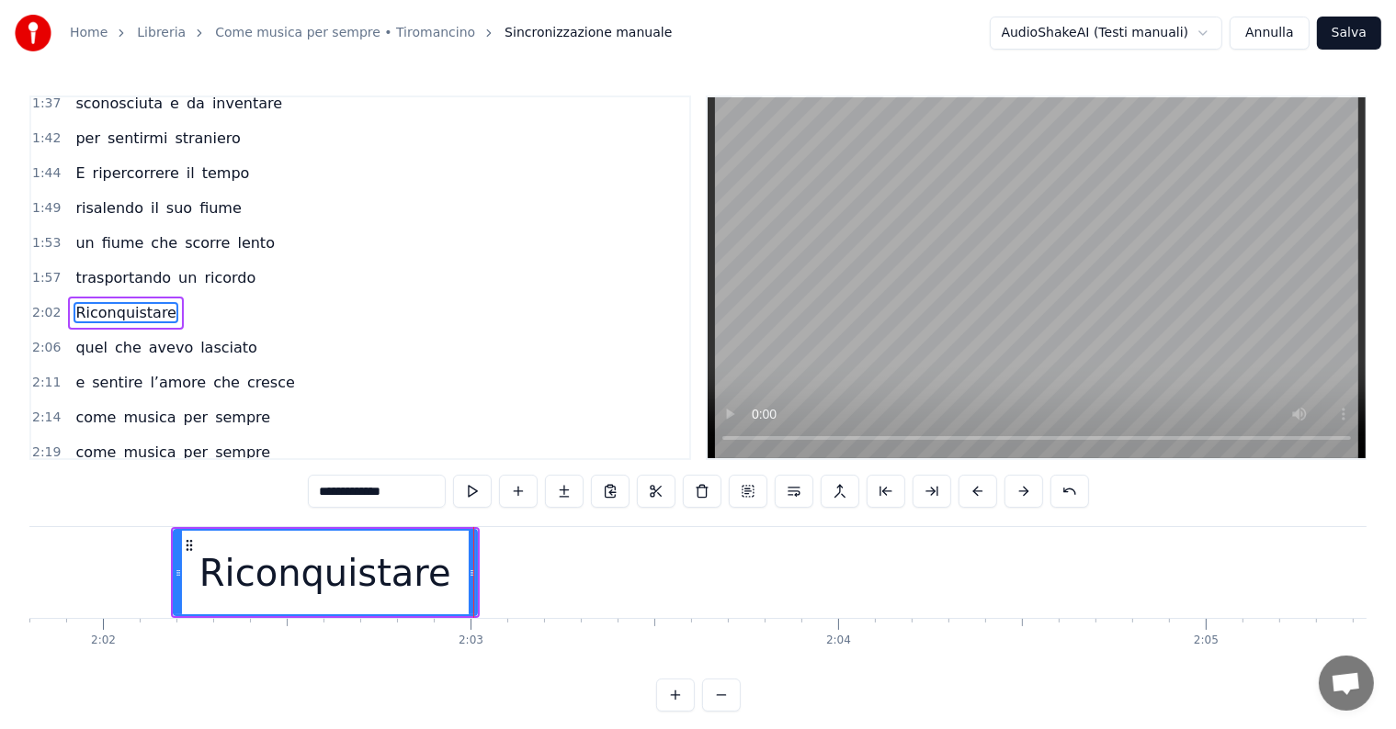
click at [422, 489] on input "**********" at bounding box center [377, 491] width 138 height 33
type input "**********"
click at [559, 491] on button at bounding box center [564, 491] width 39 height 33
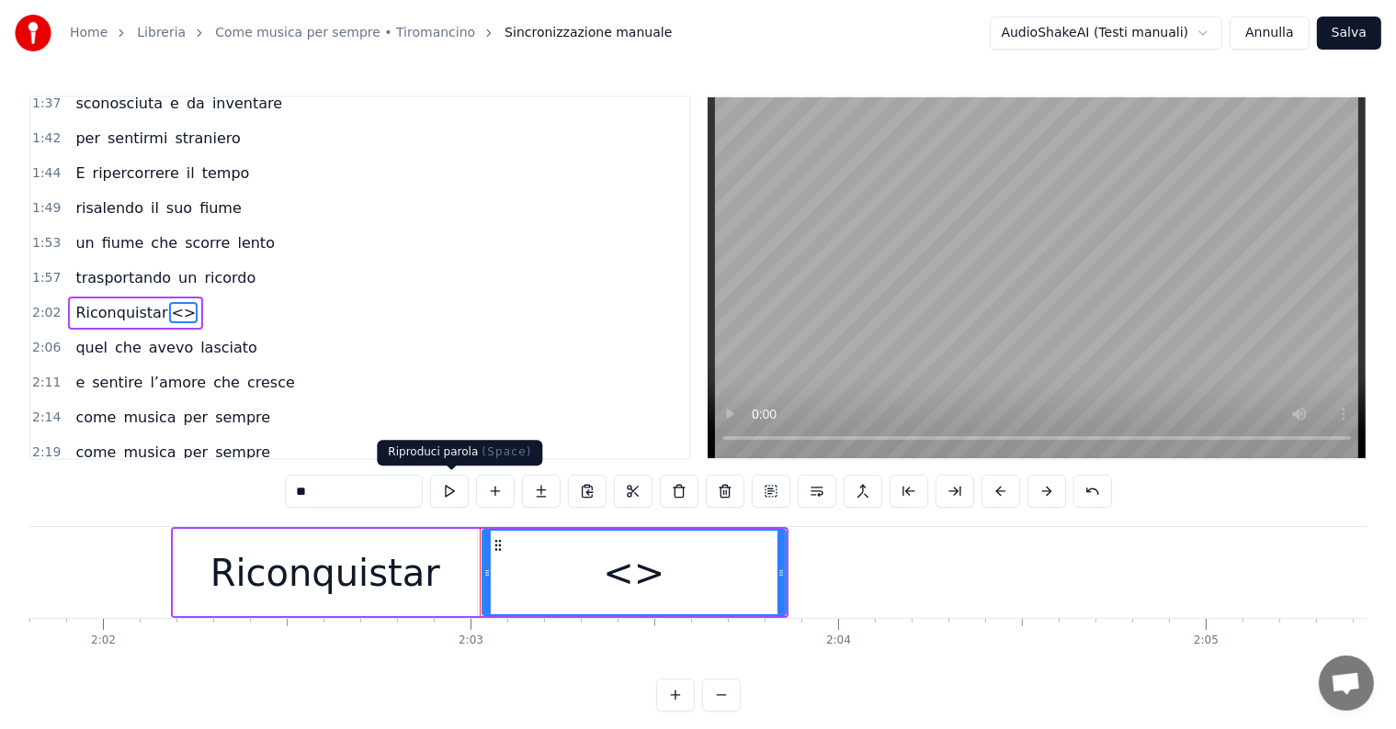
click at [370, 491] on input "**" at bounding box center [354, 491] width 138 height 33
type input "*"
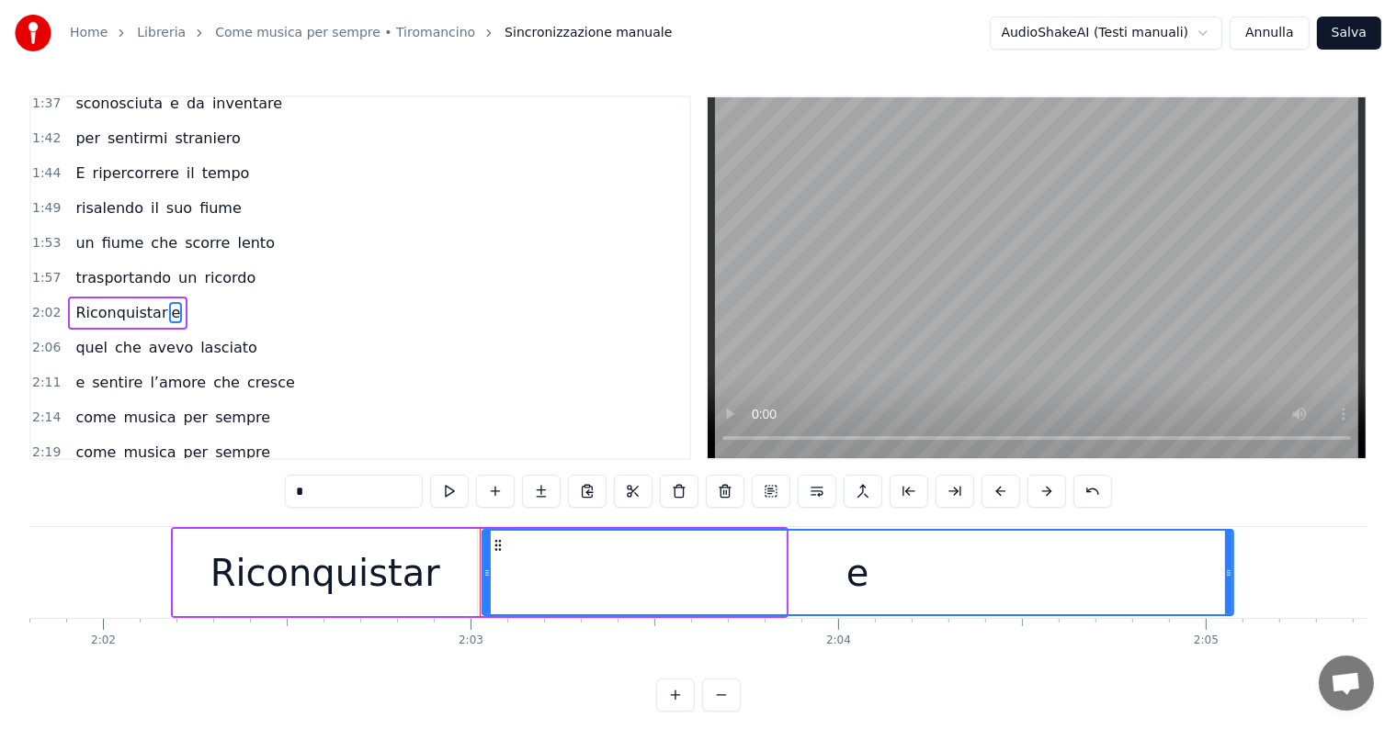
drag, startPoint x: 778, startPoint y: 555, endPoint x: 1227, endPoint y: 564, distance: 449.3
click at [1227, 564] on div at bounding box center [1228, 573] width 7 height 84
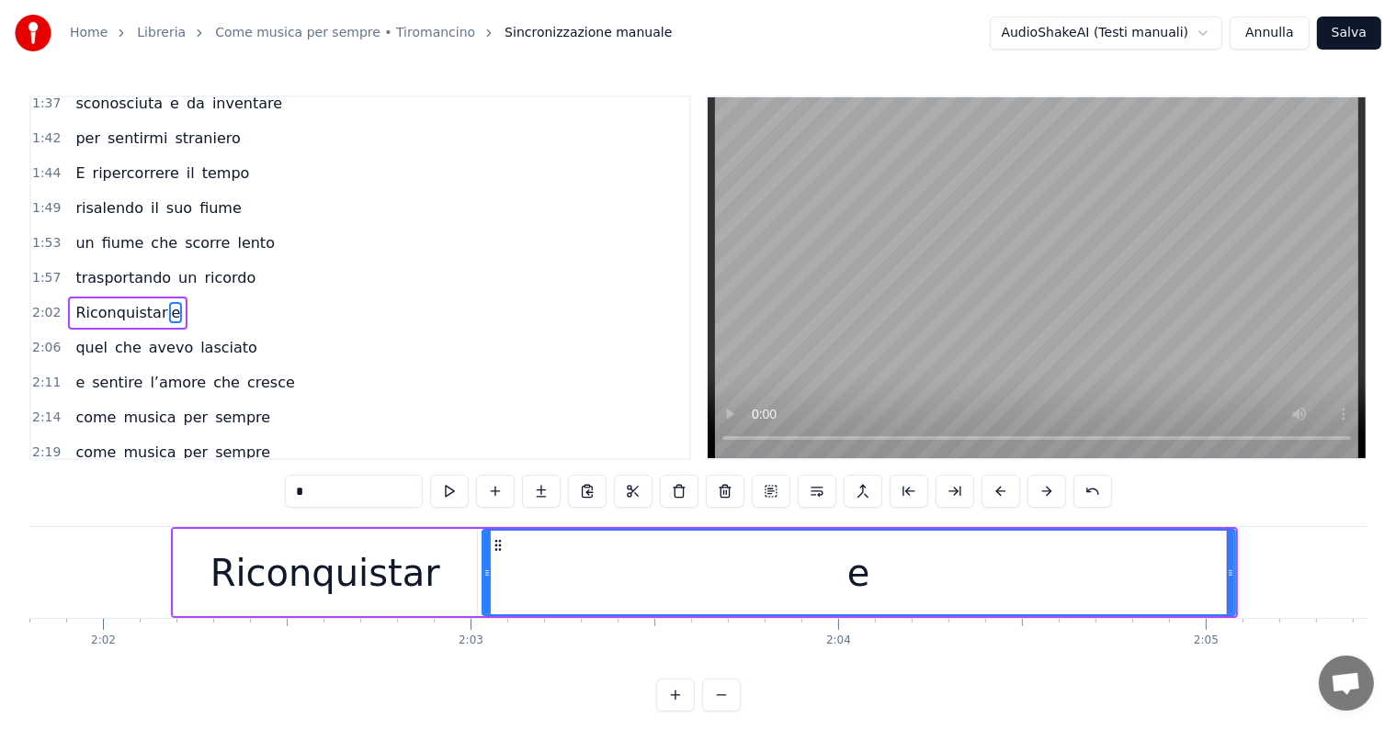
type input "*"
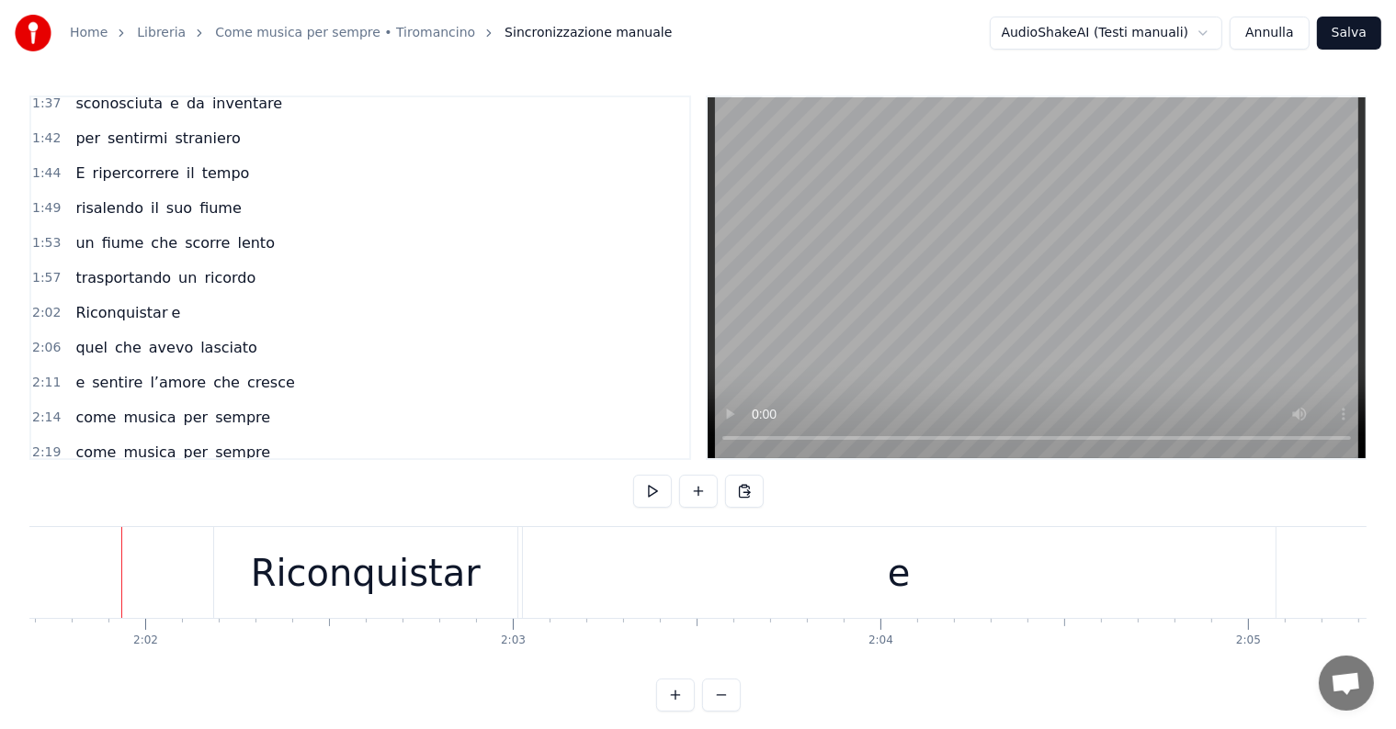
scroll to position [0, 44716]
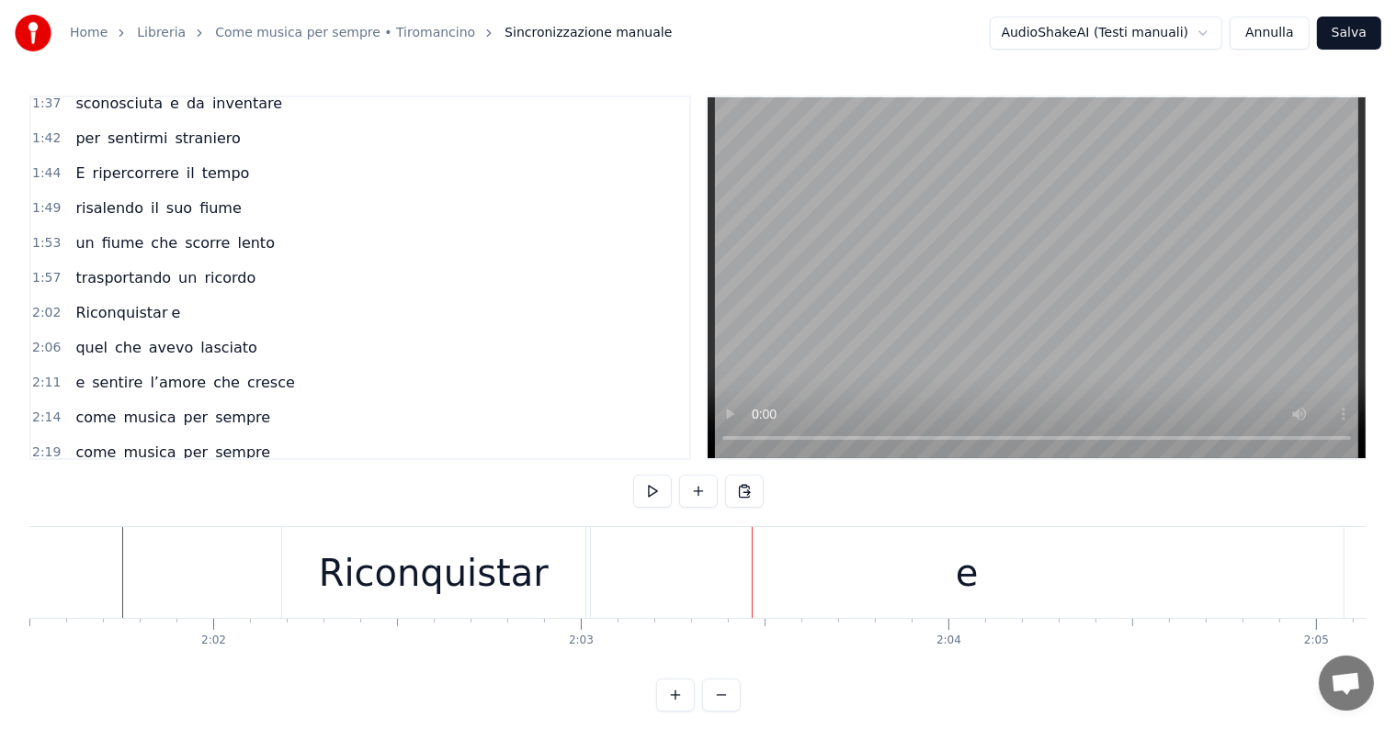
click at [530, 561] on div "Riconquistar" at bounding box center [434, 573] width 230 height 55
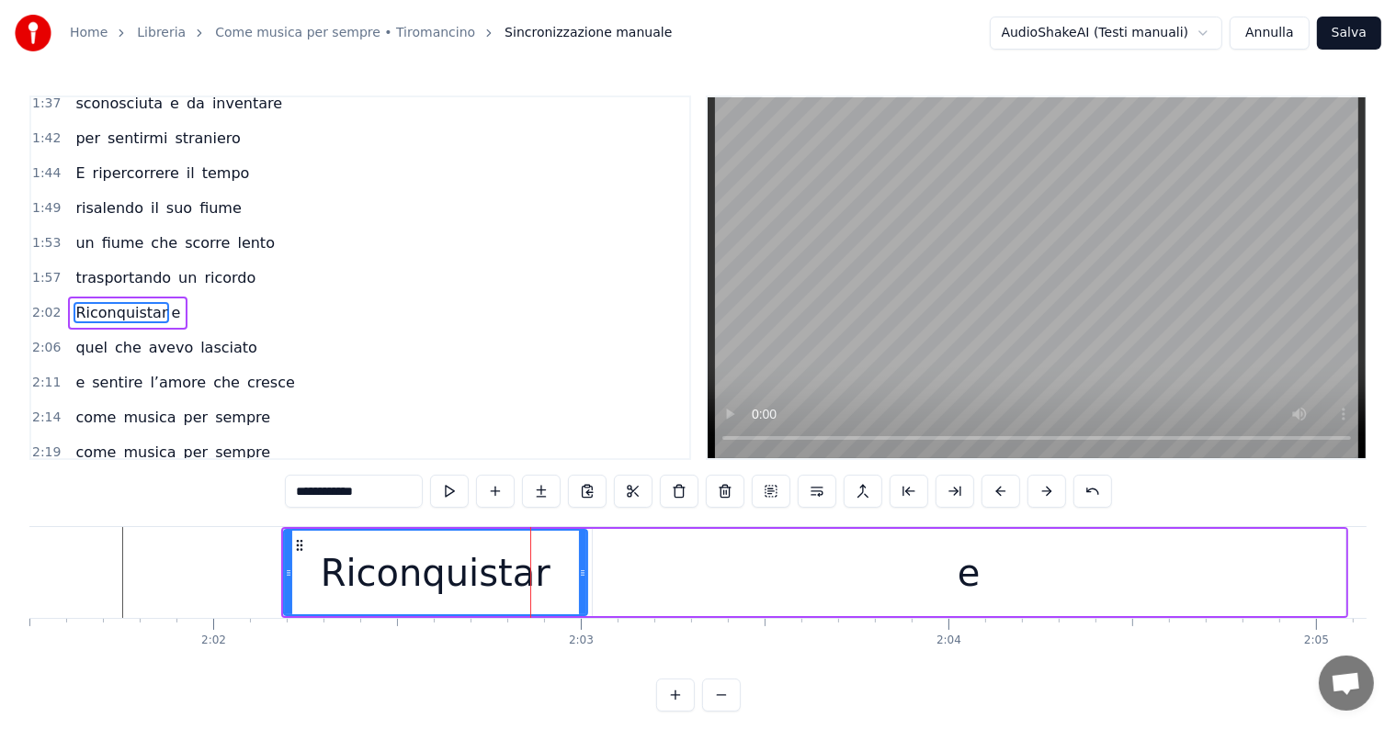
click at [604, 574] on div "e" at bounding box center [969, 572] width 752 height 87
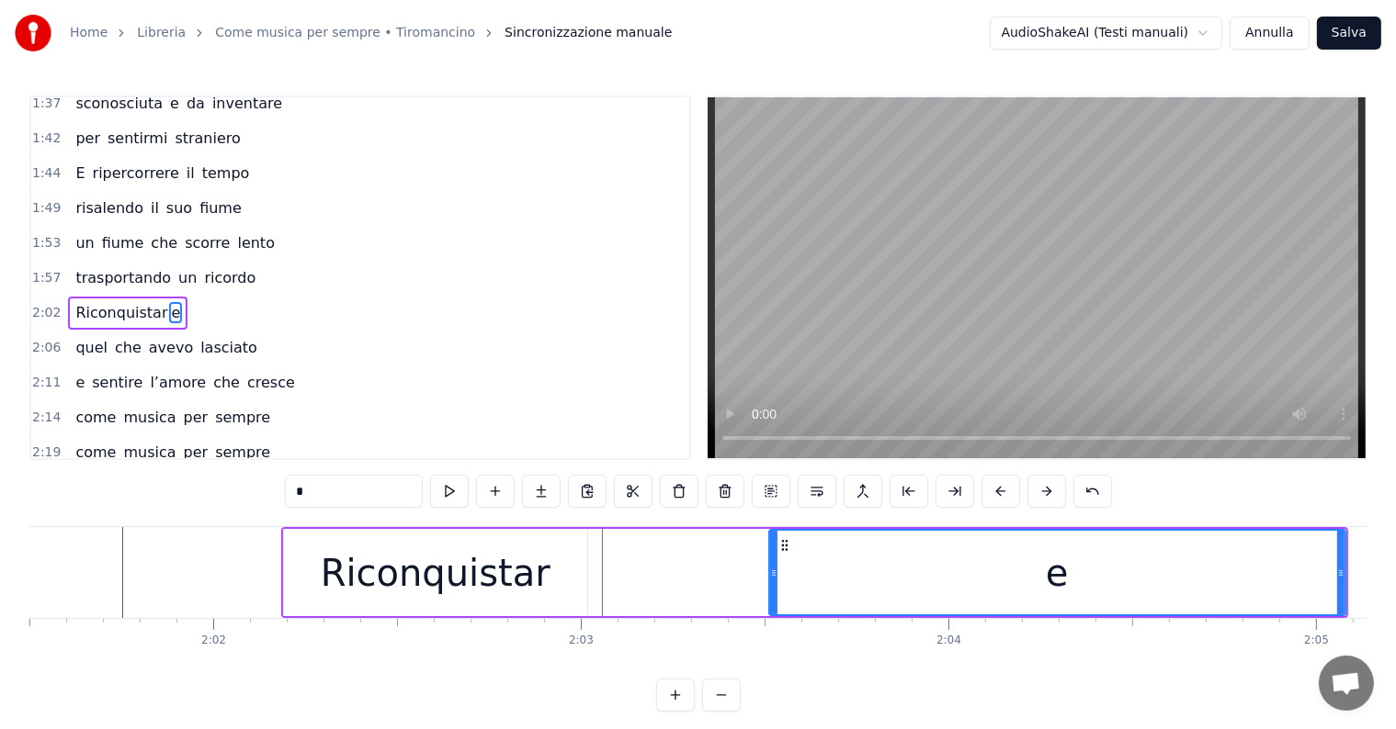
drag, startPoint x: 593, startPoint y: 568, endPoint x: 771, endPoint y: 570, distance: 177.3
click at [771, 570] on icon at bounding box center [773, 573] width 7 height 15
click at [531, 582] on div "Riconquistar" at bounding box center [436, 573] width 230 height 55
type input "**********"
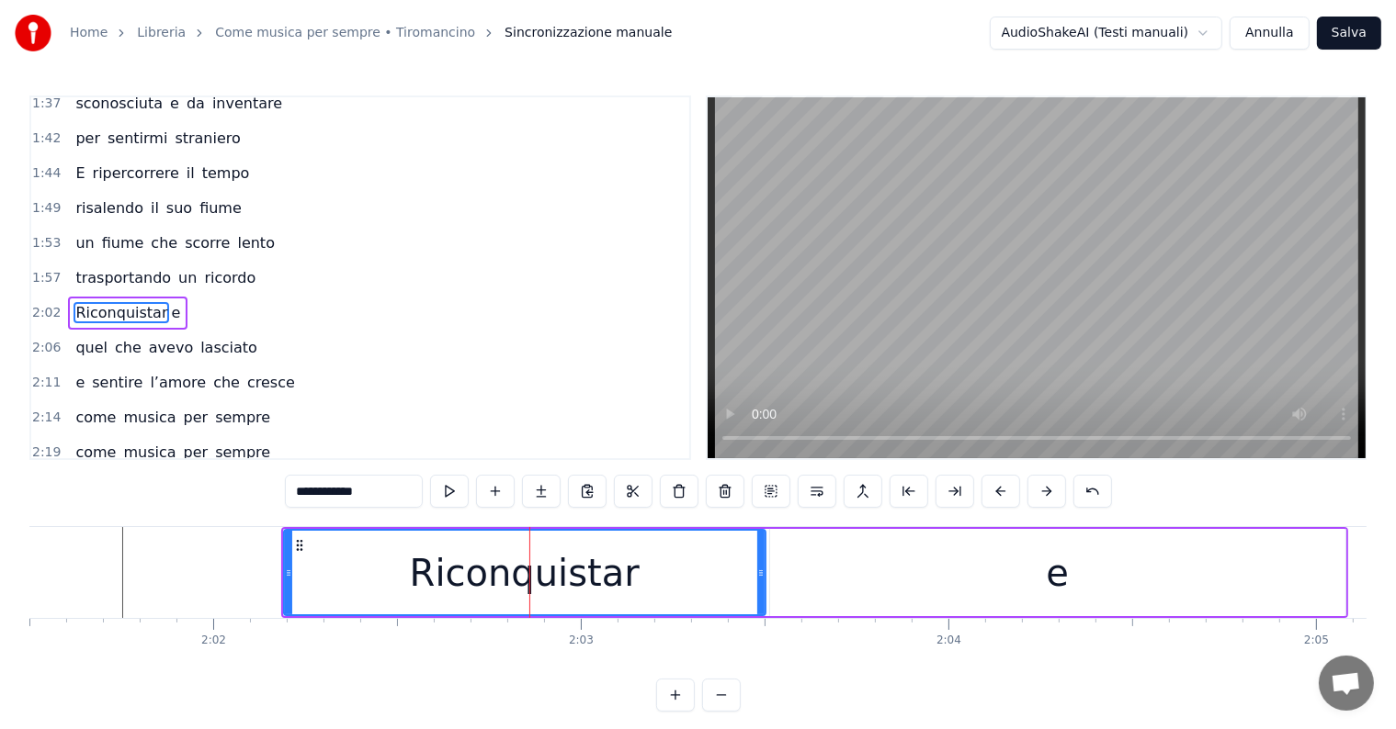
drag, startPoint x: 578, startPoint y: 569, endPoint x: 756, endPoint y: 569, distance: 178.2
click at [757, 569] on icon at bounding box center [760, 573] width 7 height 15
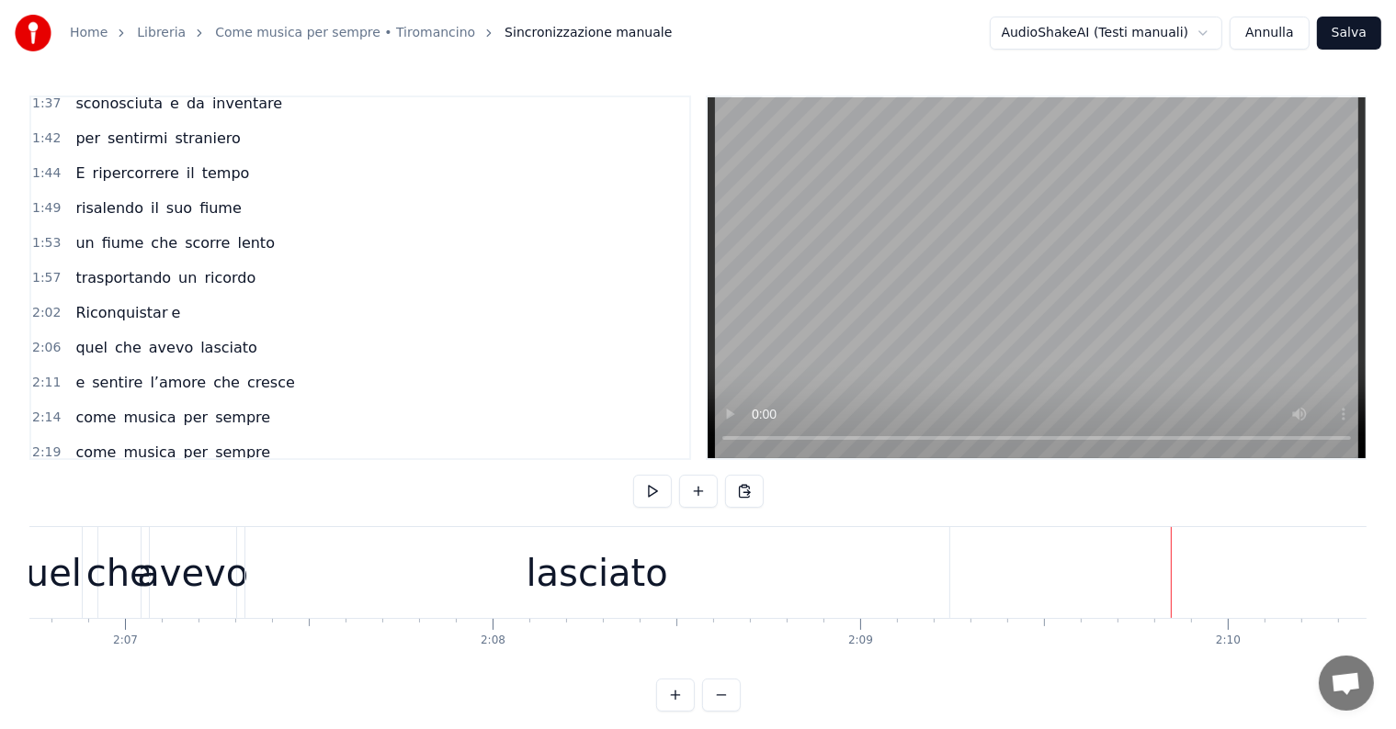
scroll to position [0, 46490]
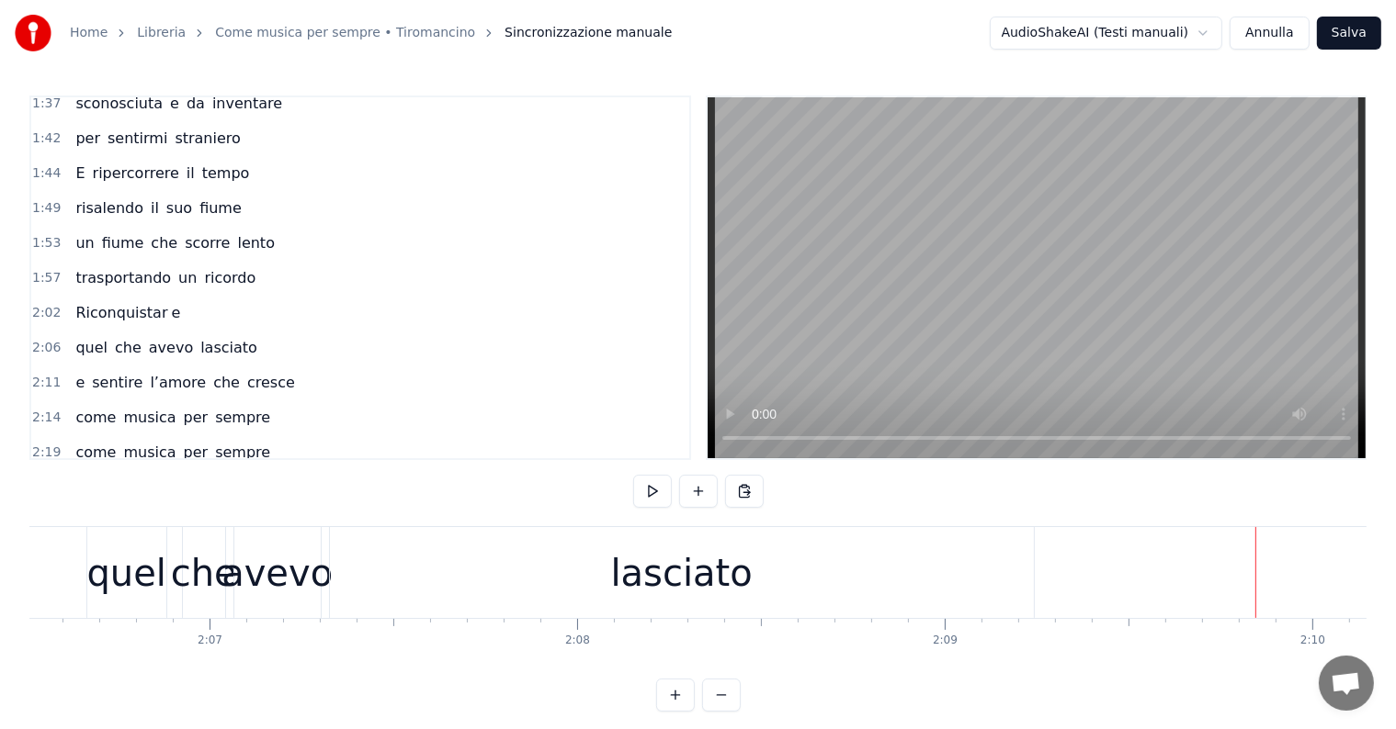
click at [815, 558] on div "lasciato" at bounding box center [682, 572] width 704 height 91
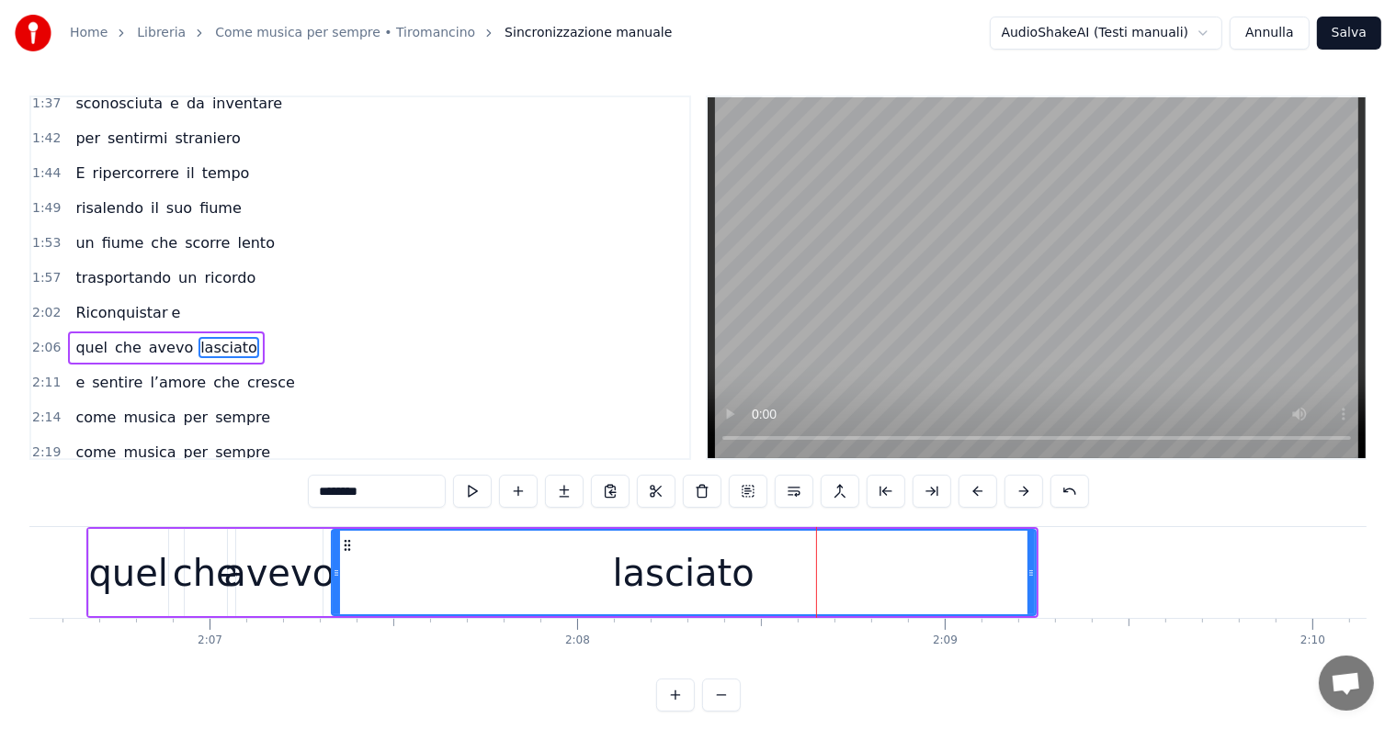
scroll to position [918, 0]
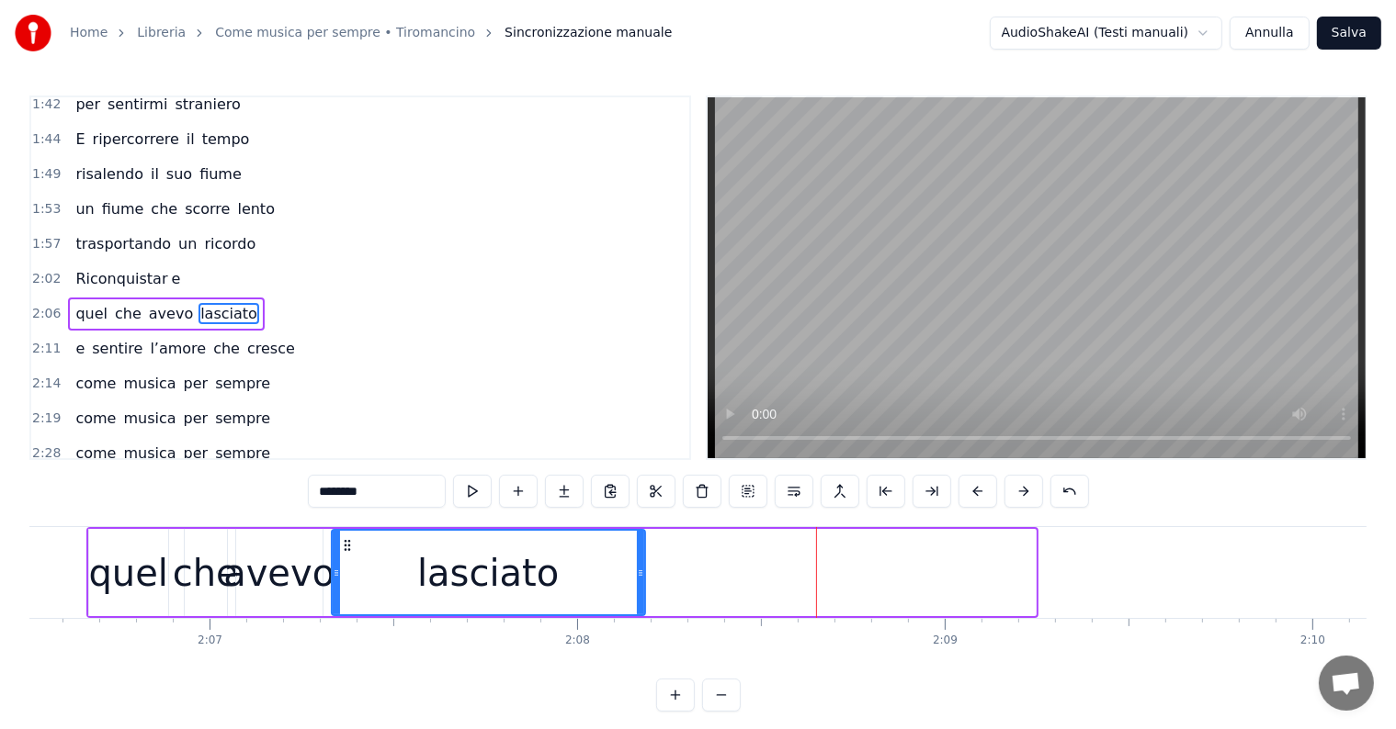
drag, startPoint x: 1033, startPoint y: 557, endPoint x: 642, endPoint y: 557, distance: 390.5
click at [642, 557] on div at bounding box center [640, 573] width 7 height 84
click at [393, 485] on input "********" at bounding box center [377, 491] width 138 height 33
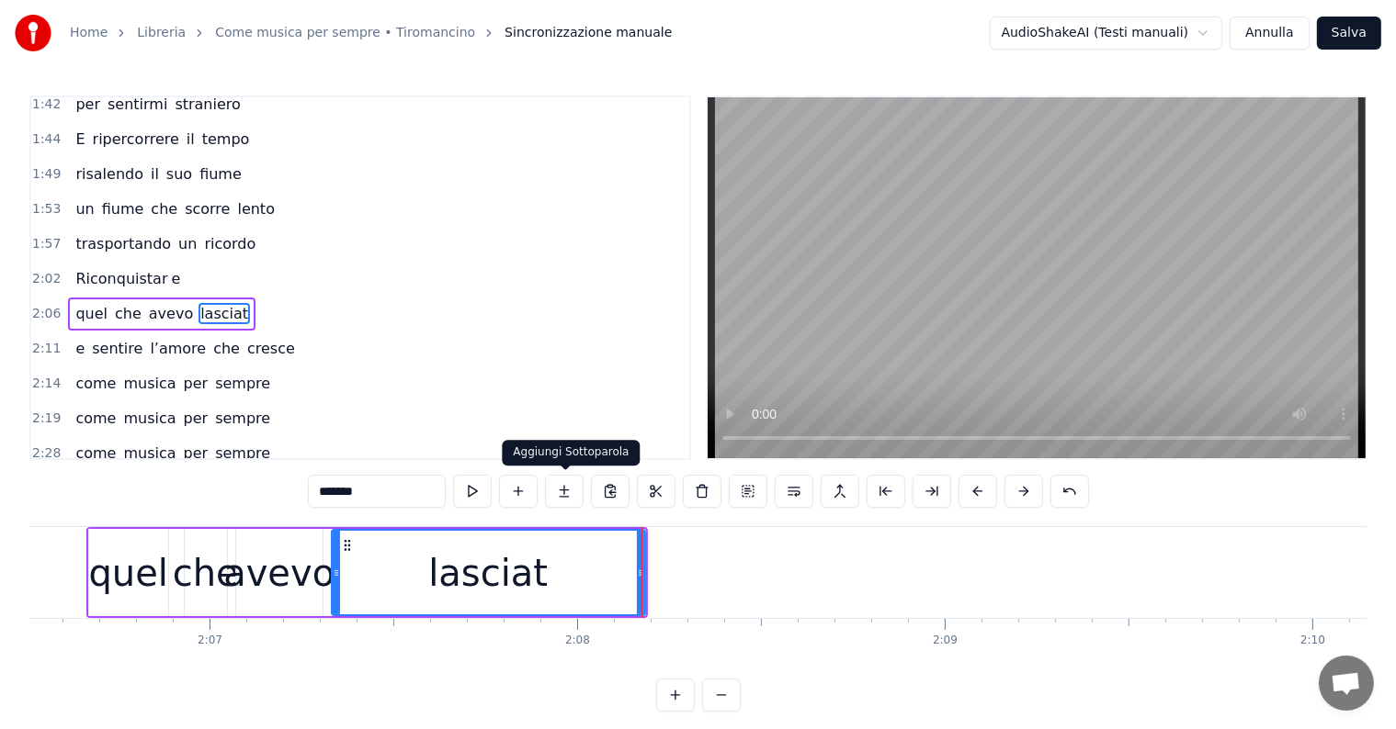
type input "*******"
click at [566, 491] on button at bounding box center [564, 491] width 39 height 33
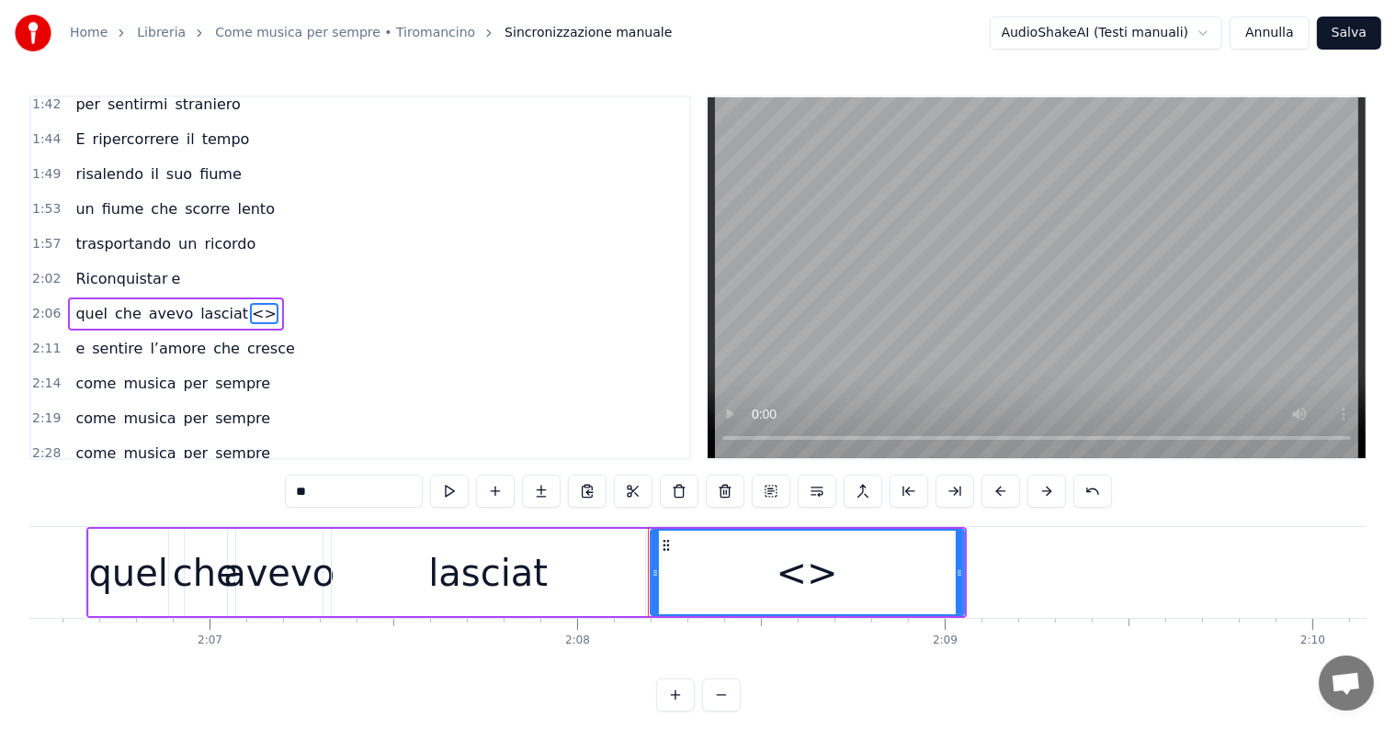
click at [364, 491] on input "**" at bounding box center [354, 491] width 138 height 33
type input "*"
drag, startPoint x: 956, startPoint y: 558, endPoint x: 1006, endPoint y: 562, distance: 49.8
click at [1006, 562] on div at bounding box center [1005, 573] width 7 height 84
type input "*"
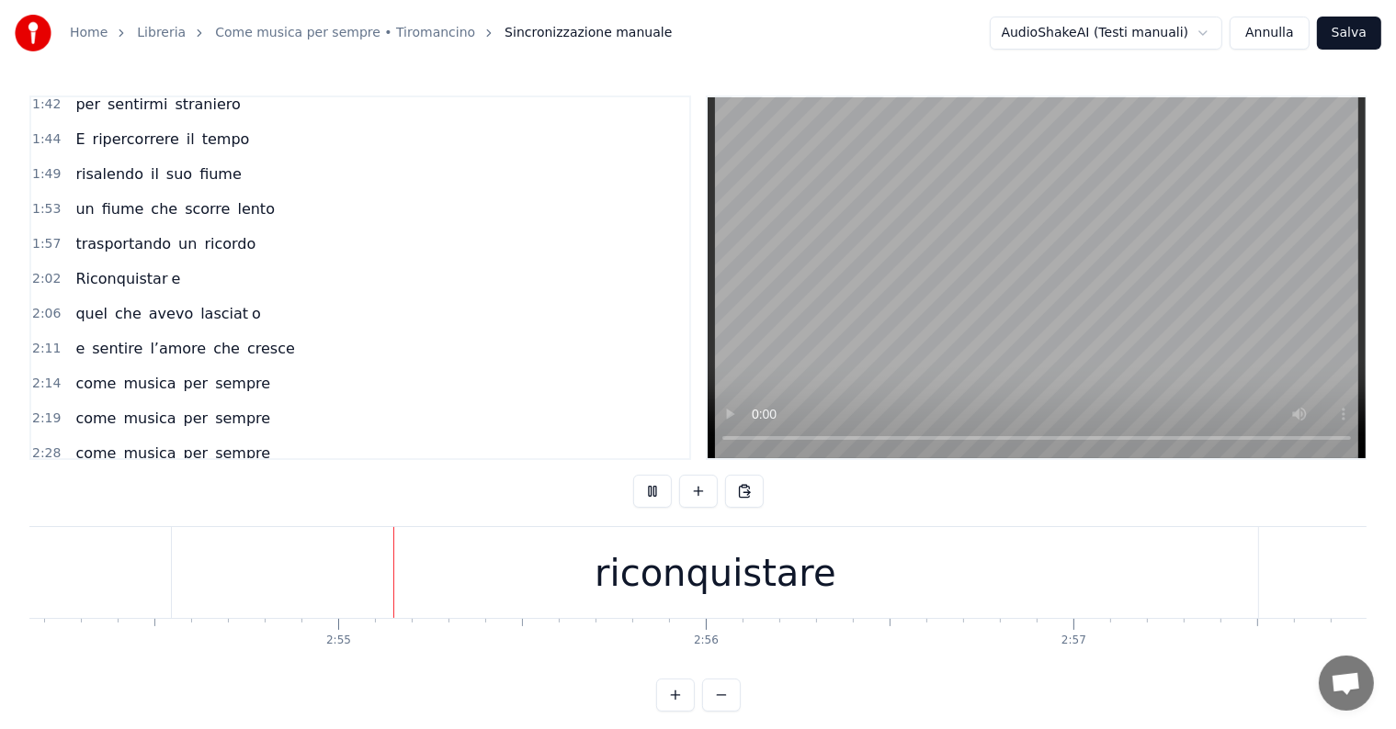
scroll to position [0, 64036]
click at [496, 570] on div "riconquistare" at bounding box center [680, 572] width 1086 height 91
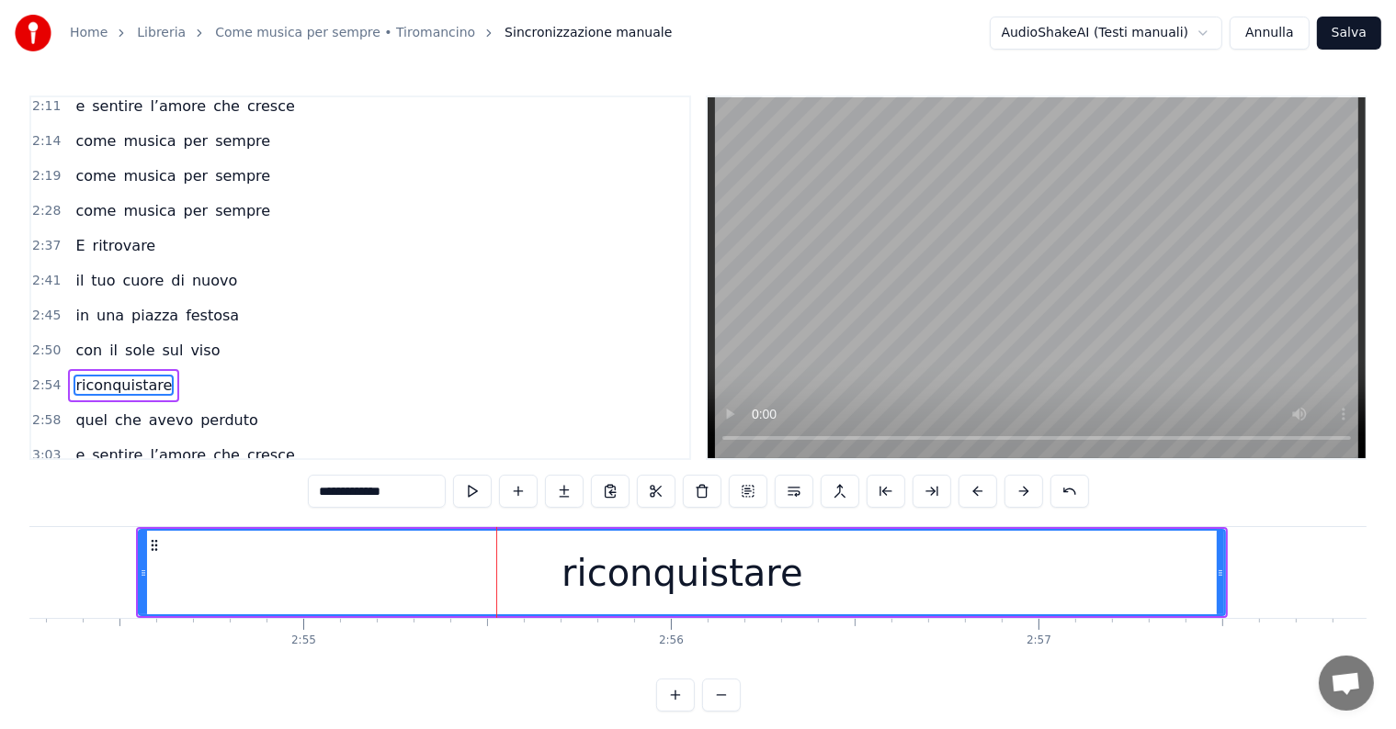
scroll to position [1222, 0]
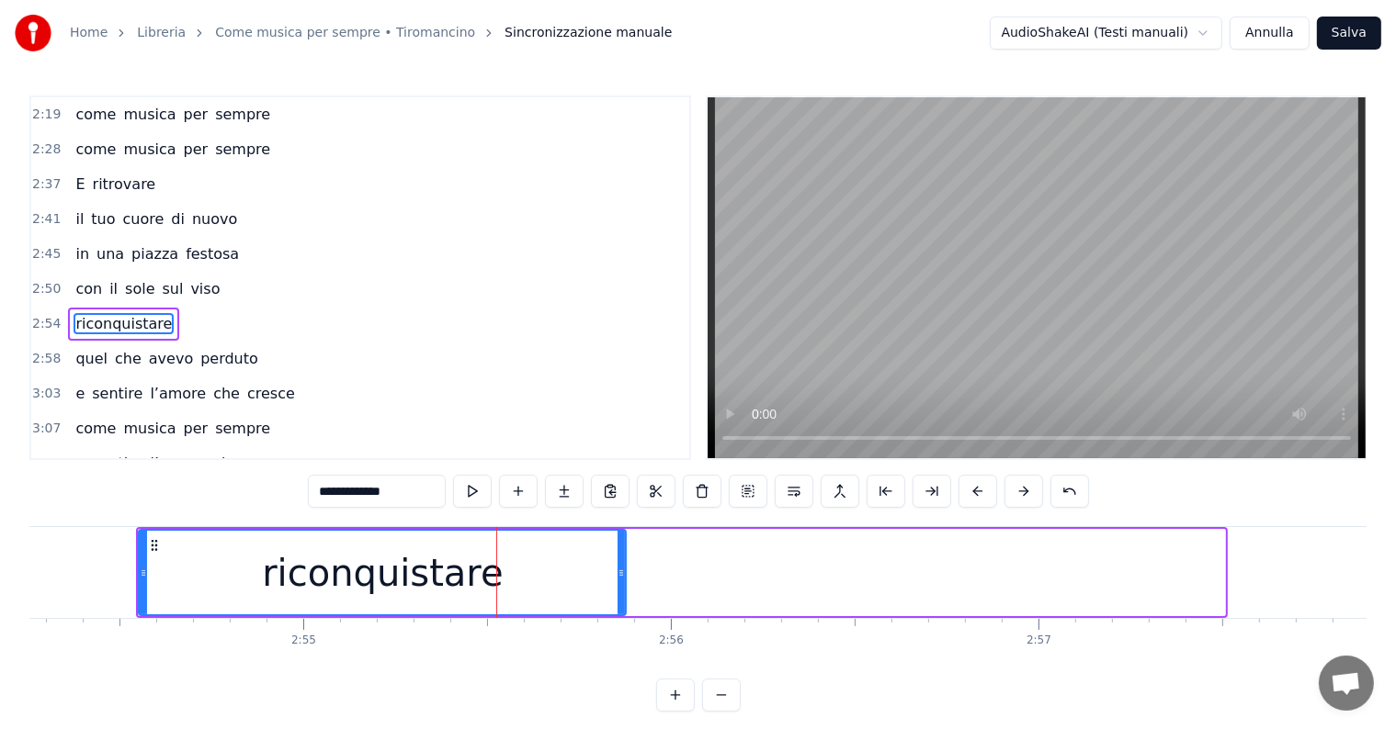
drag, startPoint x: 1220, startPoint y: 562, endPoint x: 621, endPoint y: 582, distance: 599.3
click at [621, 582] on div at bounding box center [620, 573] width 7 height 84
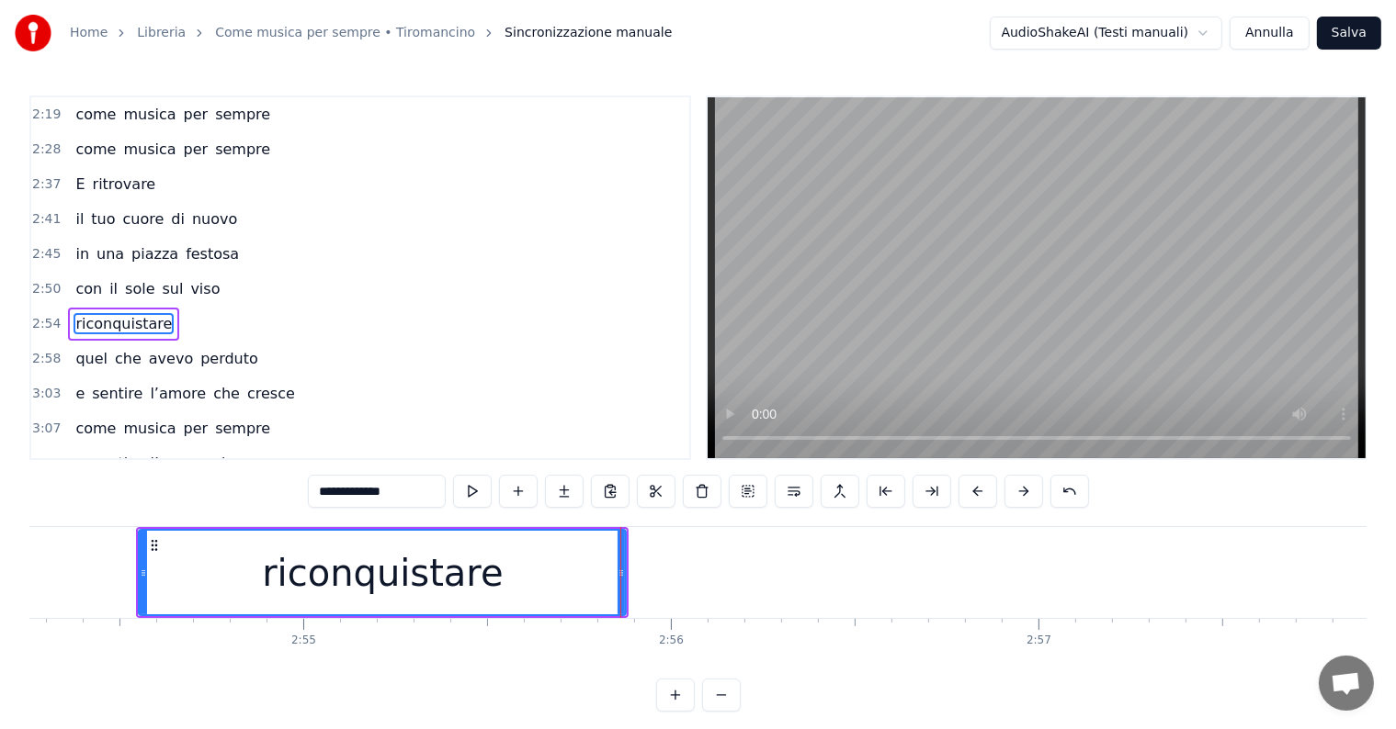
click at [416, 489] on input "**********" at bounding box center [377, 491] width 138 height 33
type input "**********"
click at [566, 497] on button at bounding box center [564, 491] width 39 height 33
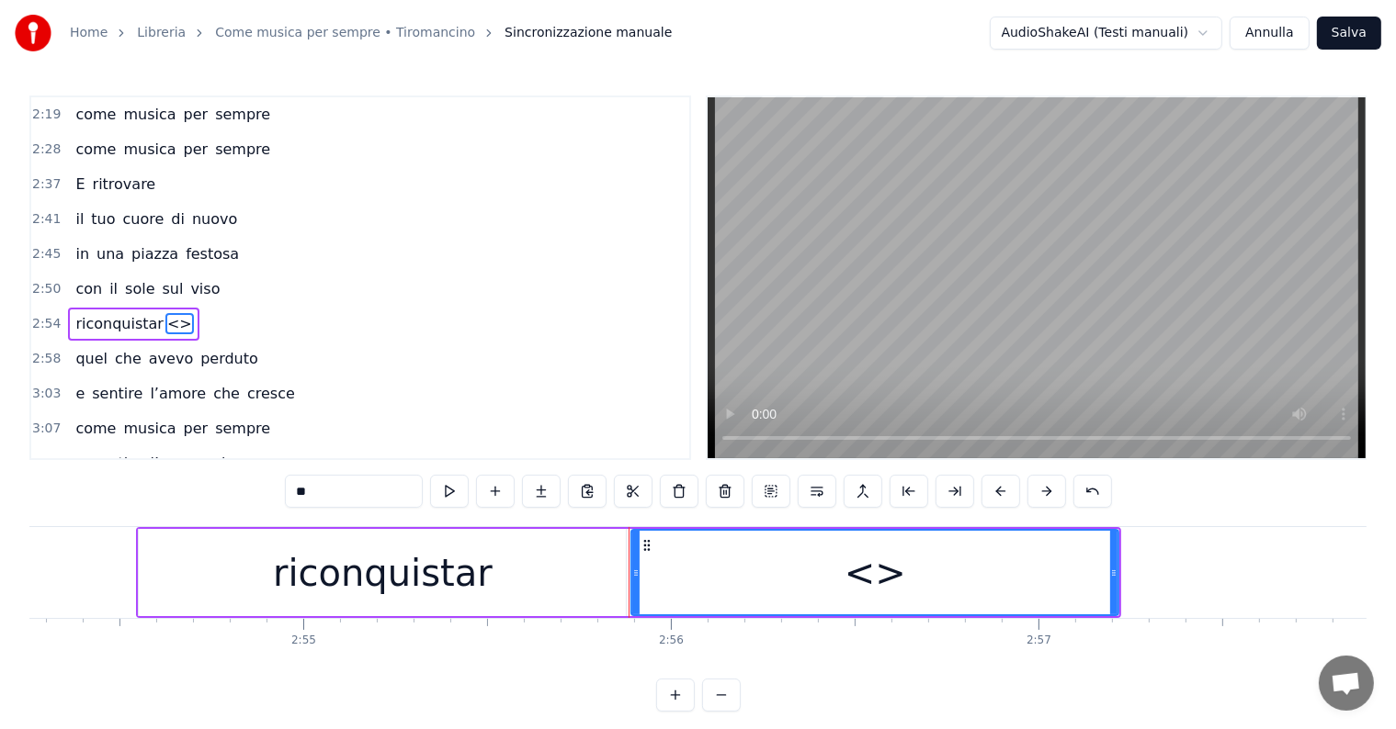
click at [352, 499] on input "**" at bounding box center [354, 491] width 138 height 33
type input "*"
drag, startPoint x: 1115, startPoint y: 558, endPoint x: 1191, endPoint y: 565, distance: 75.7
click at [1189, 565] on div at bounding box center [1184, 573] width 7 height 84
type input "*"
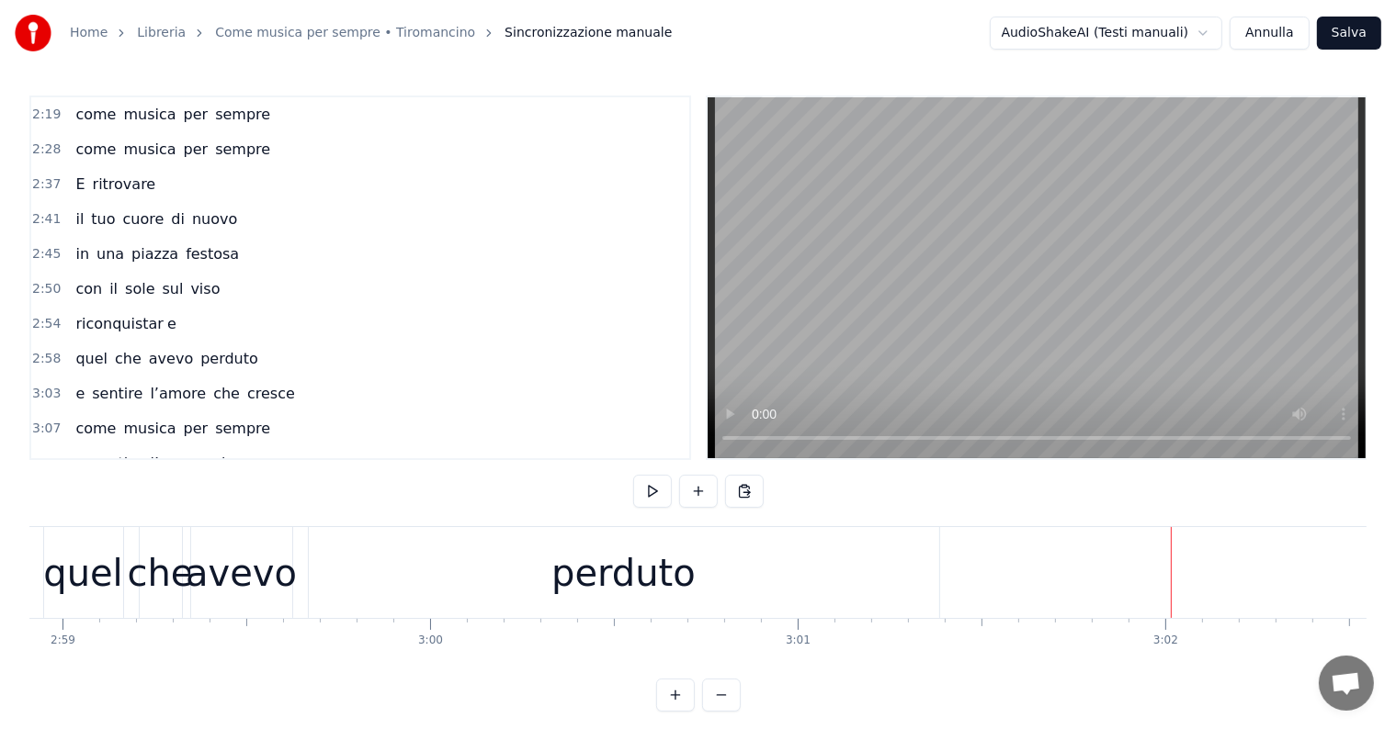
scroll to position [0, 65703]
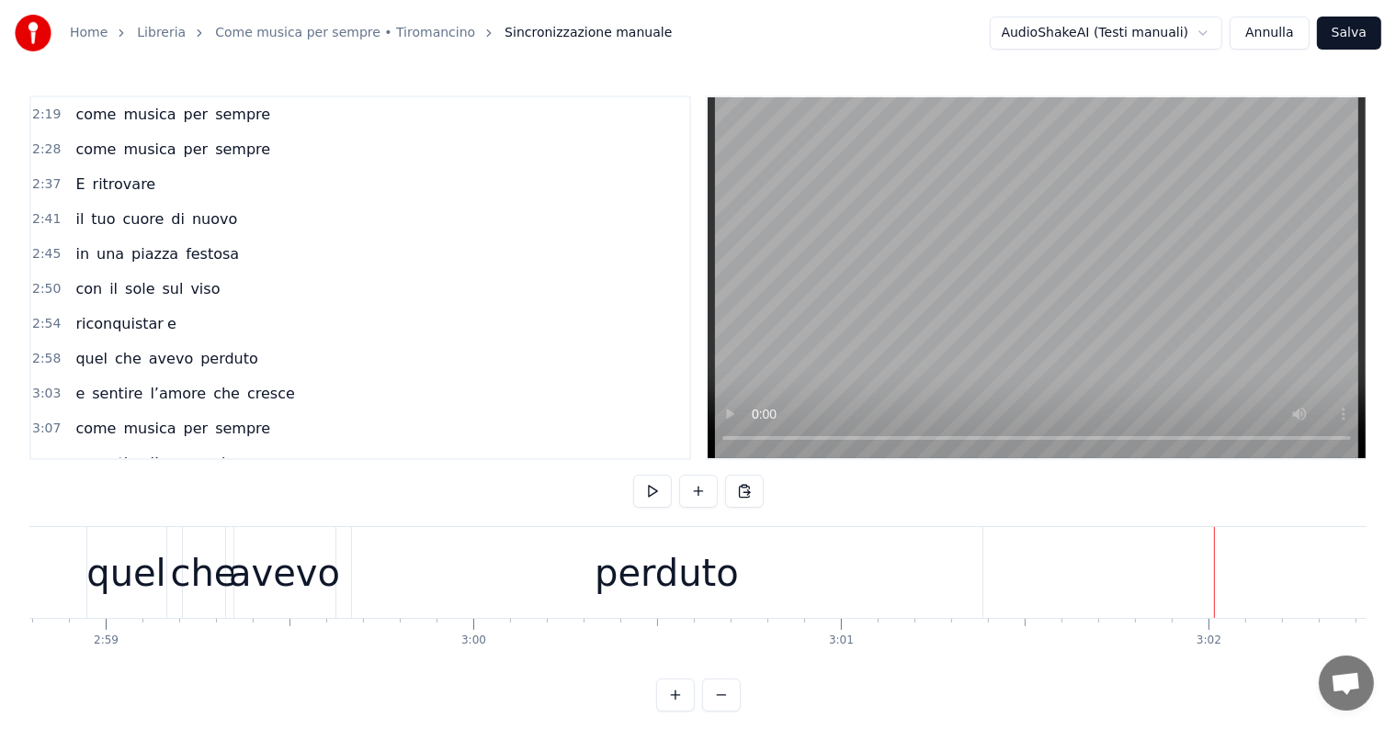
click at [875, 577] on div "perduto" at bounding box center [667, 572] width 630 height 91
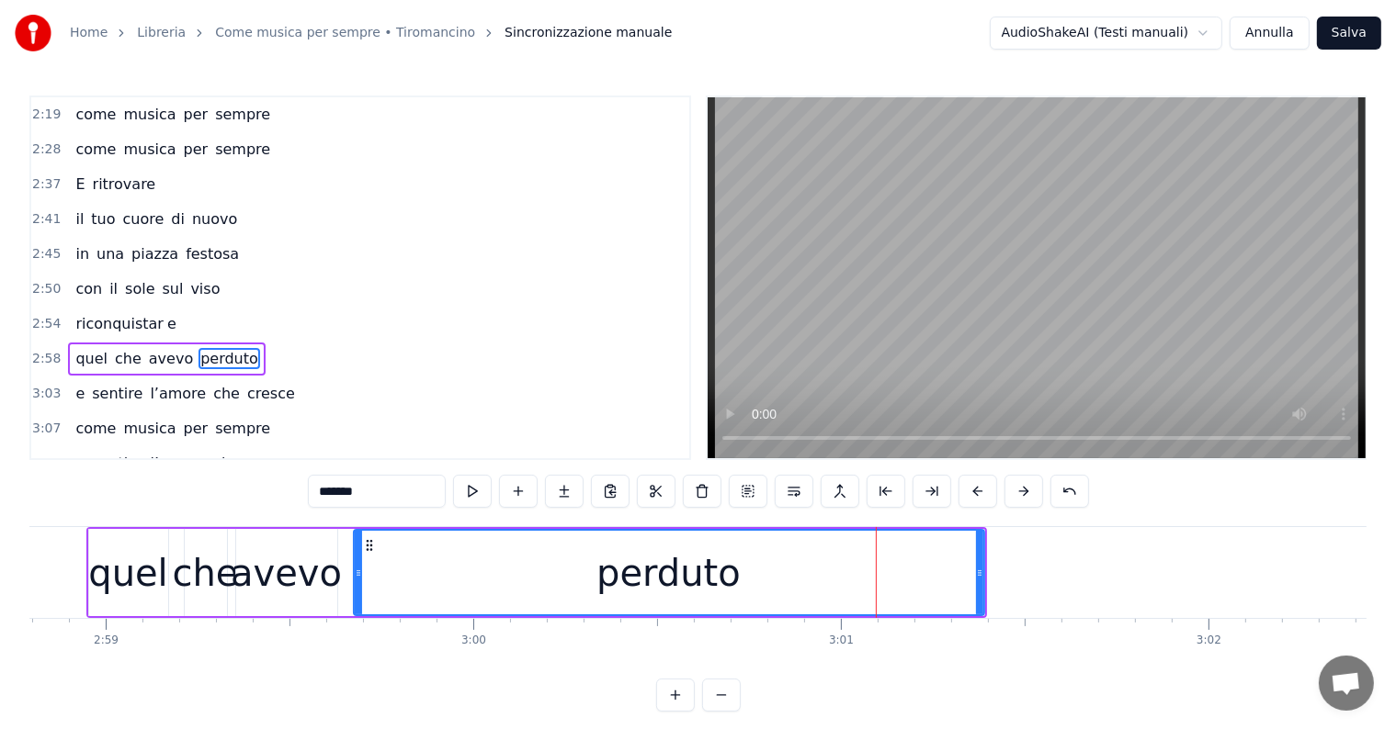
scroll to position [1227, 0]
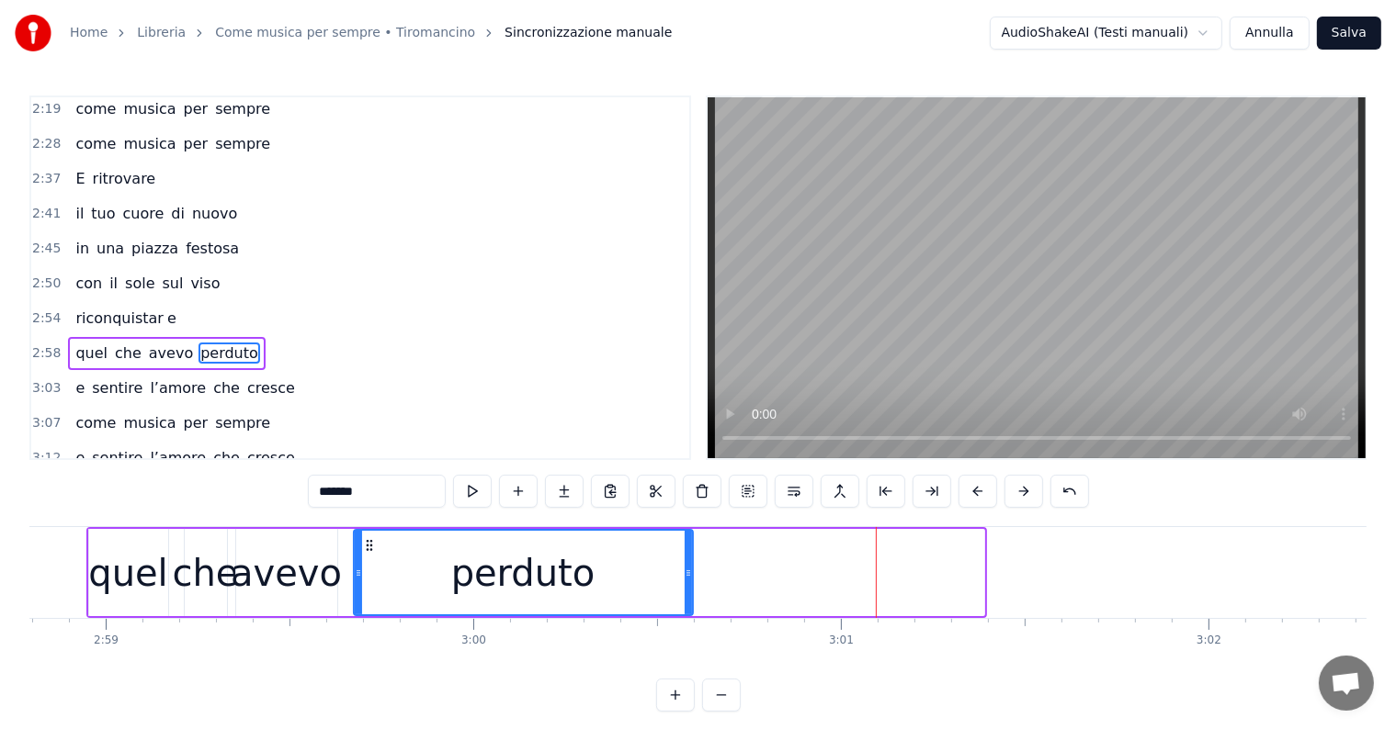
drag, startPoint x: 978, startPoint y: 561, endPoint x: 652, endPoint y: 564, distance: 325.2
click at [684, 564] on div at bounding box center [687, 573] width 7 height 84
click at [401, 485] on input "*******" at bounding box center [377, 491] width 138 height 33
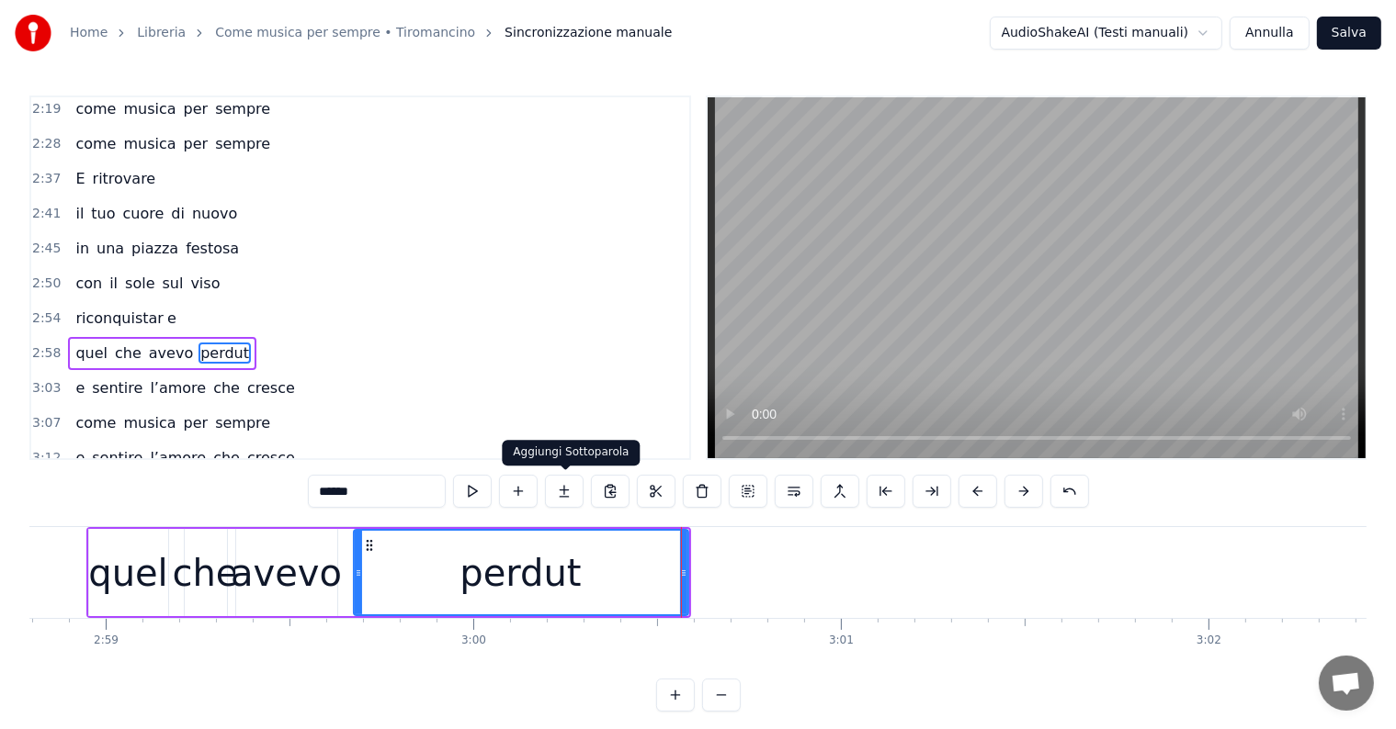
type input "******"
click at [561, 481] on button at bounding box center [564, 491] width 39 height 33
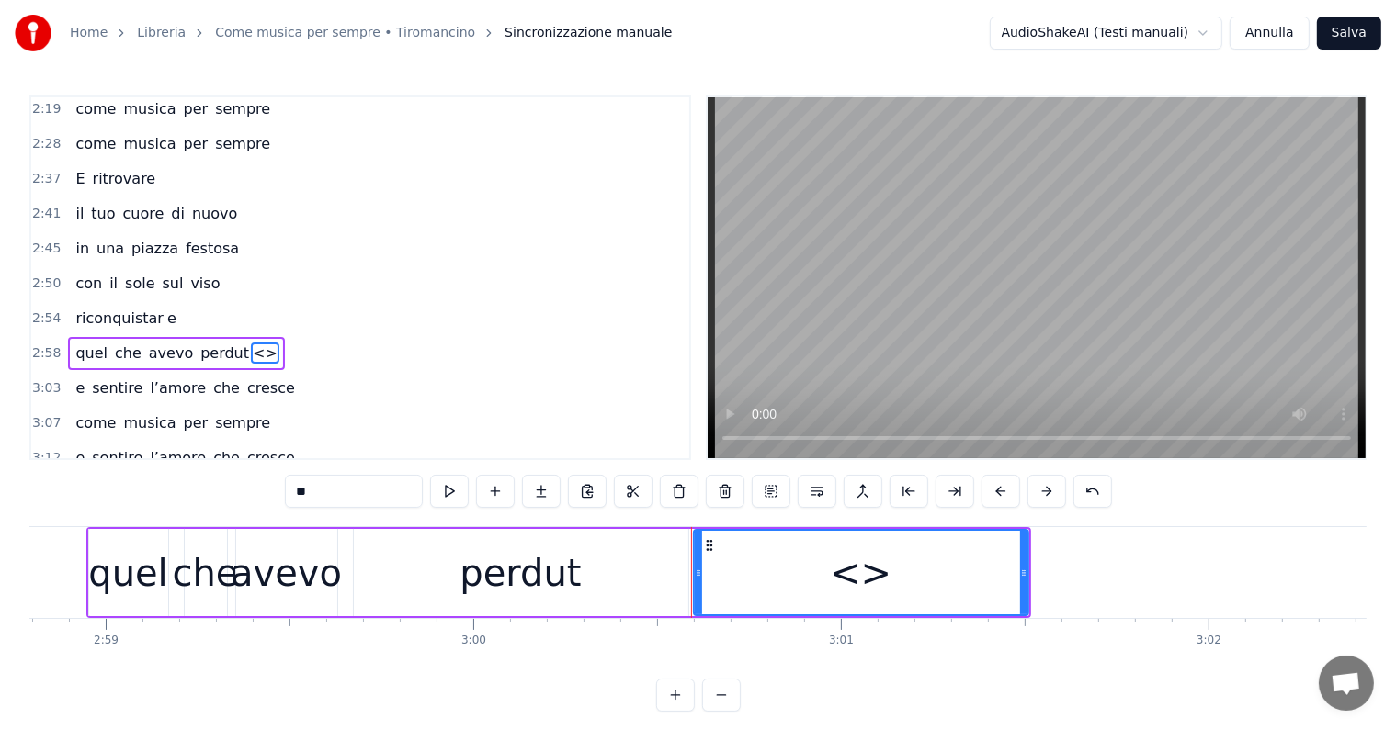
click at [365, 485] on input "**" at bounding box center [354, 491] width 138 height 33
type input "*"
click at [636, 574] on div "perdut" at bounding box center [521, 572] width 334 height 87
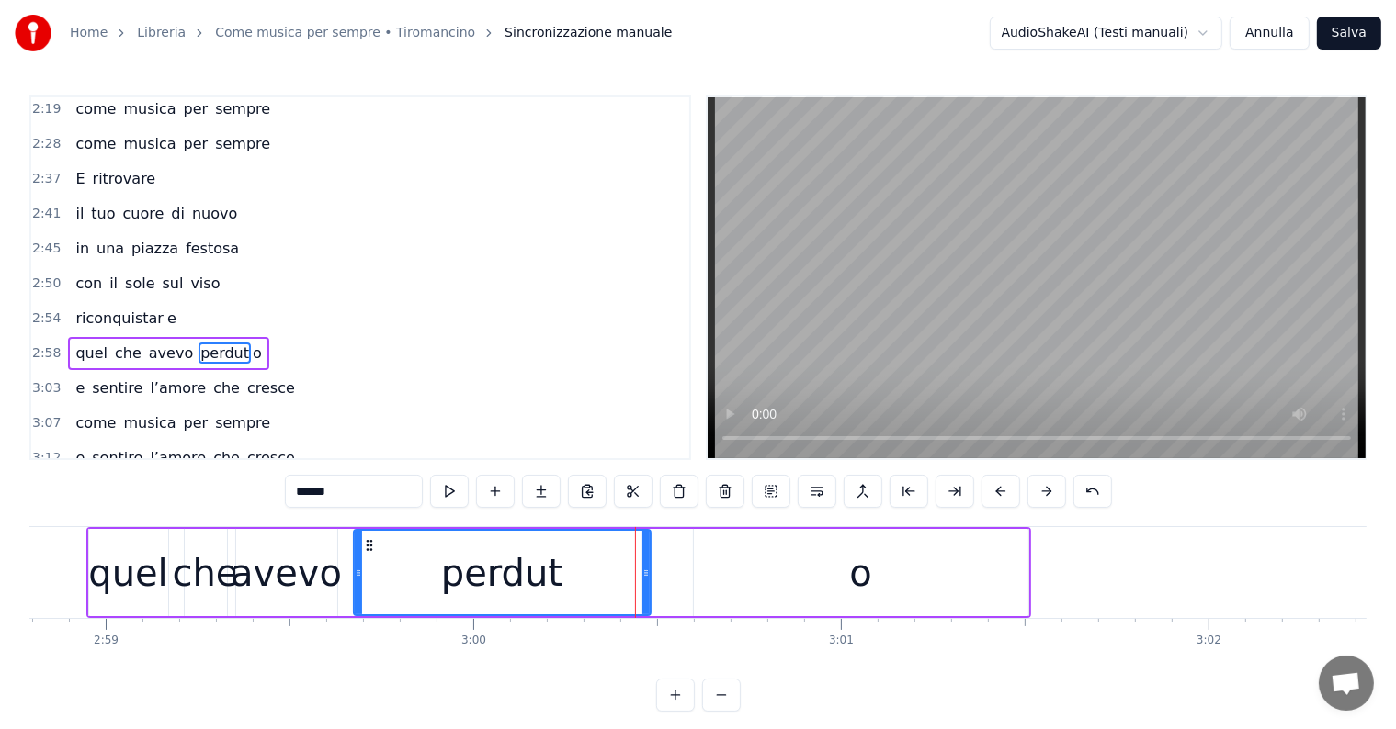
drag, startPoint x: 684, startPoint y: 567, endPoint x: 647, endPoint y: 567, distance: 37.7
click at [647, 567] on icon at bounding box center [645, 573] width 7 height 15
click at [701, 565] on div "o" at bounding box center [861, 572] width 334 height 87
type input "*"
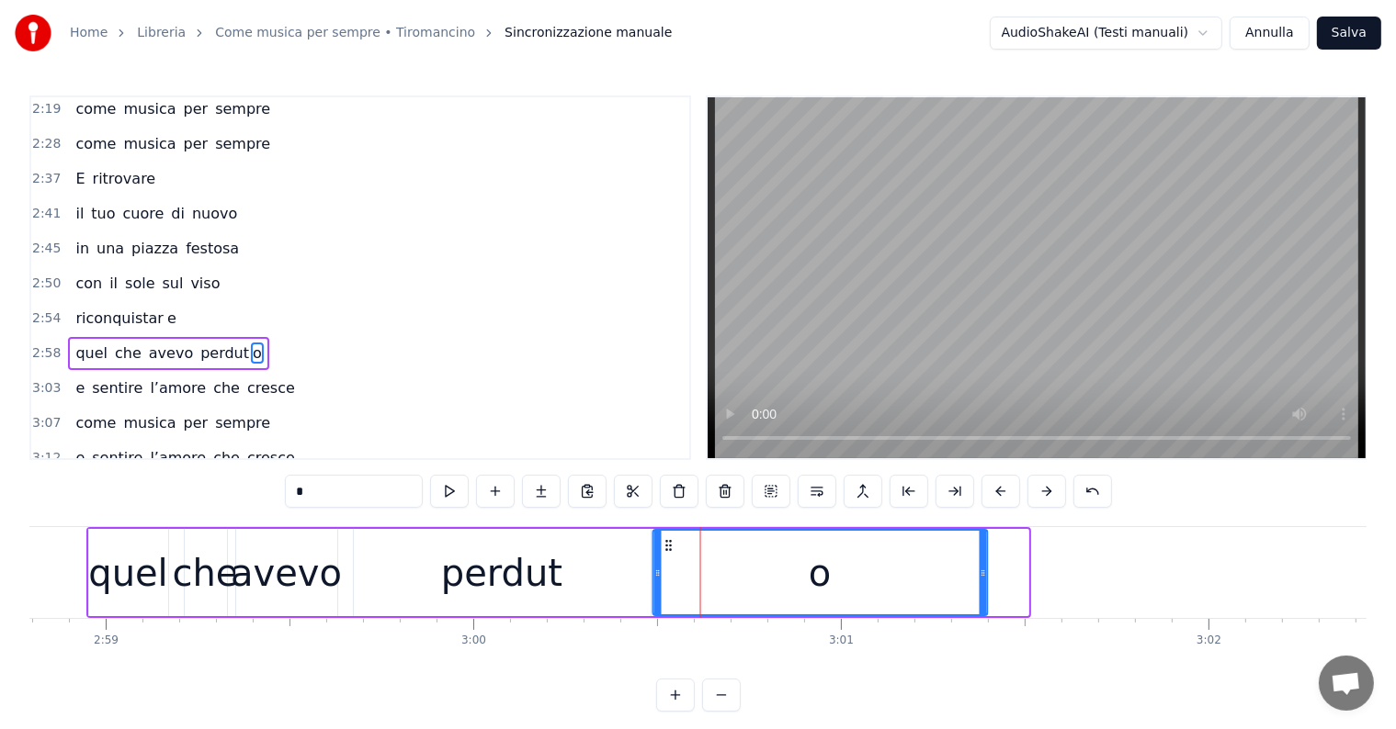
drag, startPoint x: 709, startPoint y: 543, endPoint x: 669, endPoint y: 543, distance: 40.4
click at [669, 543] on icon at bounding box center [668, 545] width 15 height 15
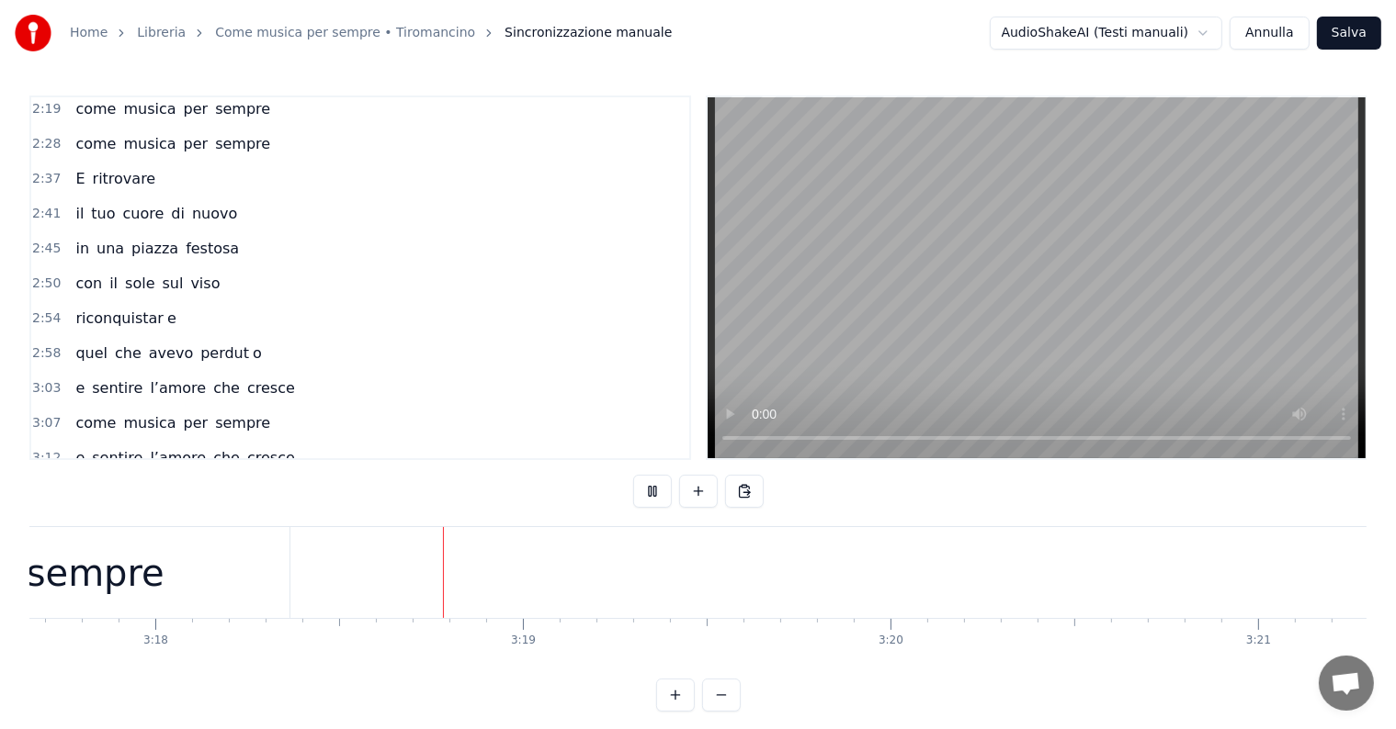
scroll to position [0, 72708]
click at [1356, 29] on button "Salva" at bounding box center [1349, 33] width 64 height 33
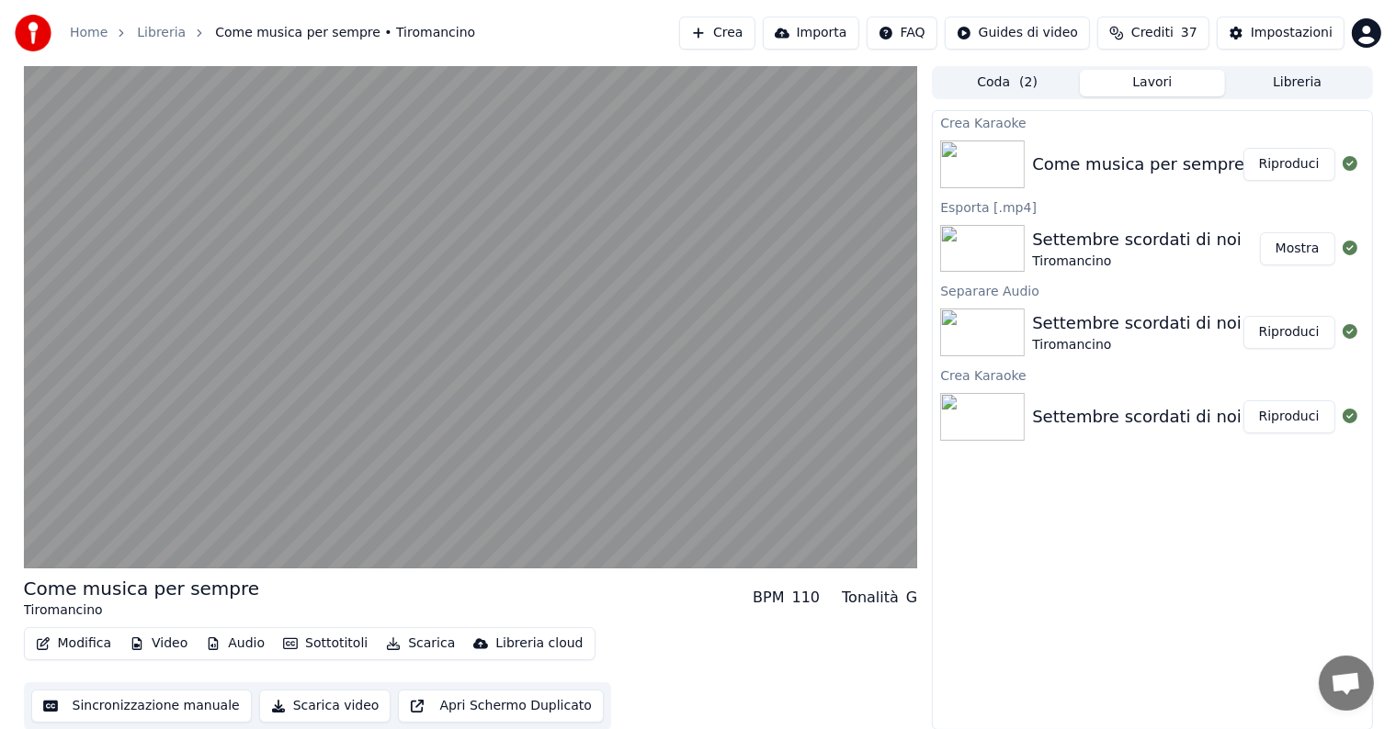
click at [1290, 169] on button "Riproduci" at bounding box center [1289, 164] width 92 height 33
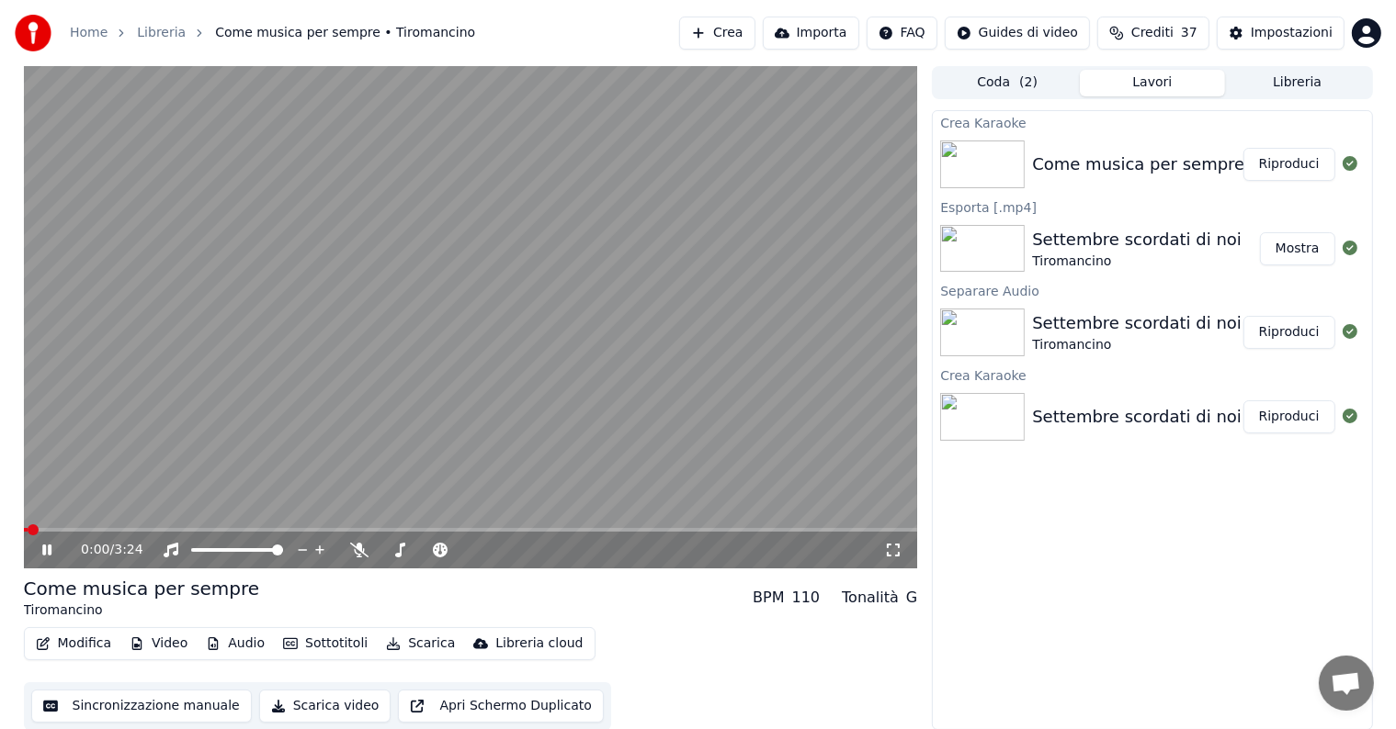
click at [46, 551] on icon at bounding box center [60, 550] width 43 height 15
click at [232, 643] on button "Audio" at bounding box center [234, 644] width 73 height 26
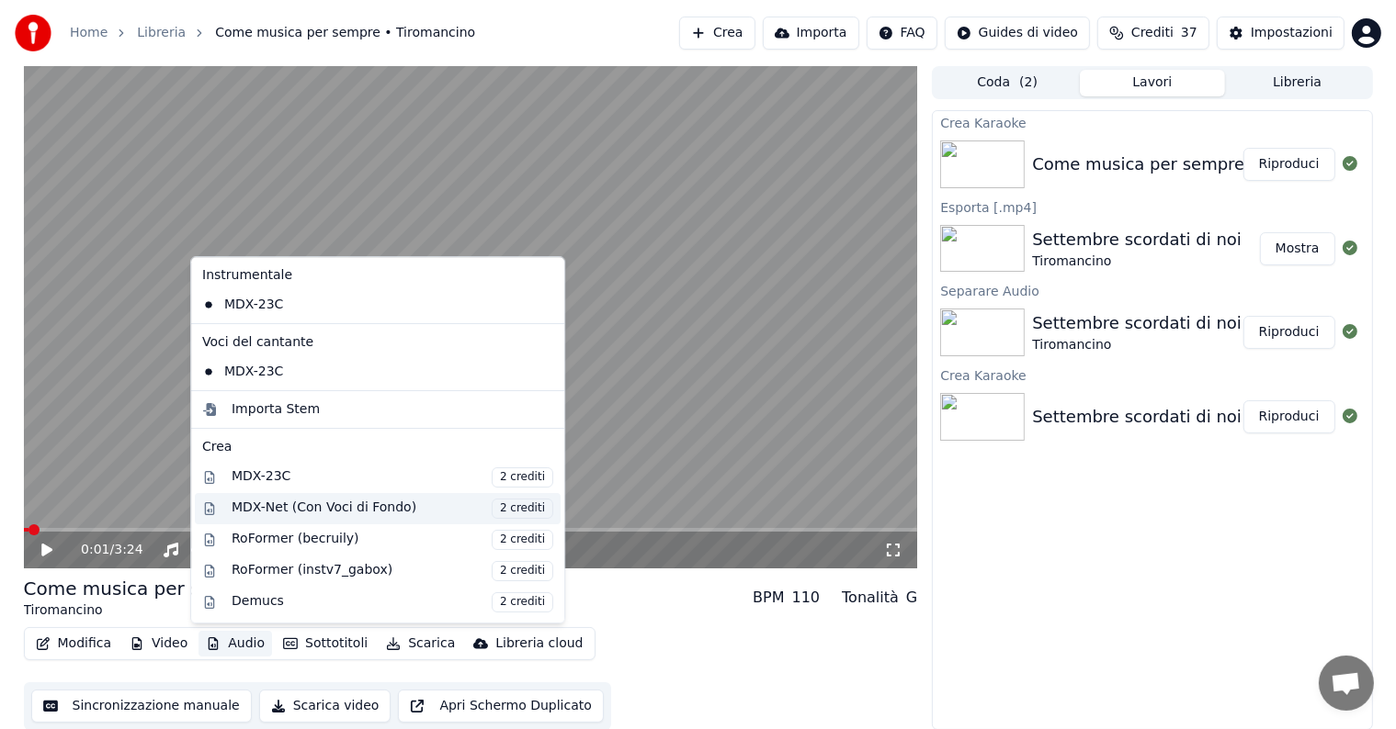
click at [322, 507] on div "MDX-Net (Con Voci di Fondo) 2 crediti" at bounding box center [393, 509] width 322 height 20
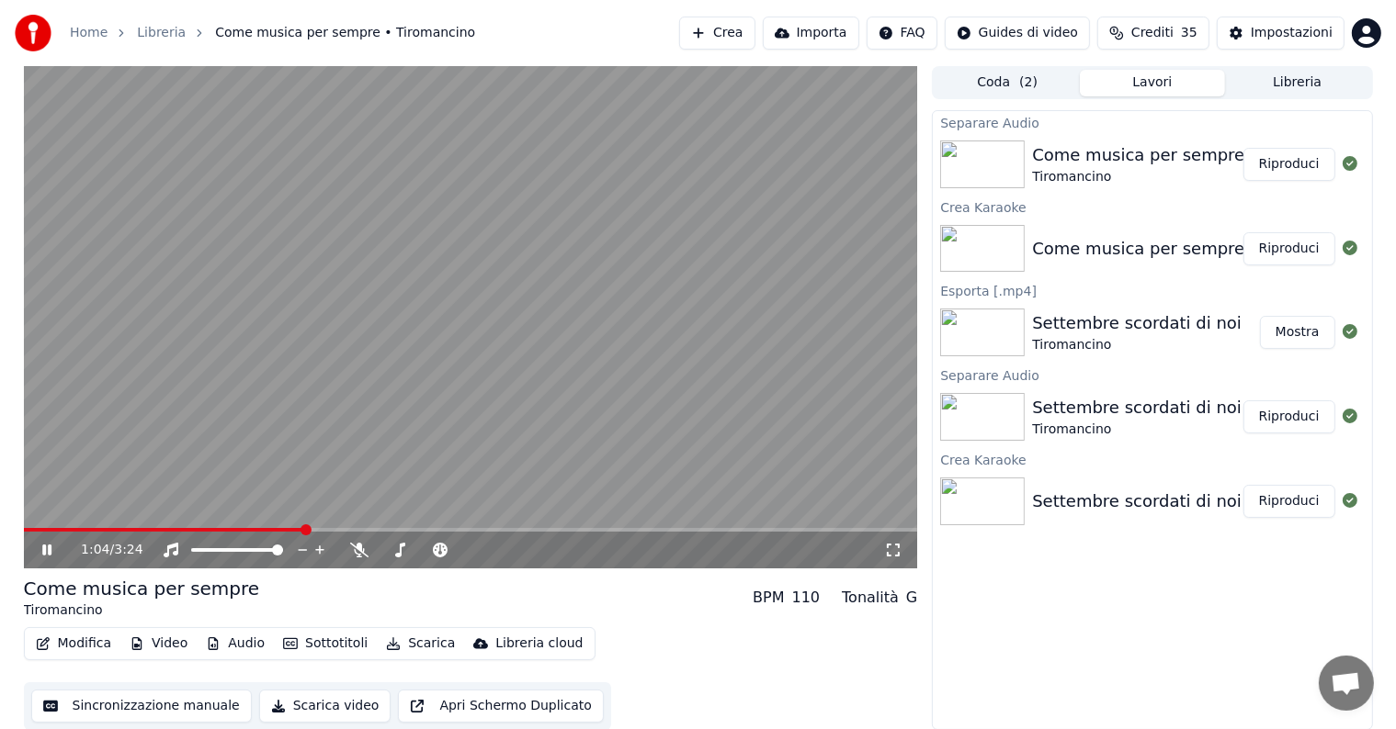
click at [43, 544] on icon at bounding box center [60, 550] width 43 height 15
click at [1308, 162] on button "Riproduci" at bounding box center [1289, 164] width 92 height 33
click at [46, 548] on icon at bounding box center [60, 550] width 43 height 15
click at [245, 639] on button "Audio" at bounding box center [234, 644] width 73 height 26
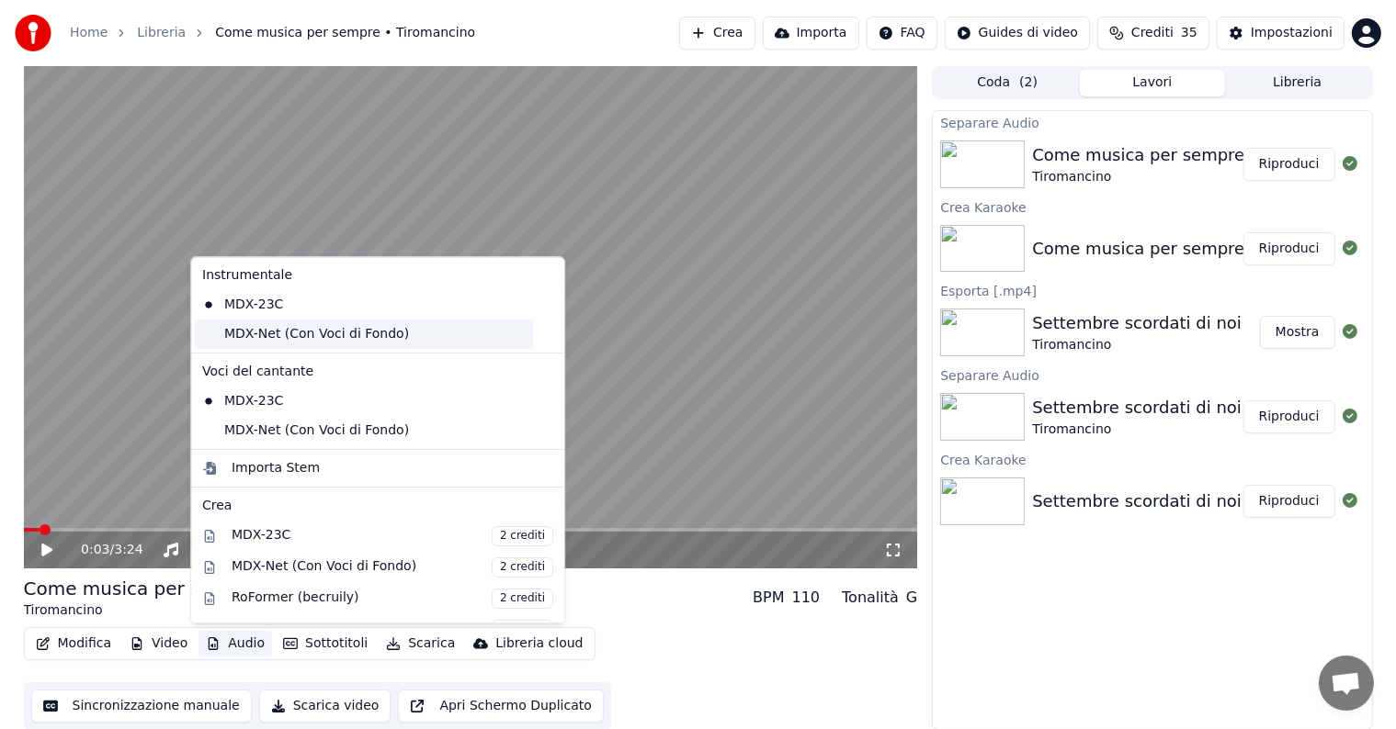
click at [272, 341] on div "MDX-Net (Con Voci di Fondo)" at bounding box center [364, 334] width 338 height 29
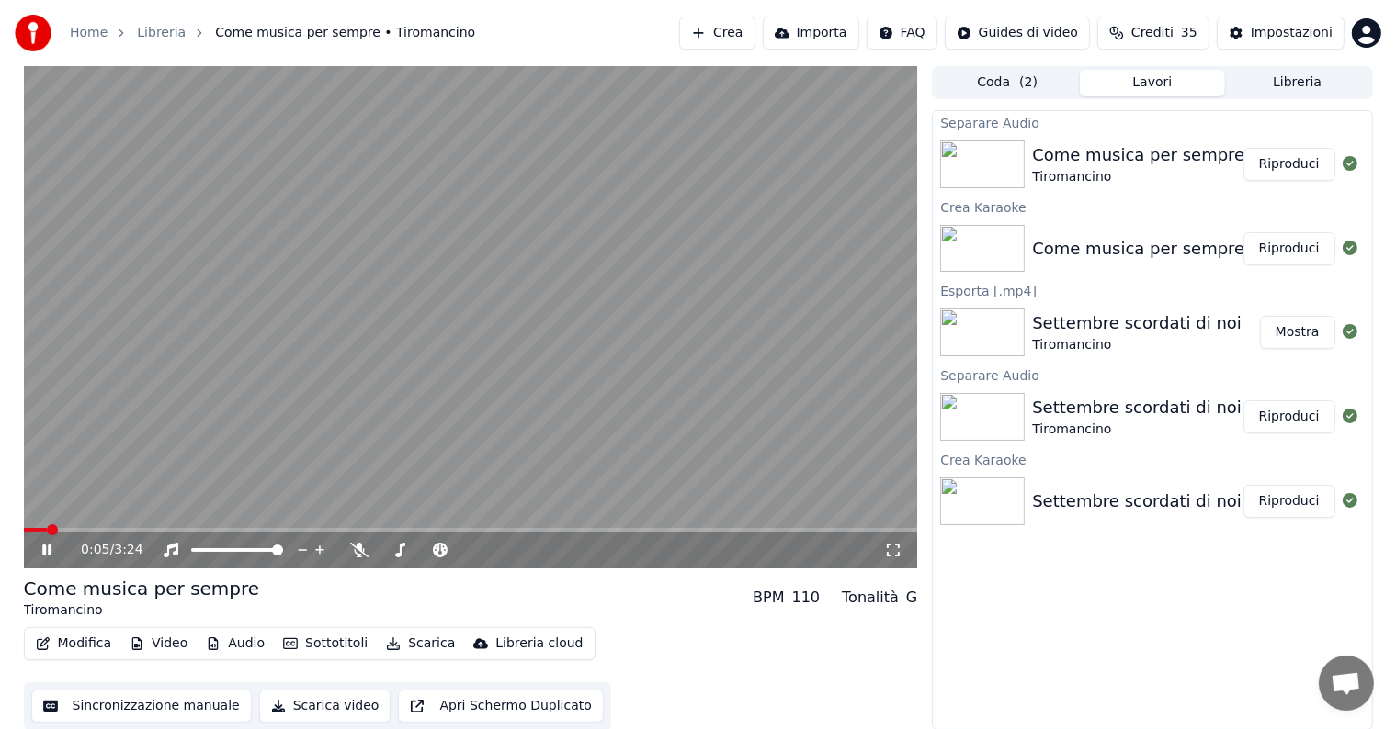
click at [48, 548] on icon at bounding box center [46, 550] width 9 height 11
click at [242, 644] on button "Audio" at bounding box center [234, 644] width 73 height 26
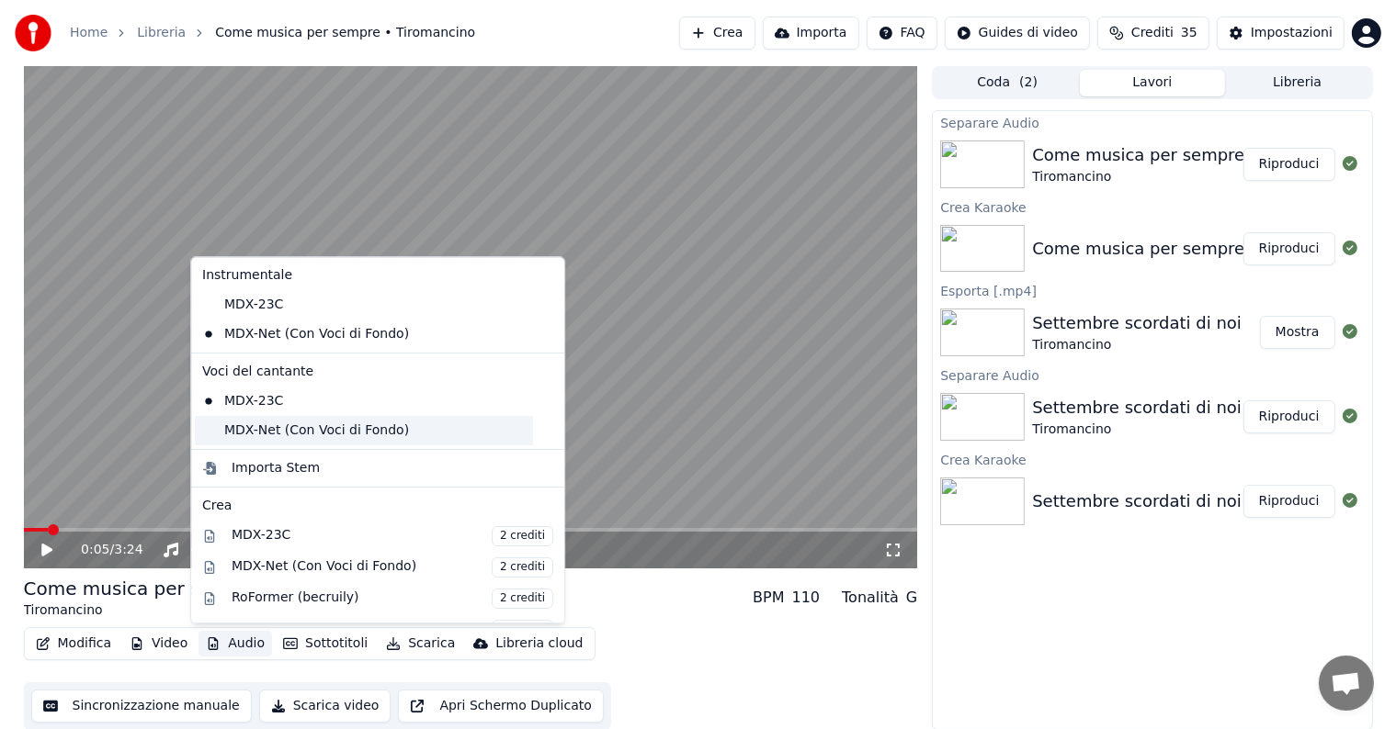
click at [250, 432] on div "MDX-Net (Con Voci di Fondo)" at bounding box center [364, 430] width 338 height 29
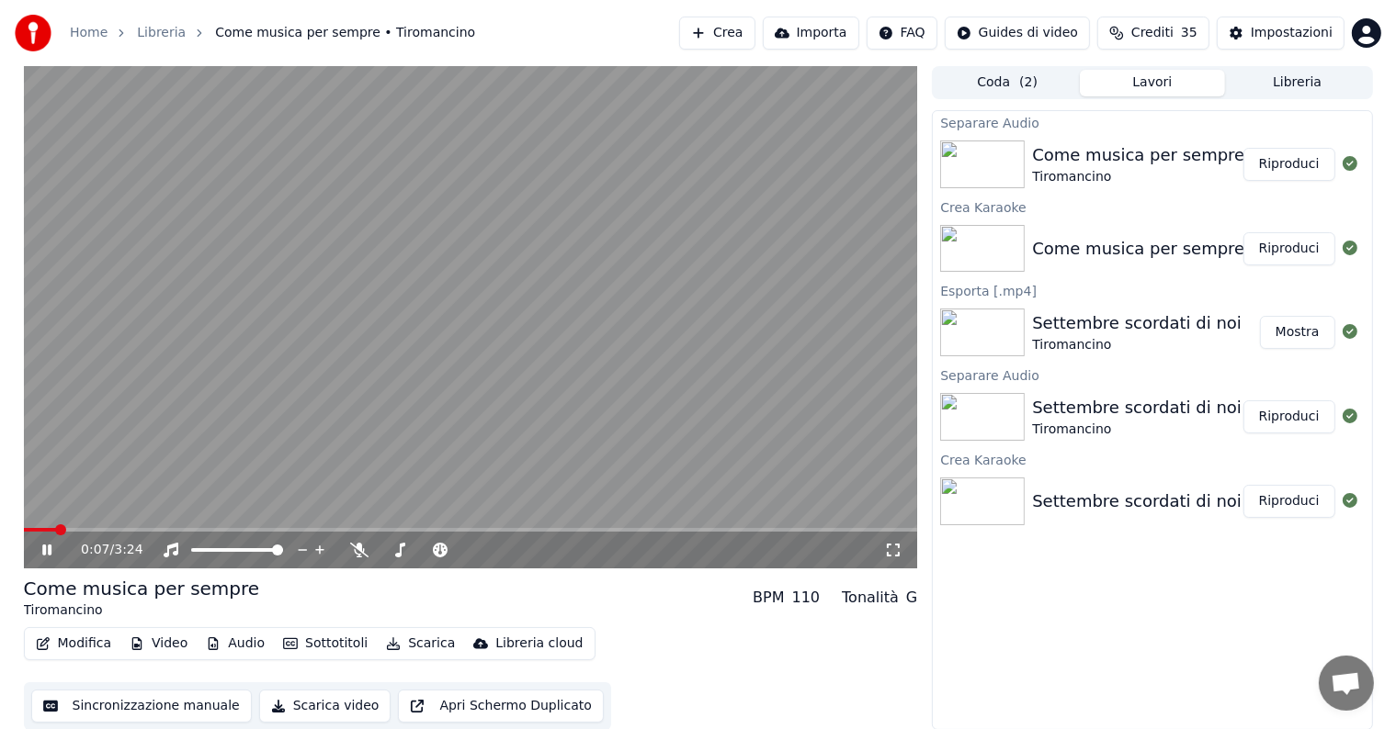
click at [45, 548] on icon at bounding box center [46, 550] width 9 height 11
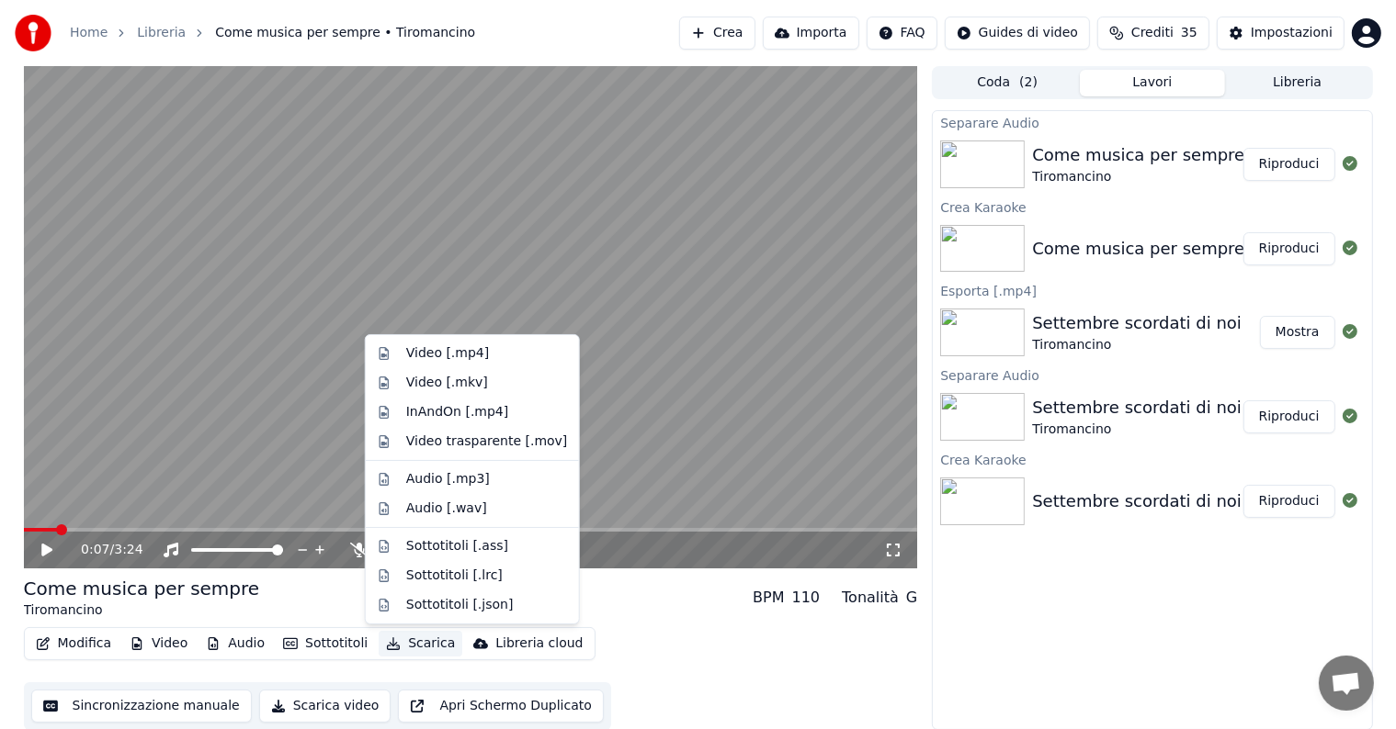
click at [415, 643] on button "Scarica" at bounding box center [421, 644] width 84 height 26
click at [445, 352] on div "Video [.mp4]" at bounding box center [447, 354] width 83 height 18
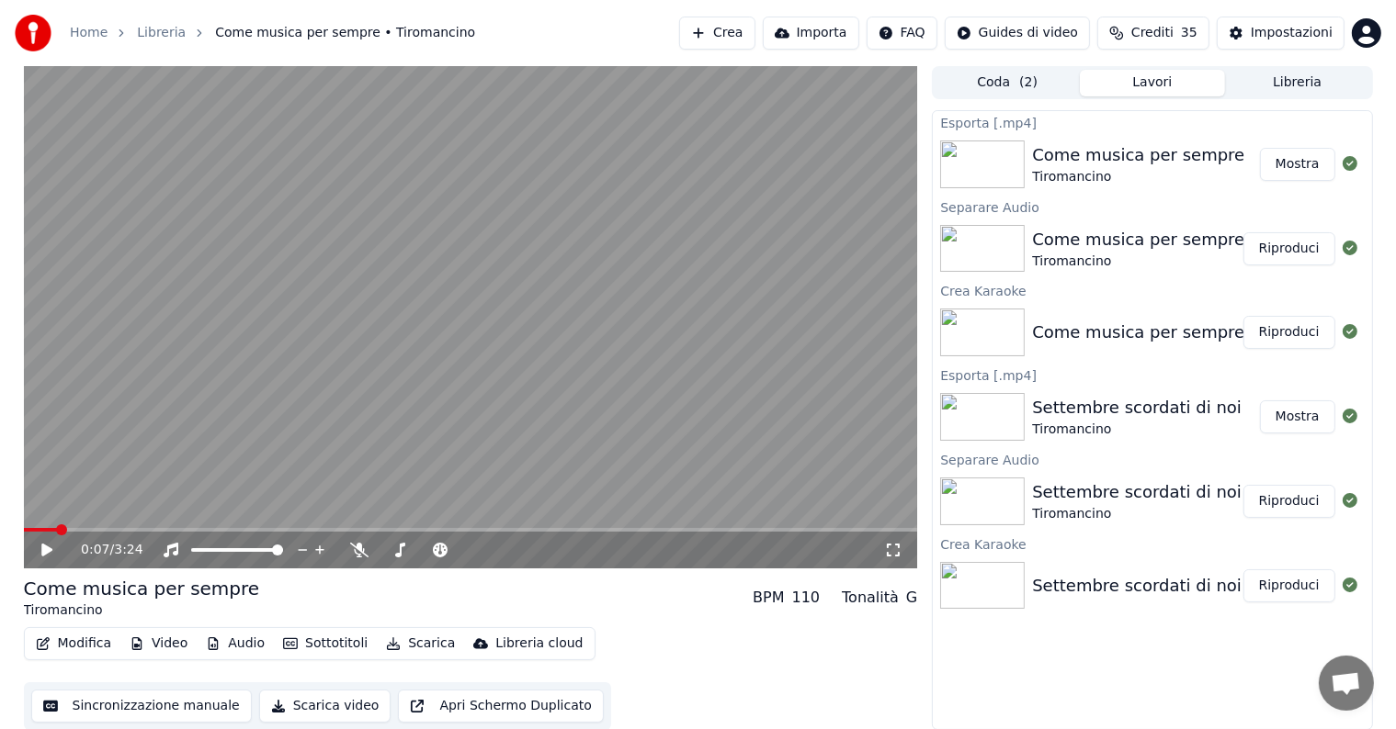
click at [1294, 163] on button "Mostra" at bounding box center [1297, 164] width 75 height 33
